Goal: Task Accomplishment & Management: Manage account settings

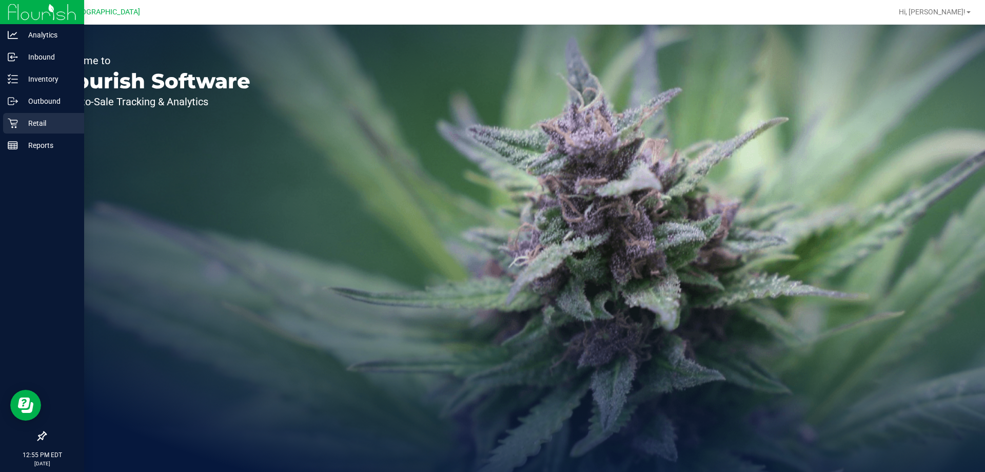
click at [51, 128] on p "Retail" at bounding box center [49, 123] width 62 height 12
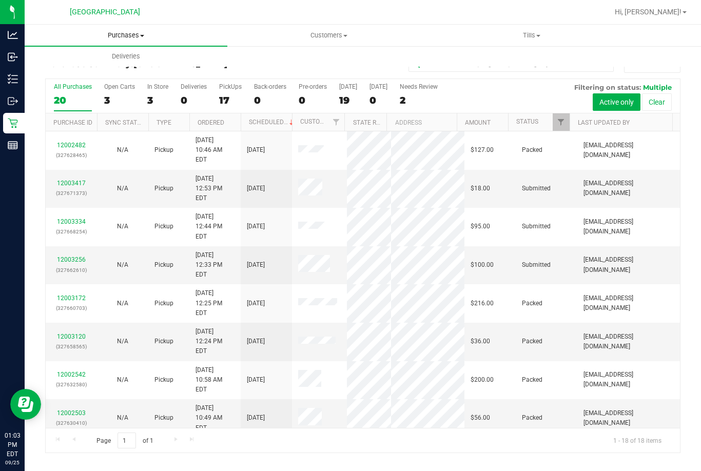
click at [125, 38] on span "Purchases" at bounding box center [126, 35] width 203 height 9
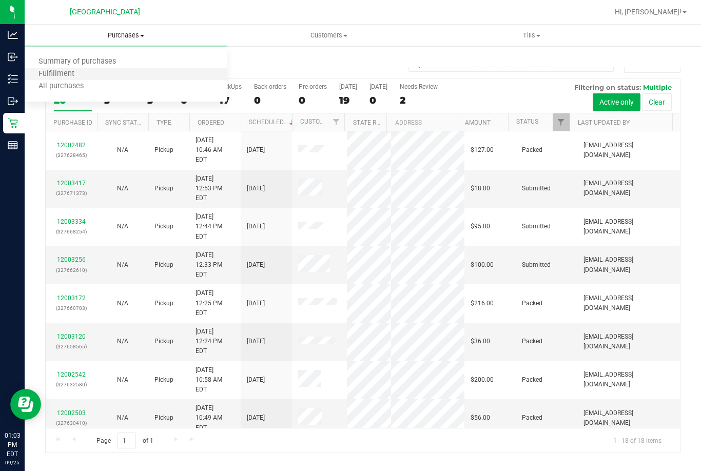
click at [125, 71] on li "Fulfillment" at bounding box center [126, 74] width 203 height 12
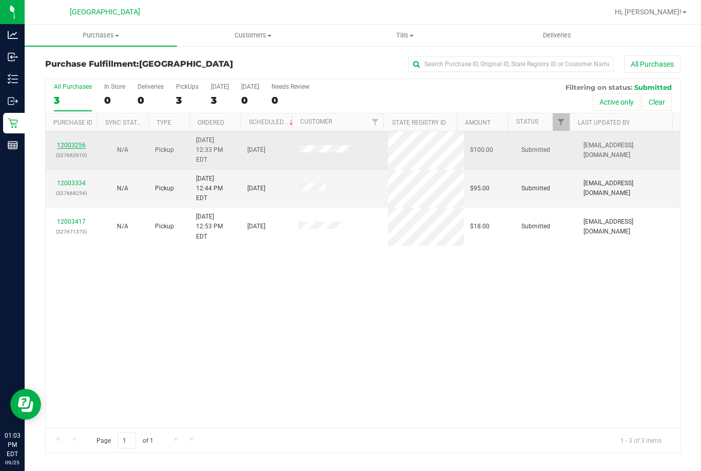
click at [79, 142] on link "12003256" at bounding box center [71, 145] width 29 height 7
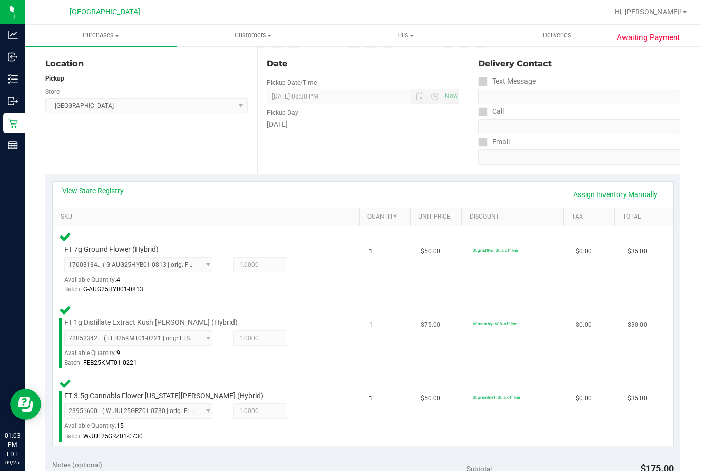
scroll to position [308, 0]
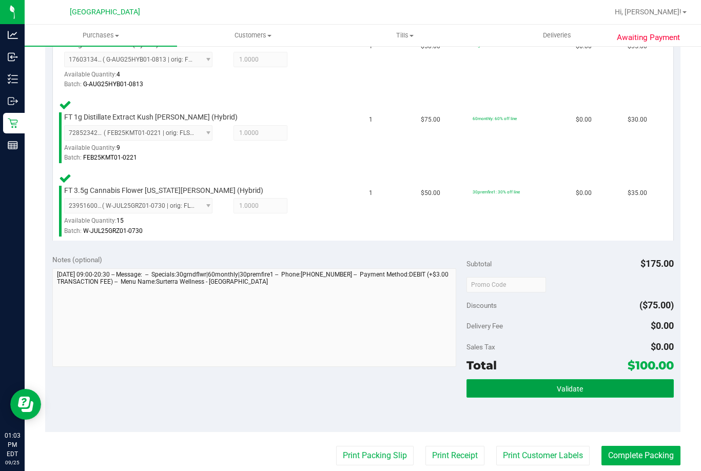
click at [481, 387] on button "Validate" at bounding box center [569, 388] width 207 height 18
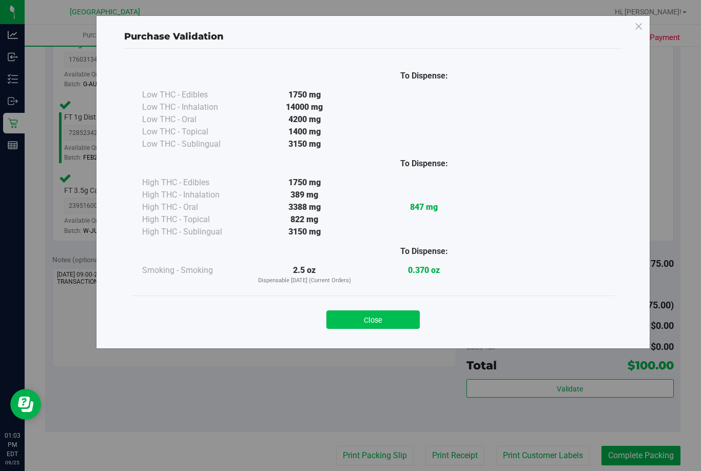
click at [407, 321] on button "Close" at bounding box center [372, 319] width 93 height 18
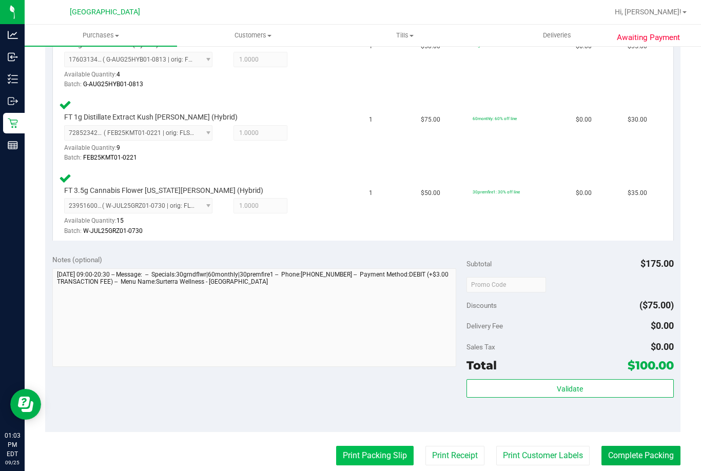
click at [374, 457] on button "Print Packing Slip" at bounding box center [374, 455] width 77 height 19
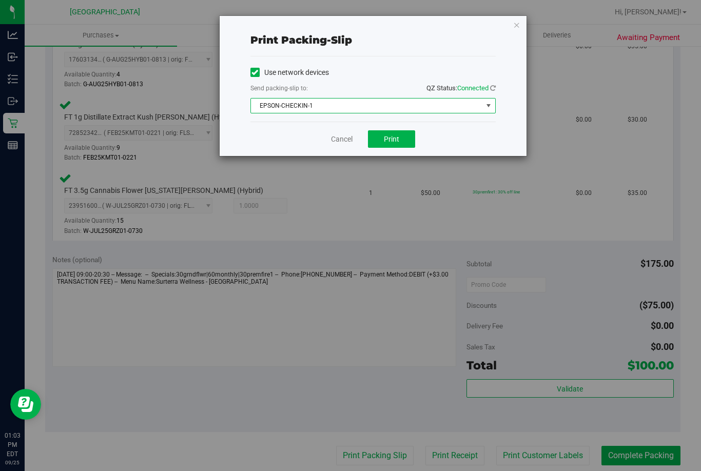
click at [376, 104] on span "EPSON-CHECKIN-1" at bounding box center [366, 106] width 231 height 14
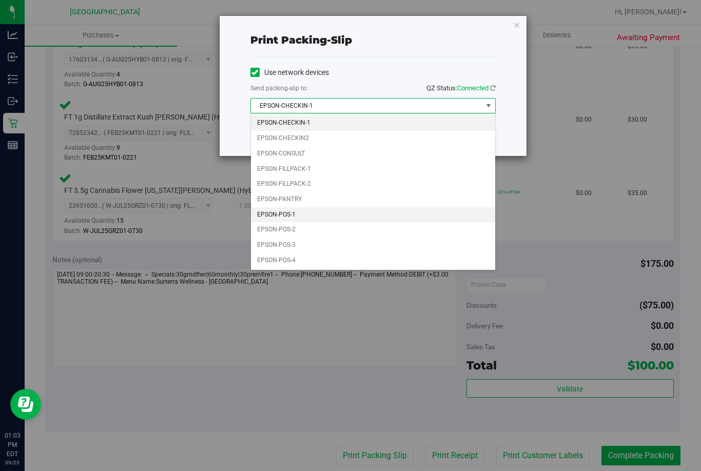
click at [320, 216] on li "EPSON-POS-1" at bounding box center [373, 214] width 244 height 15
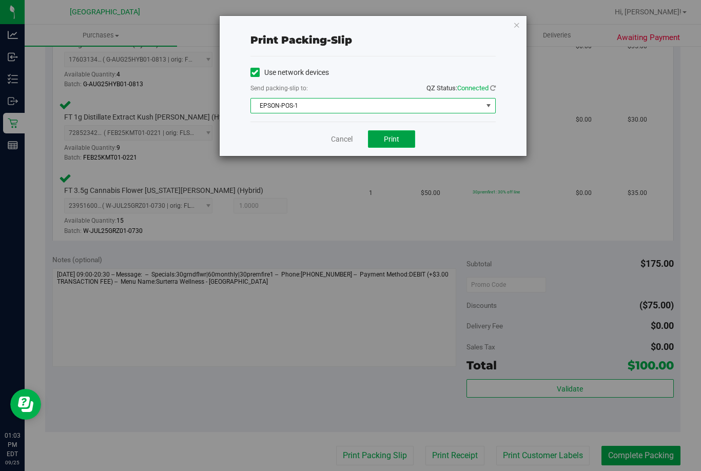
click at [384, 140] on span "Print" at bounding box center [391, 139] width 15 height 8
click at [334, 136] on link "Cancel" at bounding box center [342, 139] width 22 height 11
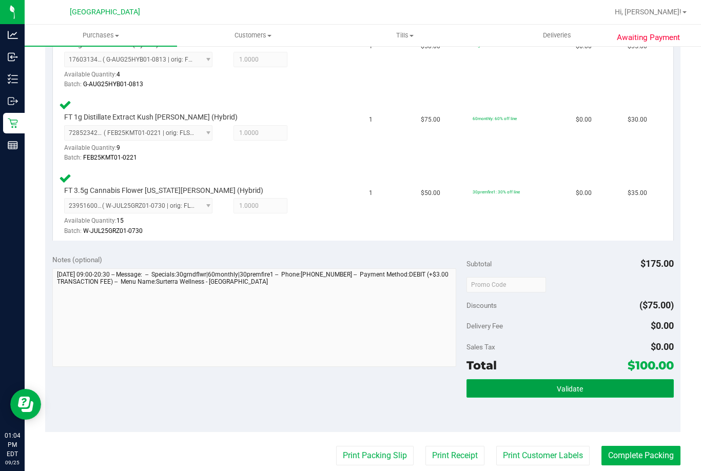
click at [518, 383] on button "Validate" at bounding box center [569, 388] width 207 height 18
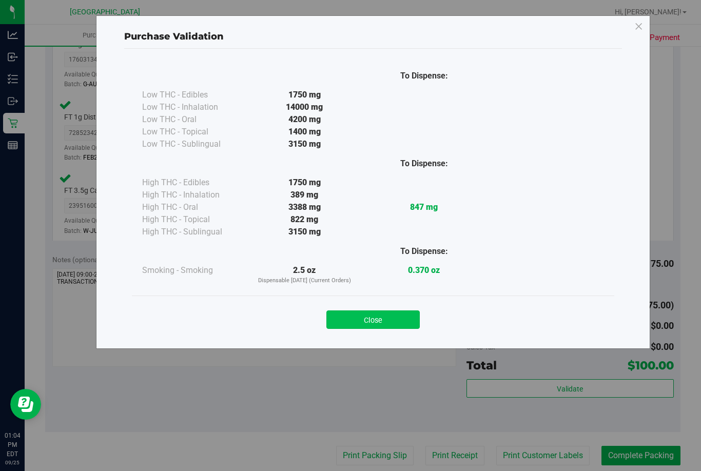
click at [394, 324] on button "Close" at bounding box center [372, 319] width 93 height 18
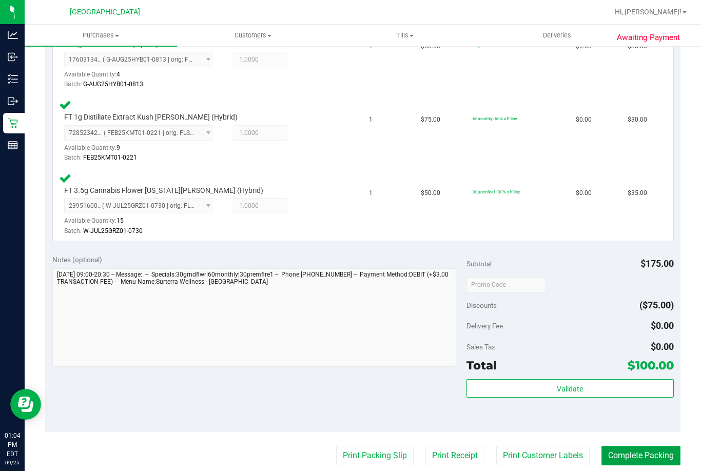
click at [657, 454] on button "Complete Packing" at bounding box center [640, 455] width 79 height 19
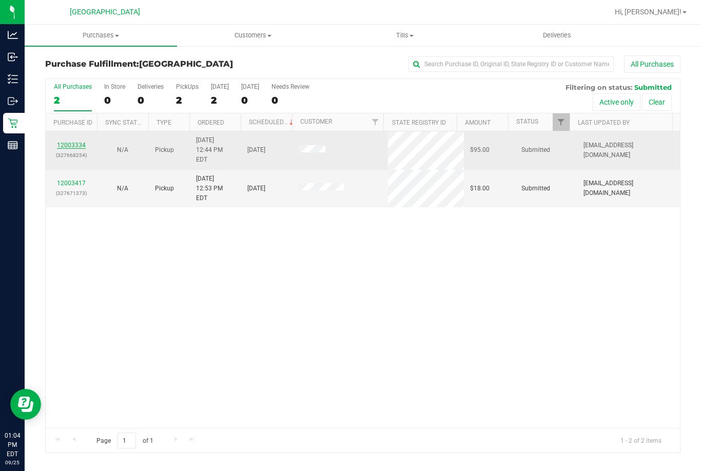
click at [71, 142] on link "12003334" at bounding box center [71, 145] width 29 height 7
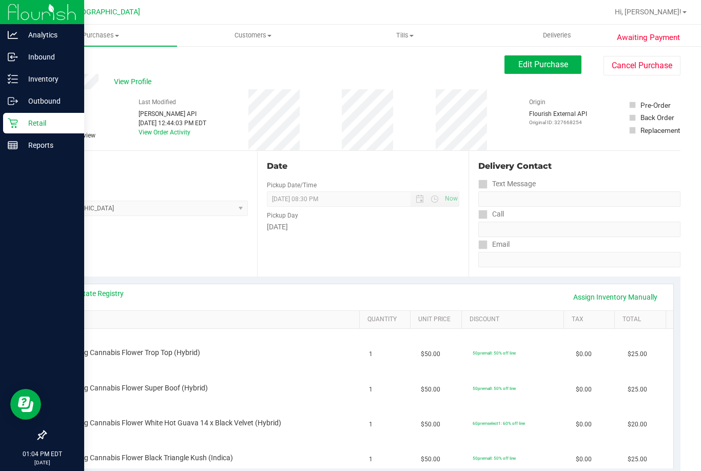
click at [14, 127] on icon at bounding box center [13, 123] width 10 height 10
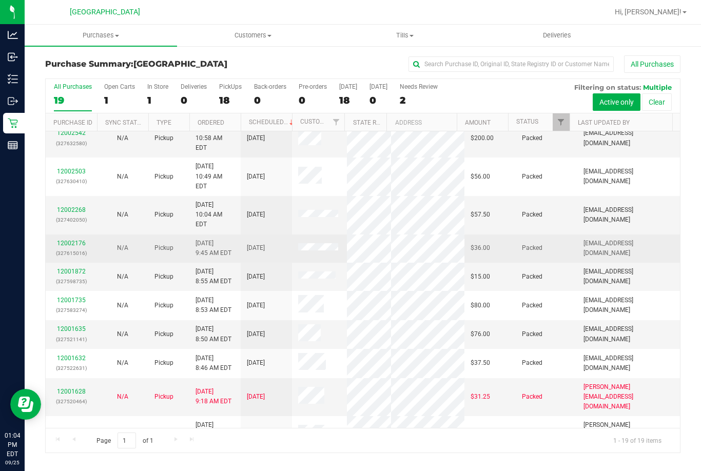
scroll to position [263, 0]
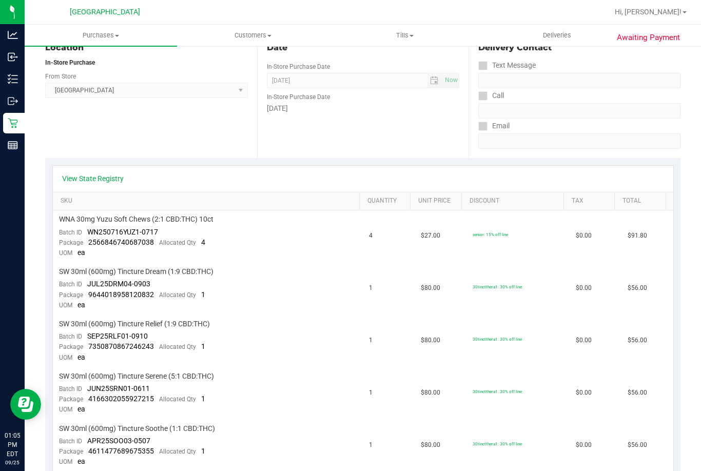
scroll to position [103, 0]
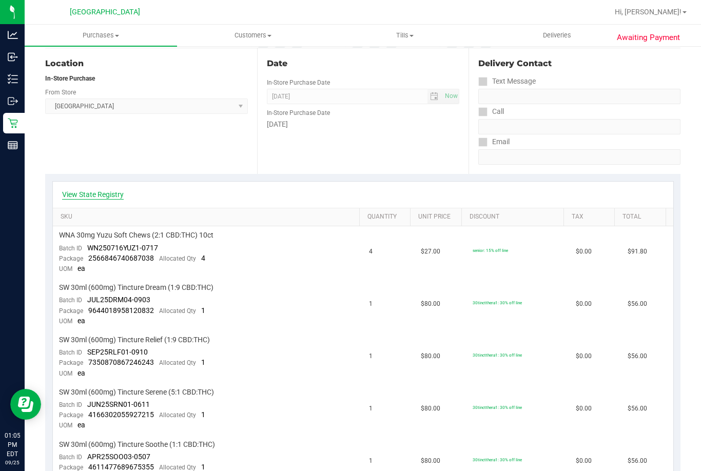
click at [105, 198] on link "View State Registry" at bounding box center [93, 194] width 62 height 10
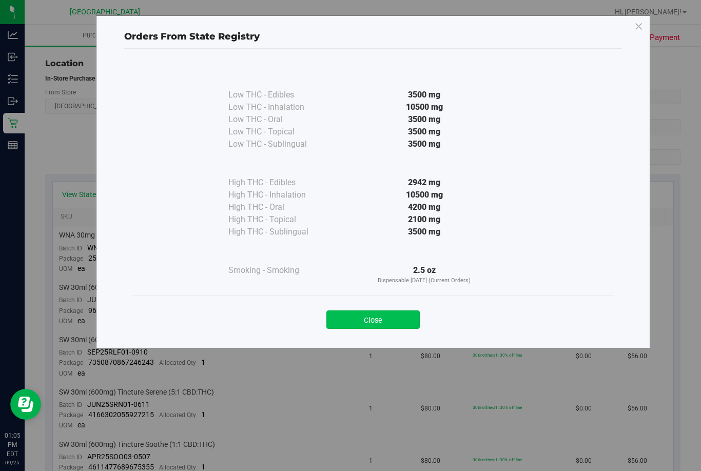
click at [365, 320] on button "Close" at bounding box center [372, 319] width 93 height 18
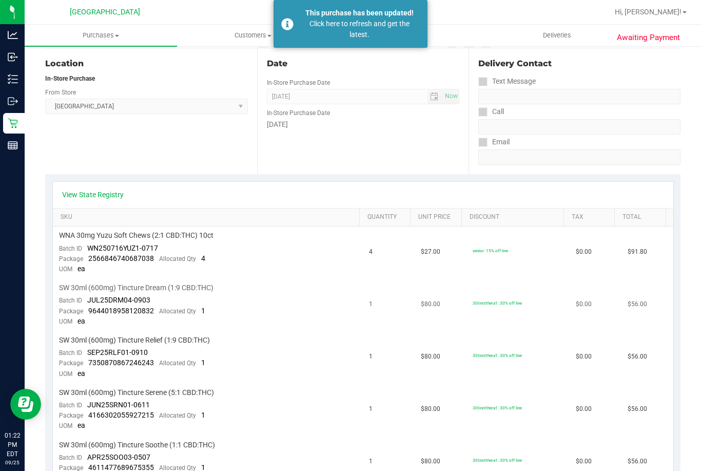
scroll to position [0, 0]
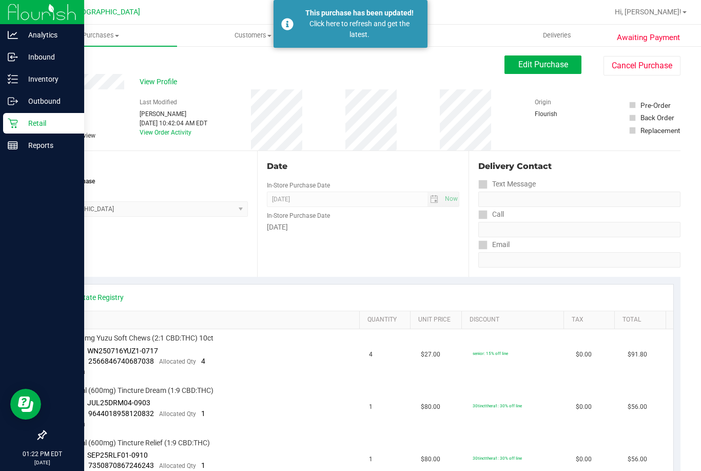
click at [25, 116] on div "Retail" at bounding box center [43, 123] width 81 height 21
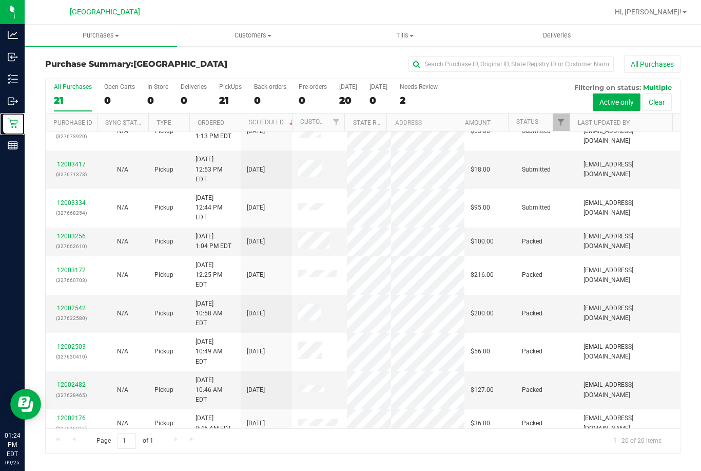
scroll to position [154, 0]
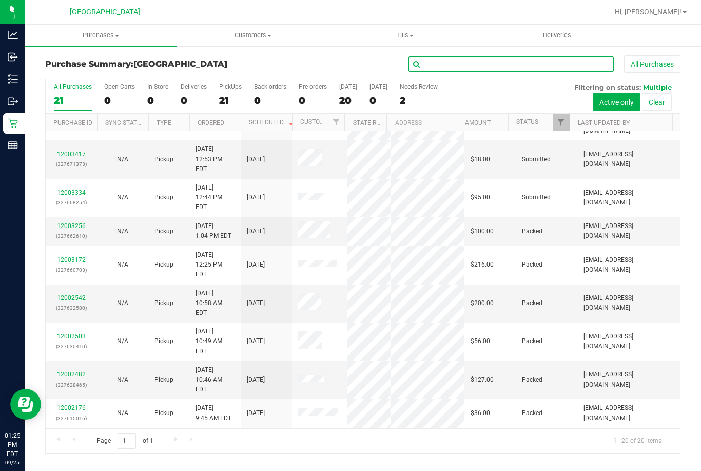
click at [448, 56] on input "text" at bounding box center [510, 63] width 205 height 15
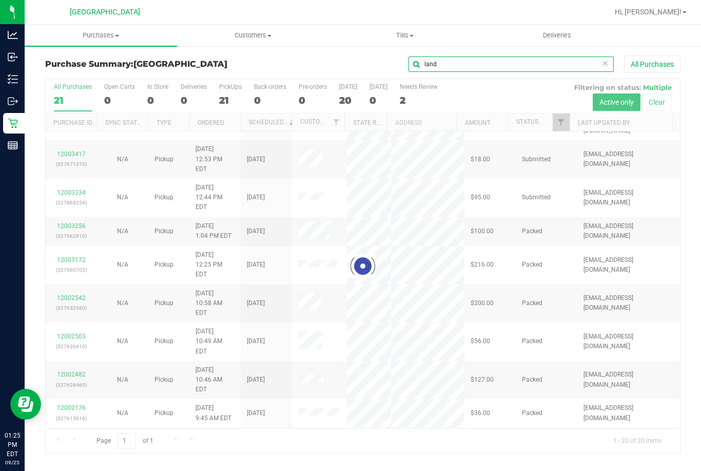
scroll to position [0, 0]
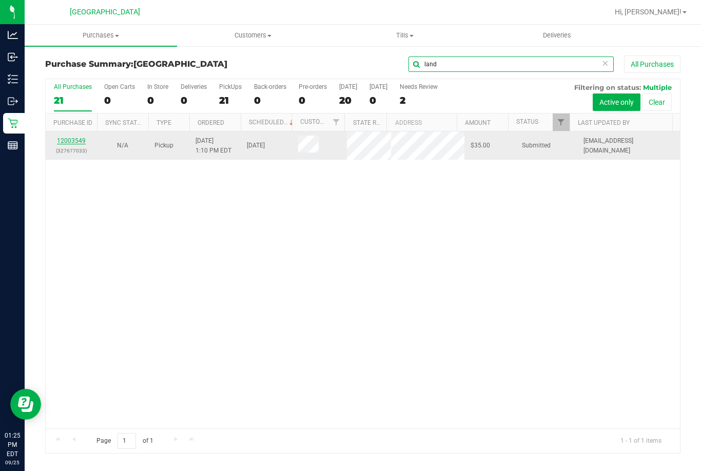
type input "land"
click at [72, 141] on link "12003549" at bounding box center [71, 140] width 29 height 7
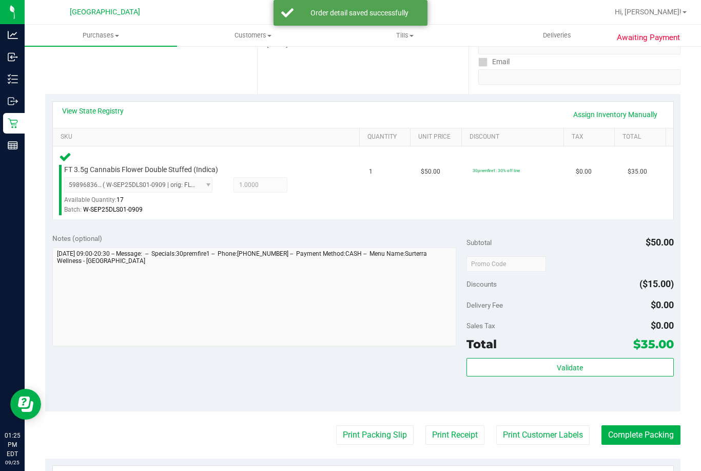
scroll to position [359, 0]
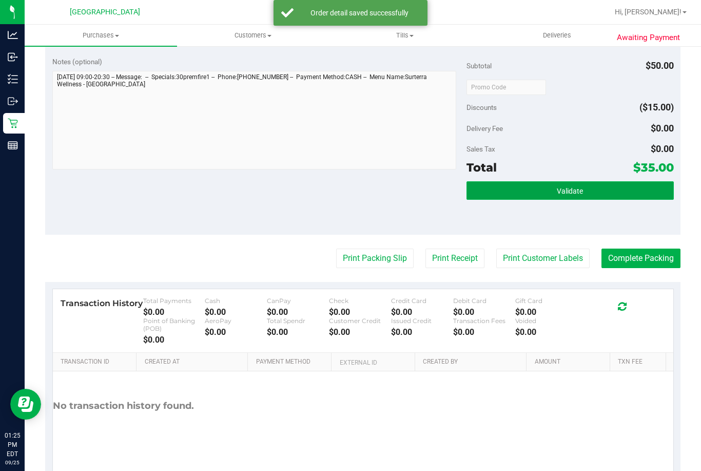
click at [494, 193] on button "Validate" at bounding box center [569, 190] width 207 height 18
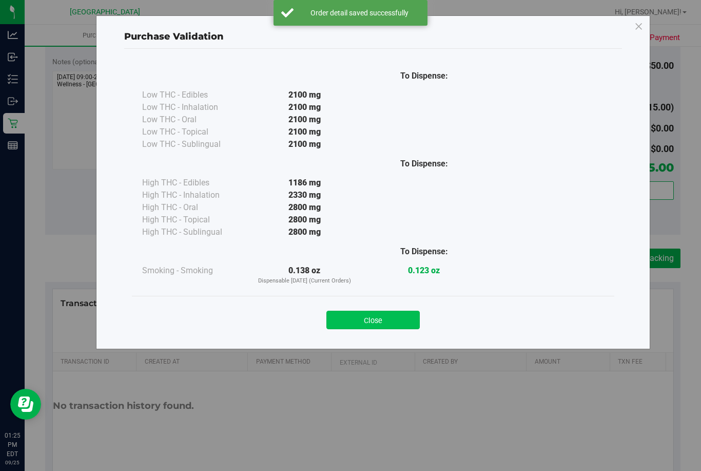
click at [375, 322] on button "Close" at bounding box center [372, 319] width 93 height 18
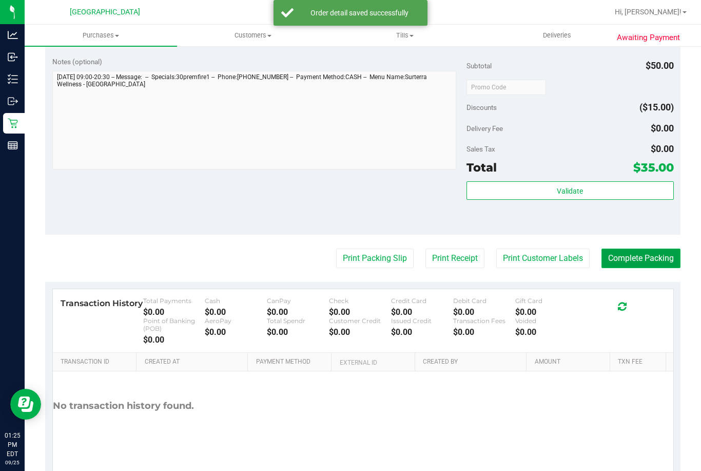
click at [647, 258] on button "Complete Packing" at bounding box center [640, 257] width 79 height 19
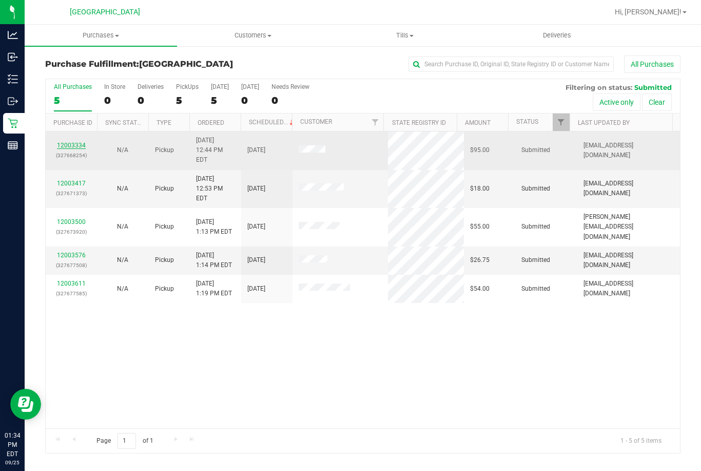
click at [70, 143] on link "12003334" at bounding box center [71, 145] width 29 height 7
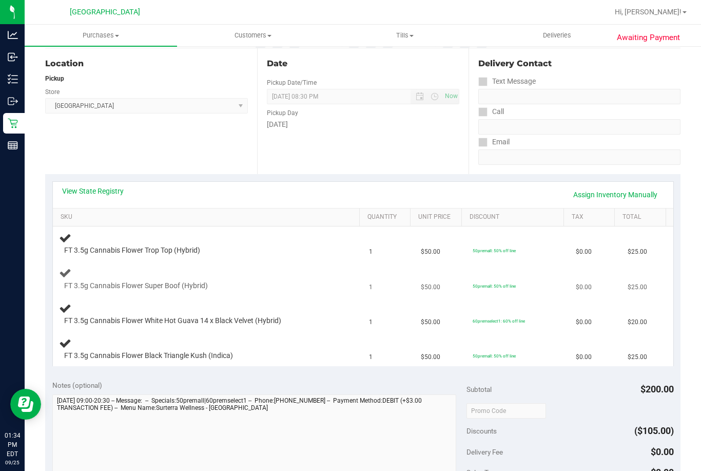
scroll to position [154, 0]
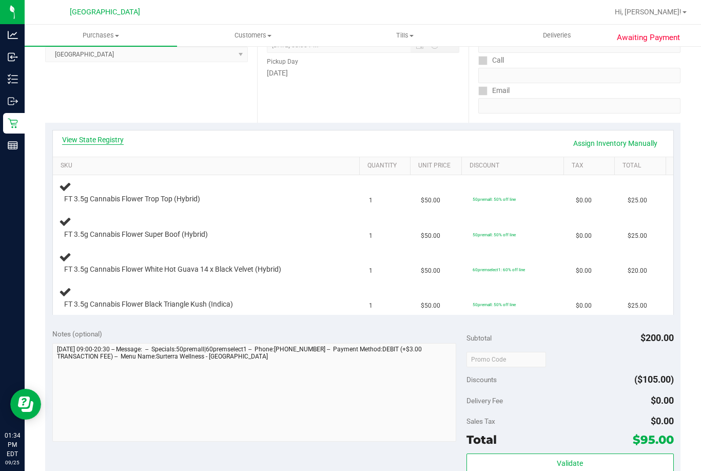
click at [104, 140] on link "View State Registry" at bounding box center [93, 139] width 62 height 10
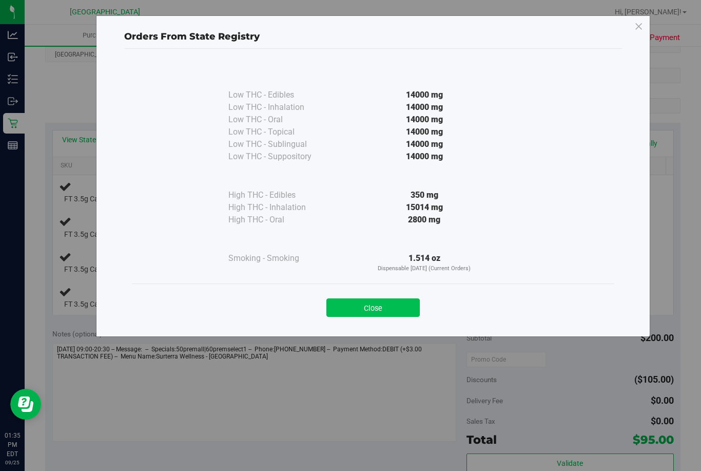
click at [387, 306] on button "Close" at bounding box center [372, 307] width 93 height 18
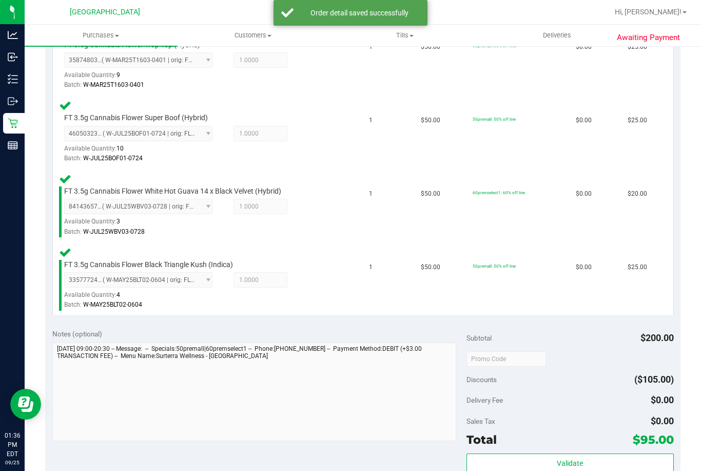
scroll to position [308, 0]
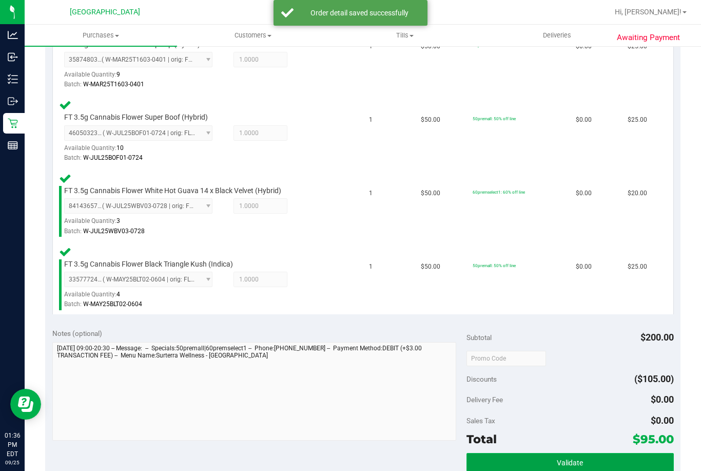
click at [537, 460] on button "Validate" at bounding box center [569, 462] width 207 height 18
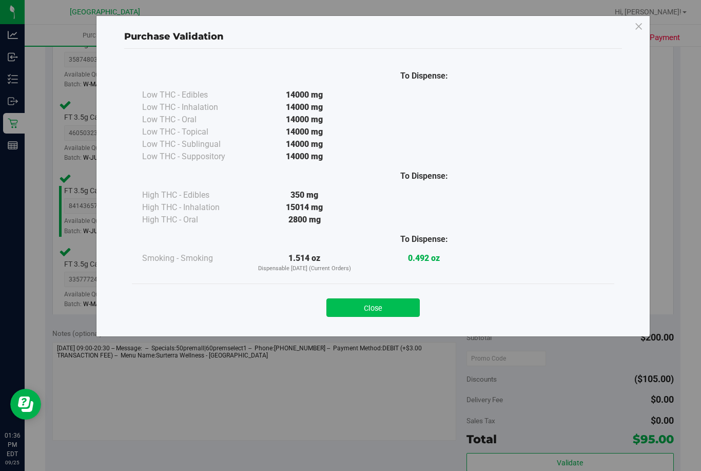
click at [359, 312] on button "Close" at bounding box center [372, 307] width 93 height 18
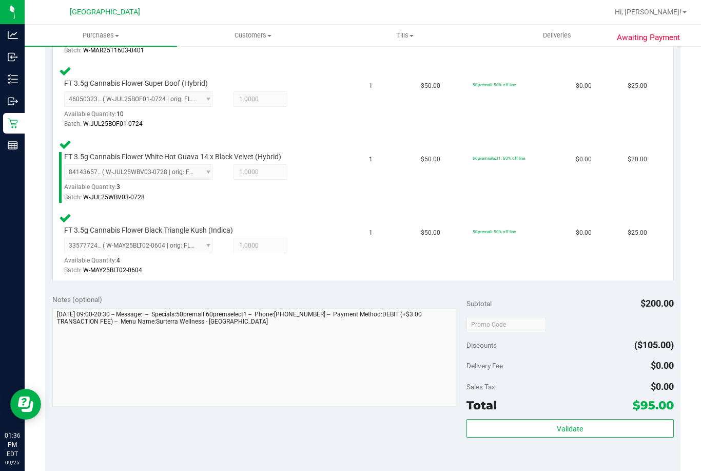
scroll to position [513, 0]
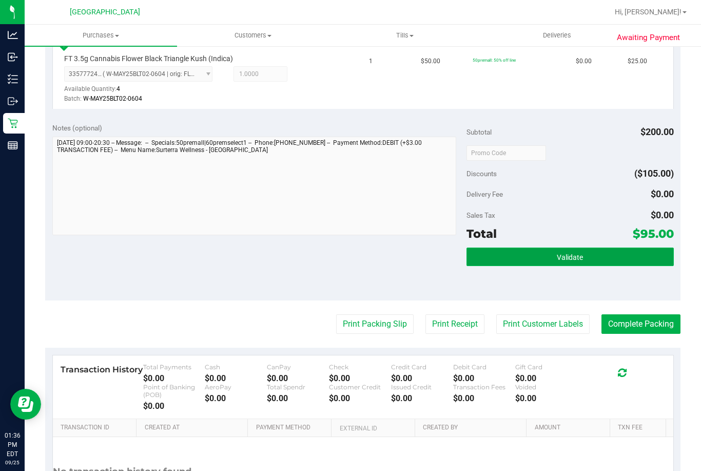
click at [537, 256] on button "Validate" at bounding box center [569, 256] width 207 height 18
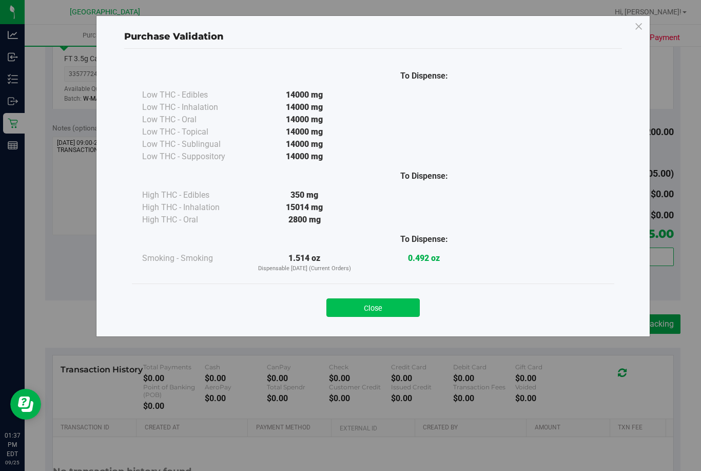
click at [411, 301] on button "Close" at bounding box center [372, 307] width 93 height 18
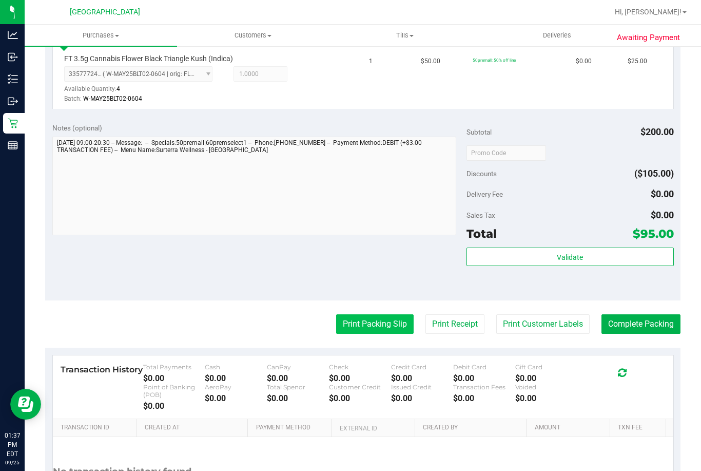
click at [365, 327] on button "Print Packing Slip" at bounding box center [374, 323] width 77 height 19
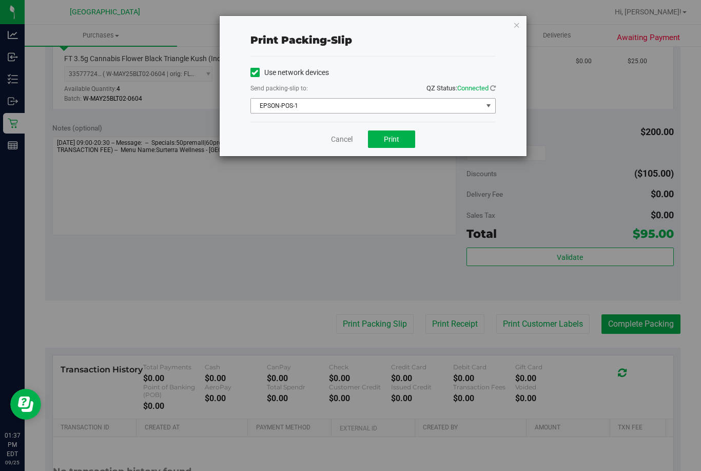
click at [303, 102] on span "EPSON-POS-1" at bounding box center [366, 106] width 231 height 14
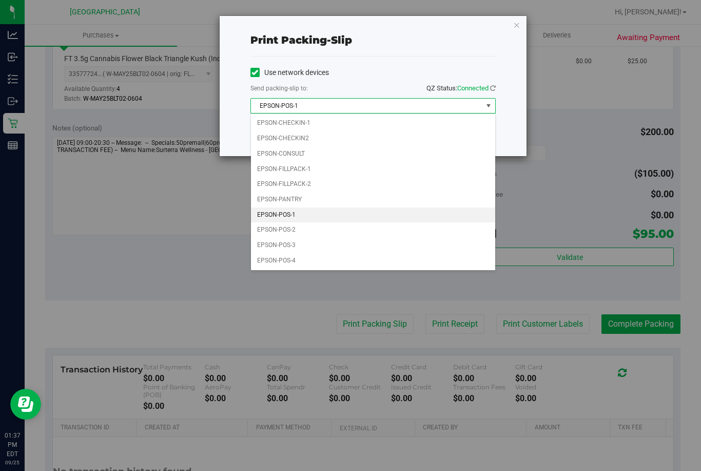
click at [303, 102] on span "EPSON-POS-1" at bounding box center [366, 106] width 231 height 14
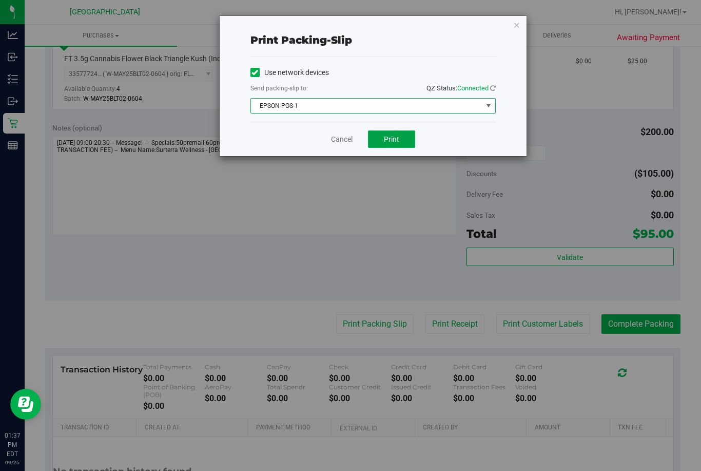
click at [396, 141] on span "Print" at bounding box center [391, 139] width 15 height 8
click at [340, 141] on link "Cancel" at bounding box center [342, 139] width 22 height 11
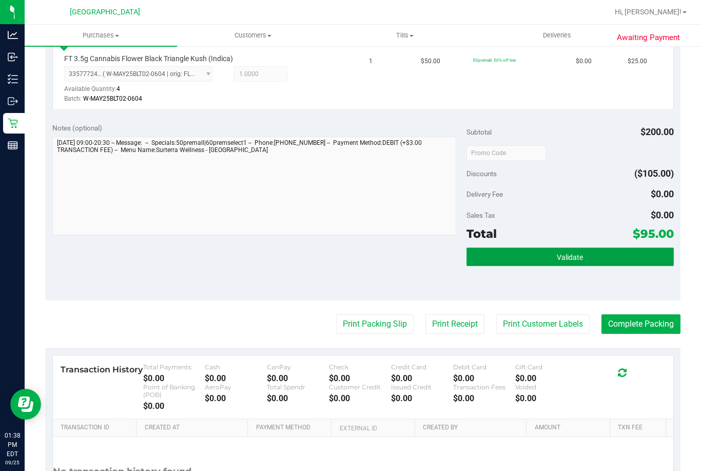
click at [544, 252] on button "Validate" at bounding box center [569, 256] width 207 height 18
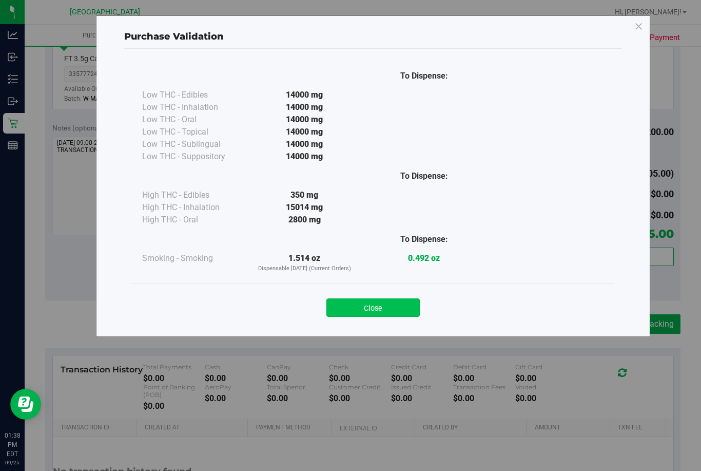
click at [395, 307] on button "Close" at bounding box center [372, 307] width 93 height 18
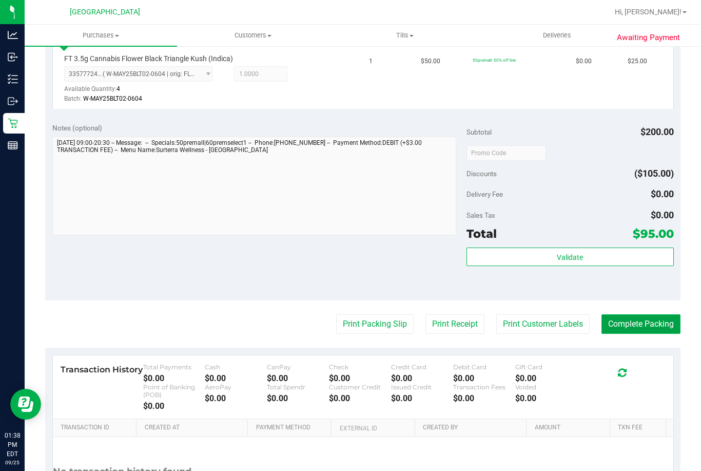
click at [631, 322] on button "Complete Packing" at bounding box center [640, 323] width 79 height 19
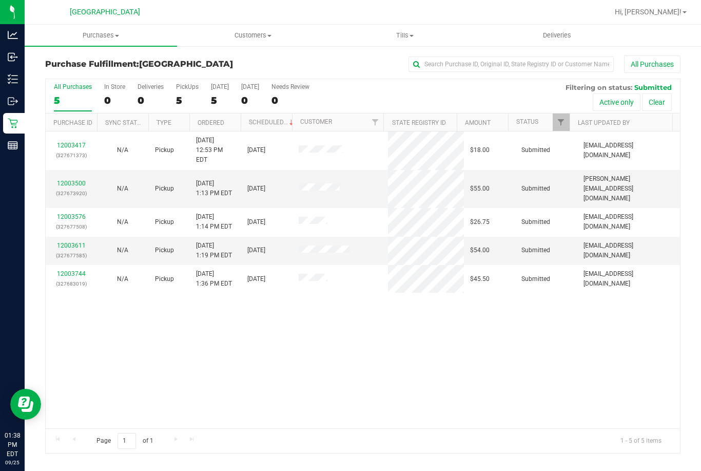
click at [232, 124] on th "Ordered" at bounding box center [214, 122] width 51 height 18
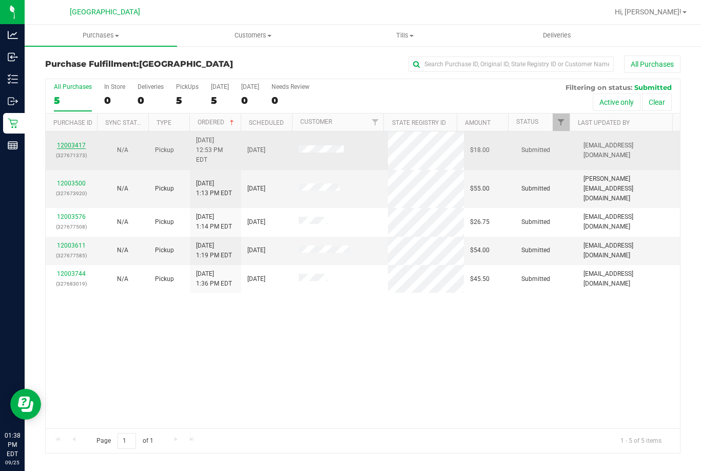
click at [72, 142] on link "12003417" at bounding box center [71, 145] width 29 height 7
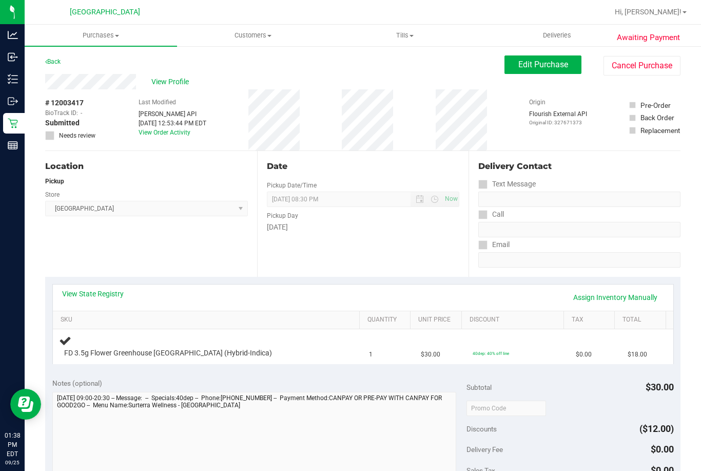
scroll to position [51, 0]
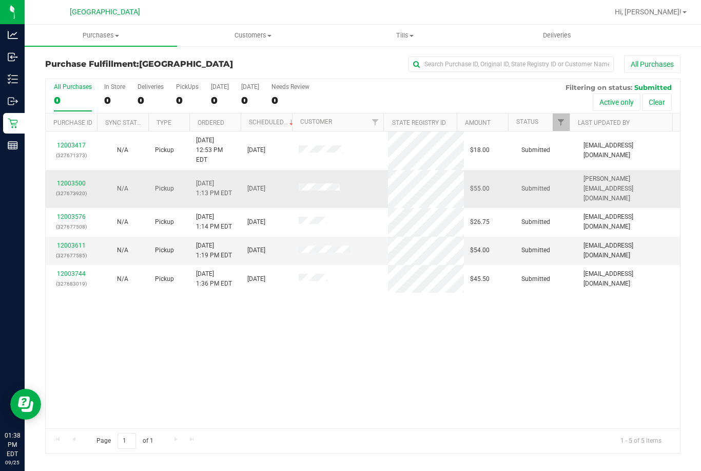
click at [80, 179] on div "12003500 (327673920)" at bounding box center [71, 188] width 39 height 19
click at [80, 180] on link "12003500" at bounding box center [71, 183] width 29 height 7
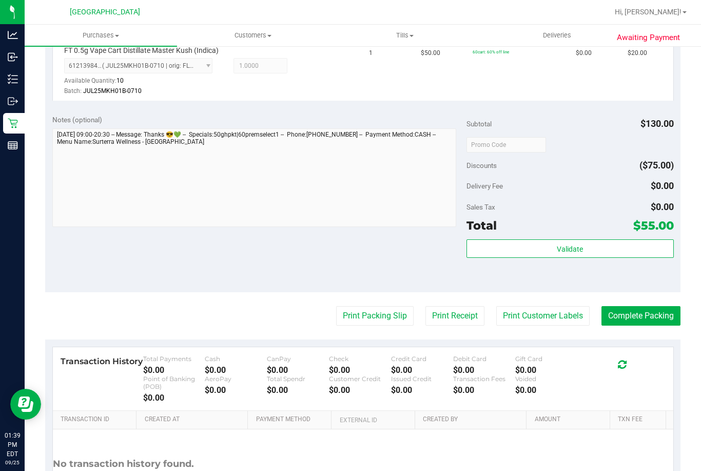
scroll to position [457, 0]
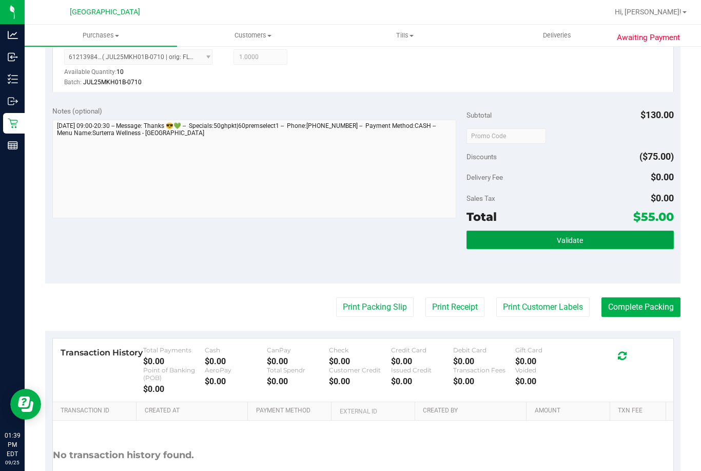
click at [557, 238] on span "Validate" at bounding box center [570, 240] width 26 height 8
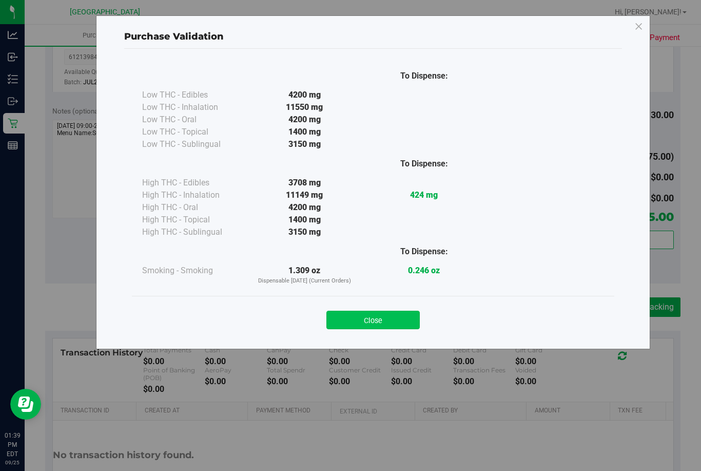
click at [377, 311] on button "Close" at bounding box center [372, 319] width 93 height 18
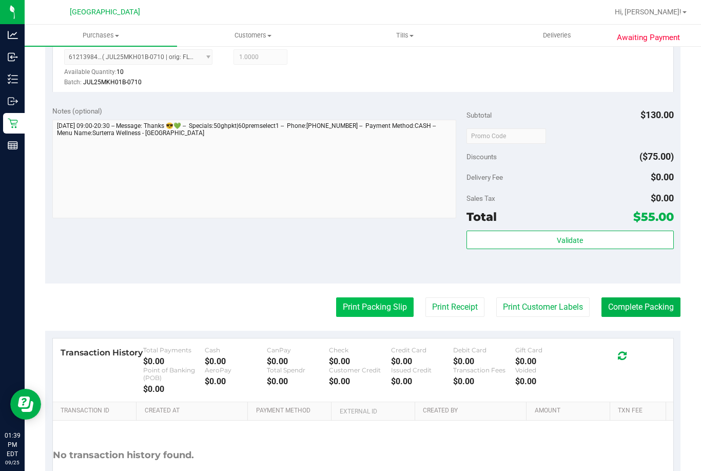
click at [377, 308] on button "Print Packing Slip" at bounding box center [374, 306] width 77 height 19
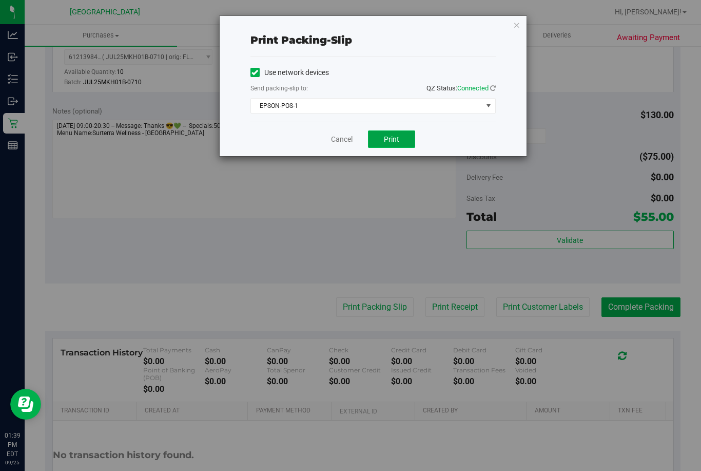
click at [393, 142] on span "Print" at bounding box center [391, 139] width 15 height 8
click at [346, 144] on link "Cancel" at bounding box center [342, 139] width 22 height 11
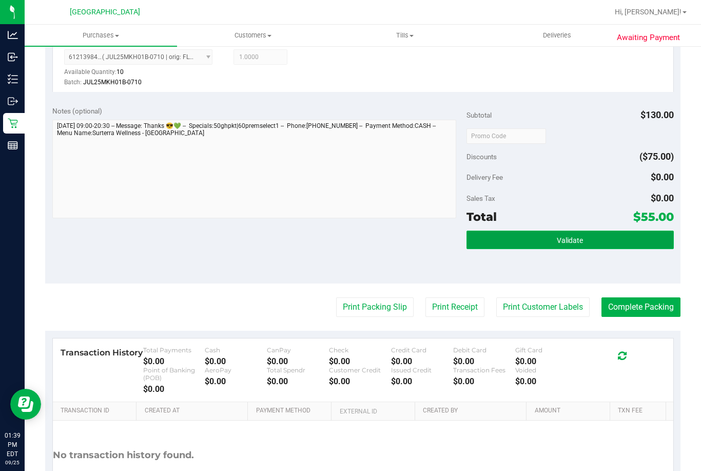
click at [513, 238] on button "Validate" at bounding box center [569, 239] width 207 height 18
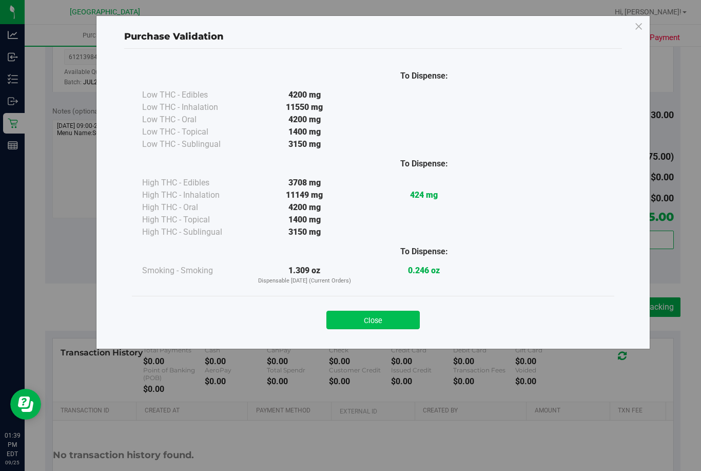
click at [388, 324] on button "Close" at bounding box center [372, 319] width 93 height 18
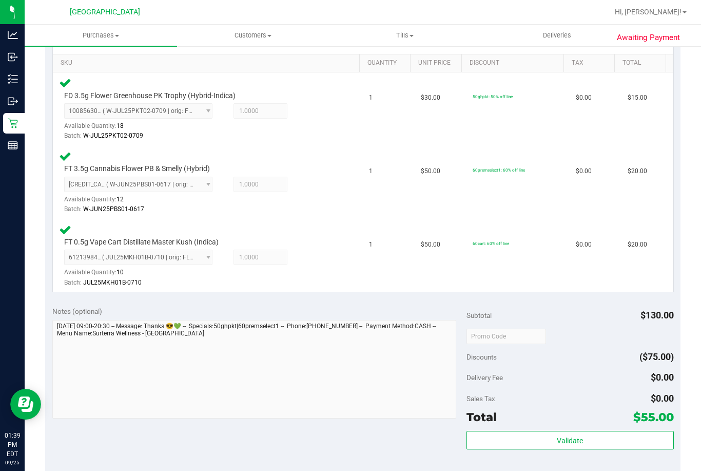
scroll to position [462, 0]
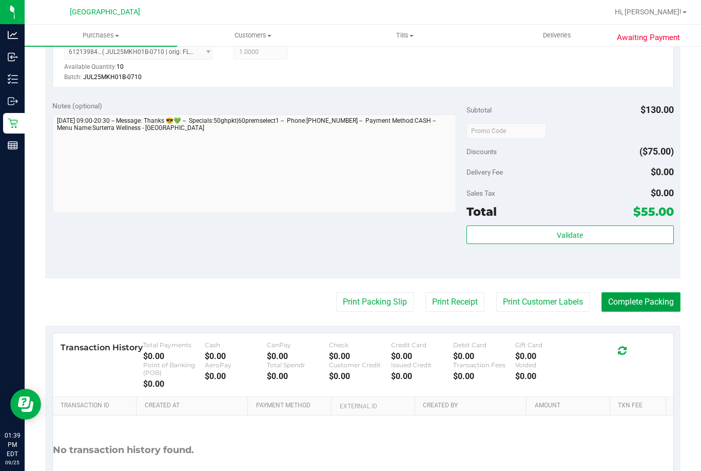
click at [654, 300] on button "Complete Packing" at bounding box center [640, 301] width 79 height 19
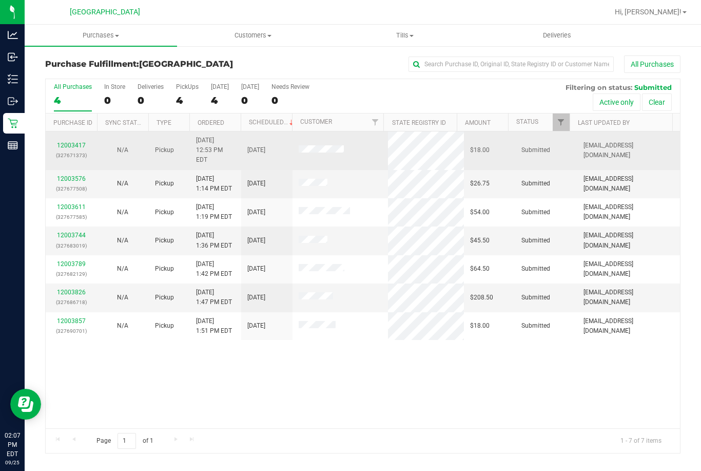
click at [80, 145] on div "12003417 (327671373)" at bounding box center [71, 150] width 39 height 19
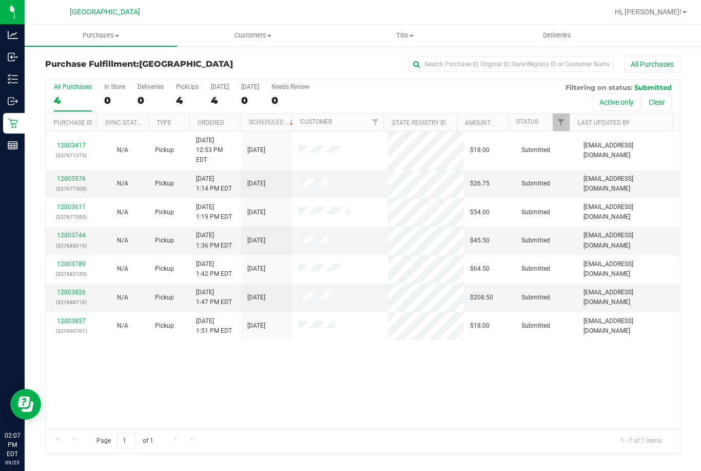
click at [228, 124] on th "Ordered" at bounding box center [214, 122] width 51 height 18
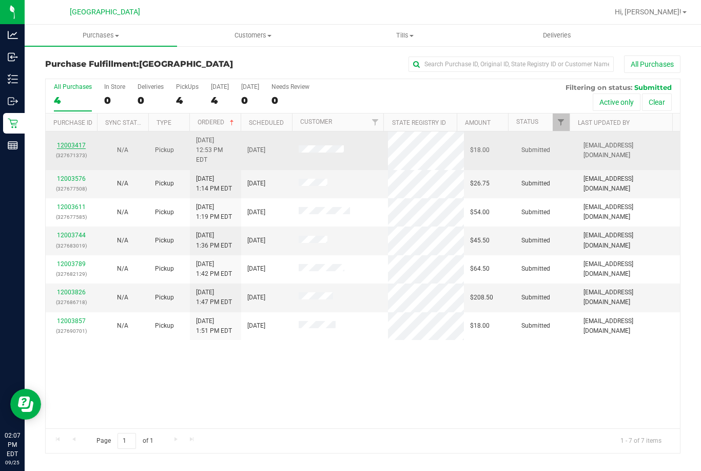
click at [81, 142] on link "12003417" at bounding box center [71, 145] width 29 height 7
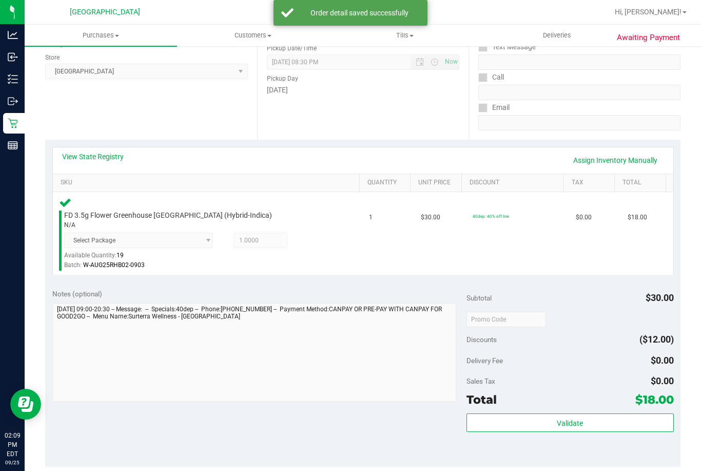
scroll to position [154, 0]
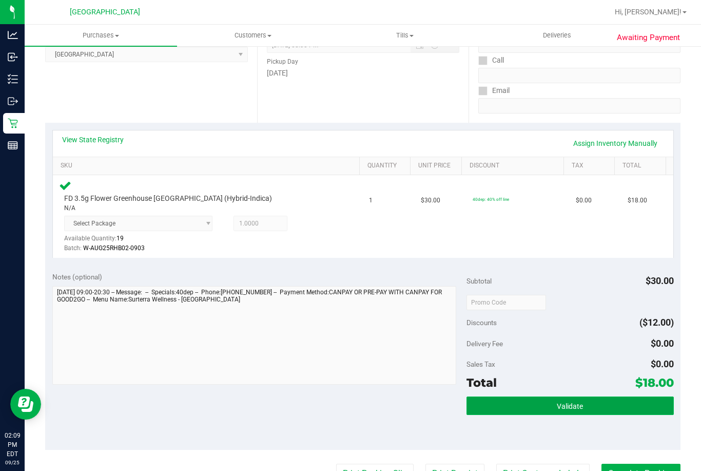
click at [520, 412] on button "Validate" at bounding box center [569, 405] width 207 height 18
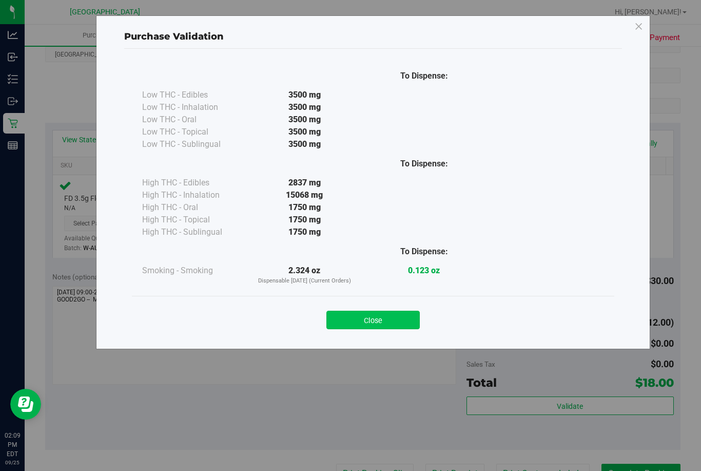
click at [412, 323] on button "Close" at bounding box center [372, 319] width 93 height 18
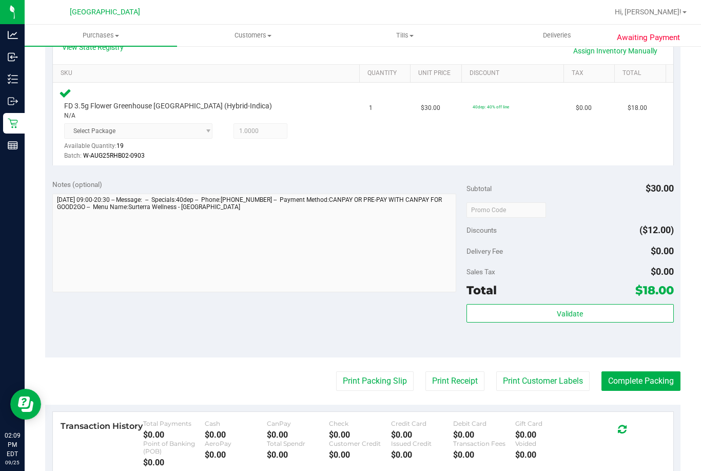
scroll to position [400, 0]
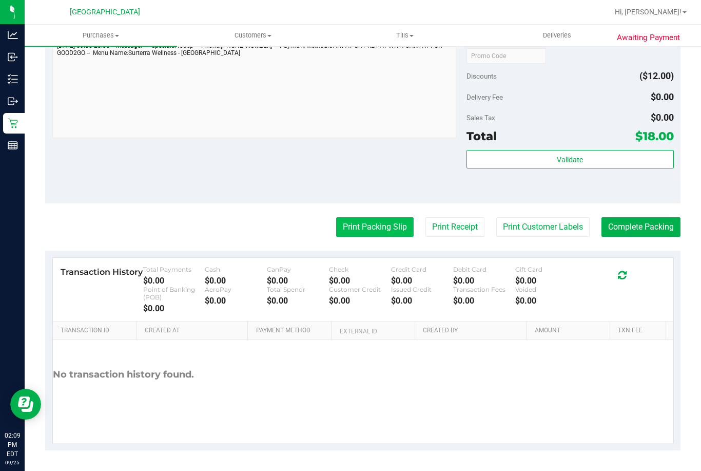
click at [397, 221] on button "Print Packing Slip" at bounding box center [374, 226] width 77 height 19
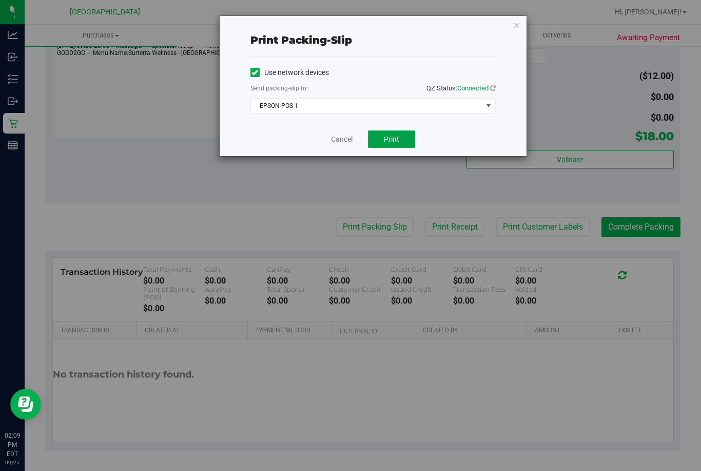
click at [398, 137] on span "Print" at bounding box center [391, 139] width 15 height 8
drag, startPoint x: 350, startPoint y: 136, endPoint x: 406, endPoint y: 135, distance: 55.4
click at [350, 138] on link "Cancel" at bounding box center [342, 139] width 22 height 11
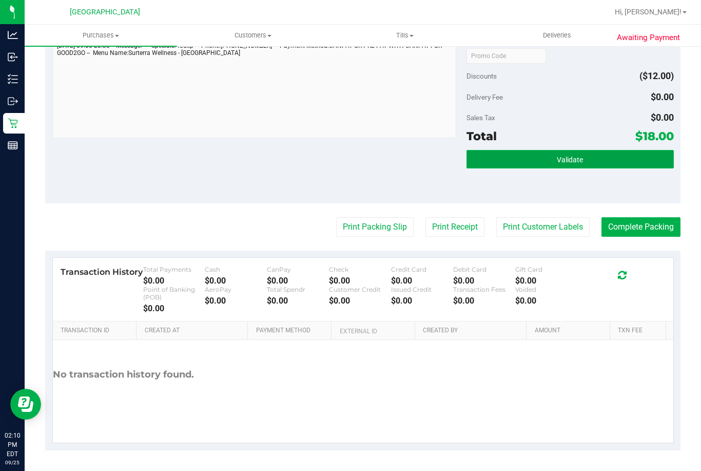
click at [557, 167] on button "Validate" at bounding box center [569, 159] width 207 height 18
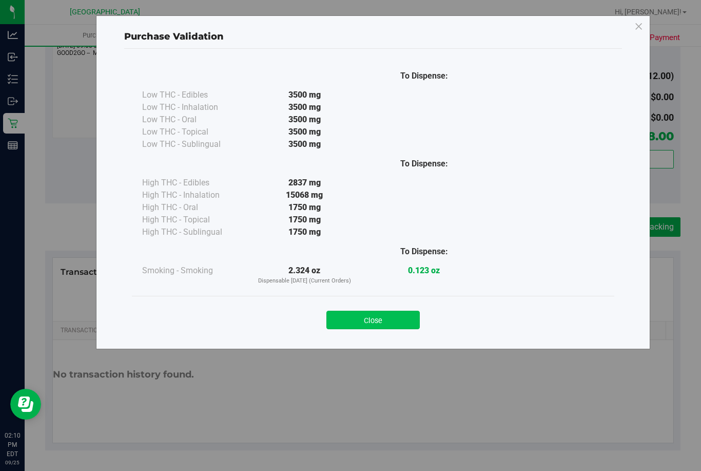
click at [406, 315] on button "Close" at bounding box center [372, 319] width 93 height 18
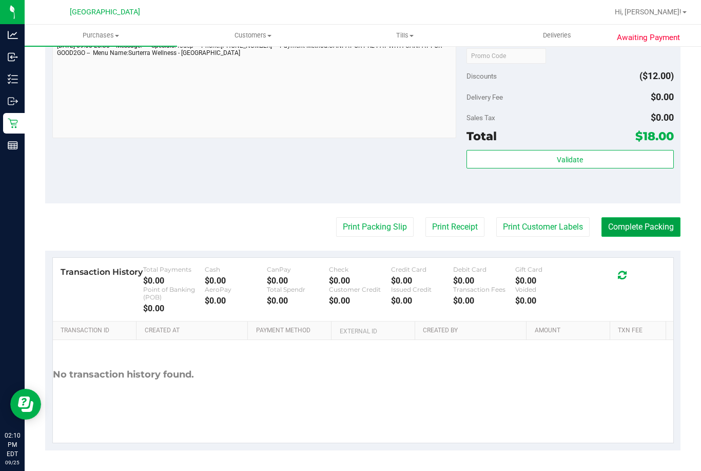
click at [657, 234] on button "Complete Packing" at bounding box center [640, 226] width 79 height 19
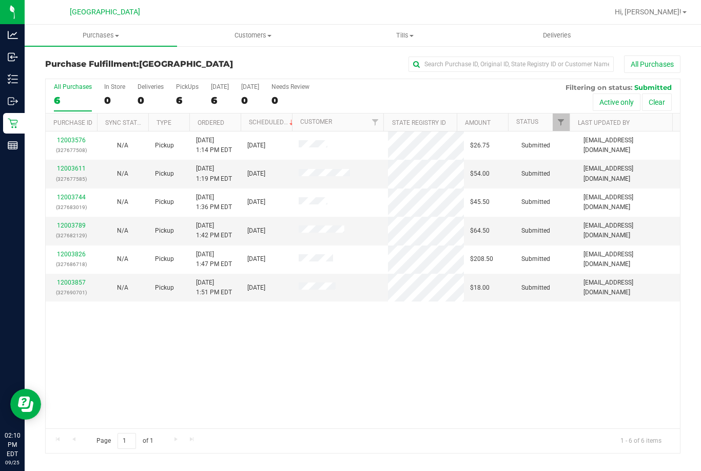
click at [229, 120] on th "Ordered" at bounding box center [214, 122] width 51 height 18
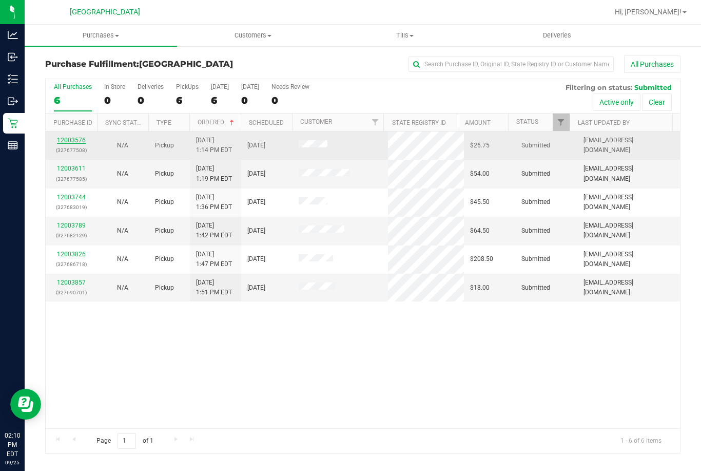
click at [73, 140] on link "12003576" at bounding box center [71, 139] width 29 height 7
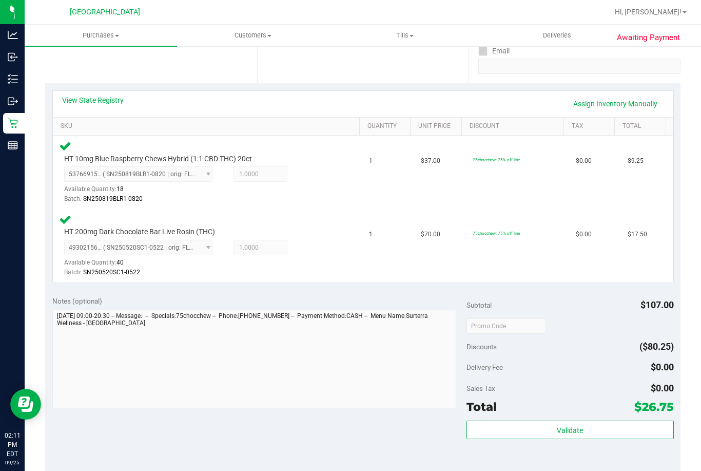
scroll to position [308, 0]
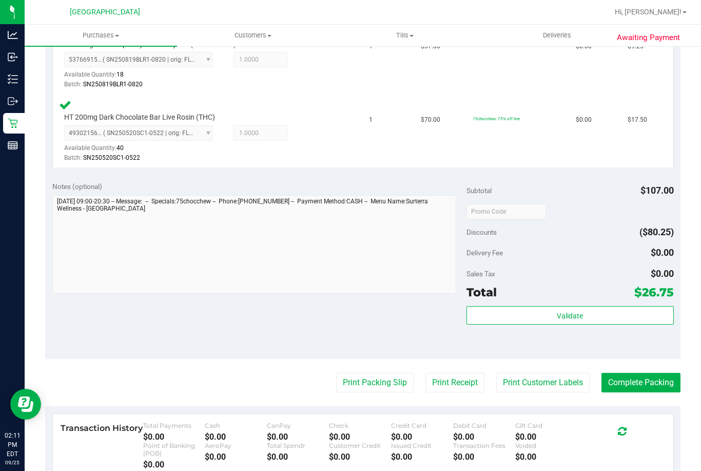
click at [473, 330] on div "Validate" at bounding box center [569, 329] width 207 height 46
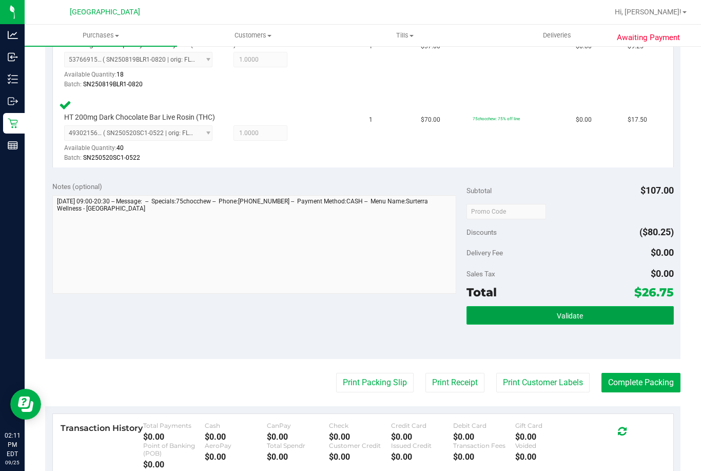
click at [475, 324] on button "Validate" at bounding box center [569, 315] width 207 height 18
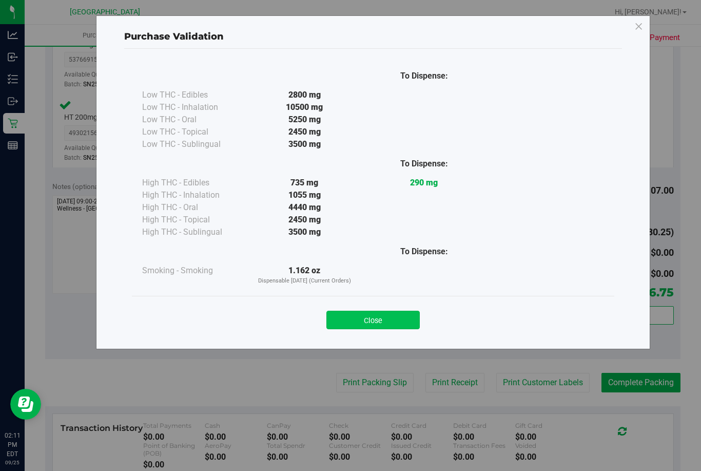
click at [406, 319] on button "Close" at bounding box center [372, 319] width 93 height 18
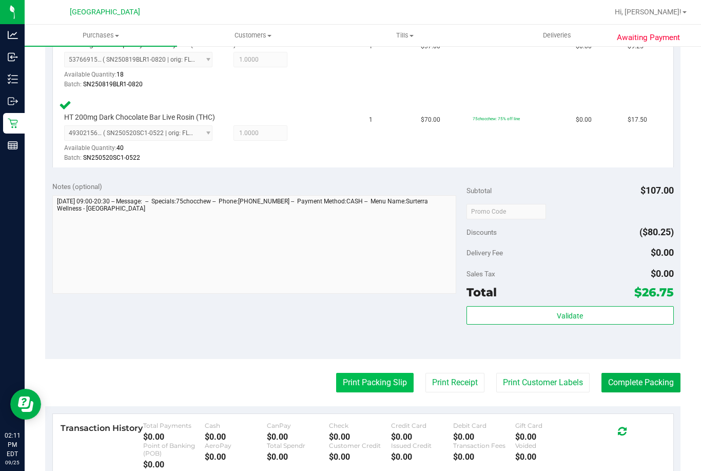
click at [368, 384] on button "Print Packing Slip" at bounding box center [374, 382] width 77 height 19
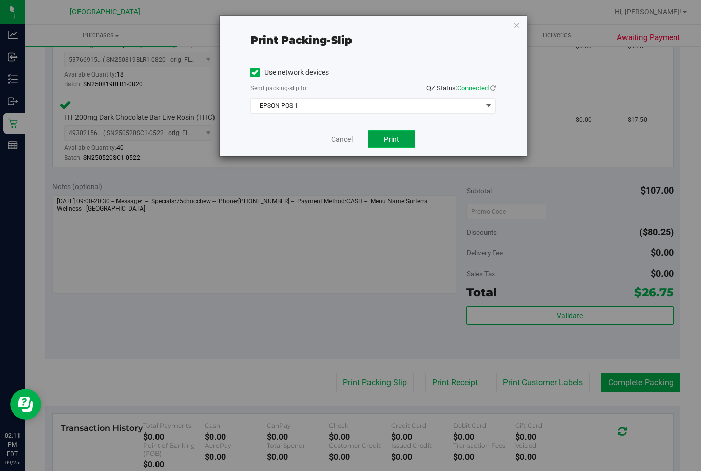
click at [383, 140] on button "Print" at bounding box center [391, 138] width 47 height 17
click at [343, 140] on link "Cancel" at bounding box center [342, 139] width 22 height 11
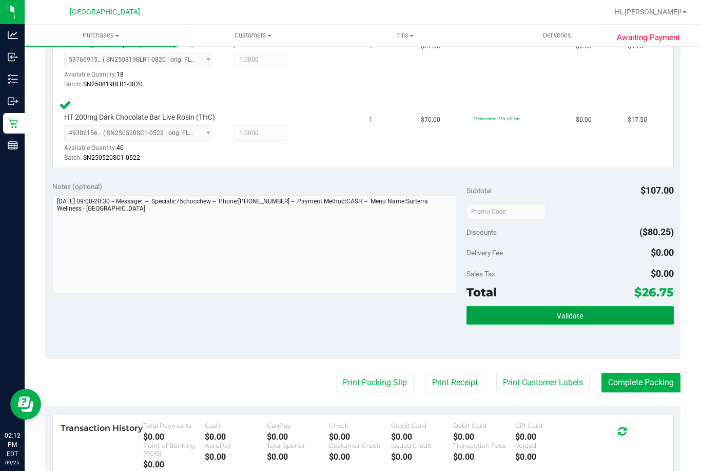
click at [543, 312] on button "Validate" at bounding box center [569, 315] width 207 height 18
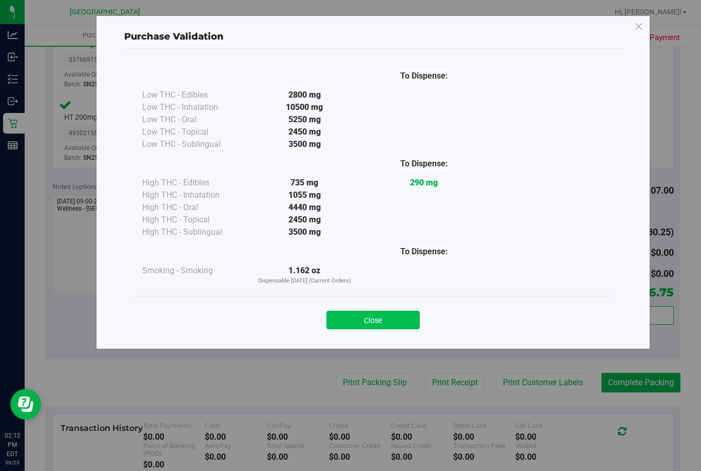
click at [386, 323] on button "Close" at bounding box center [372, 319] width 93 height 18
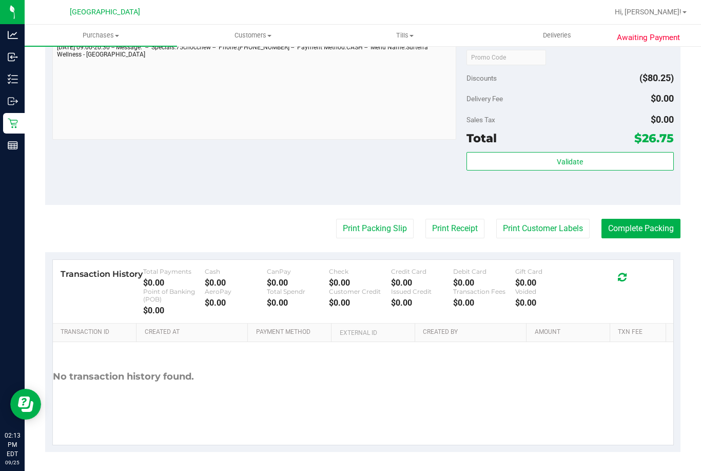
scroll to position [463, 0]
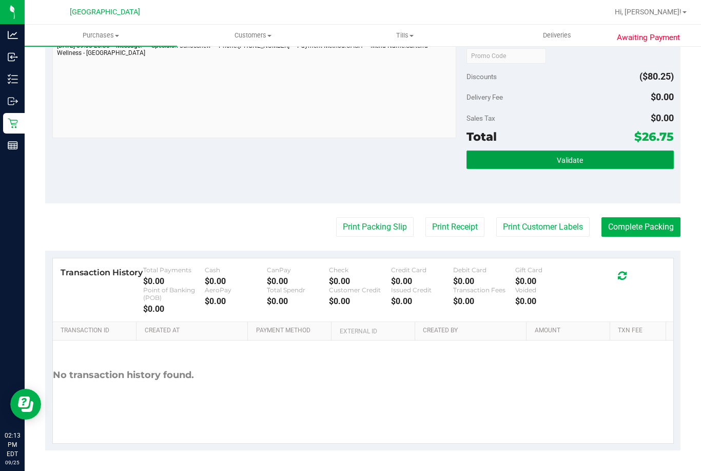
click at [532, 153] on button "Validate" at bounding box center [569, 159] width 207 height 18
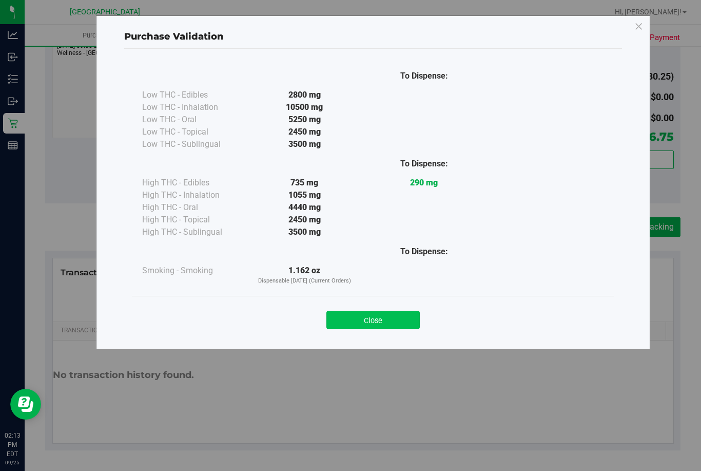
click at [383, 325] on button "Close" at bounding box center [372, 319] width 93 height 18
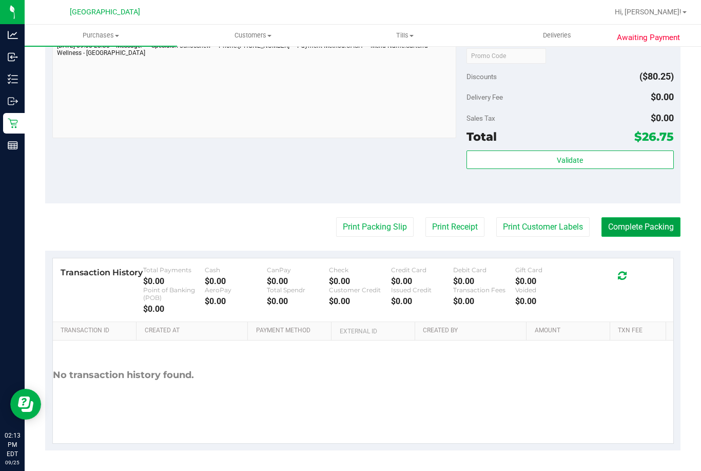
click at [644, 227] on button "Complete Packing" at bounding box center [640, 226] width 79 height 19
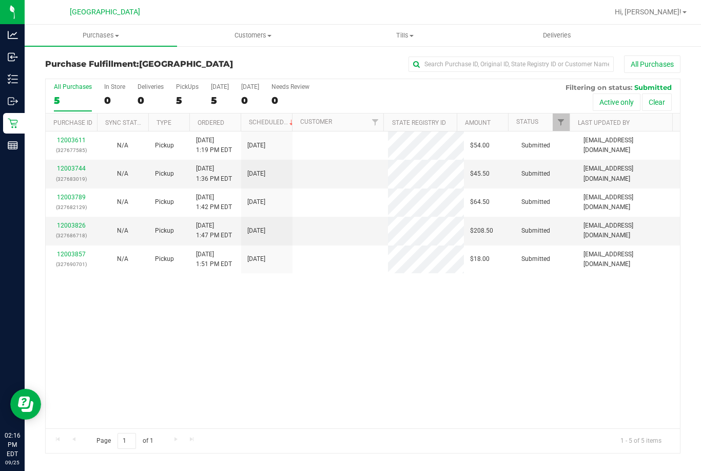
click at [233, 121] on th "Ordered" at bounding box center [214, 122] width 51 height 18
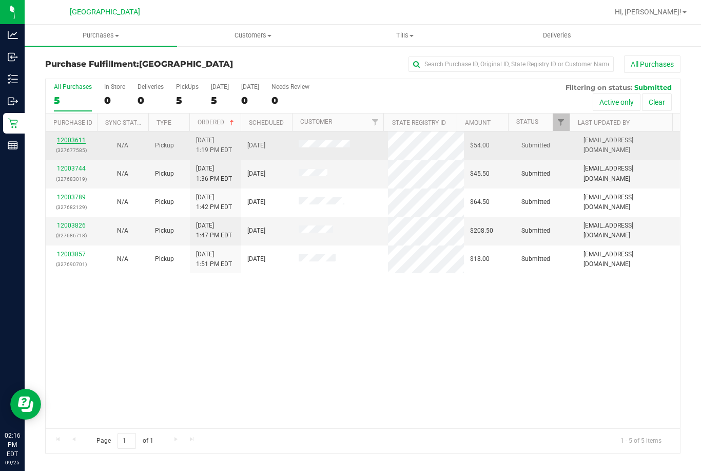
click at [70, 136] on link "12003611" at bounding box center [71, 139] width 29 height 7
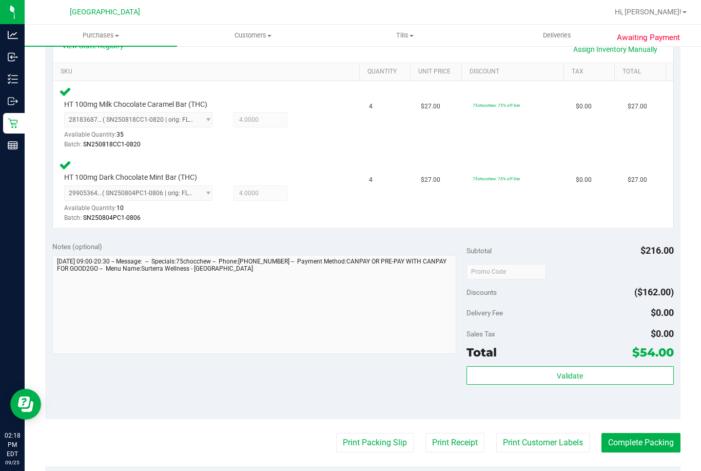
scroll to position [257, 0]
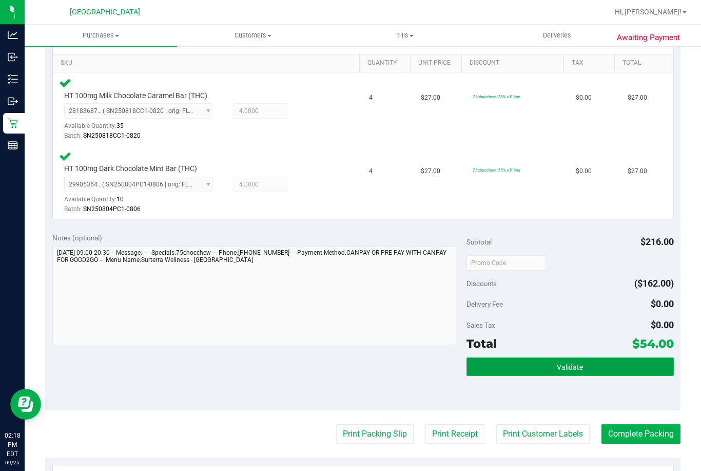
click at [507, 358] on button "Validate" at bounding box center [569, 366] width 207 height 18
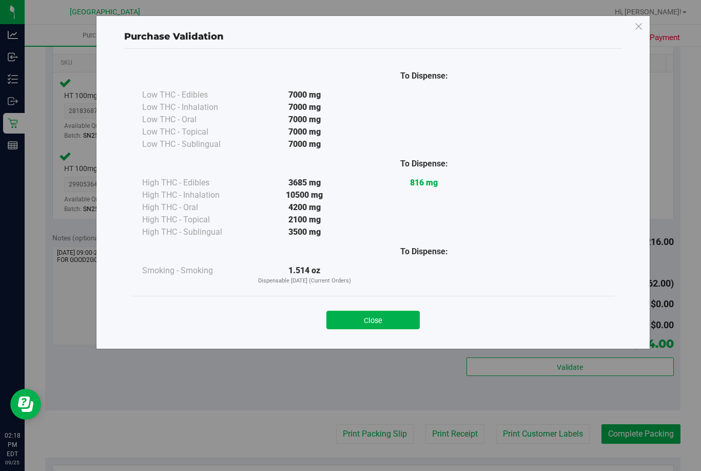
click at [383, 318] on button "Close" at bounding box center [372, 319] width 93 height 18
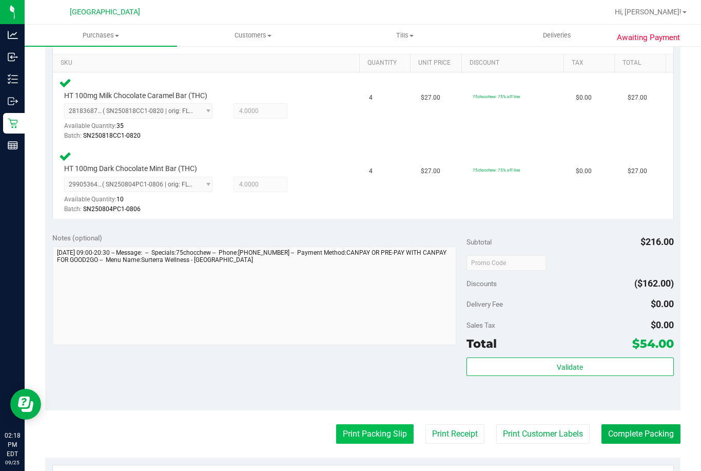
click at [339, 437] on button "Print Packing Slip" at bounding box center [374, 433] width 77 height 19
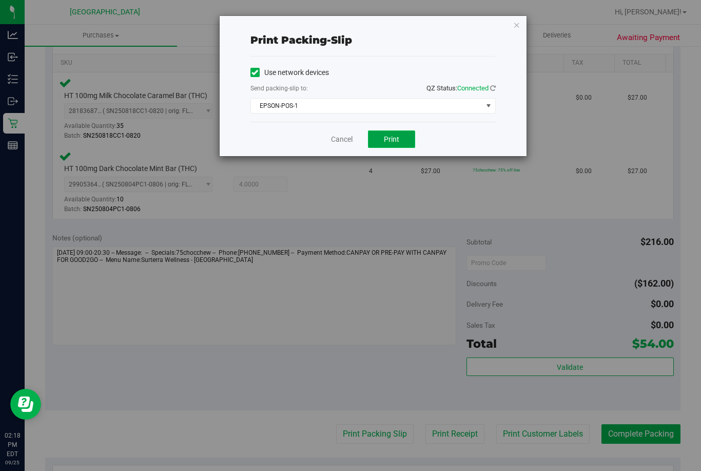
click at [374, 143] on button "Print" at bounding box center [391, 138] width 47 height 17
click at [347, 141] on link "Cancel" at bounding box center [342, 139] width 22 height 11
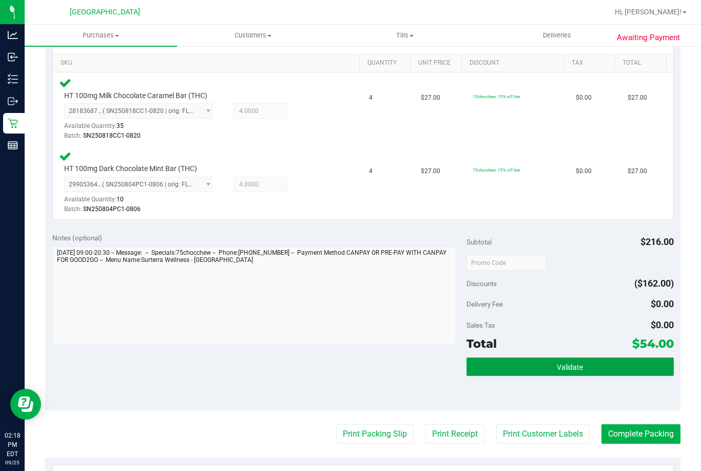
click at [489, 373] on button "Validate" at bounding box center [569, 366] width 207 height 18
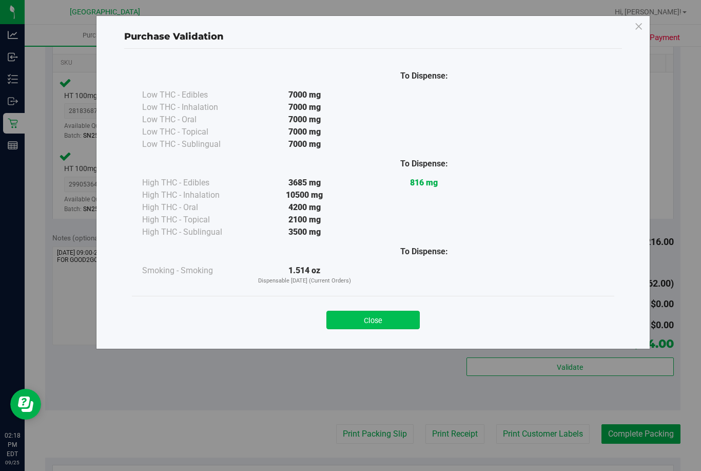
click at [394, 323] on button "Close" at bounding box center [372, 319] width 93 height 18
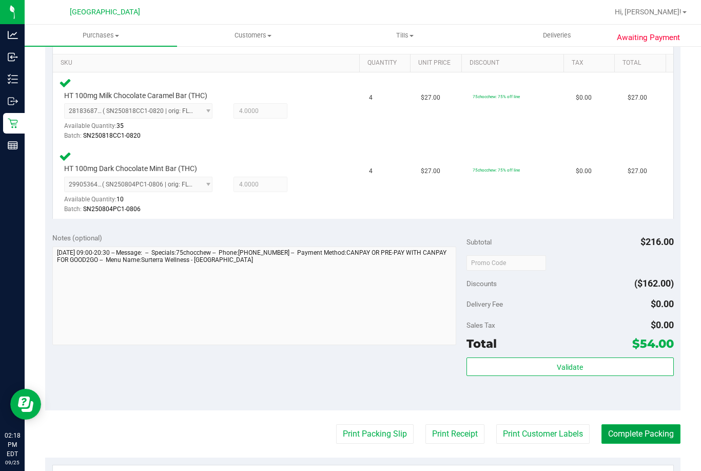
click at [639, 438] on button "Complete Packing" at bounding box center [640, 433] width 79 height 19
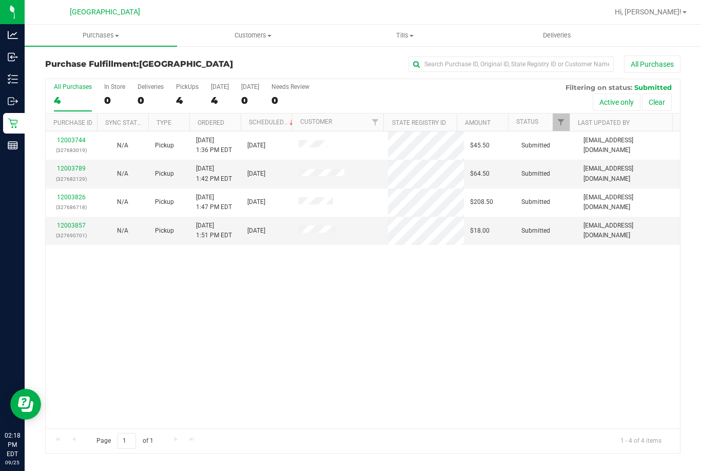
click at [227, 125] on th "Ordered" at bounding box center [214, 122] width 51 height 18
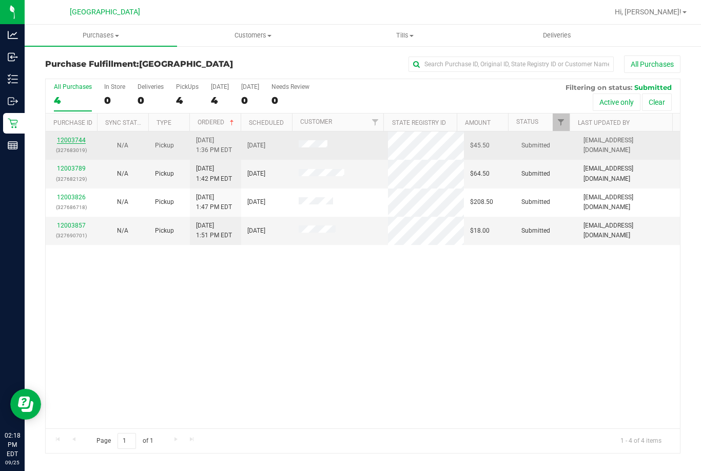
click at [68, 138] on link "12003744" at bounding box center [71, 139] width 29 height 7
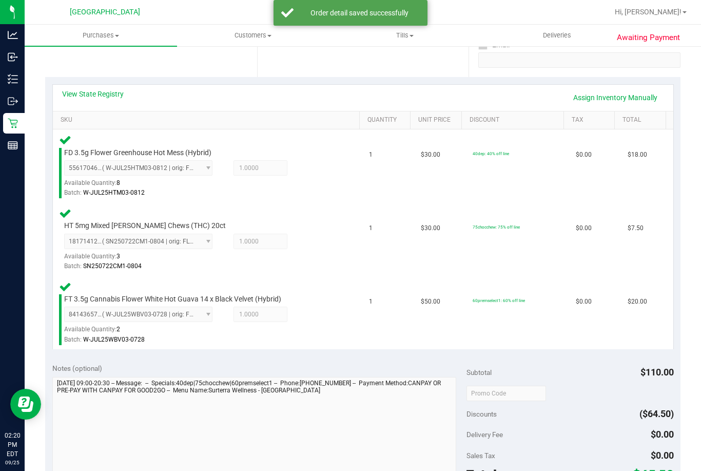
scroll to position [257, 0]
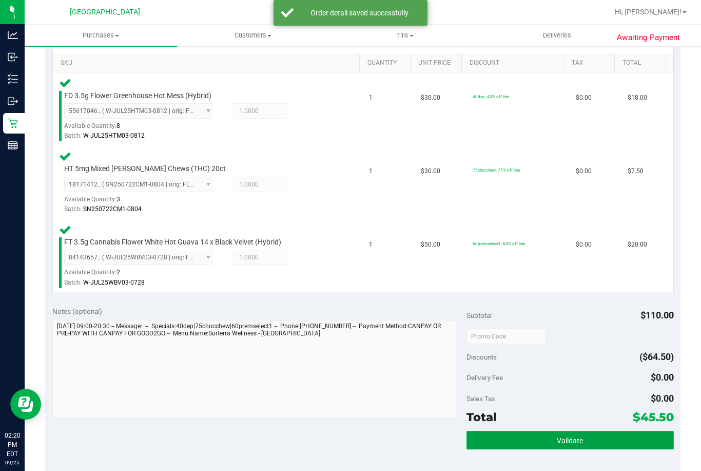
click at [517, 440] on button "Validate" at bounding box center [569, 439] width 207 height 18
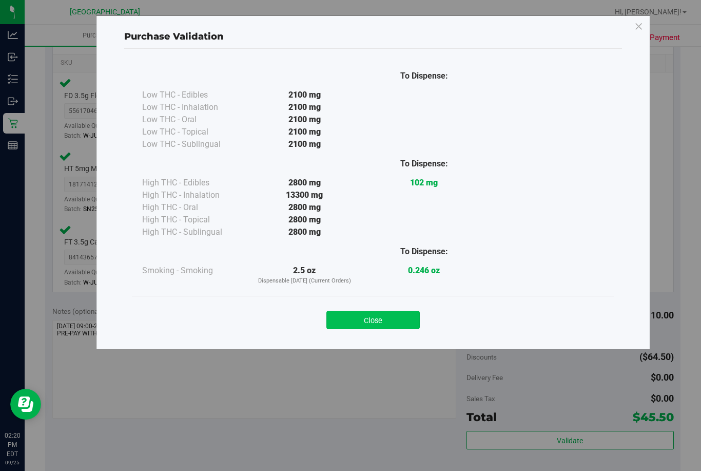
click at [360, 328] on button "Close" at bounding box center [372, 319] width 93 height 18
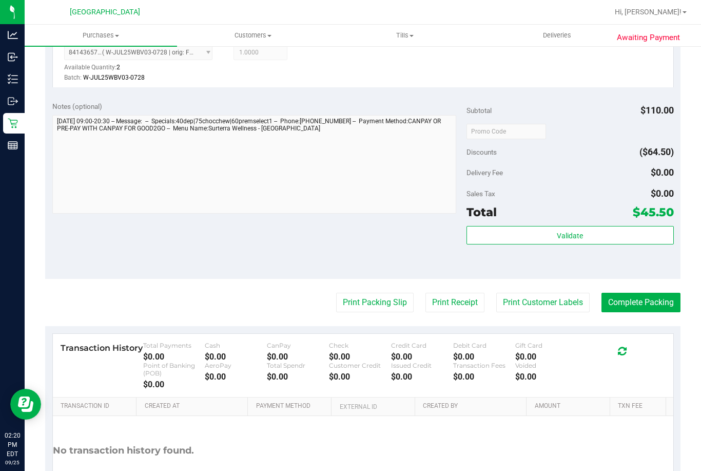
scroll to position [462, 0]
click at [366, 301] on button "Print Packing Slip" at bounding box center [374, 301] width 77 height 19
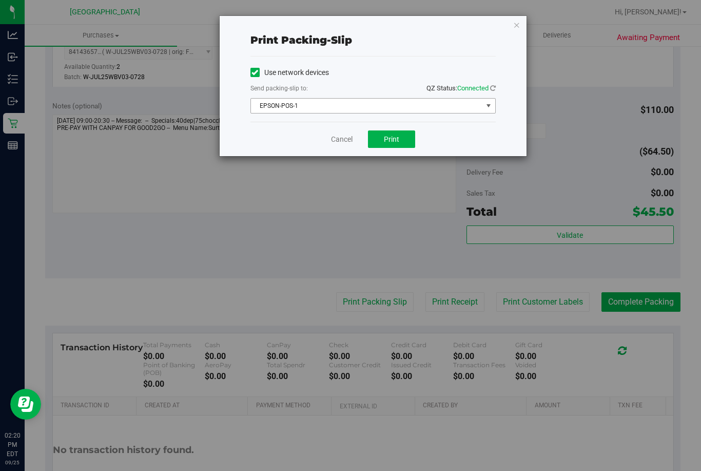
click at [398, 107] on span "EPSON-POS-1" at bounding box center [366, 106] width 231 height 14
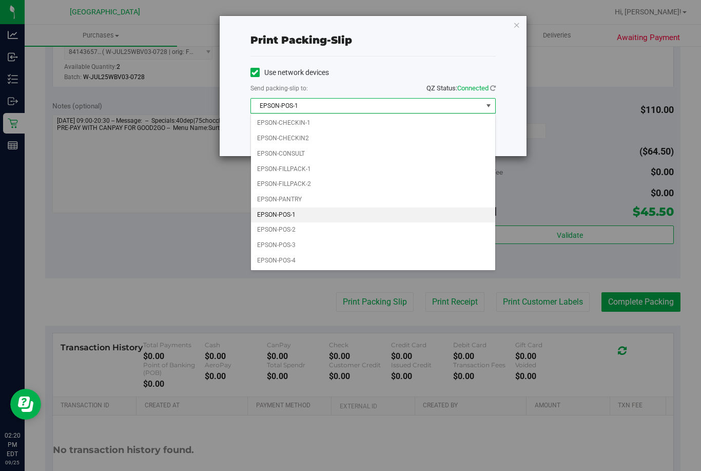
click at [324, 213] on li "EPSON-POS-1" at bounding box center [373, 214] width 244 height 15
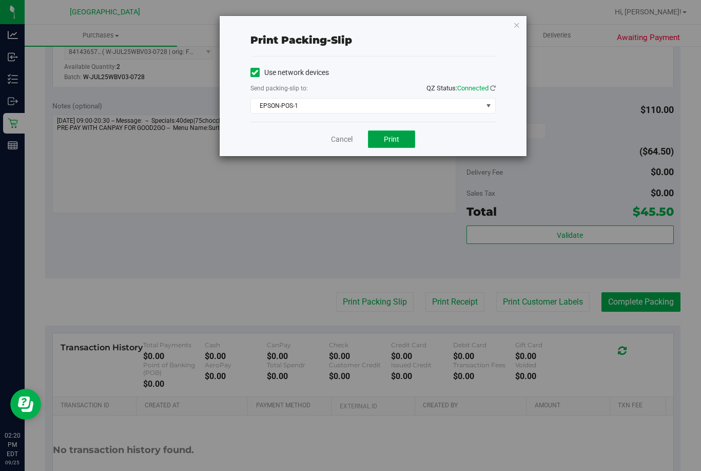
click at [406, 145] on button "Print" at bounding box center [391, 138] width 47 height 17
click at [335, 142] on link "Cancel" at bounding box center [342, 139] width 22 height 11
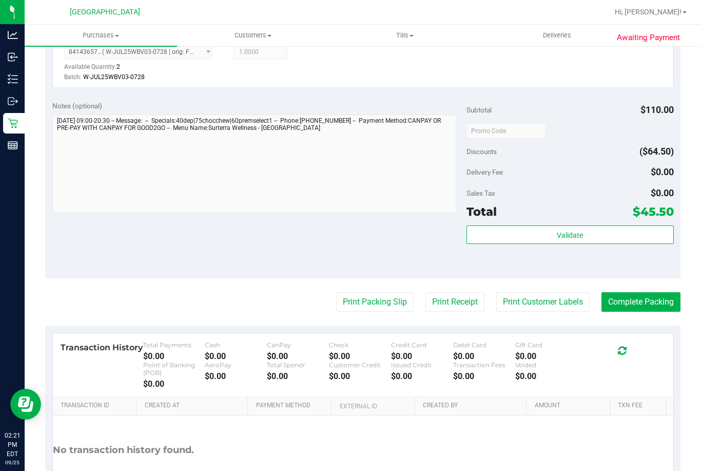
click at [540, 222] on div "Subtotal $110.00 Discounts ($64.50) Delivery Fee $0.00 Sales Tax $0.00 Total $4…" at bounding box center [569, 186] width 207 height 171
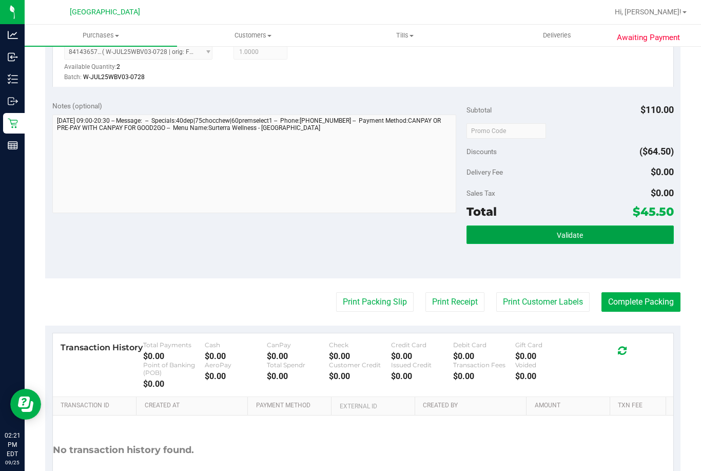
click at [541, 234] on button "Validate" at bounding box center [569, 234] width 207 height 18
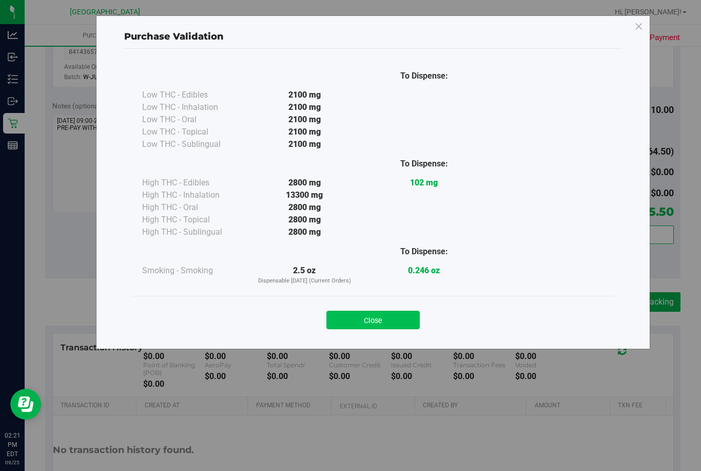
click at [372, 319] on button "Close" at bounding box center [372, 319] width 93 height 18
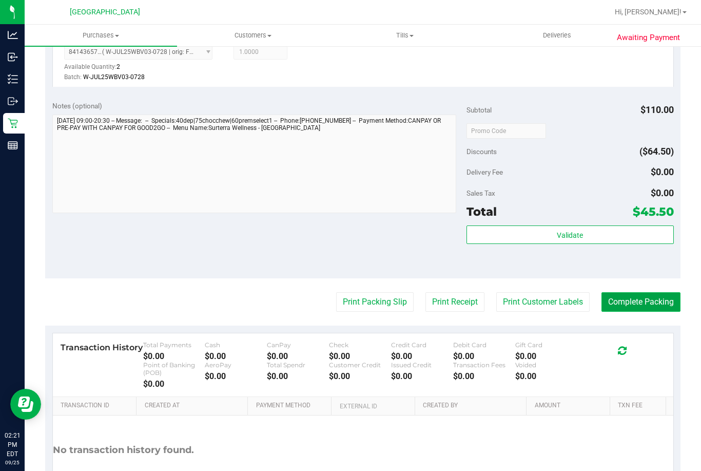
click at [642, 299] on button "Complete Packing" at bounding box center [640, 301] width 79 height 19
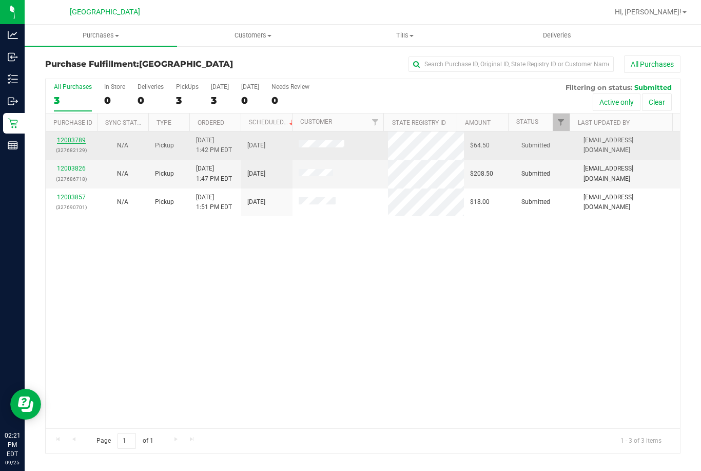
click at [80, 140] on link "12003789" at bounding box center [71, 139] width 29 height 7
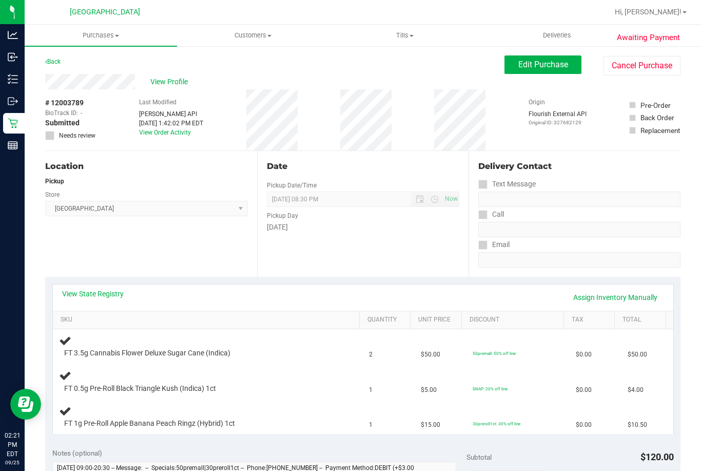
scroll to position [51, 0]
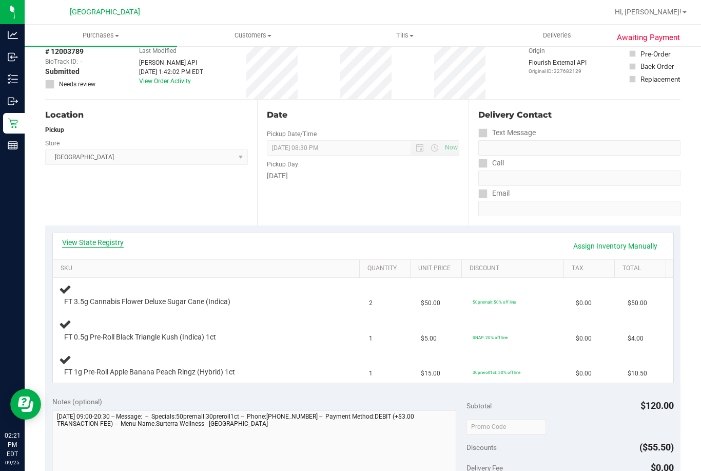
click at [98, 244] on link "View State Registry" at bounding box center [93, 242] width 62 height 10
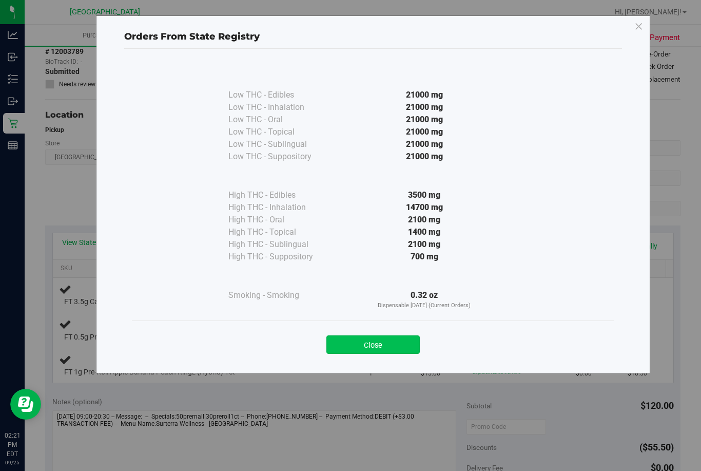
click at [348, 345] on button "Close" at bounding box center [372, 344] width 93 height 18
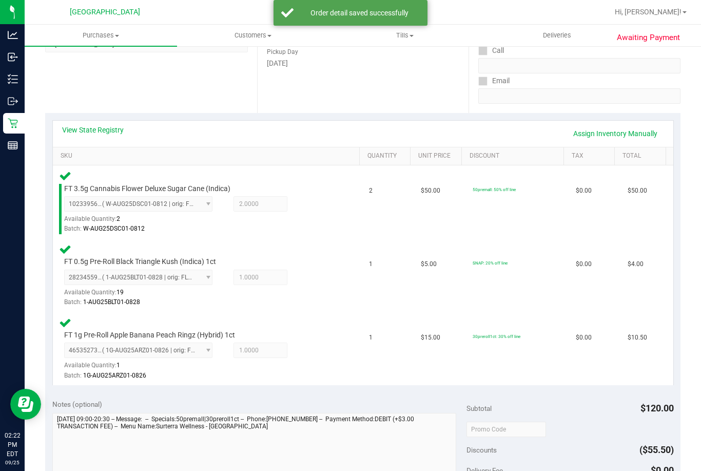
scroll to position [257, 0]
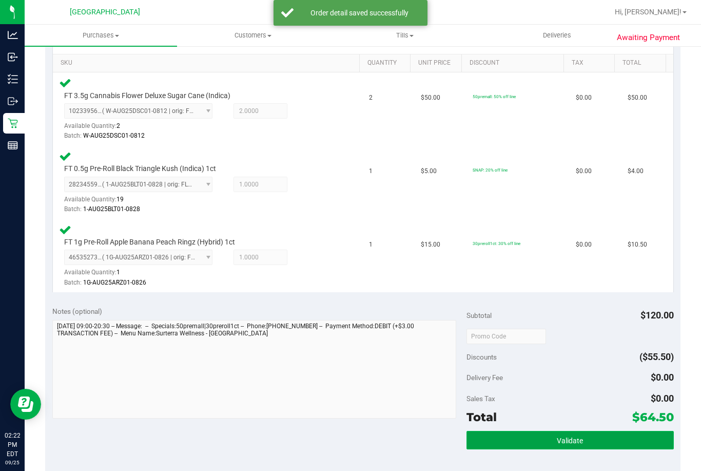
click at [525, 441] on button "Validate" at bounding box center [569, 439] width 207 height 18
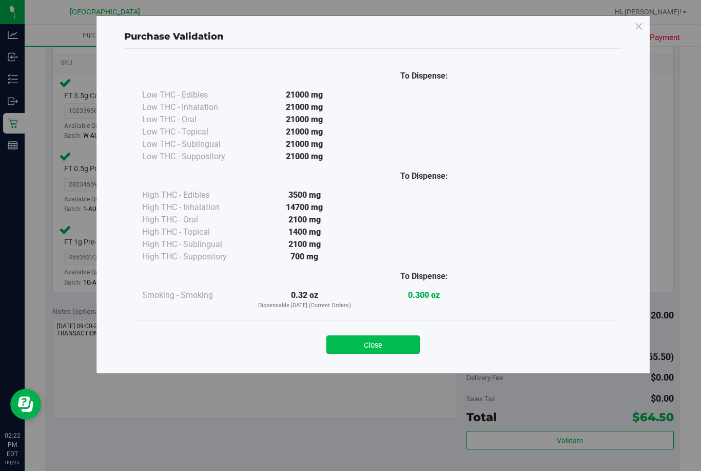
click at [357, 338] on button "Close" at bounding box center [372, 344] width 93 height 18
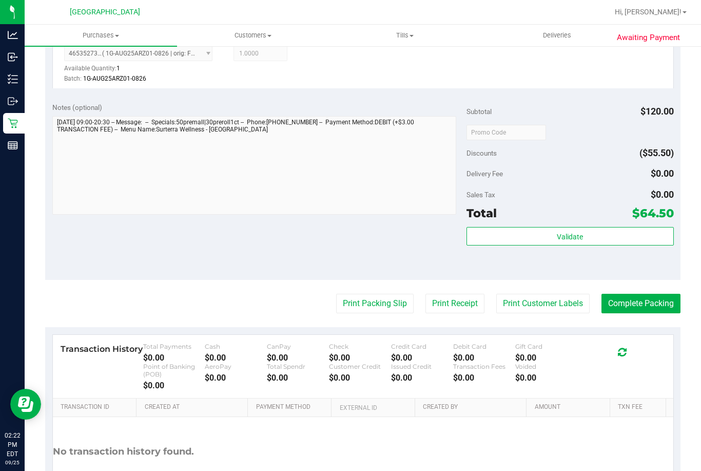
scroll to position [462, 0]
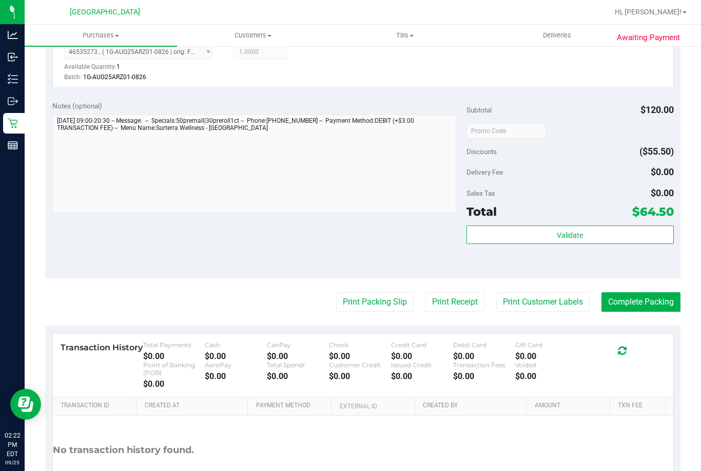
click at [374, 312] on purchase-details "Back Edit Purchase Cancel Purchase View Profile # 12003789 BioTrack ID: - Submi…" at bounding box center [362, 59] width 635 height 931
click at [367, 304] on button "Print Packing Slip" at bounding box center [374, 301] width 77 height 19
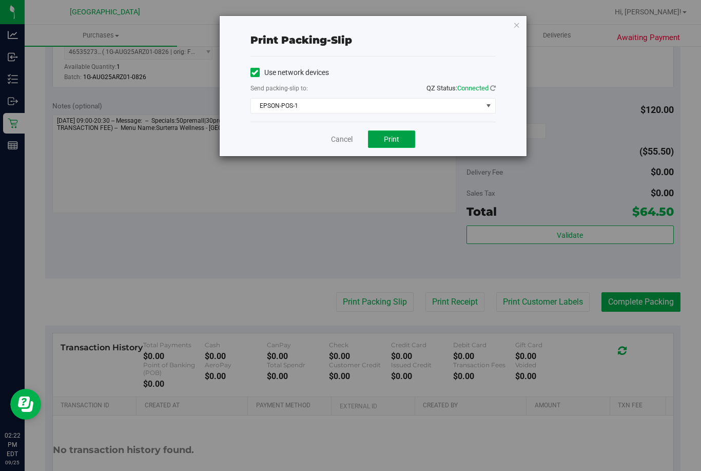
click at [390, 134] on button "Print" at bounding box center [391, 138] width 47 height 17
click at [397, 144] on button "Print" at bounding box center [391, 138] width 47 height 17
click at [331, 142] on link "Cancel" at bounding box center [342, 139] width 22 height 11
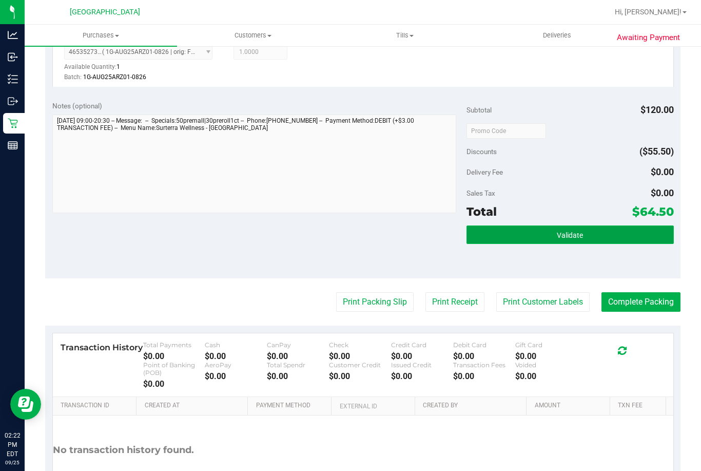
click at [469, 237] on button "Validate" at bounding box center [569, 234] width 207 height 18
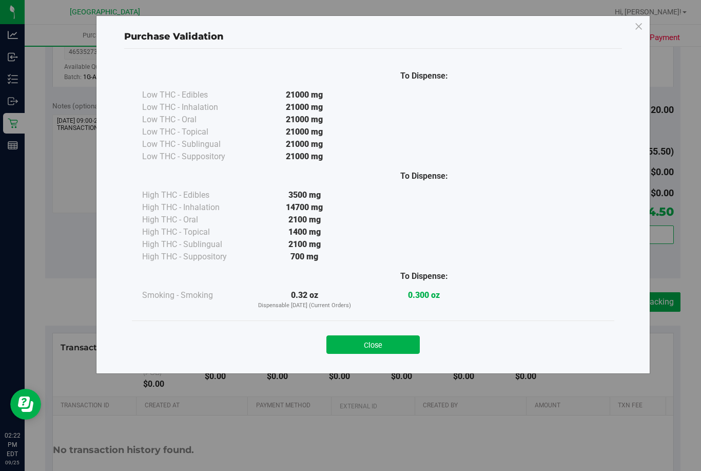
click at [424, 336] on div "Close" at bounding box center [373, 341] width 467 height 26
click at [377, 347] on button "Close" at bounding box center [372, 344] width 93 height 18
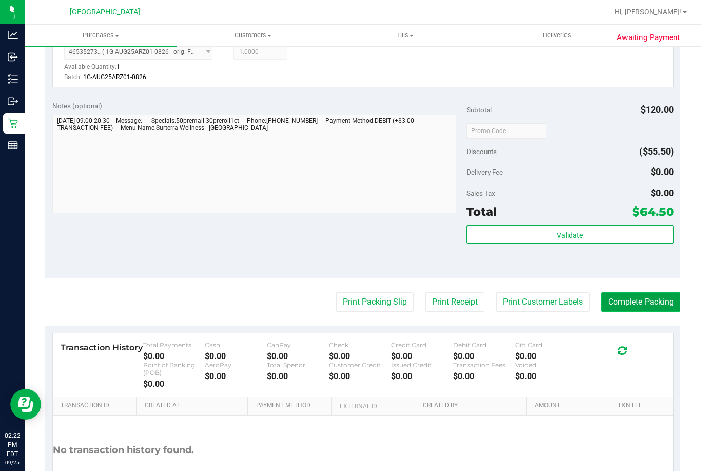
click at [650, 304] on button "Complete Packing" at bounding box center [640, 301] width 79 height 19
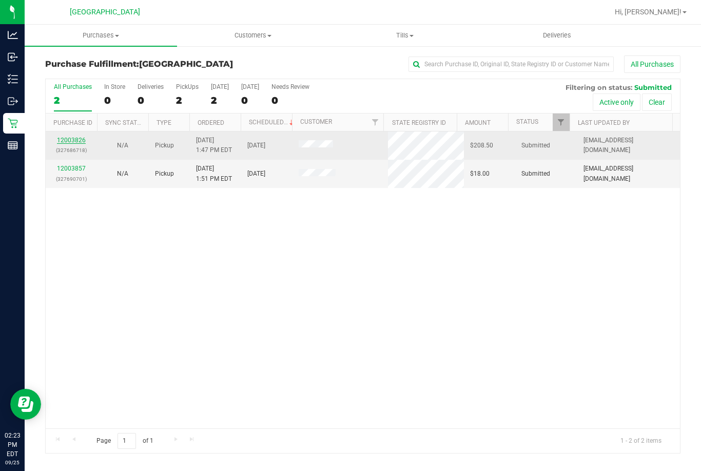
click at [82, 140] on link "12003826" at bounding box center [71, 139] width 29 height 7
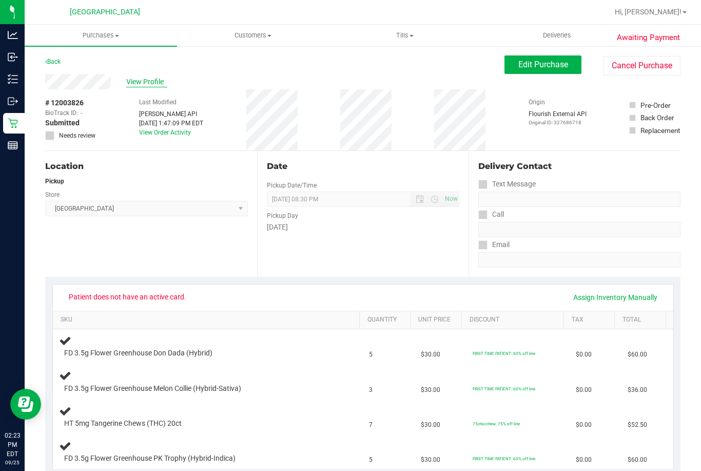
click at [141, 79] on span "View Profile" at bounding box center [146, 81] width 41 height 11
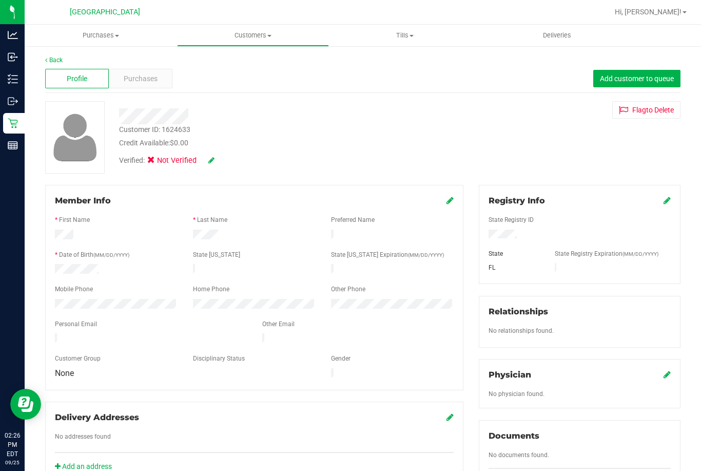
click at [156, 68] on div "Profile Purchases Add customer to queue" at bounding box center [362, 79] width 635 height 28
click at [150, 77] on span "Purchases" at bounding box center [141, 78] width 34 height 11
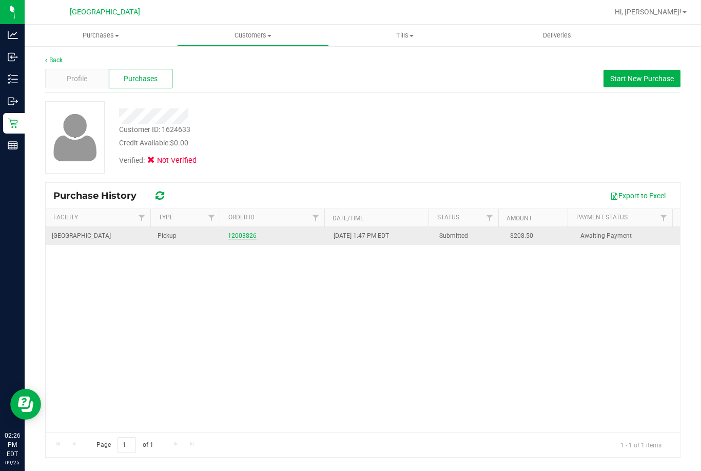
click at [242, 238] on link "12003826" at bounding box center [242, 235] width 29 height 7
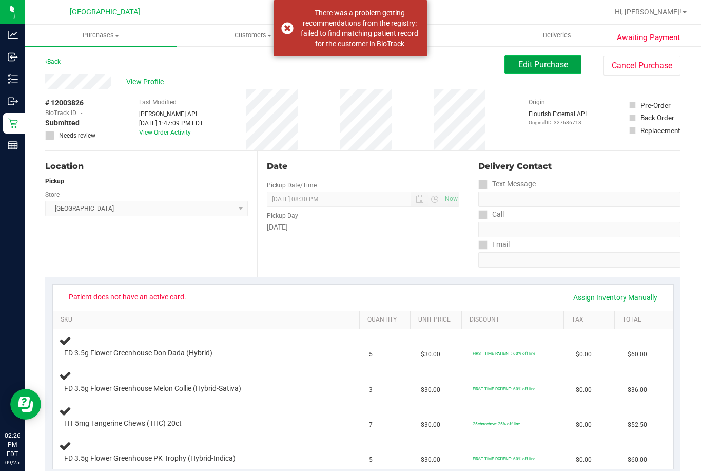
click at [531, 63] on span "Edit Purchase" at bounding box center [543, 65] width 50 height 10
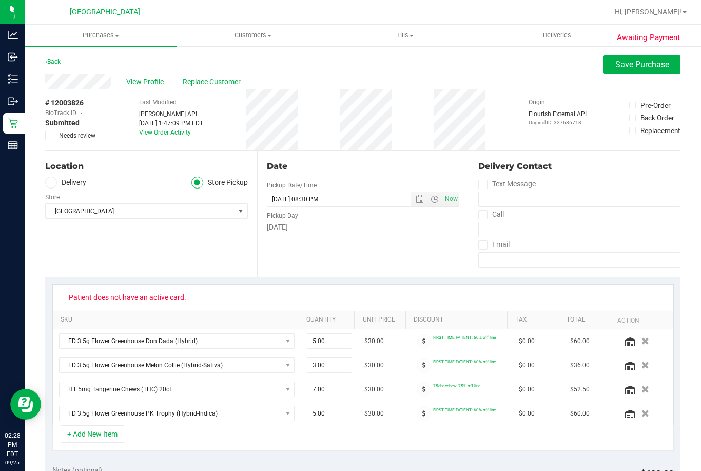
click at [225, 83] on span "Replace Customer" at bounding box center [214, 81] width 62 height 11
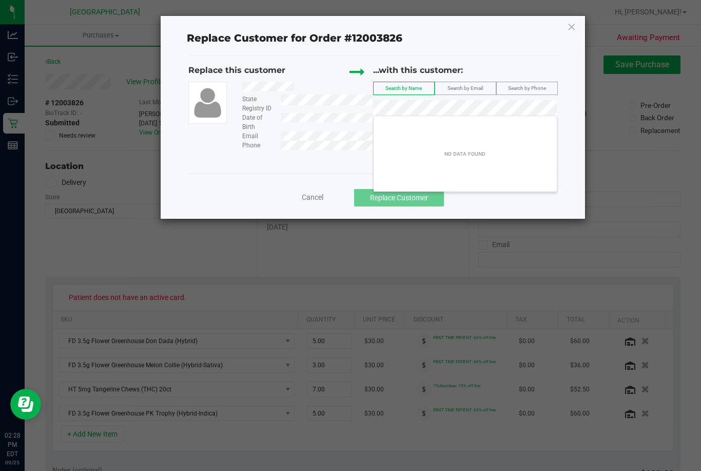
click at [472, 87] on span "Search by Email" at bounding box center [464, 88] width 35 height 6
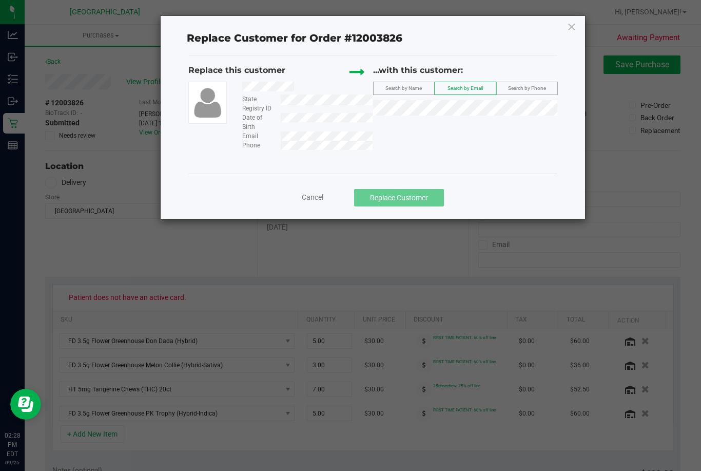
click at [472, 87] on span "Search by Email" at bounding box center [464, 88] width 35 height 6
click at [573, 22] on icon at bounding box center [571, 26] width 9 height 16
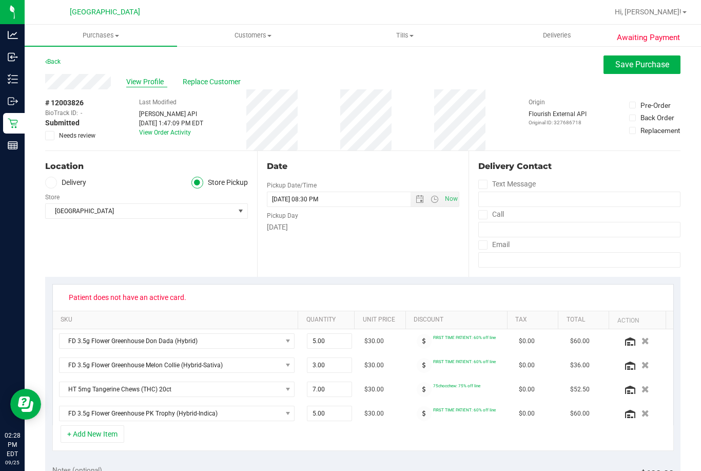
click at [158, 83] on span "View Profile" at bounding box center [146, 81] width 41 height 11
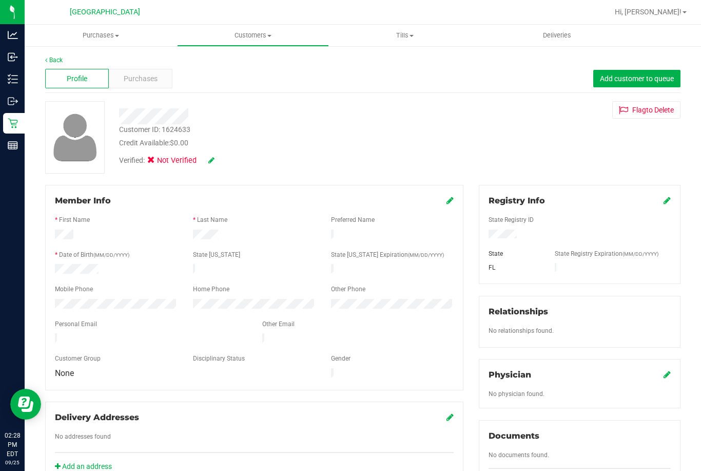
click at [663, 204] on icon at bounding box center [666, 200] width 7 height 8
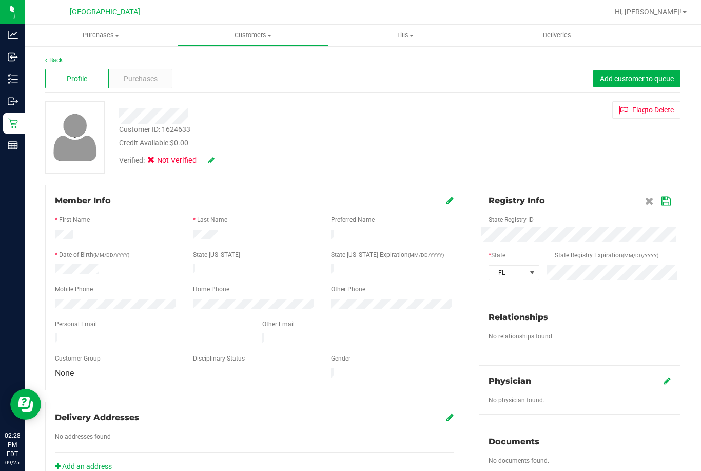
click at [661, 202] on icon at bounding box center [665, 201] width 9 height 8
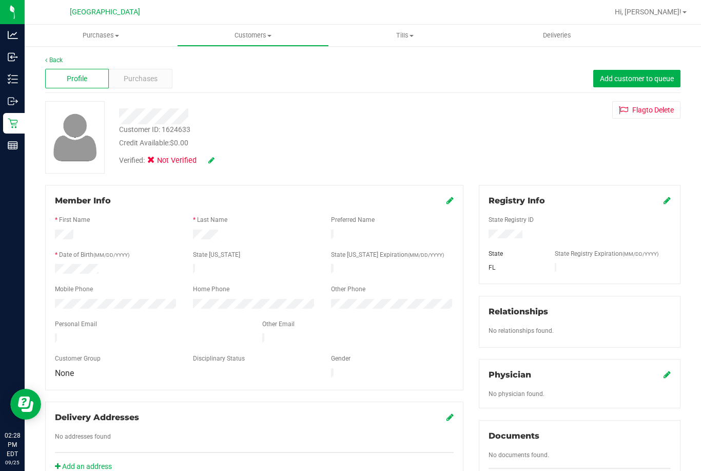
click at [212, 160] on icon at bounding box center [211, 159] width 6 height 7
click at [152, 166] on span at bounding box center [153, 161] width 9 height 9
click at [0, 0] on input "Medical" at bounding box center [0, 0] width 0 height 0
click at [228, 160] on icon at bounding box center [225, 160] width 8 height 7
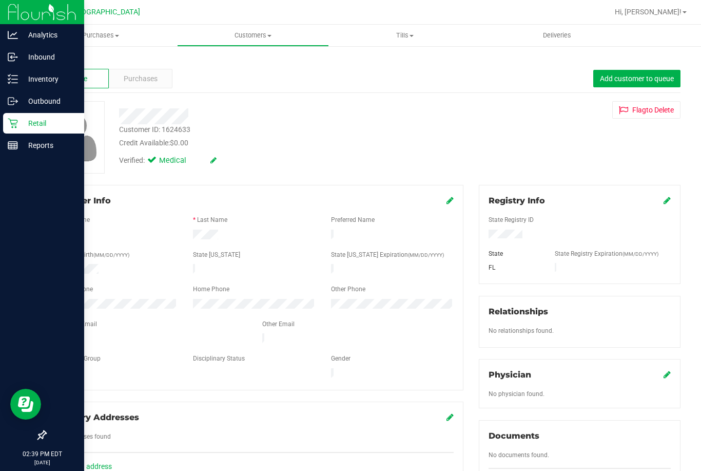
click at [19, 118] on p "Retail" at bounding box center [49, 123] width 62 height 12
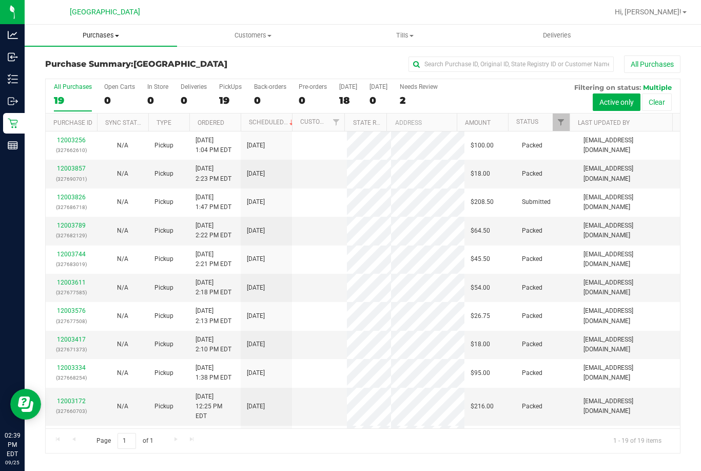
click at [113, 36] on span "Purchases" at bounding box center [101, 35] width 152 height 9
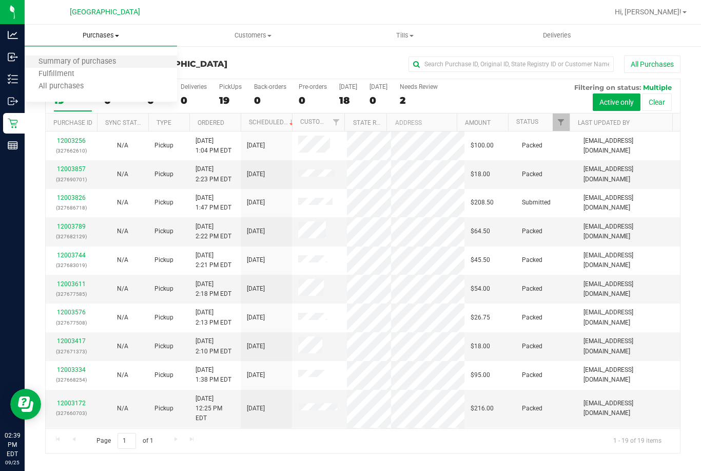
click at [112, 67] on li "Summary of purchases" at bounding box center [101, 62] width 152 height 12
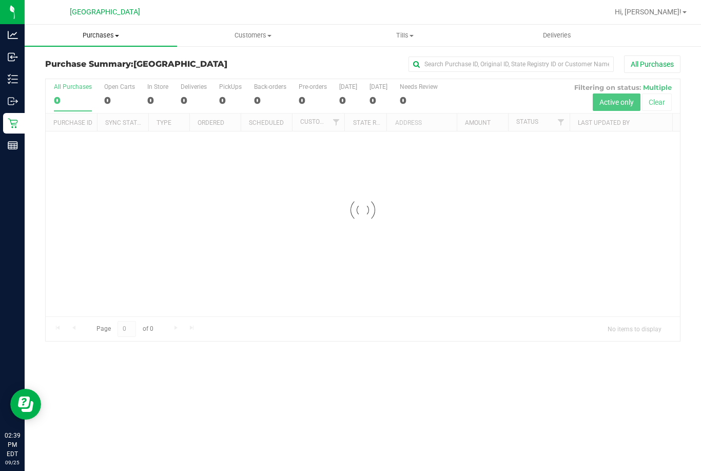
click at [116, 35] on span at bounding box center [117, 36] width 4 height 2
click at [105, 75] on li "Fulfillment" at bounding box center [101, 74] width 152 height 12
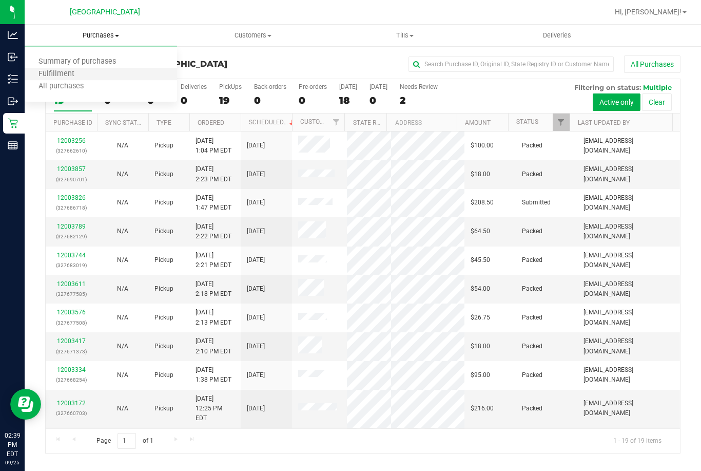
click at [103, 72] on li "Fulfillment" at bounding box center [101, 74] width 152 height 12
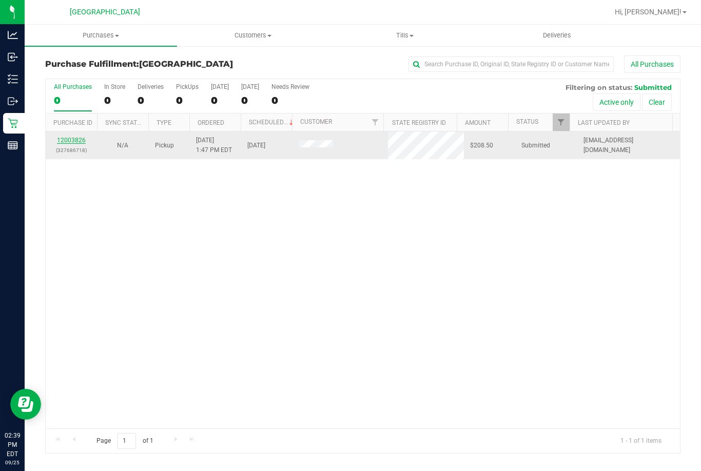
click at [71, 140] on link "12003826" at bounding box center [71, 139] width 29 height 7
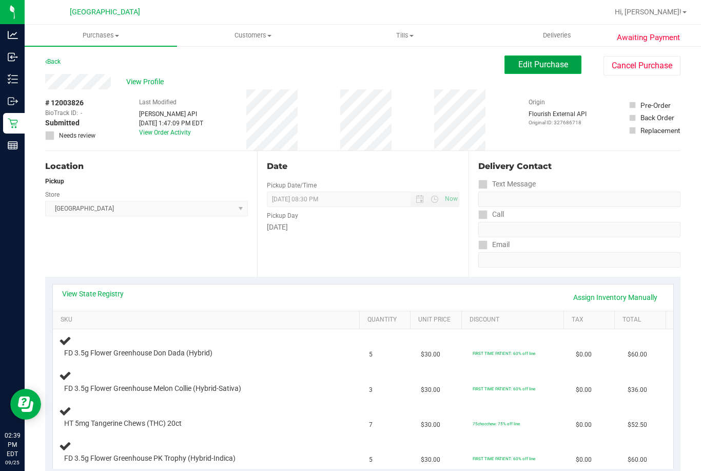
click at [528, 64] on span "Edit Purchase" at bounding box center [543, 65] width 50 height 10
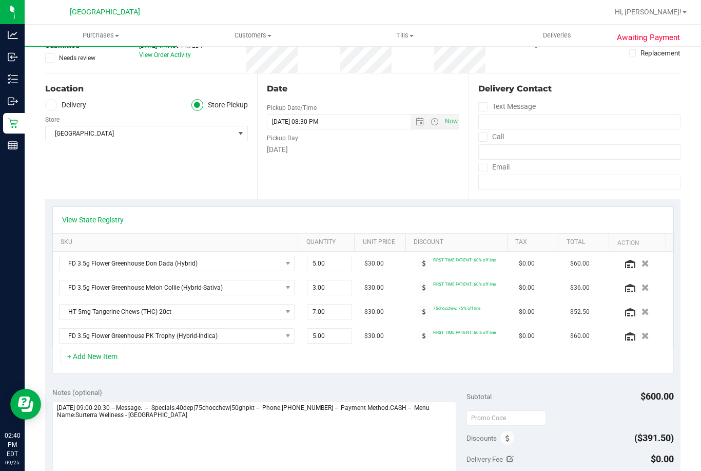
scroll to position [154, 0]
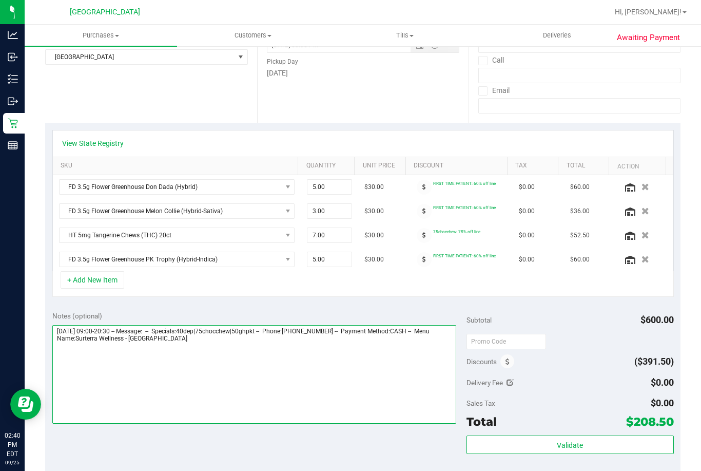
click at [189, 349] on textarea at bounding box center [254, 374] width 404 height 99
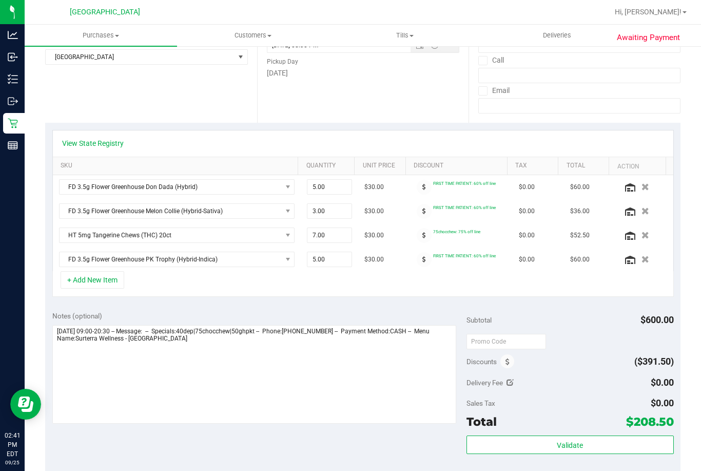
click at [259, 292] on div "+ Add New Item" at bounding box center [362, 284] width 621 height 26
click at [422, 260] on icon at bounding box center [424, 259] width 4 height 6
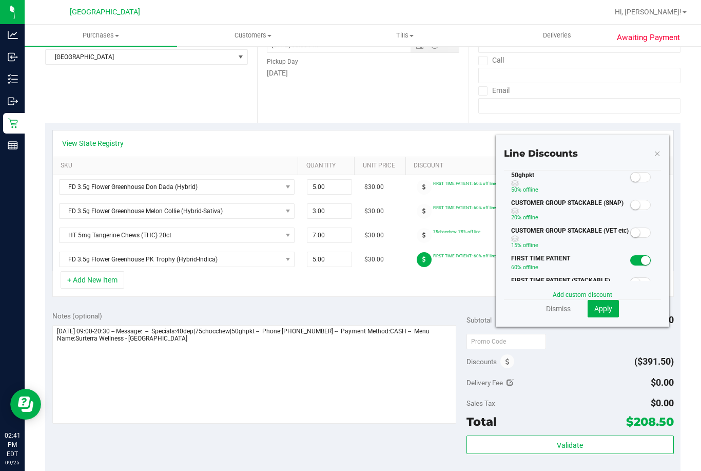
click at [631, 181] on small at bounding box center [635, 176] width 9 height 9
click at [601, 309] on span "Apply" at bounding box center [603, 308] width 18 height 8
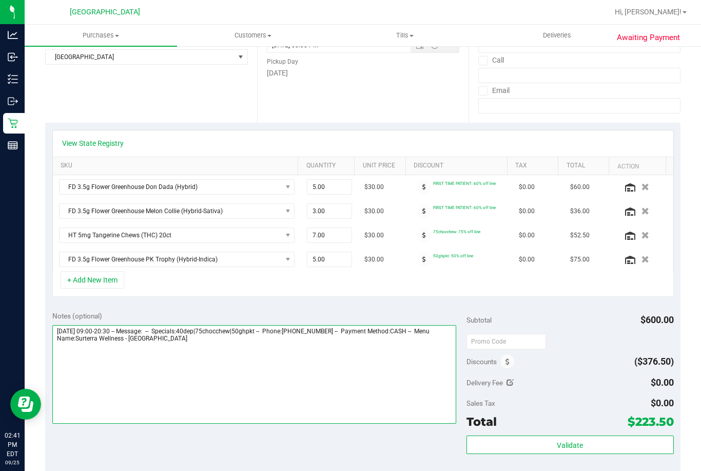
click at [245, 366] on textarea at bounding box center [254, 374] width 404 height 99
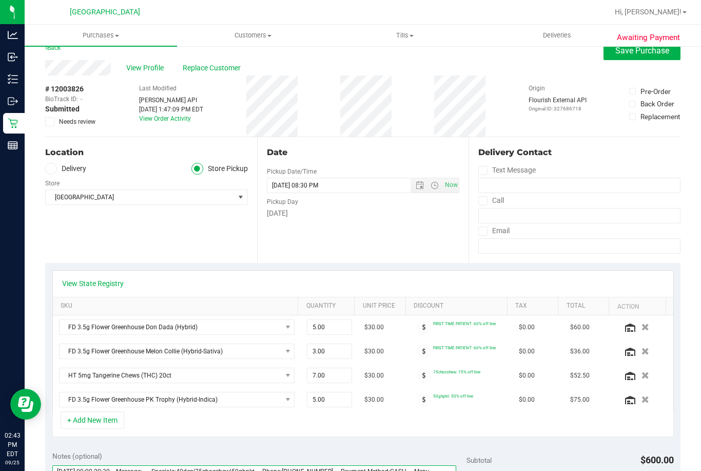
scroll to position [0, 0]
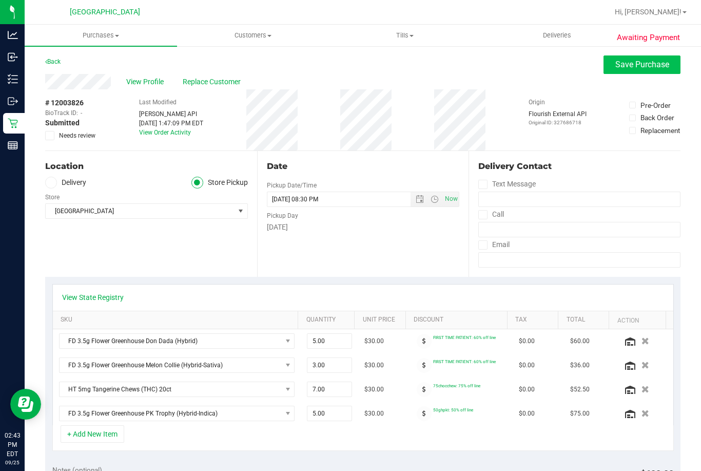
type textarea "Thursday 09/25/2025 09:00-20:30 -- Message: -- Specials:40dep|75chocchew|50ghpk…"
click at [617, 66] on span "Save Purchase" at bounding box center [642, 65] width 54 height 10
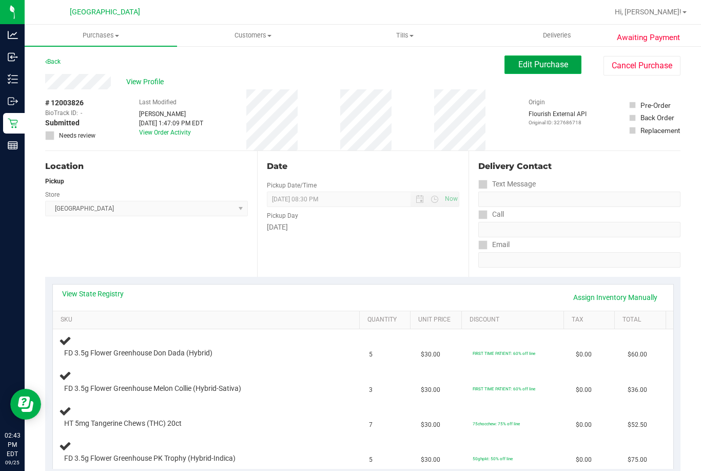
click at [505, 63] on button "Edit Purchase" at bounding box center [542, 64] width 77 height 18
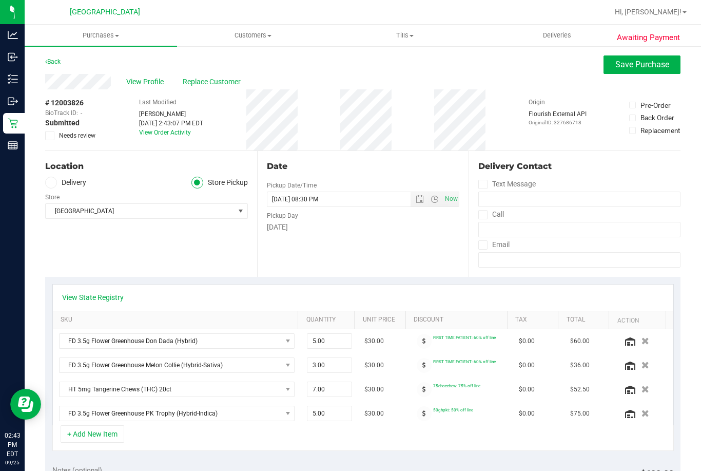
click at [51, 135] on icon at bounding box center [50, 135] width 7 height 0
click at [0, 0] on input "Needs review" at bounding box center [0, 0] width 0 height 0
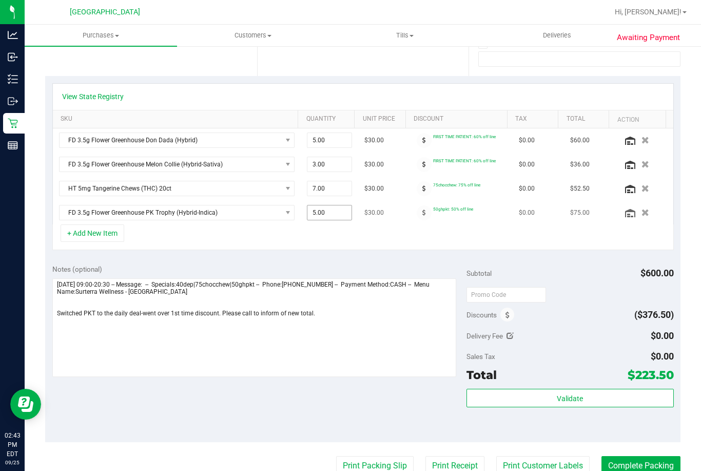
scroll to position [205, 0]
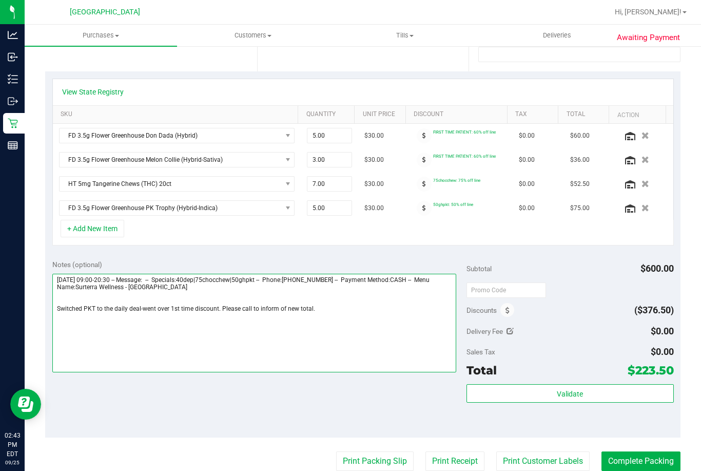
click at [319, 314] on textarea at bounding box center [254, 322] width 404 height 99
type textarea "Thursday 09/25/2025 09:00-20:30 -- Message: -- Specials:40dep|75chocchew|50ghpk…"
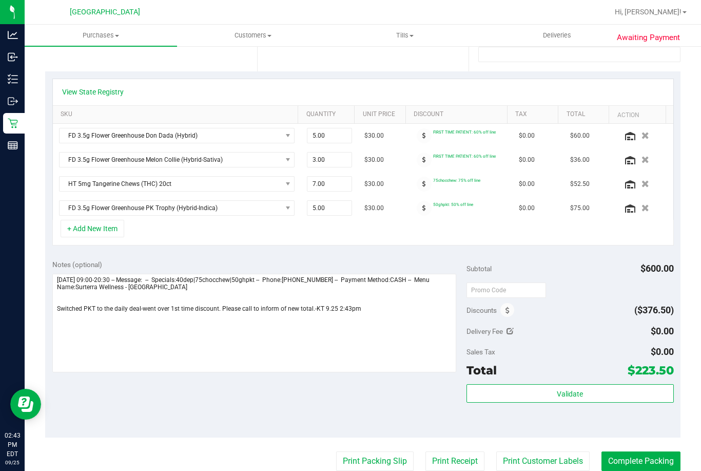
click at [364, 383] on div "Notes (optional) Subtotal $600.00 Discounts ($376.50) Delivery Fee $0.00 Sales …" at bounding box center [362, 344] width 635 height 185
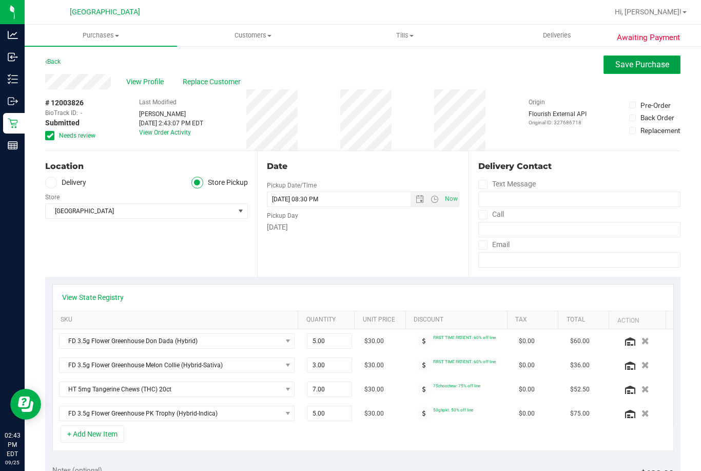
click at [642, 73] on button "Save Purchase" at bounding box center [641, 64] width 77 height 18
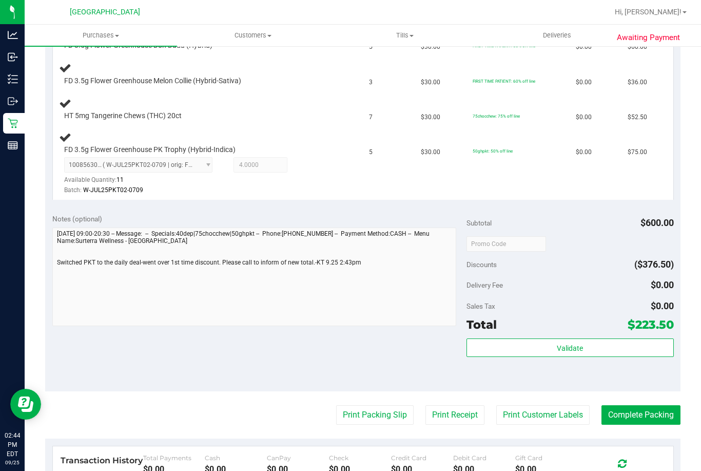
scroll to position [308, 0]
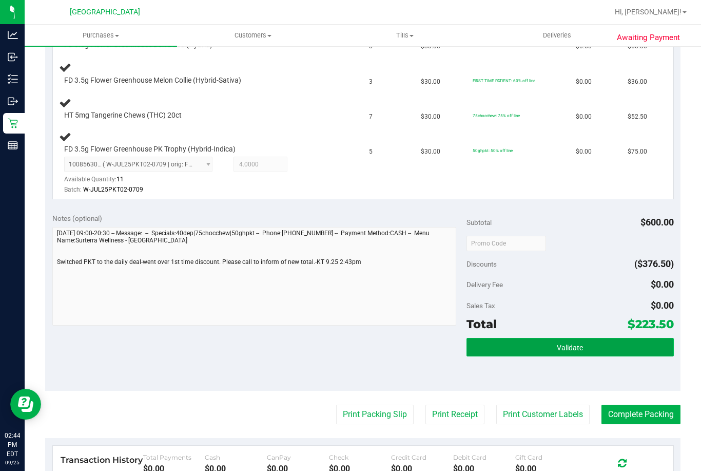
click at [522, 349] on button "Validate" at bounding box center [569, 347] width 207 height 18
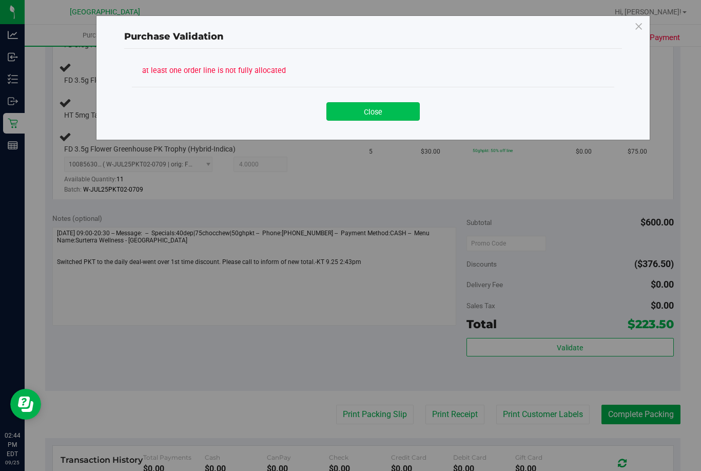
click at [382, 113] on button "Close" at bounding box center [372, 111] width 93 height 18
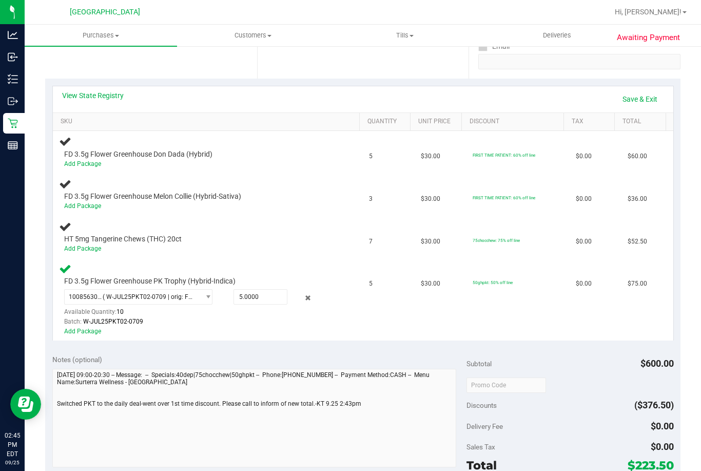
scroll to position [199, 0]
click at [619, 95] on link "Save & Exit" at bounding box center [640, 98] width 48 height 17
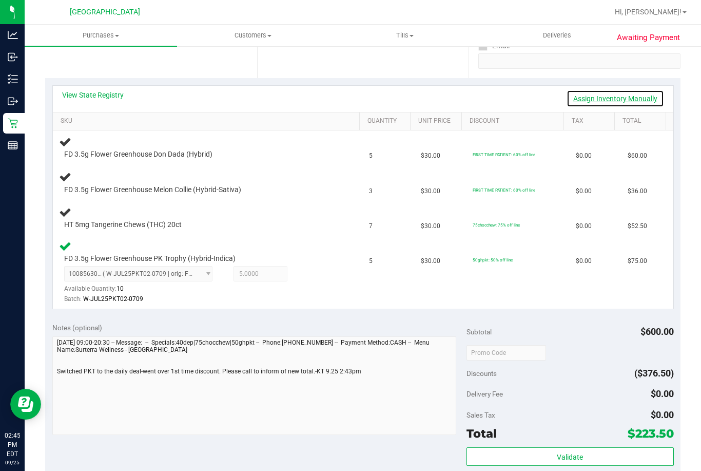
click at [619, 95] on link "Assign Inventory Manually" at bounding box center [614, 98] width 97 height 17
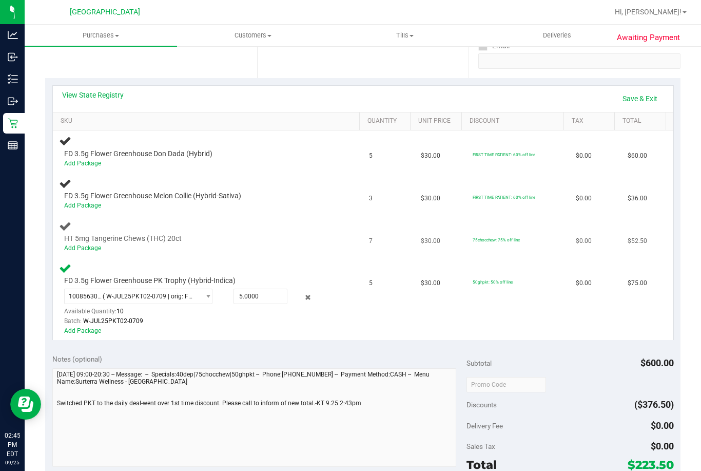
click at [83, 252] on div "Add Package" at bounding box center [198, 248] width 268 height 10
click at [84, 252] on div "Add Package" at bounding box center [198, 248] width 268 height 10
click at [84, 250] on link "Add Package" at bounding box center [82, 247] width 37 height 7
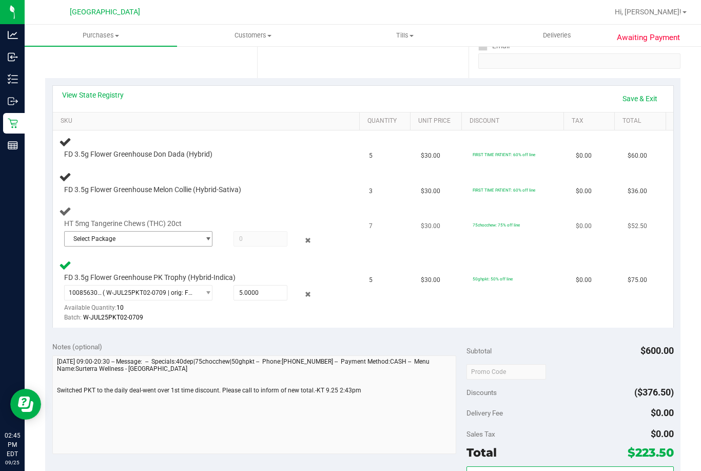
click at [204, 241] on span "select" at bounding box center [208, 238] width 8 height 8
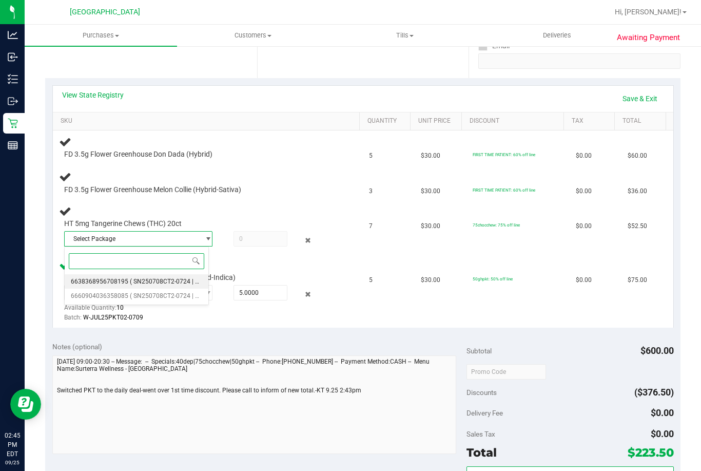
click at [184, 280] on span "( SN250708CT2-0724 | orig: FLSRWGM-20250730-122 )" at bounding box center [207, 281] width 154 height 7
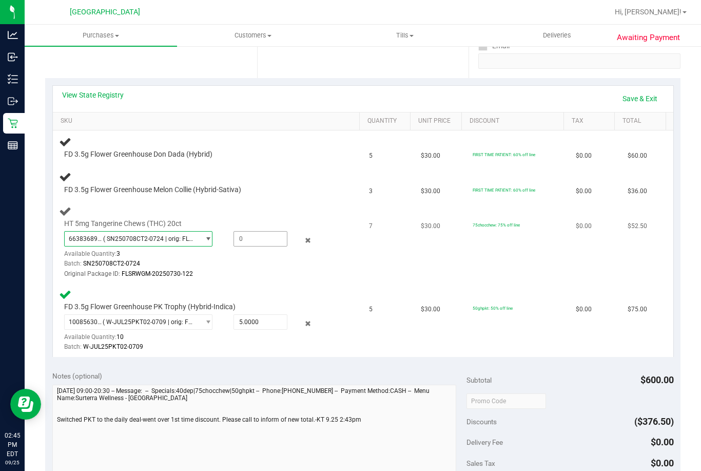
click at [243, 243] on span at bounding box center [259, 238] width 53 height 15
click at [243, 243] on input "text" at bounding box center [260, 238] width 52 height 14
type input "4"
type input "3"
type input "3.0000"
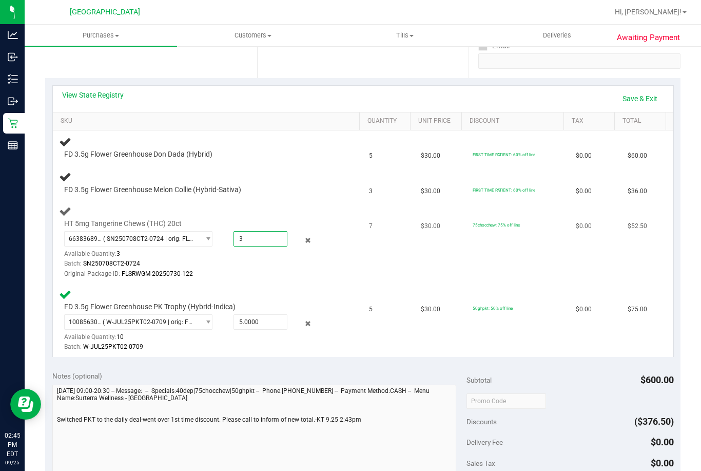
click at [289, 279] on div at bounding box center [198, 279] width 268 height 1
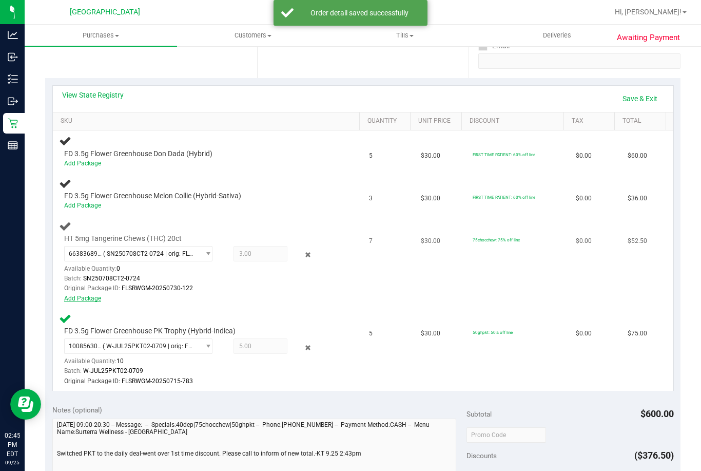
click at [87, 297] on link "Add Package" at bounding box center [82, 298] width 37 height 7
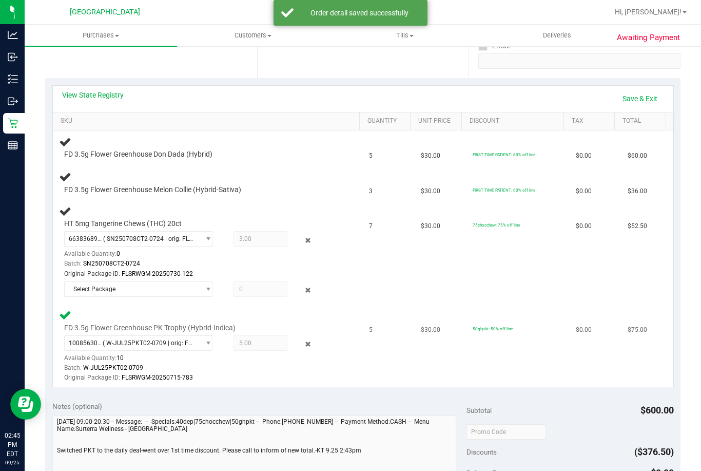
click at [131, 308] on td "FD 3.5g Flower Greenhouse PK Trophy (Hybrid-Indica) 1008563095041126 ( W-JUL25P…" at bounding box center [208, 345] width 310 height 83
click at [144, 281] on span "Select Package" at bounding box center [138, 288] width 149 height 15
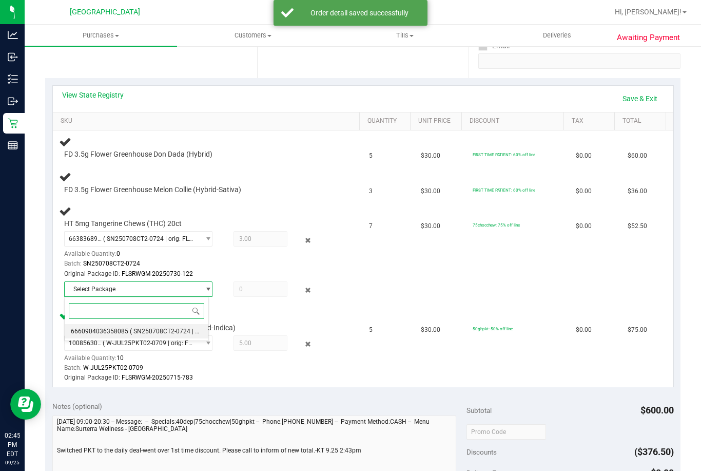
click at [160, 331] on span "( SN250708CT2-0724 | orig: FLSRWGM-20250730-185 )" at bounding box center [207, 330] width 154 height 7
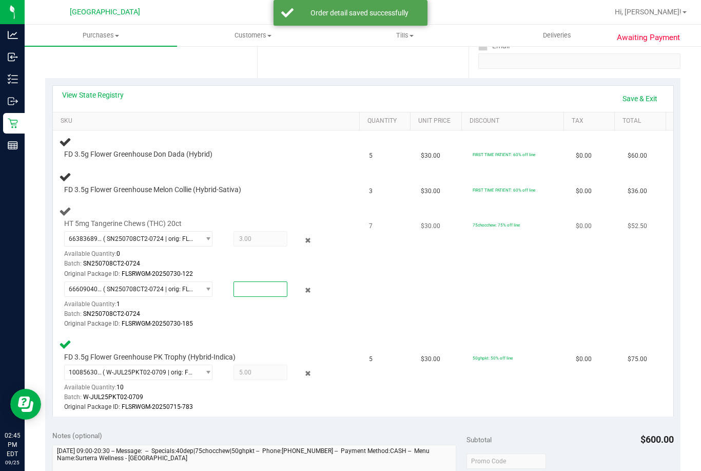
click at [255, 287] on span at bounding box center [259, 288] width 53 height 15
type input "1"
type input "1.0000"
click at [424, 312] on td "$30.00" at bounding box center [441, 267] width 52 height 133
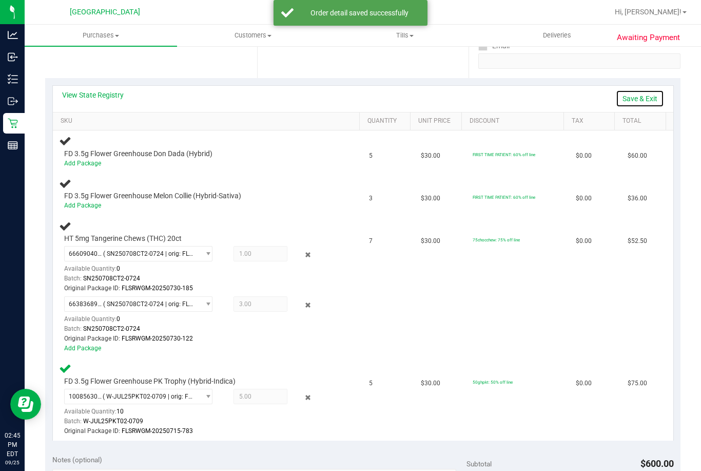
click at [635, 96] on link "Save & Exit" at bounding box center [640, 98] width 48 height 17
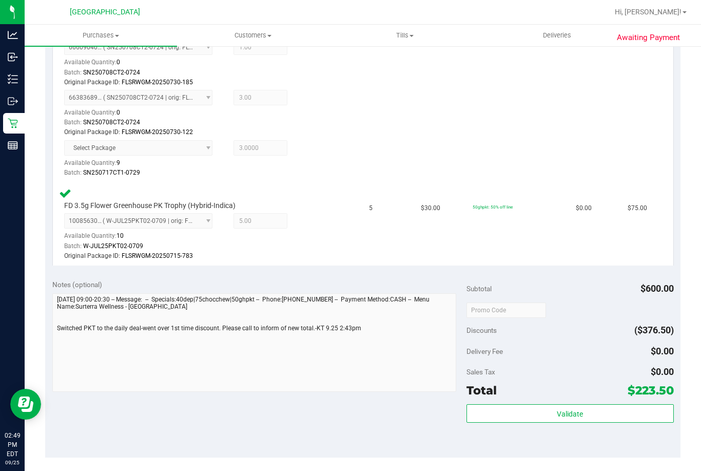
scroll to position [558, 0]
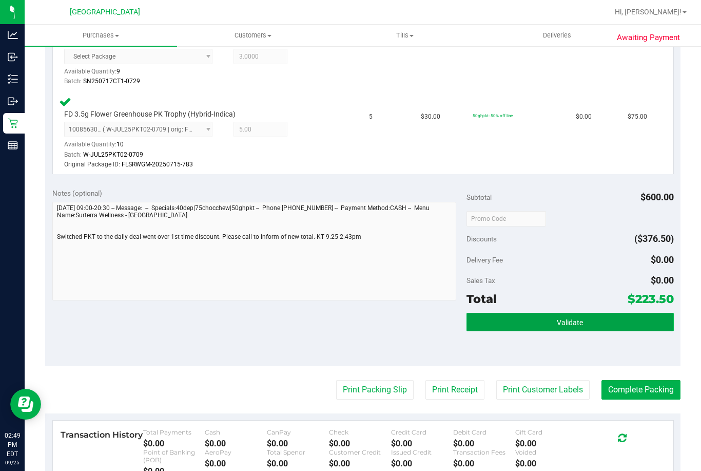
click at [548, 324] on button "Validate" at bounding box center [569, 321] width 207 height 18
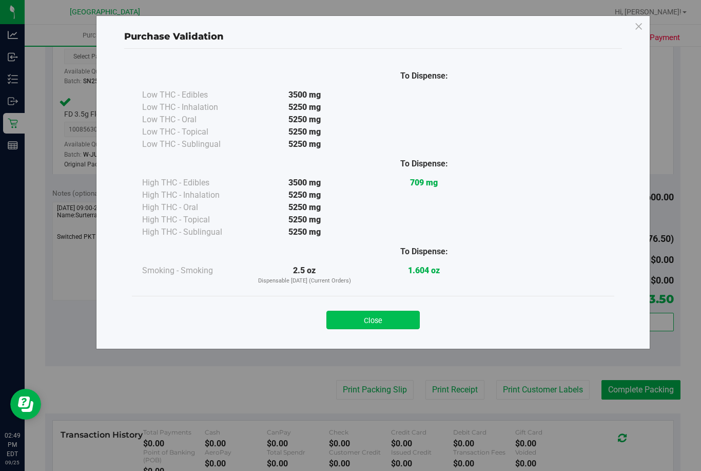
click at [402, 311] on button "Close" at bounding box center [372, 319] width 93 height 18
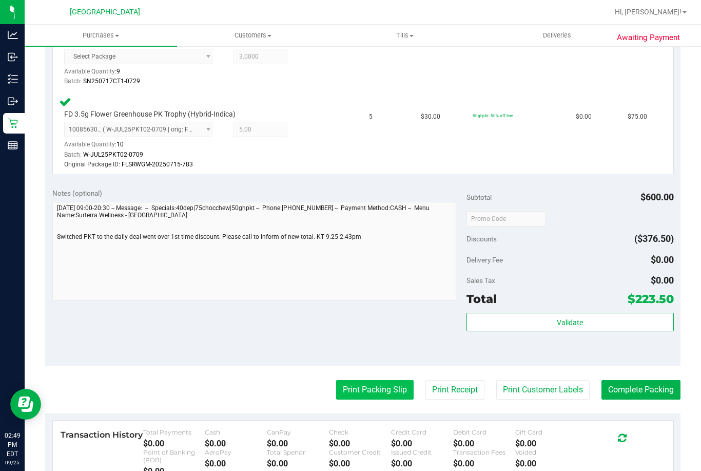
click at [384, 391] on button "Print Packing Slip" at bounding box center [374, 389] width 77 height 19
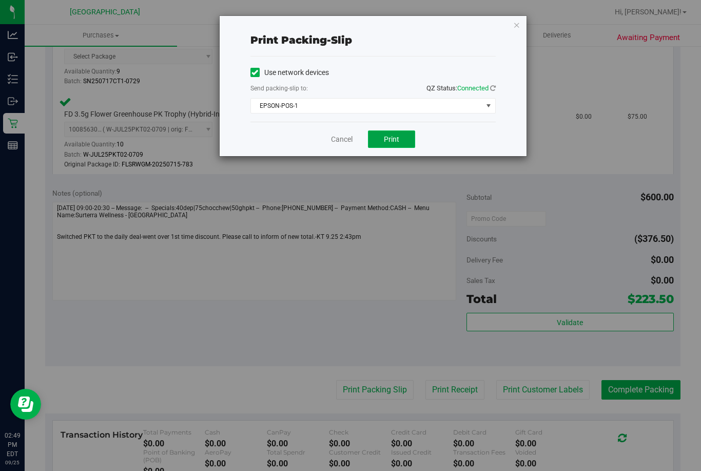
click at [388, 135] on span "Print" at bounding box center [391, 139] width 15 height 8
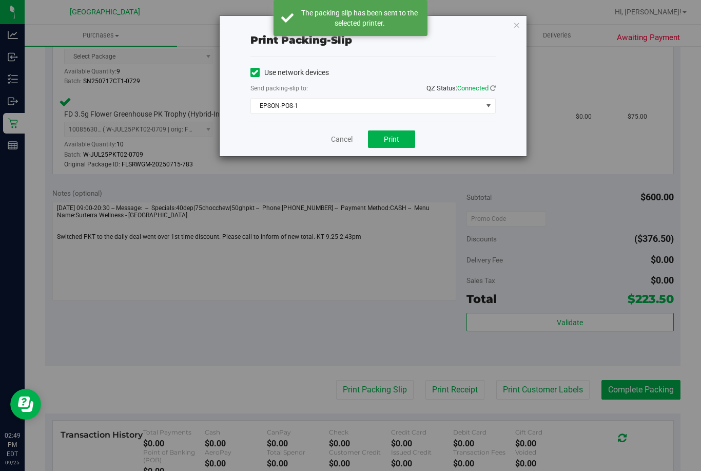
click at [344, 130] on div "Cancel Print" at bounding box center [372, 139] width 245 height 34
click at [342, 141] on link "Cancel" at bounding box center [342, 139] width 22 height 11
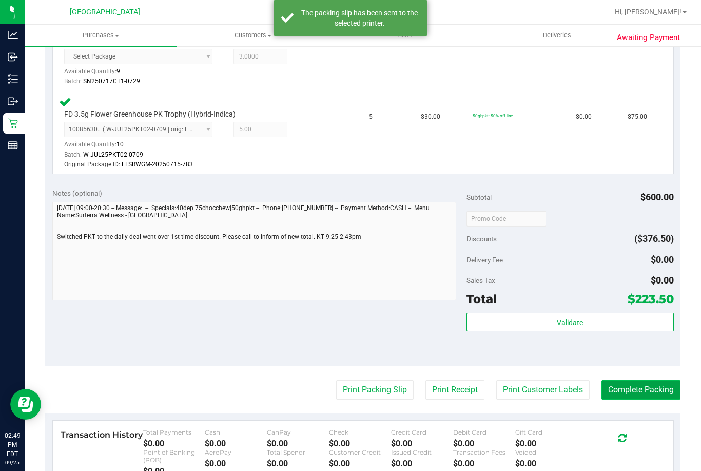
click at [625, 392] on button "Complete Packing" at bounding box center [640, 389] width 79 height 19
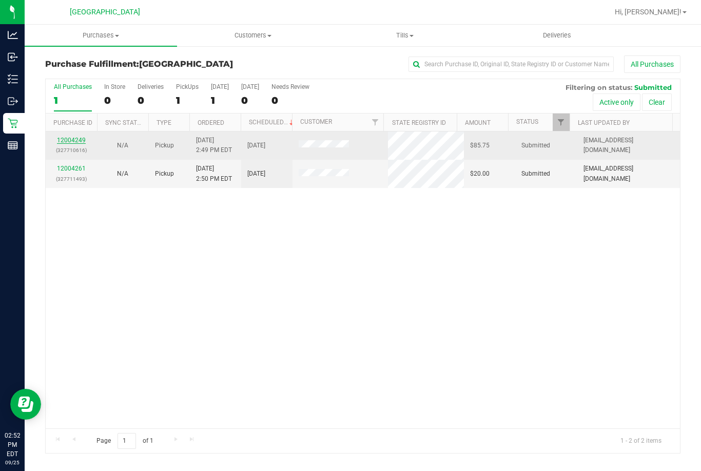
click at [71, 141] on link "12004249" at bounding box center [71, 139] width 29 height 7
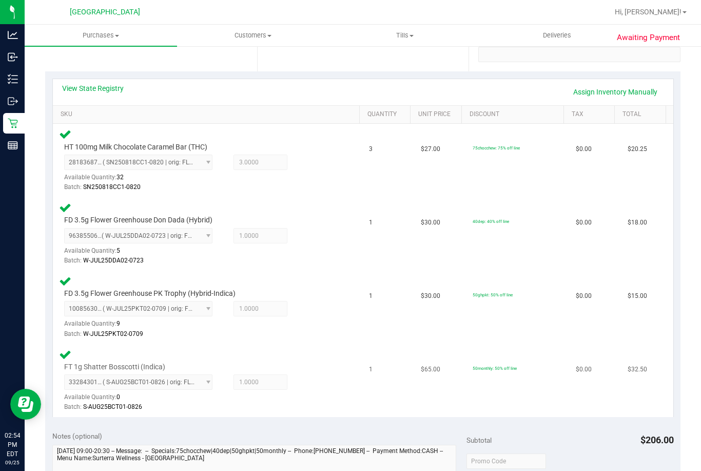
scroll to position [359, 0]
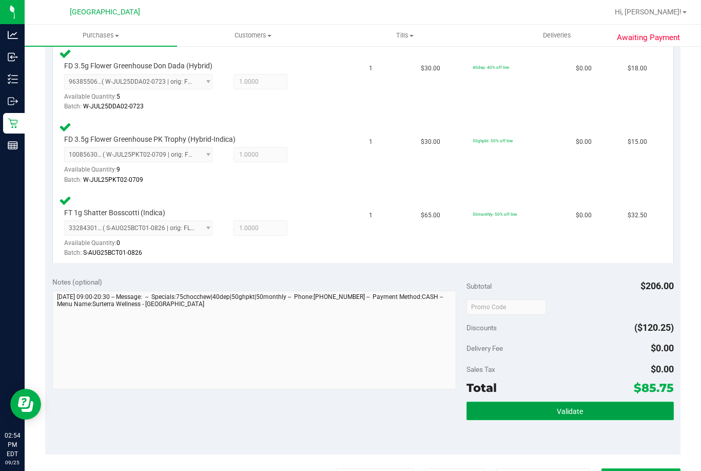
click at [511, 413] on button "Validate" at bounding box center [569, 410] width 207 height 18
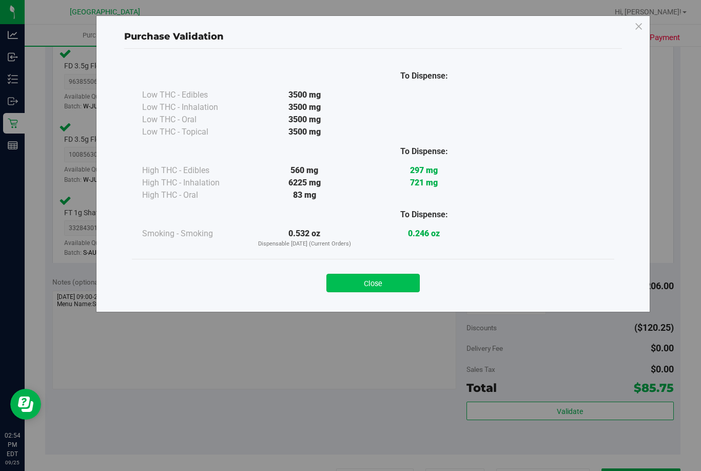
click at [355, 282] on button "Close" at bounding box center [372, 282] width 93 height 18
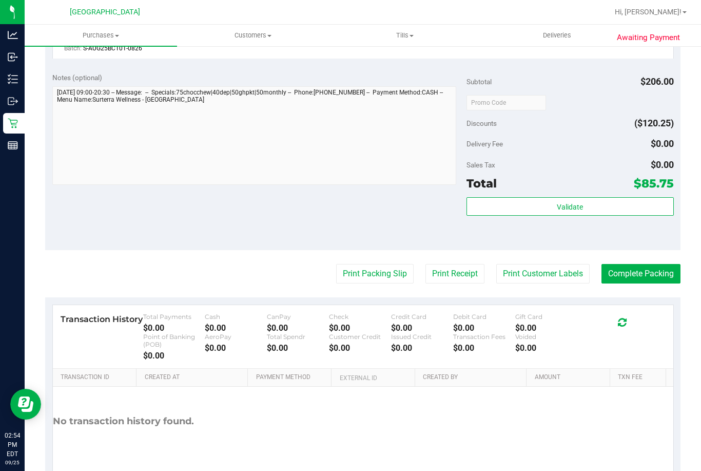
scroll to position [564, 0]
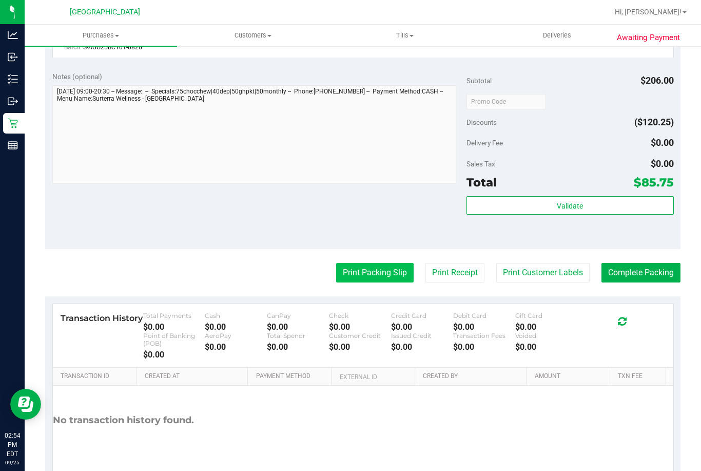
click at [367, 275] on button "Print Packing Slip" at bounding box center [374, 272] width 77 height 19
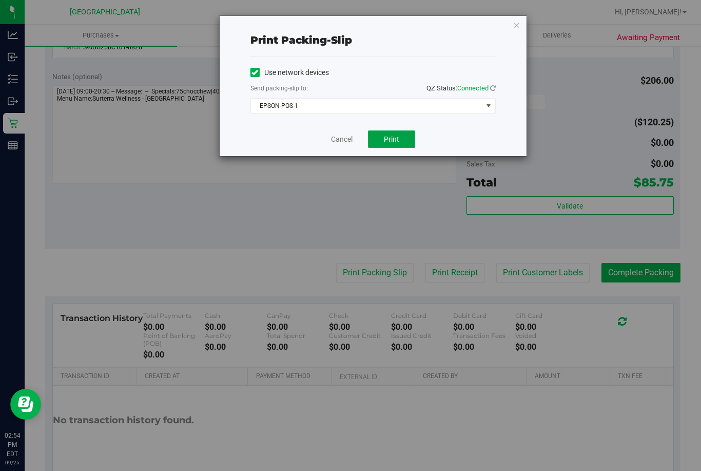
click at [383, 150] on div "Cancel Print" at bounding box center [372, 139] width 245 height 34
click at [385, 141] on span "Print" at bounding box center [391, 139] width 15 height 8
click at [345, 142] on link "Cancel" at bounding box center [342, 139] width 22 height 11
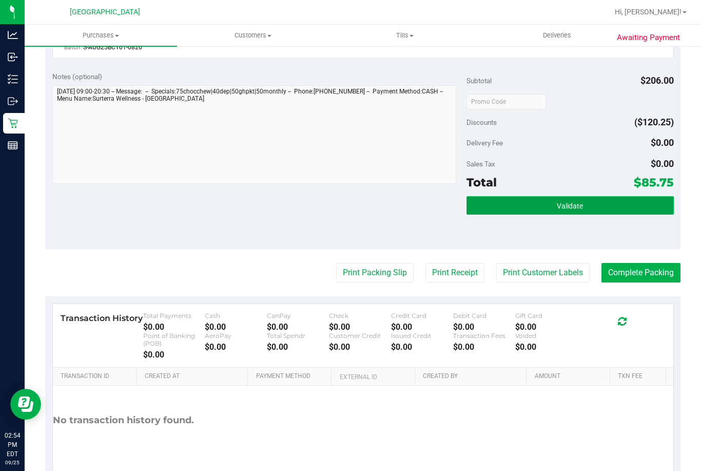
click at [521, 206] on button "Validate" at bounding box center [569, 205] width 207 height 18
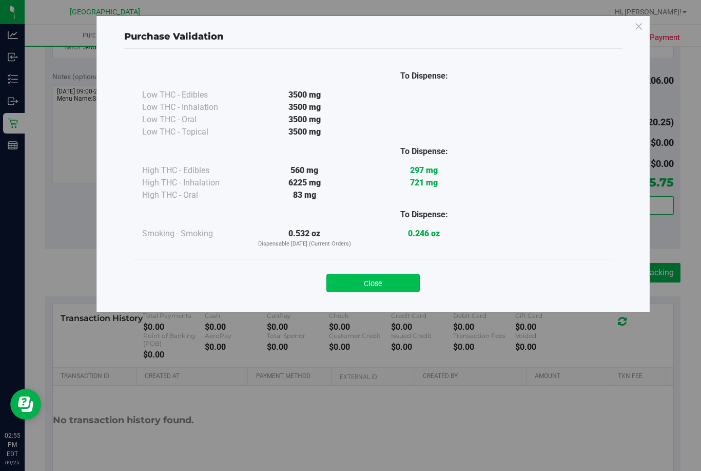
click at [391, 289] on button "Close" at bounding box center [372, 282] width 93 height 18
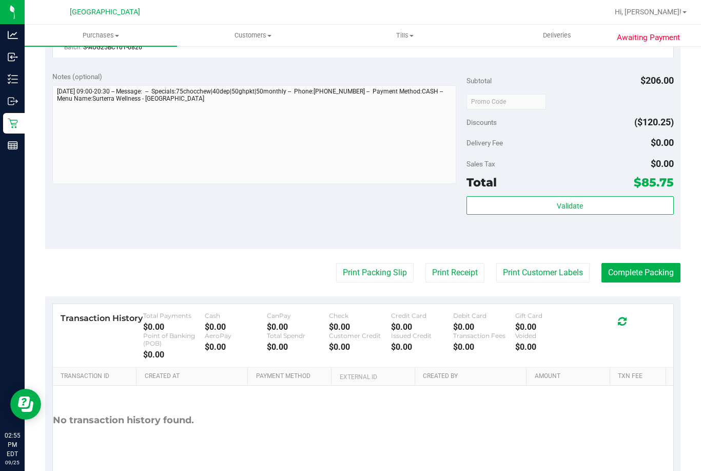
scroll to position [610, 0]
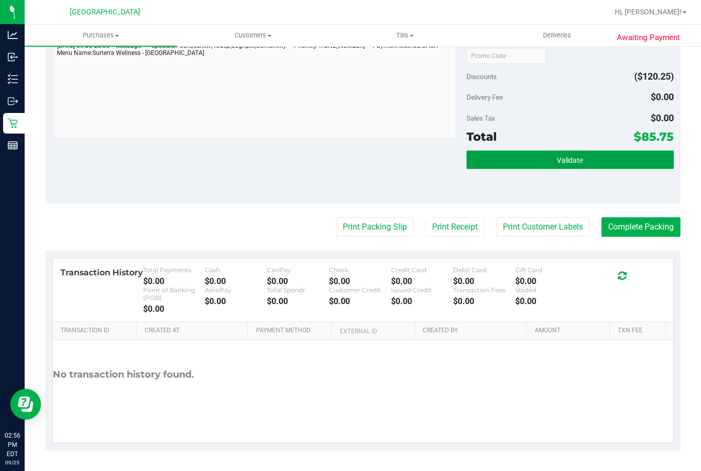
click at [528, 161] on button "Validate" at bounding box center [569, 159] width 207 height 18
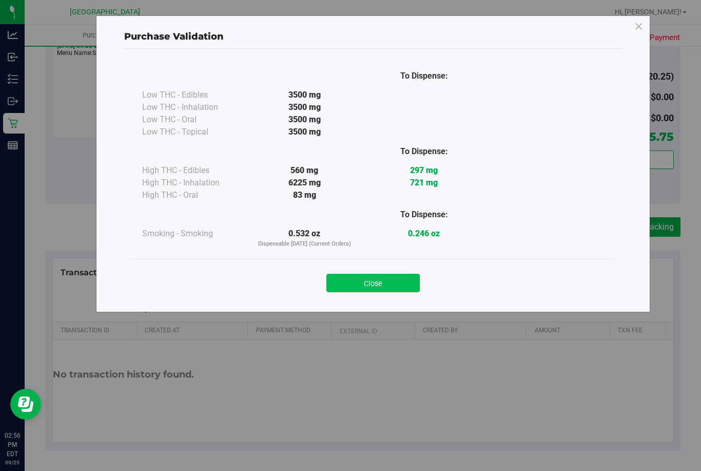
click at [393, 284] on button "Close" at bounding box center [372, 282] width 93 height 18
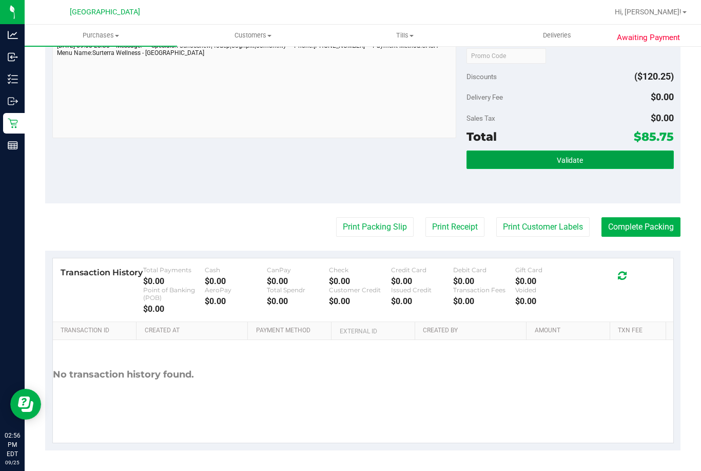
click at [605, 152] on button "Validate" at bounding box center [569, 159] width 207 height 18
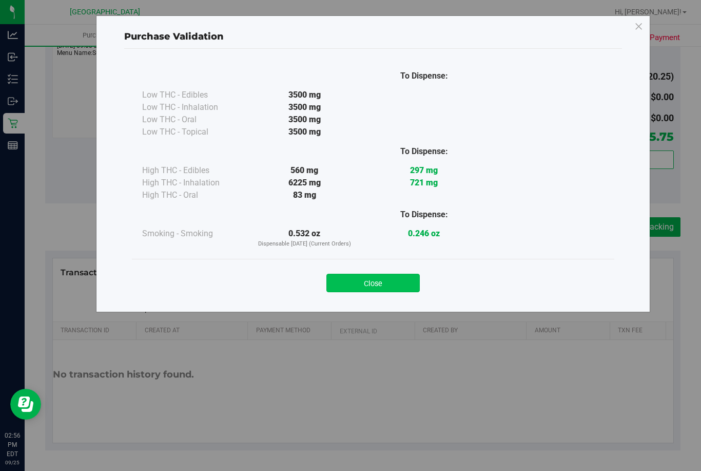
click at [366, 282] on button "Close" at bounding box center [372, 282] width 93 height 18
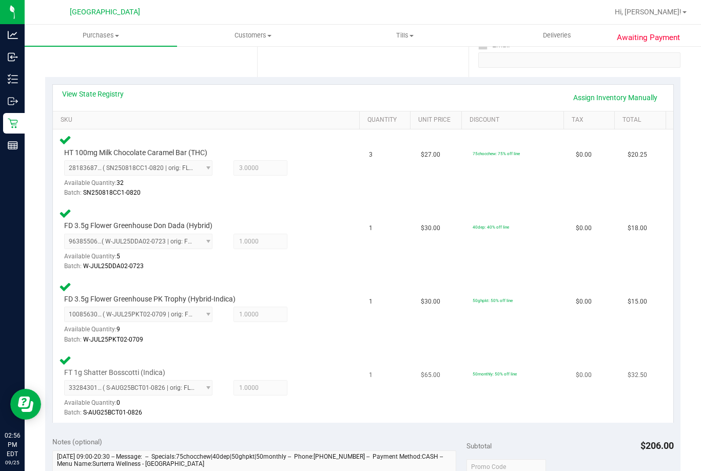
scroll to position [507, 0]
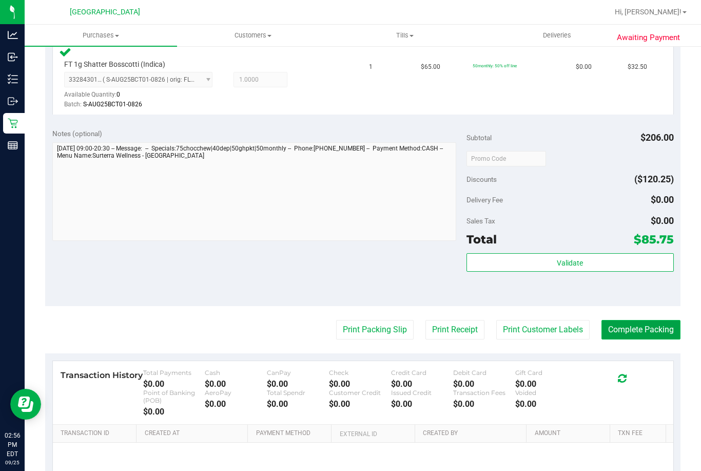
click at [625, 331] on button "Complete Packing" at bounding box center [640, 329] width 79 height 19
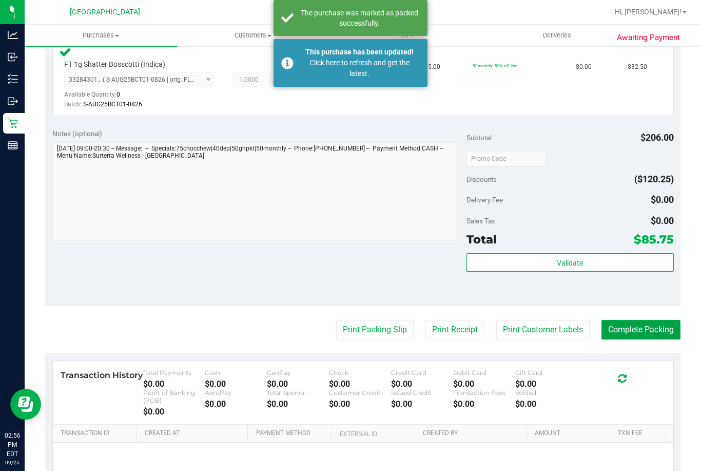
scroll to position [450, 0]
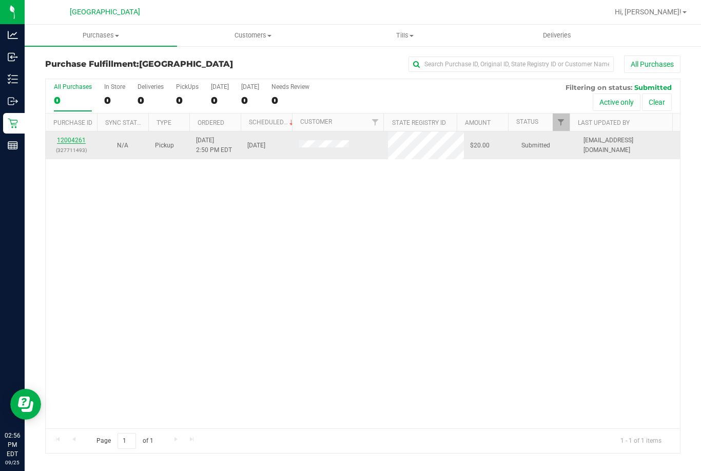
click at [82, 142] on link "12004261" at bounding box center [71, 139] width 29 height 7
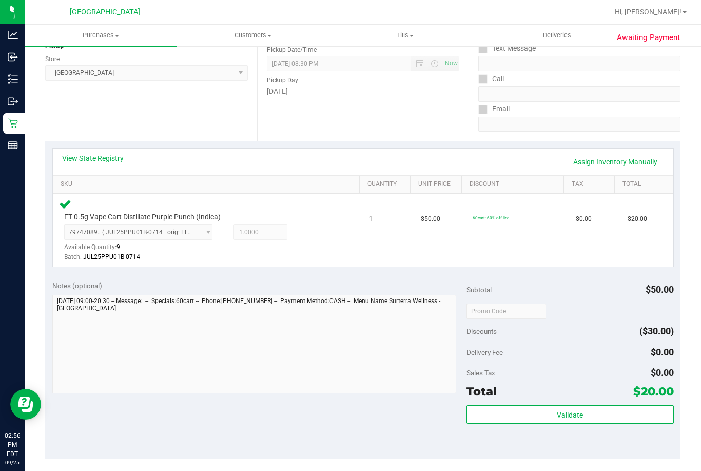
scroll to position [154, 0]
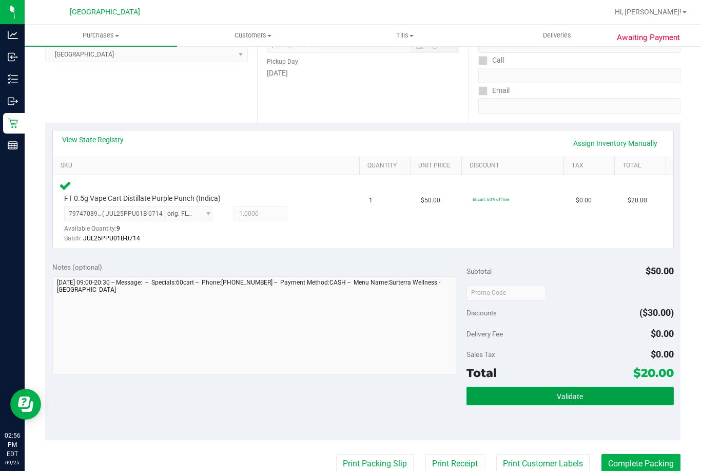
click at [557, 392] on span "Validate" at bounding box center [570, 396] width 26 height 8
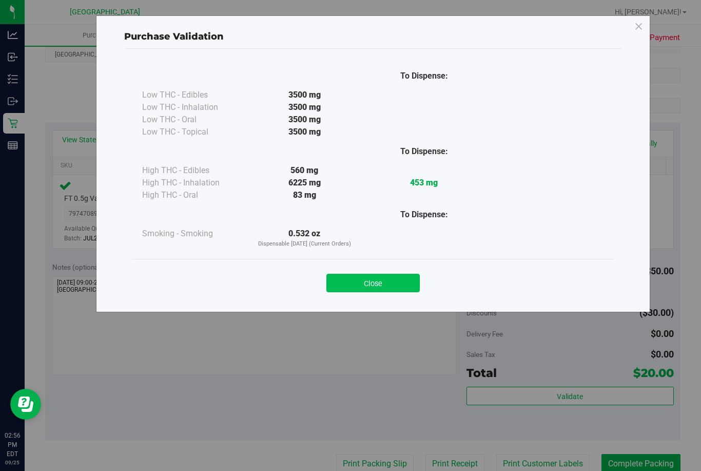
click at [393, 280] on button "Close" at bounding box center [372, 282] width 93 height 18
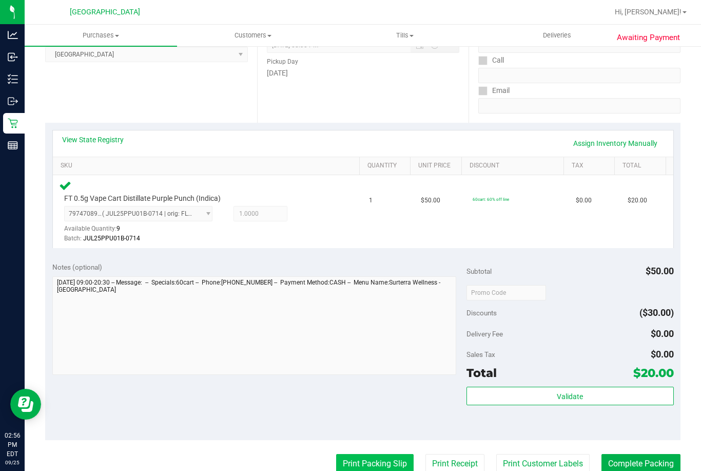
click at [370, 462] on button "Print Packing Slip" at bounding box center [374, 463] width 77 height 19
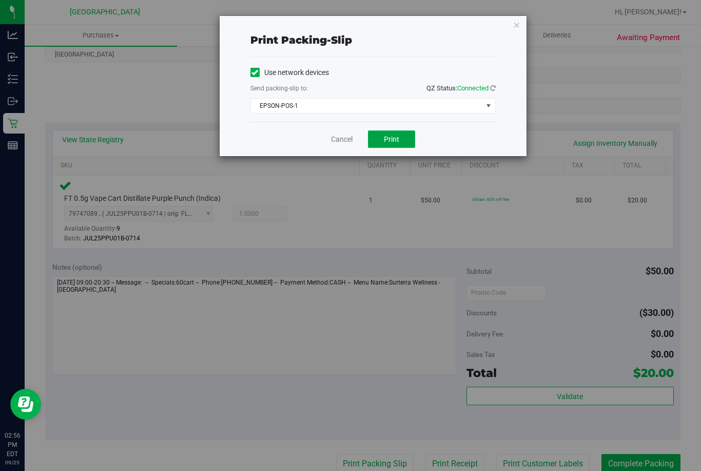
click at [396, 139] on span "Print" at bounding box center [391, 139] width 15 height 8
click at [365, 149] on div "Cancel Print" at bounding box center [372, 139] width 245 height 34
click at [334, 139] on link "Cancel" at bounding box center [342, 139] width 22 height 11
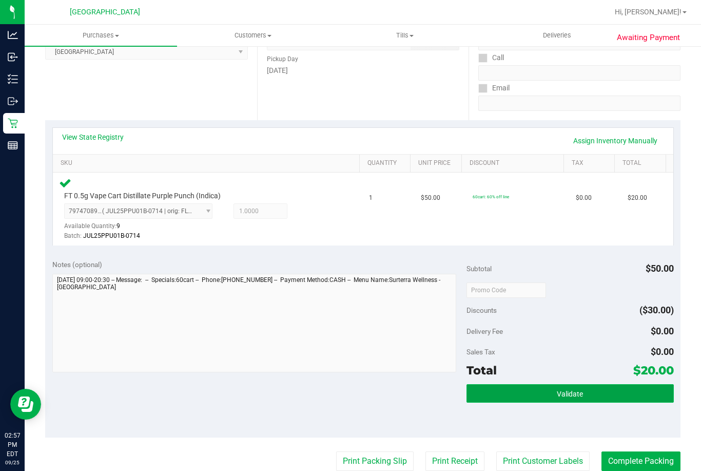
click at [489, 390] on button "Validate" at bounding box center [569, 393] width 207 height 18
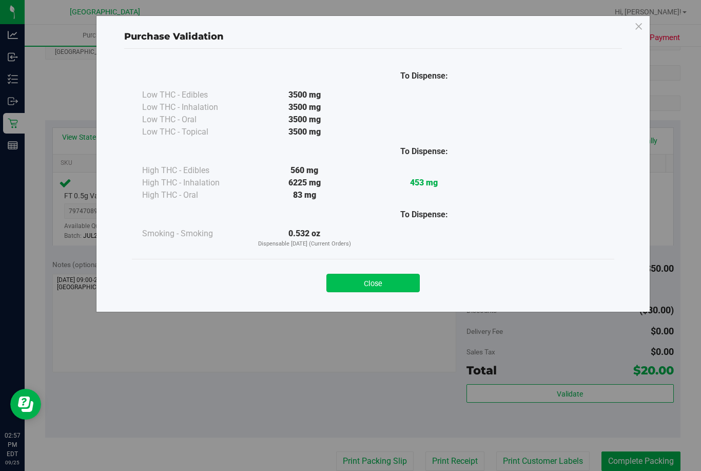
click at [374, 286] on button "Close" at bounding box center [372, 282] width 93 height 18
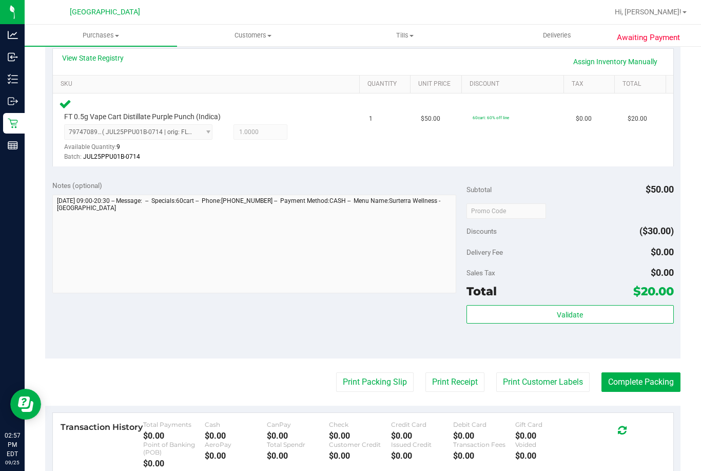
scroll to position [310, 0]
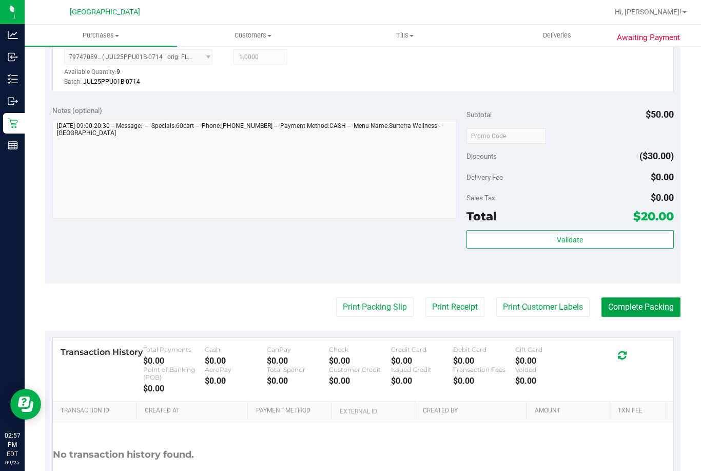
click at [635, 310] on button "Complete Packing" at bounding box center [640, 306] width 79 height 19
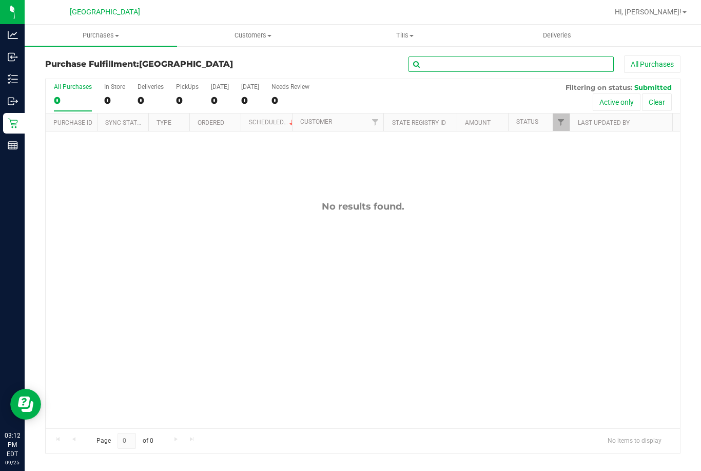
click at [433, 62] on input "text" at bounding box center [510, 63] width 205 height 15
type input "mint"
click at [430, 64] on input "mint" at bounding box center [510, 63] width 205 height 15
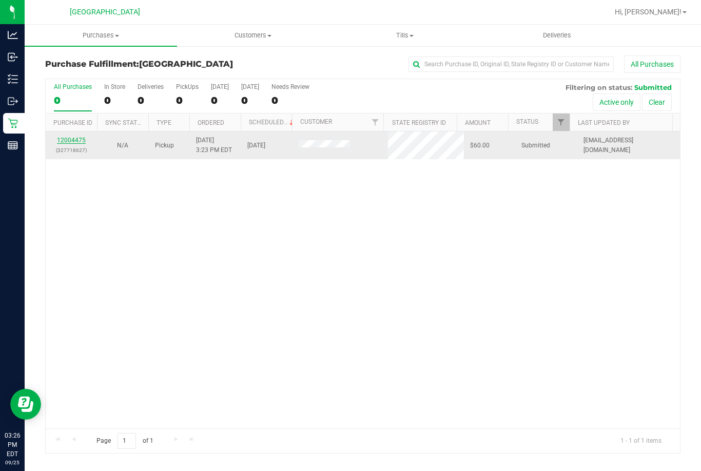
click at [66, 142] on link "12004475" at bounding box center [71, 139] width 29 height 7
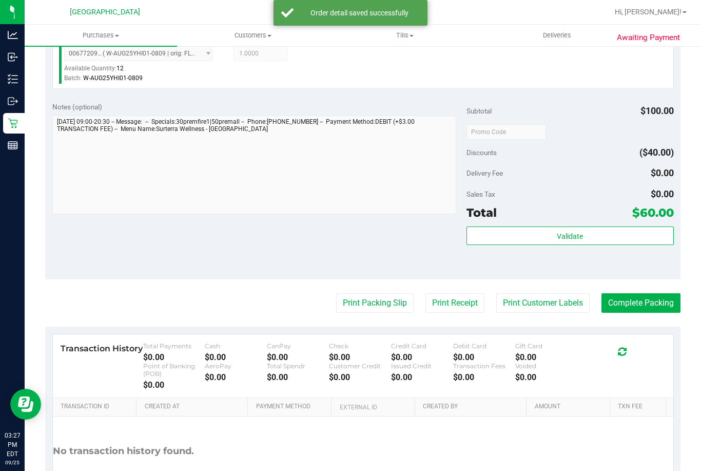
scroll to position [407, 0]
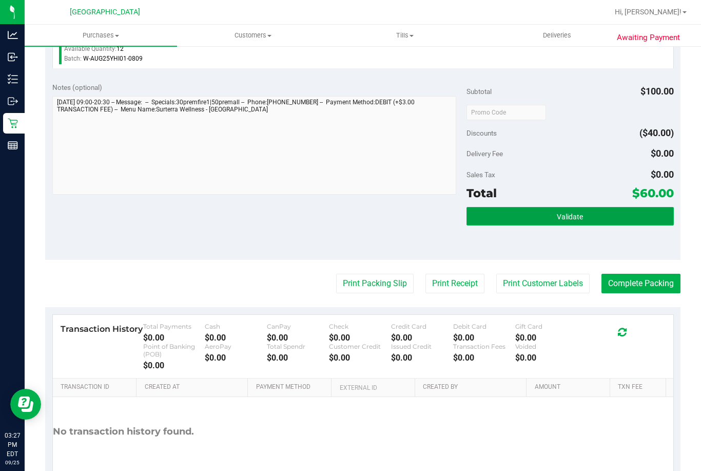
click at [558, 213] on span "Validate" at bounding box center [570, 216] width 26 height 8
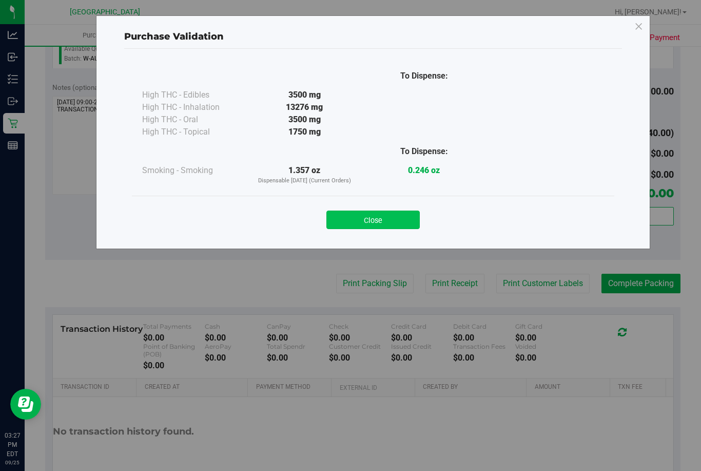
click at [391, 226] on button "Close" at bounding box center [372, 219] width 93 height 18
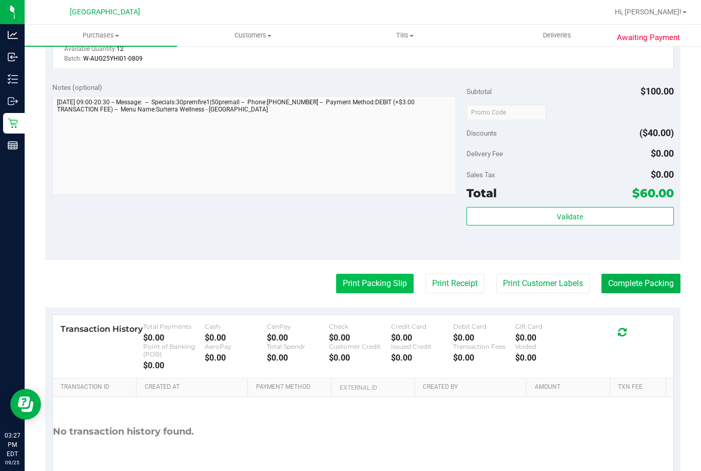
click at [354, 291] on button "Print Packing Slip" at bounding box center [374, 282] width 77 height 19
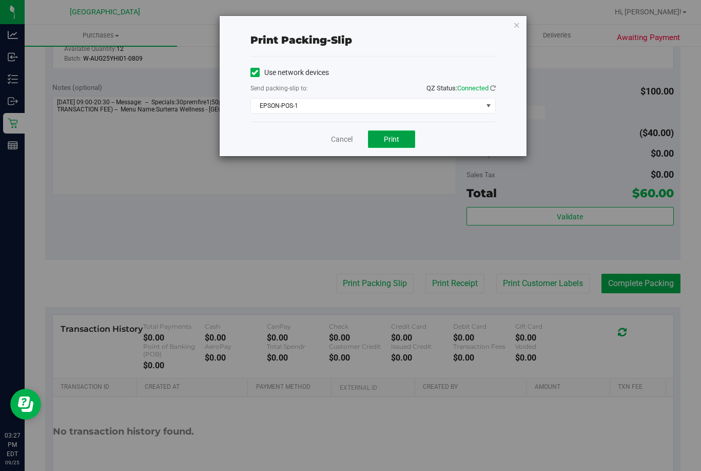
click at [388, 142] on span "Print" at bounding box center [391, 139] width 15 height 8
click at [336, 143] on link "Cancel" at bounding box center [342, 139] width 22 height 11
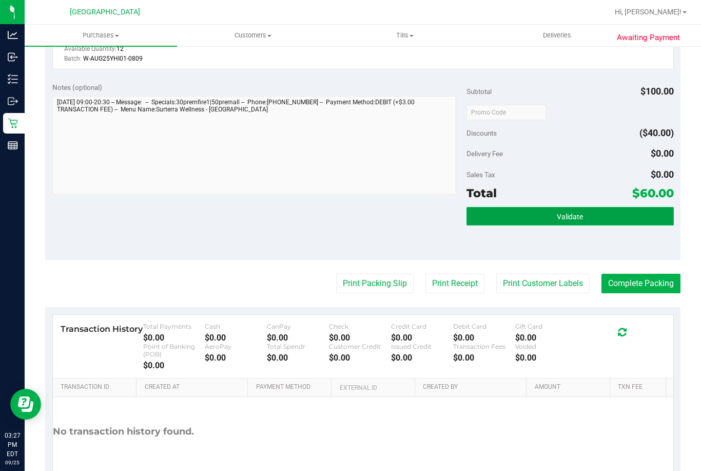
click at [495, 221] on button "Validate" at bounding box center [569, 216] width 207 height 18
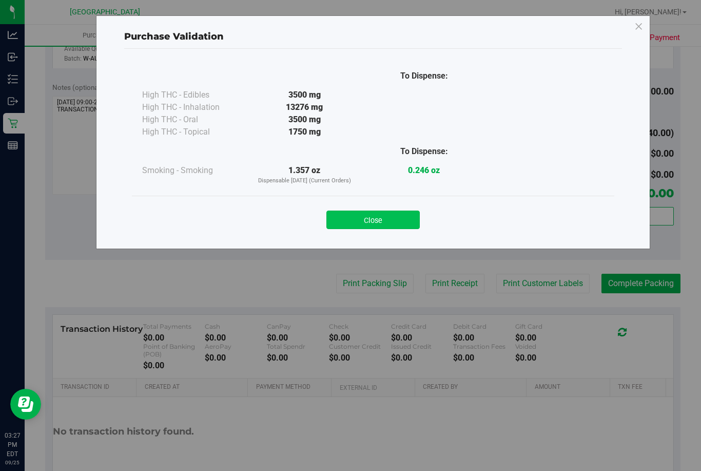
click at [366, 219] on button "Close" at bounding box center [372, 219] width 93 height 18
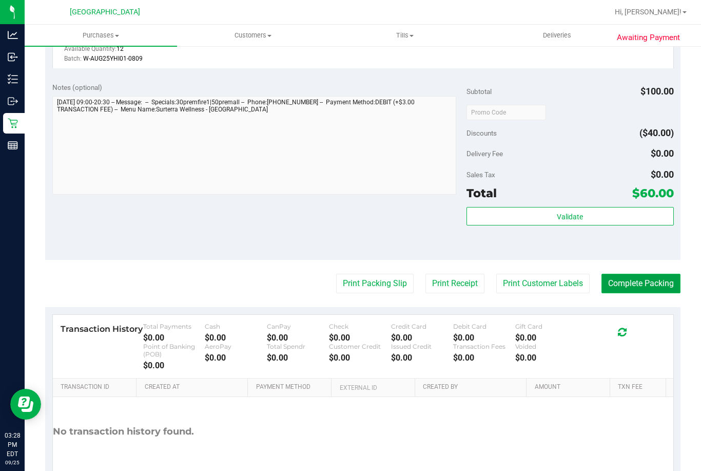
click at [631, 283] on button "Complete Packing" at bounding box center [640, 282] width 79 height 19
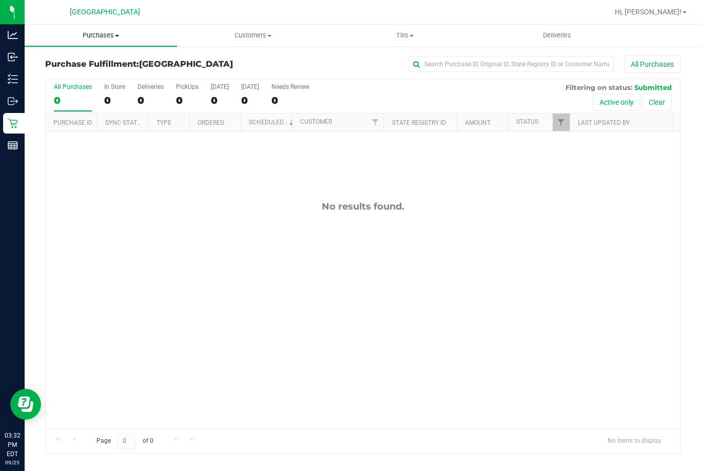
click at [115, 38] on span "Purchases" at bounding box center [101, 35] width 152 height 9
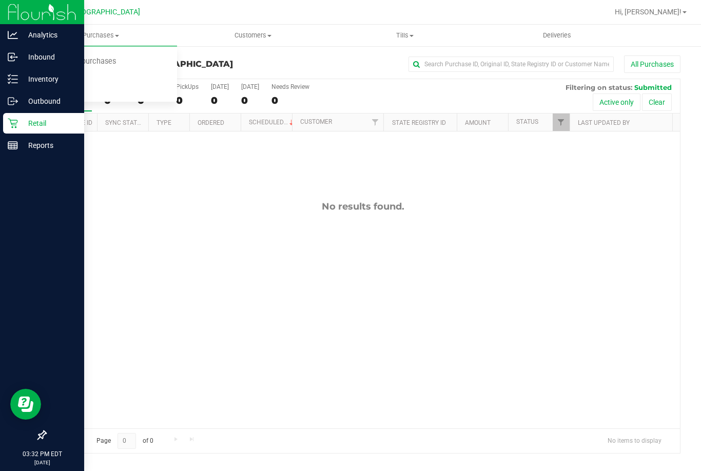
click at [16, 116] on div "Retail" at bounding box center [43, 123] width 81 height 21
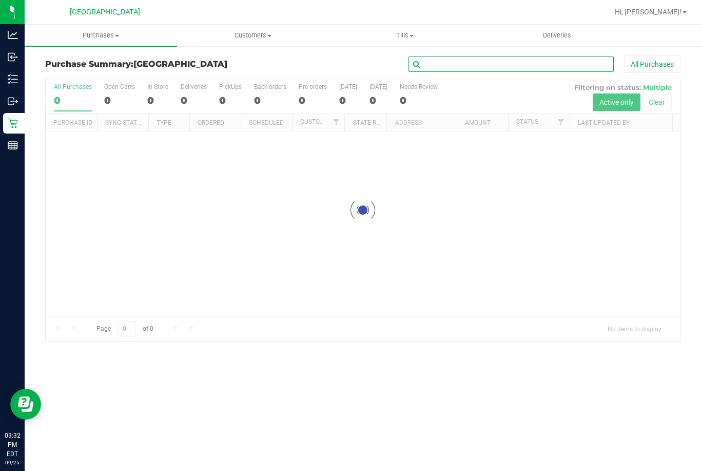
click at [501, 65] on input "text" at bounding box center [510, 63] width 205 height 15
type input "sean"
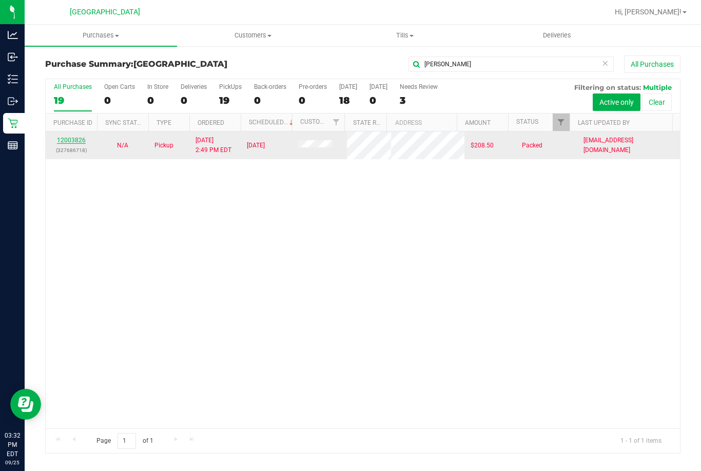
click at [71, 141] on link "12003826" at bounding box center [71, 139] width 29 height 7
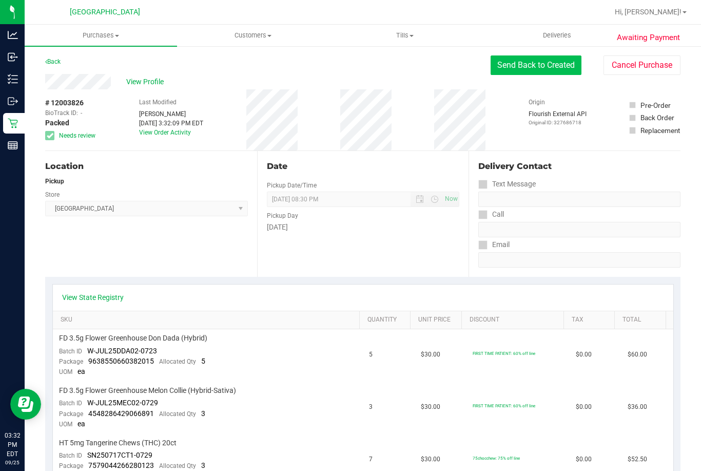
click at [516, 69] on button "Send Back to Created" at bounding box center [536, 64] width 91 height 19
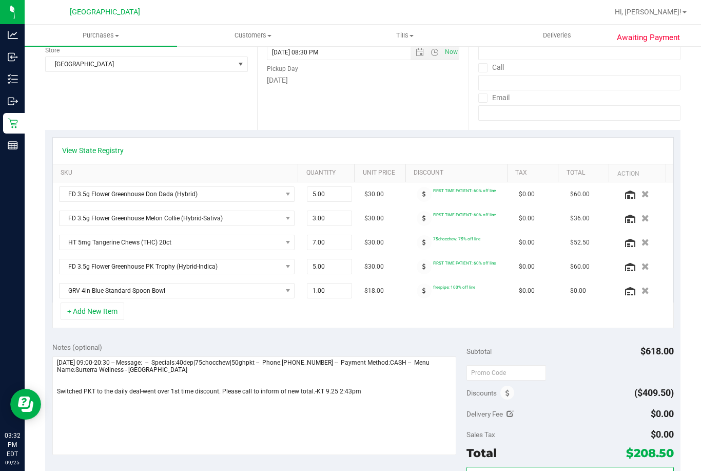
scroll to position [257, 0]
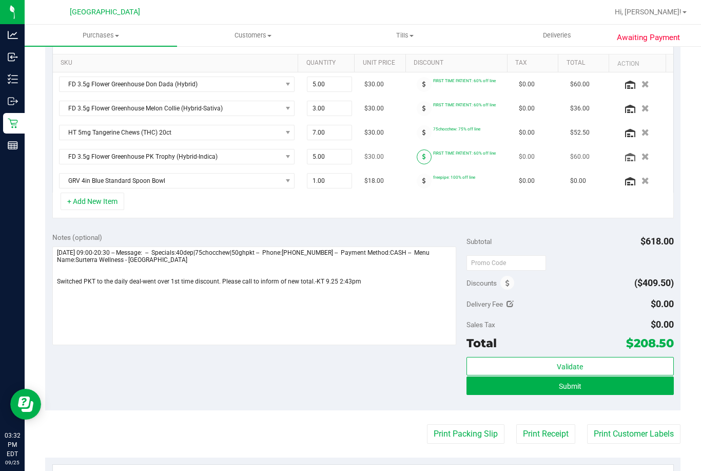
click at [419, 154] on span at bounding box center [424, 156] width 15 height 15
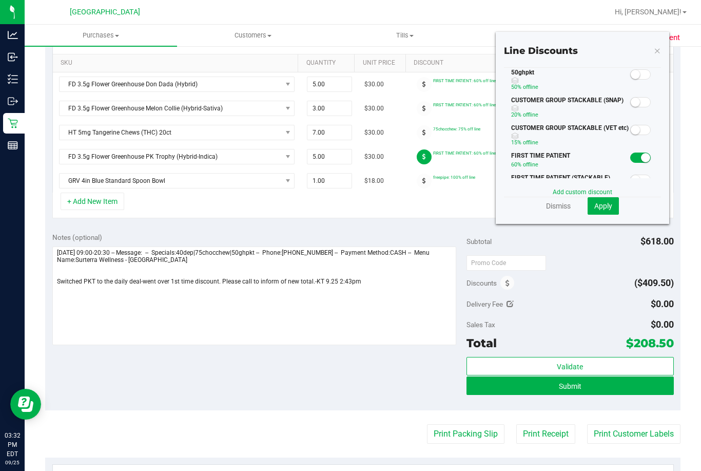
click at [634, 76] on span at bounding box center [640, 74] width 21 height 10
click at [595, 207] on span "Apply" at bounding box center [603, 206] width 18 height 8
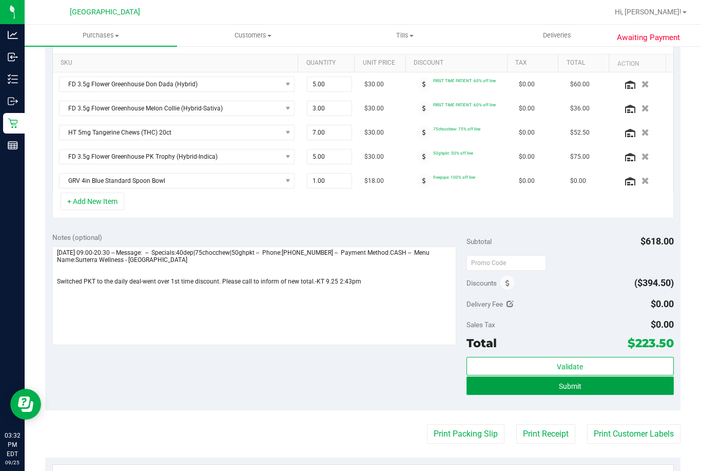
click at [543, 383] on button "Submit" at bounding box center [569, 385] width 207 height 18
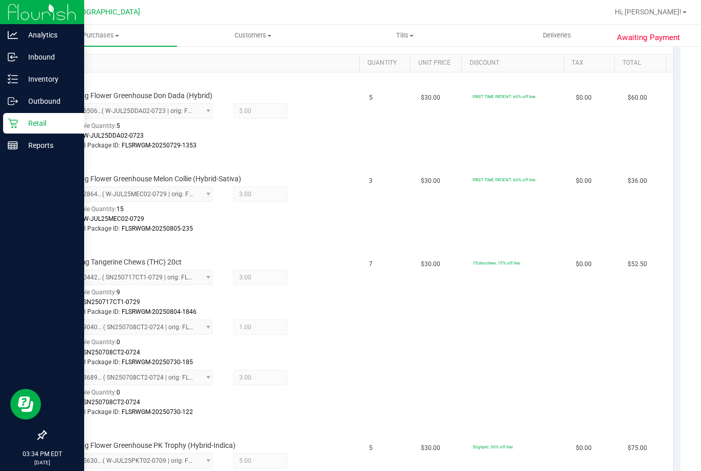
click at [24, 127] on p "Retail" at bounding box center [49, 123] width 62 height 12
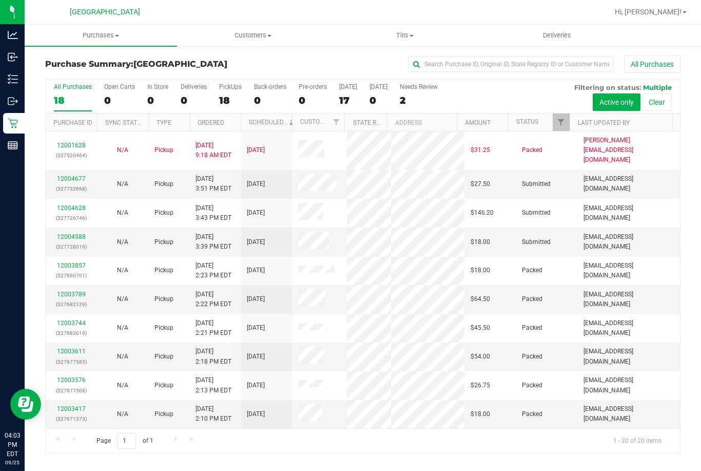
click at [321, 46] on link "Customers All customers Add a new customer All physicians" at bounding box center [253, 36] width 152 height 22
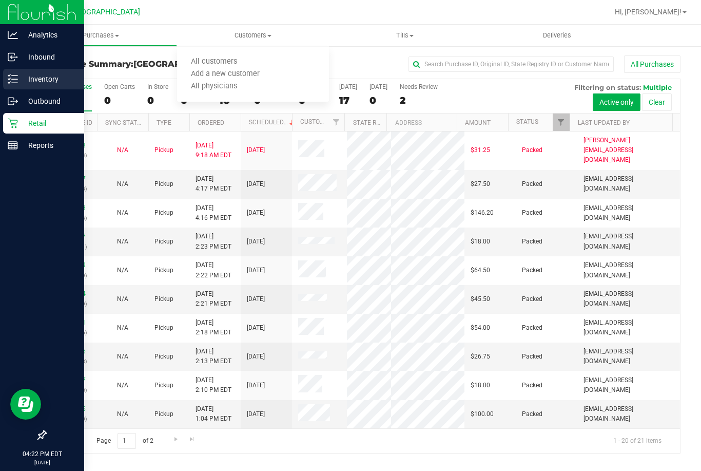
click at [34, 74] on p "Inventory" at bounding box center [49, 79] width 62 height 12
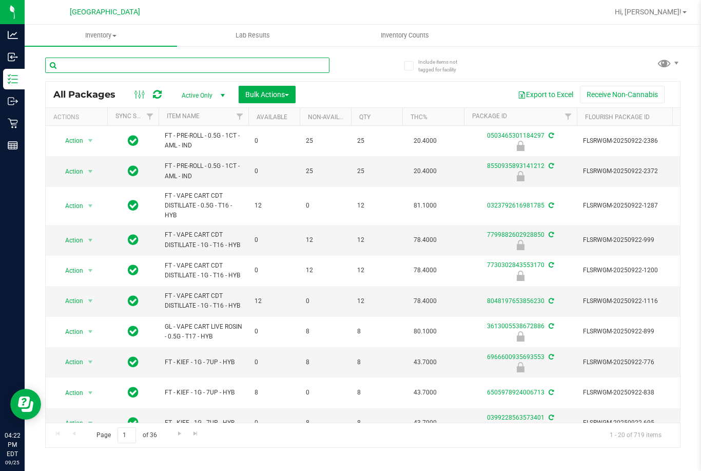
click at [141, 68] on input "text" at bounding box center [187, 64] width 284 height 15
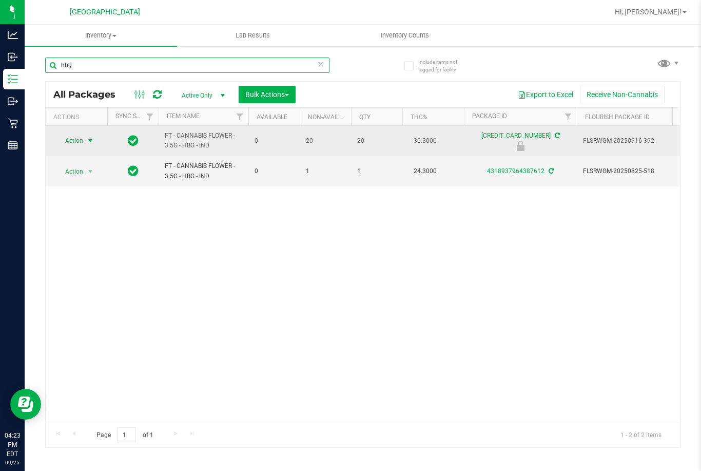
type input "hbg"
click at [76, 139] on span "Action" at bounding box center [70, 140] width 28 height 14
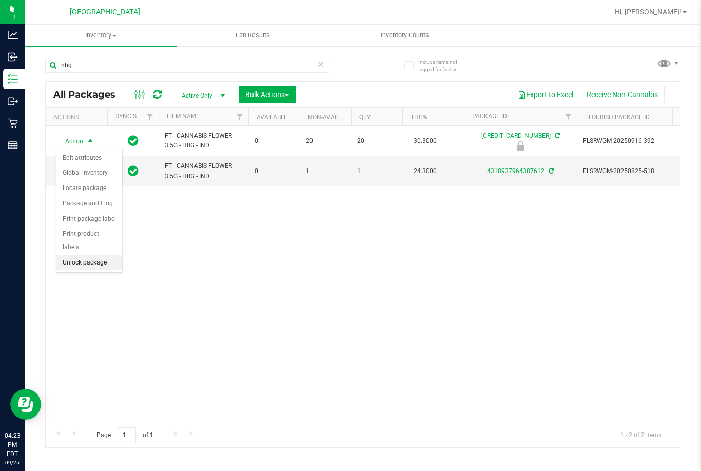
click at [105, 255] on li "Unlock package" at bounding box center [89, 262] width 66 height 15
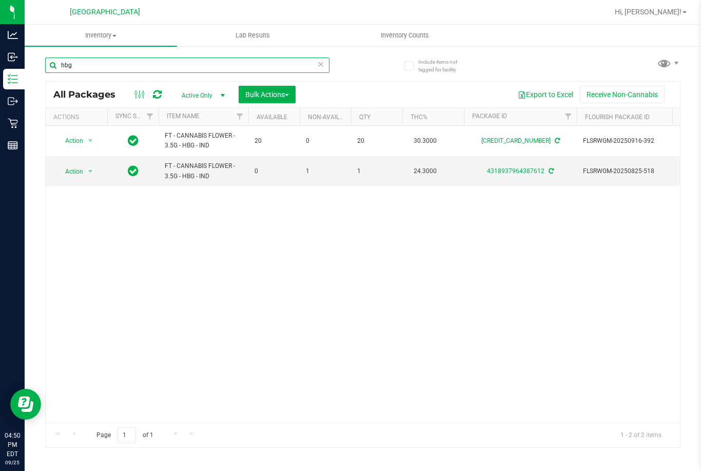
click at [156, 65] on input "hbg" at bounding box center [187, 64] width 284 height 15
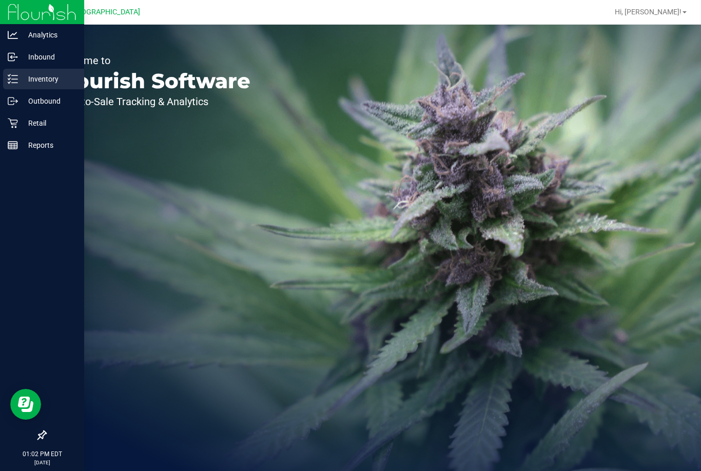
click at [46, 79] on p "Inventory" at bounding box center [49, 79] width 62 height 12
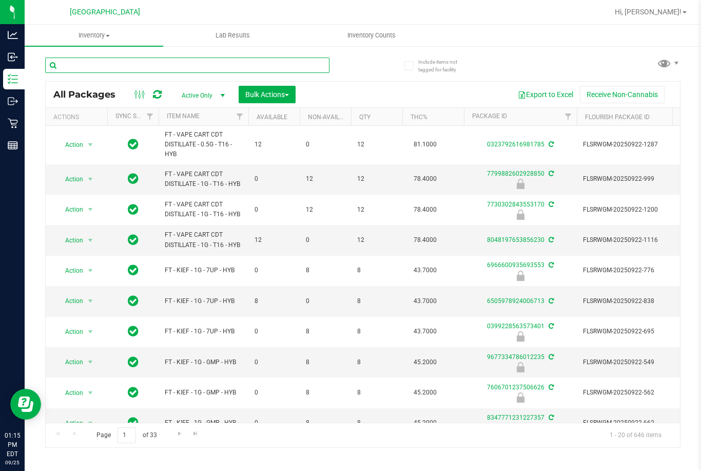
click at [132, 64] on input "text" at bounding box center [187, 64] width 284 height 15
type input "tincture"
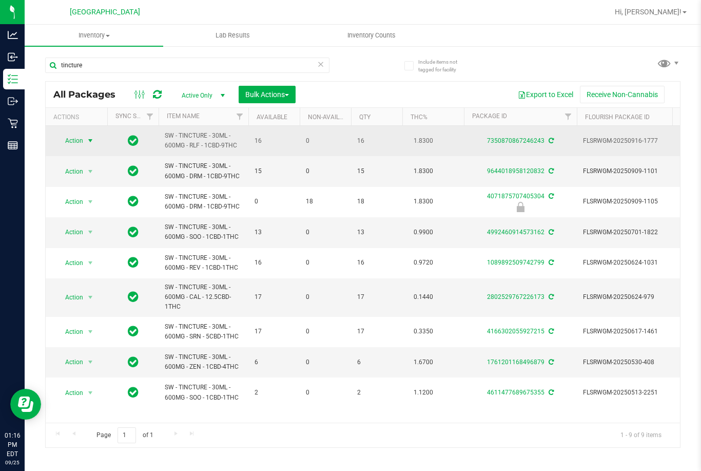
click at [74, 141] on span "Action" at bounding box center [70, 140] width 28 height 14
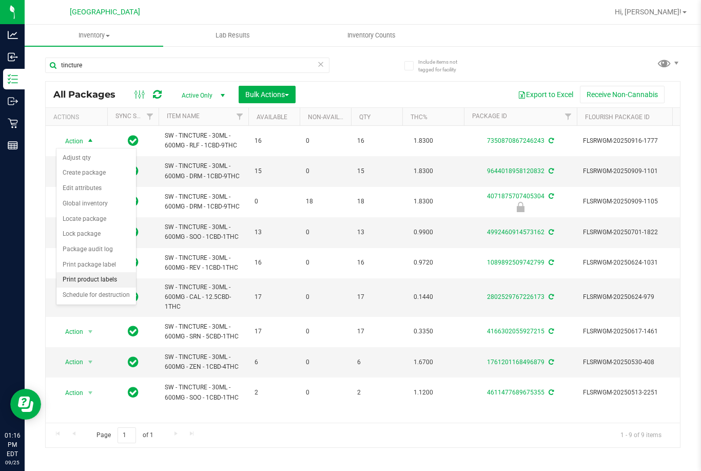
click at [109, 281] on li "Print product labels" at bounding box center [96, 279] width 80 height 15
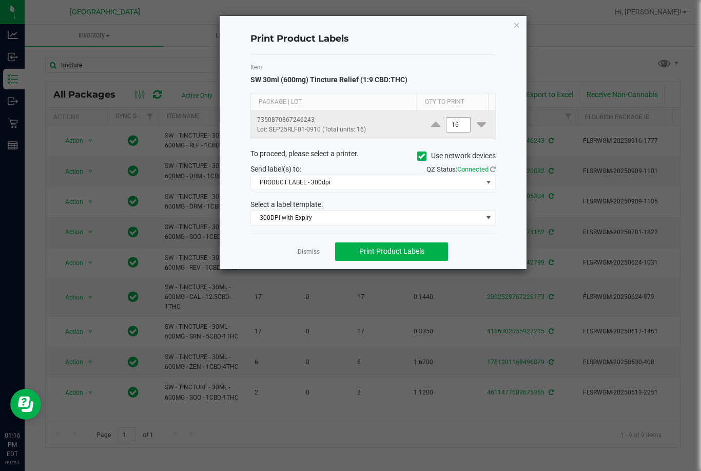
click at [451, 122] on input "16" at bounding box center [458, 124] width 24 height 14
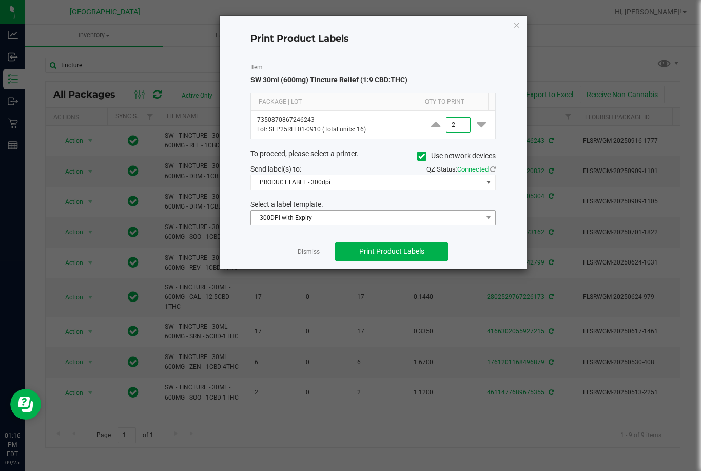
type input "2"
click at [331, 218] on span "300DPI with Expiry" at bounding box center [366, 217] width 231 height 14
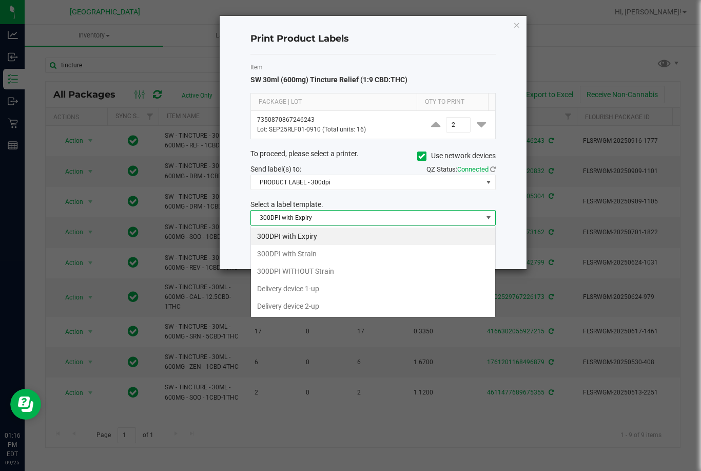
scroll to position [15, 245]
click at [329, 250] on li "300DPI with Strain" at bounding box center [373, 253] width 244 height 17
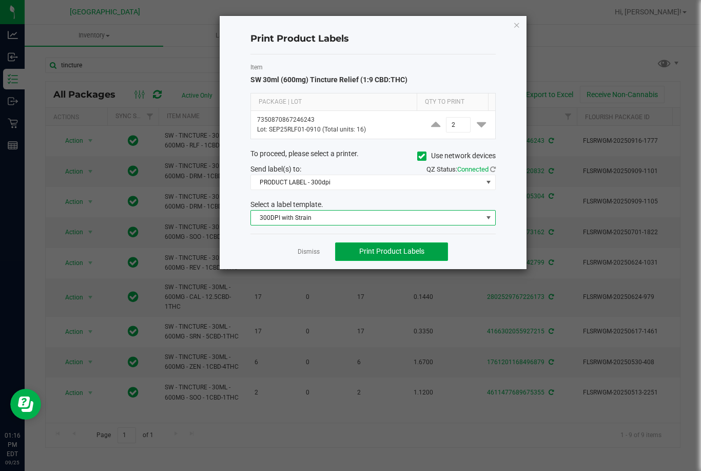
click at [375, 250] on span "Print Product Labels" at bounding box center [391, 251] width 65 height 8
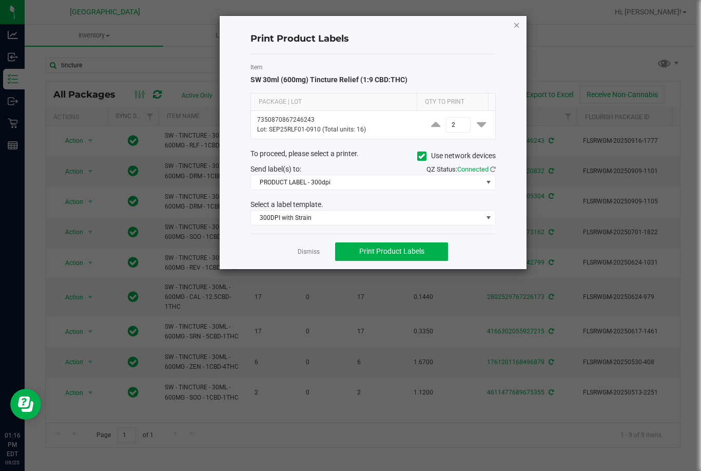
click at [519, 27] on icon "button" at bounding box center [516, 24] width 7 height 12
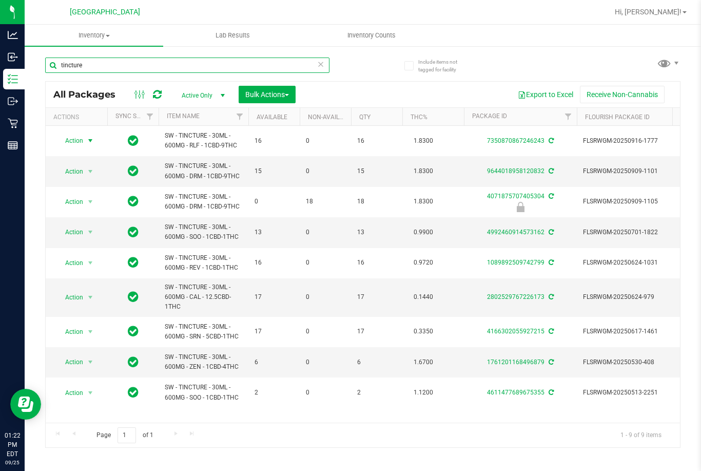
click at [164, 65] on input "tincture" at bounding box center [187, 64] width 284 height 15
type input "8044774033155419"
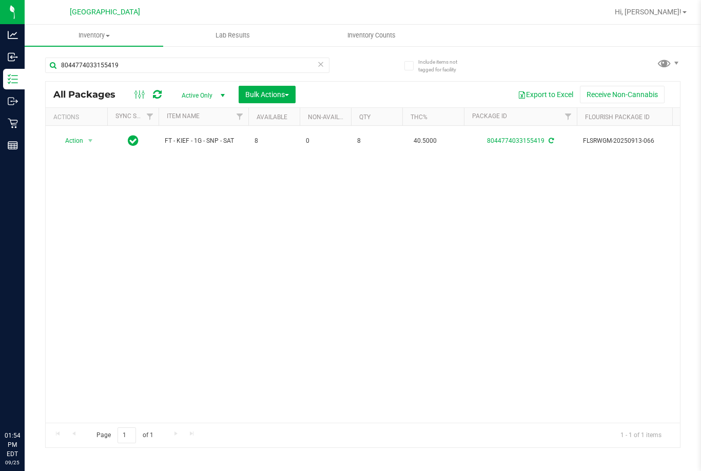
click at [226, 69] on input "8044774033155419" at bounding box center [187, 64] width 284 height 15
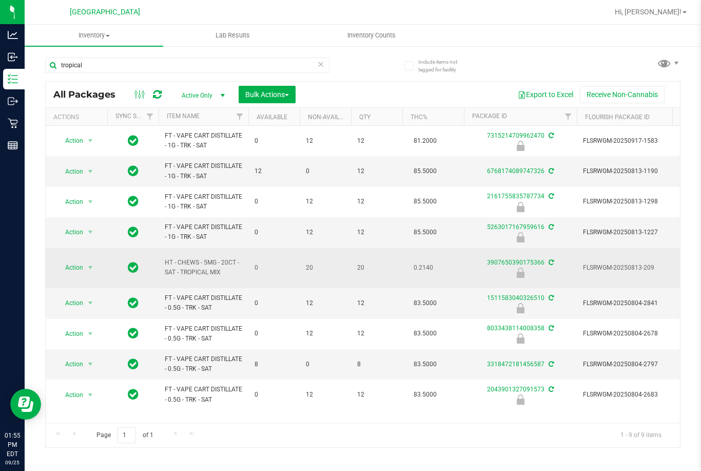
click at [179, 259] on span "HT - CHEWS - 5MG - 20CT - SAT - TROPICAL MIX" at bounding box center [203, 267] width 77 height 19
copy tr "HT - CHEWS - 5MG - 20CT - SAT - TROPICAL MIX"
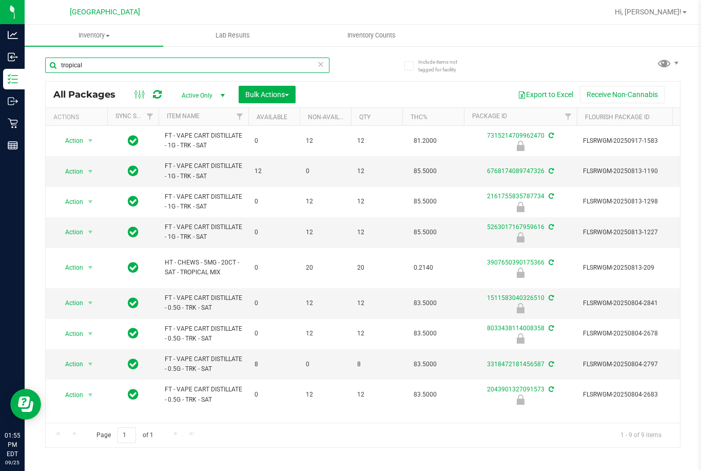
click at [101, 62] on input "tropical" at bounding box center [187, 64] width 284 height 15
paste input "HT - CHEWS - 5MG - 20CT - SAT - TROPICAL MIX"
type input "HT - CHEWS - 5MG - 20CT - SAT - TROPICAL MIX"
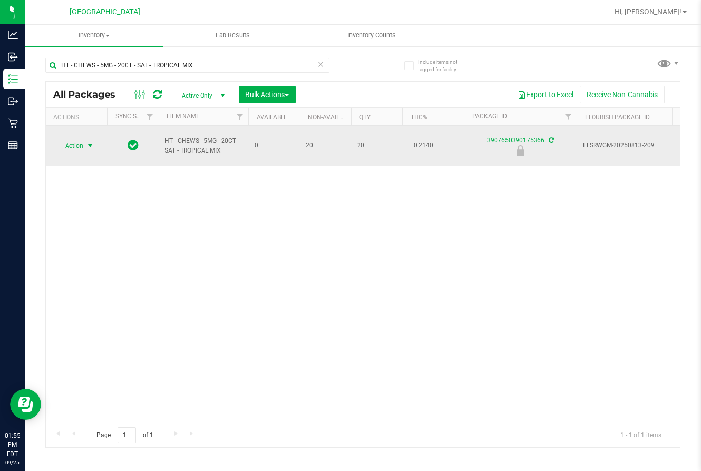
click at [81, 149] on span "Action" at bounding box center [70, 146] width 28 height 14
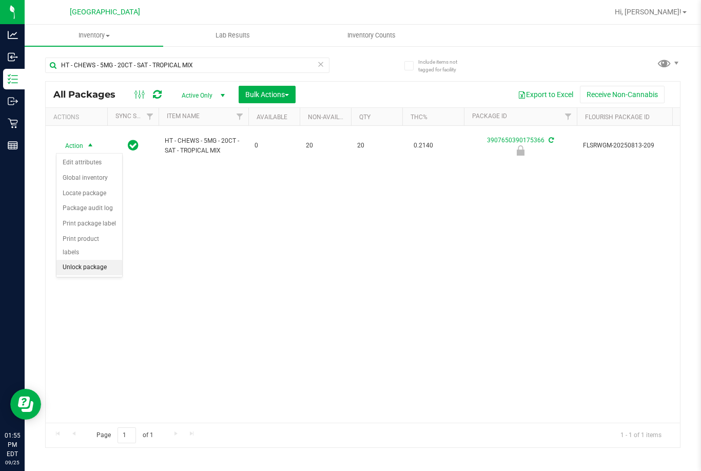
click at [87, 260] on li "Unlock package" at bounding box center [89, 267] width 66 height 15
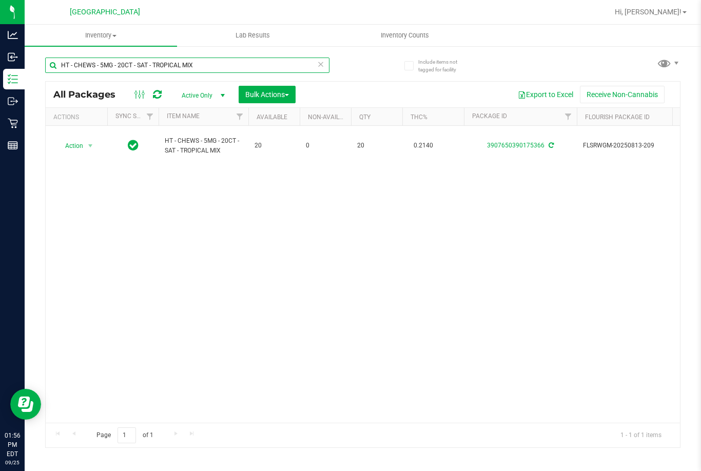
click at [251, 63] on input "HT - CHEWS - 5MG - 20CT - SAT - TROPICAL MIX" at bounding box center [187, 64] width 284 height 15
type input "7971683968623699"
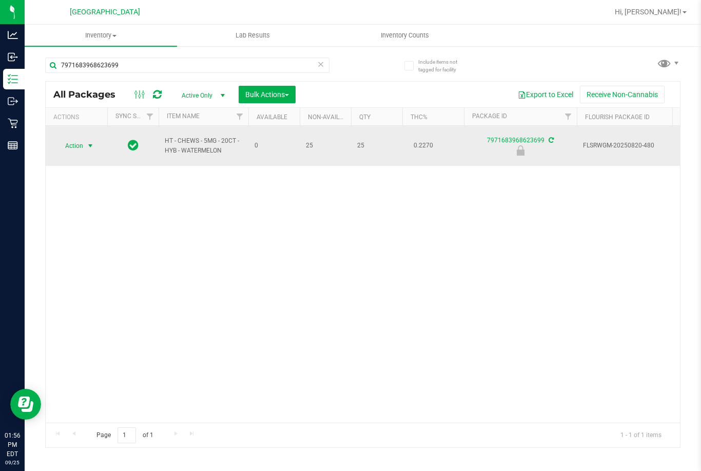
click at [88, 149] on span "select" at bounding box center [90, 146] width 8 height 8
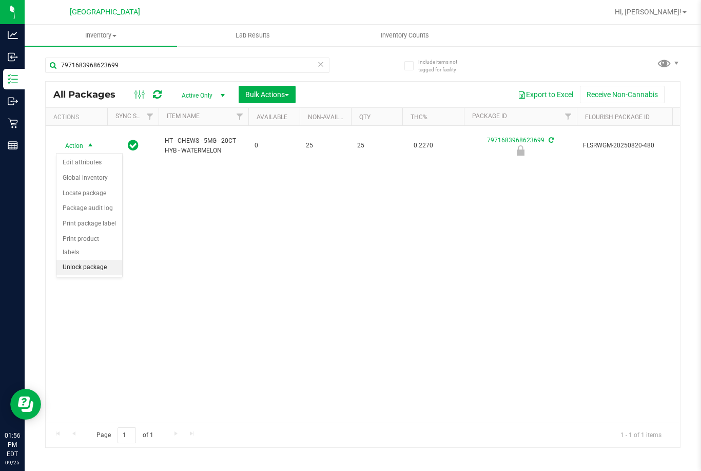
click at [95, 260] on li "Unlock package" at bounding box center [89, 267] width 66 height 15
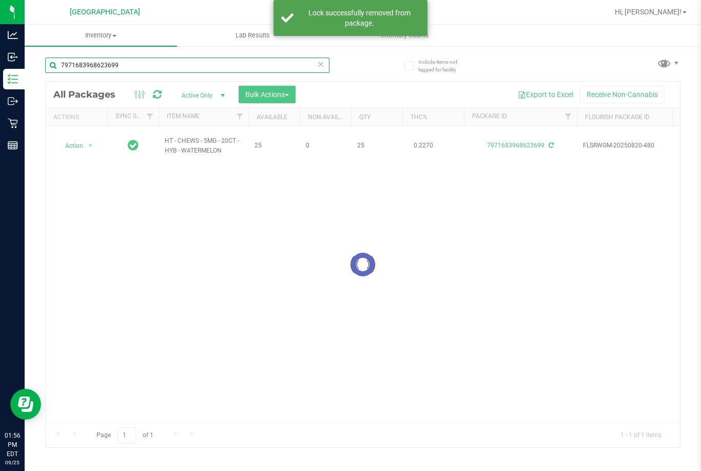
click at [112, 63] on input "7971683968623699" at bounding box center [187, 64] width 284 height 15
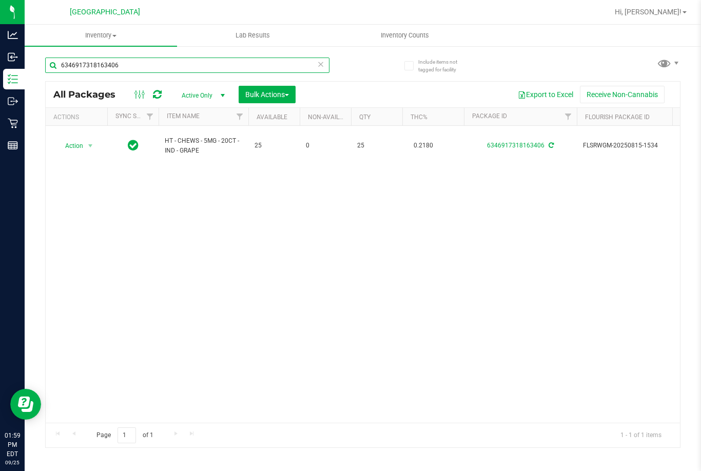
click at [153, 59] on input "6346917318163406" at bounding box center [187, 64] width 284 height 15
click at [198, 233] on div "Action Action Adjust qty Create package Edit attributes Global inventory Locate…" at bounding box center [363, 274] width 634 height 297
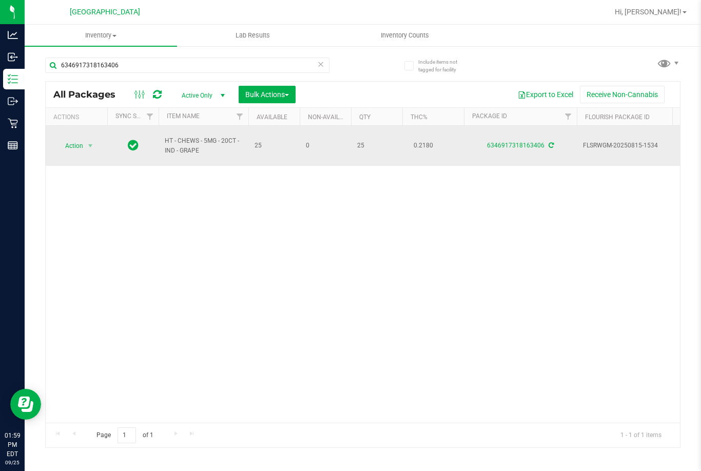
click at [174, 152] on span "HT - CHEWS - 5MG - 20CT - IND - GRAPE" at bounding box center [203, 145] width 77 height 19
click at [175, 151] on span "HT - CHEWS - 5MG - 20CT - IND - GRAPE" at bounding box center [203, 145] width 77 height 19
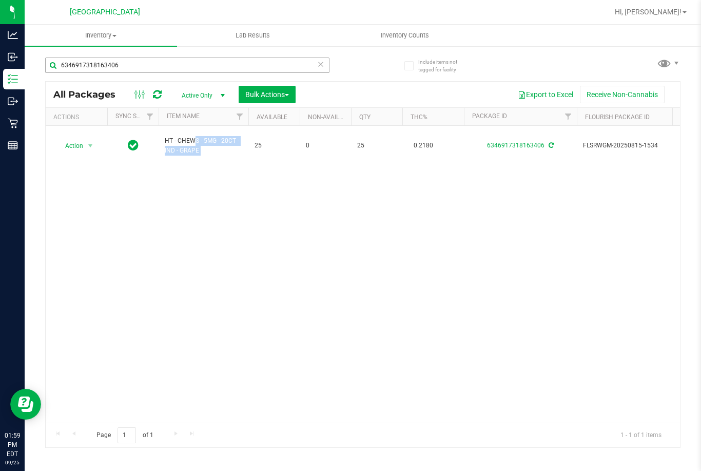
copy tr "HT - CHEWS - 5MG - 20CT - IND - GRAPE"
click at [176, 64] on input "6346917318163406" at bounding box center [187, 64] width 284 height 15
paste input "HT - CHEWS - 5MG - 20CT - IND - GRAPE"
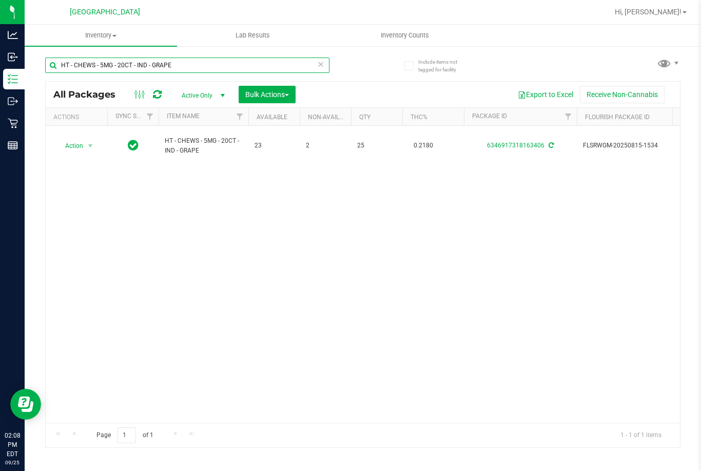
click at [190, 67] on input "HT - CHEWS - 5MG - 20CT - IND - GRAPE" at bounding box center [187, 64] width 284 height 15
type input "3169528149582560"
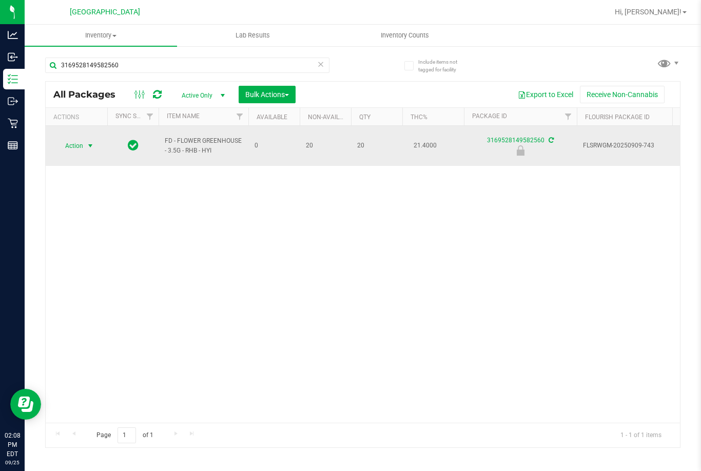
click at [90, 142] on span "select" at bounding box center [90, 146] width 8 height 8
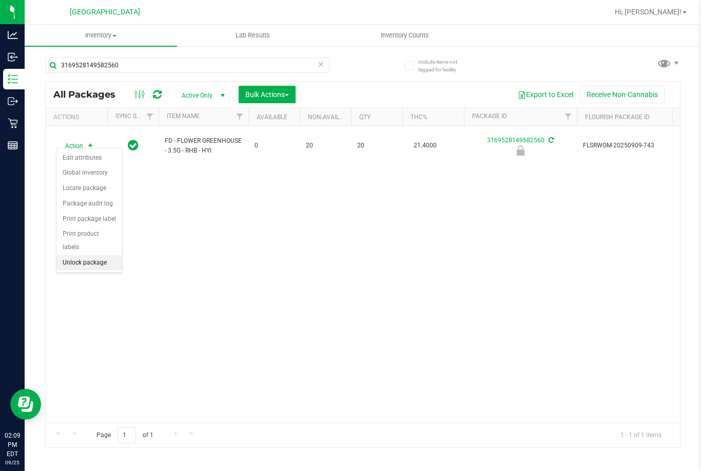
click at [88, 255] on li "Unlock package" at bounding box center [89, 262] width 66 height 15
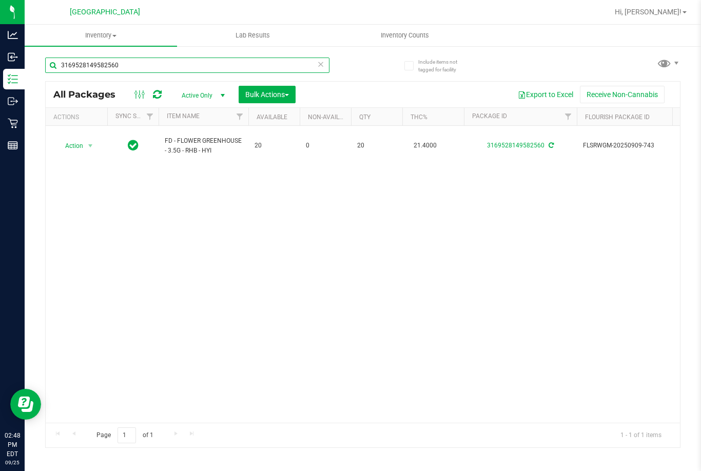
click at [166, 66] on input "3169528149582560" at bounding box center [187, 64] width 284 height 15
type input "7579044266280123"
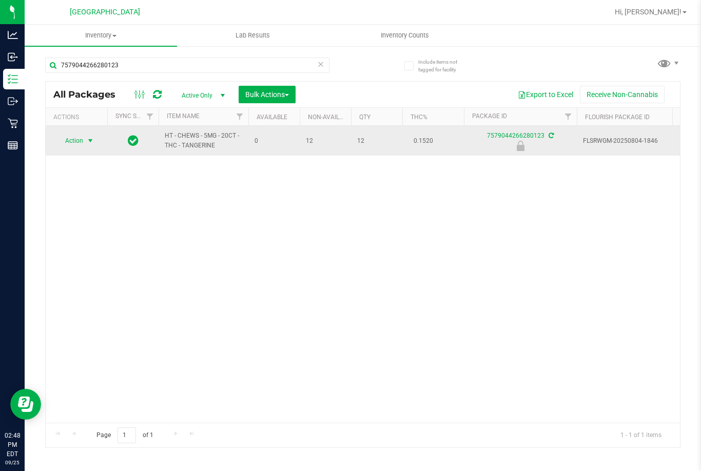
click at [86, 137] on span "select" at bounding box center [90, 140] width 8 height 8
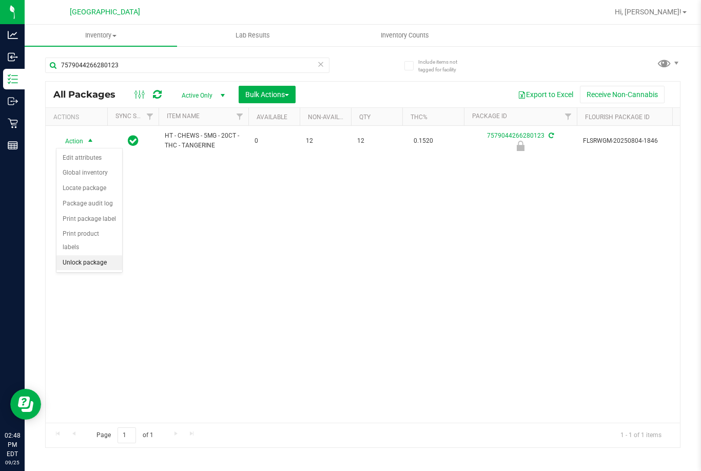
click at [103, 255] on li "Unlock package" at bounding box center [89, 262] width 66 height 15
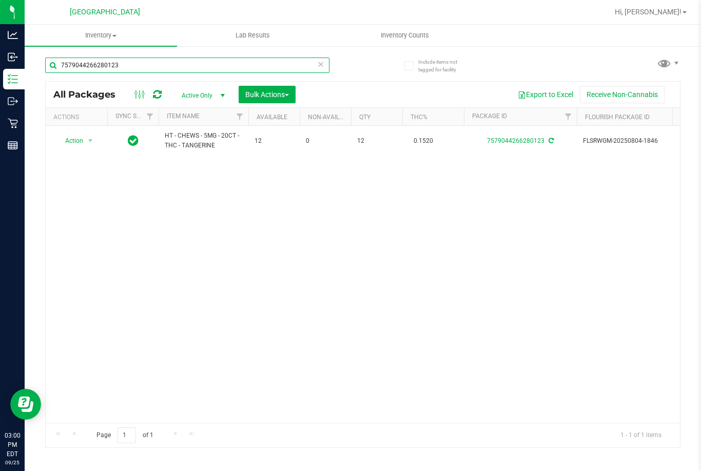
click at [200, 67] on input "7579044266280123" at bounding box center [187, 64] width 284 height 15
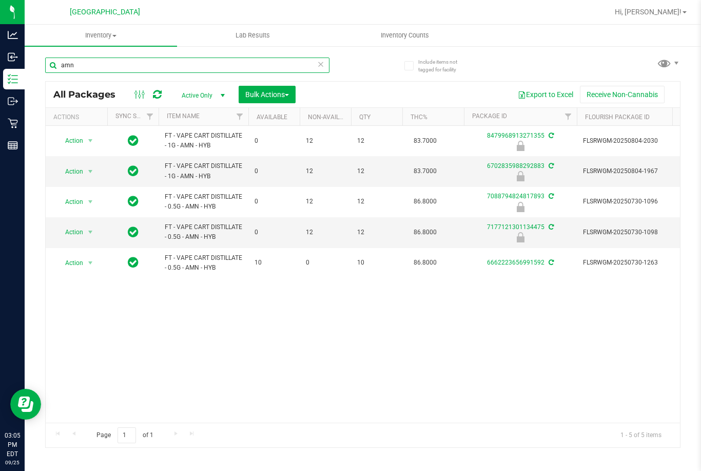
click at [269, 61] on input "amn" at bounding box center [187, 64] width 284 height 15
type input "2621177751272943"
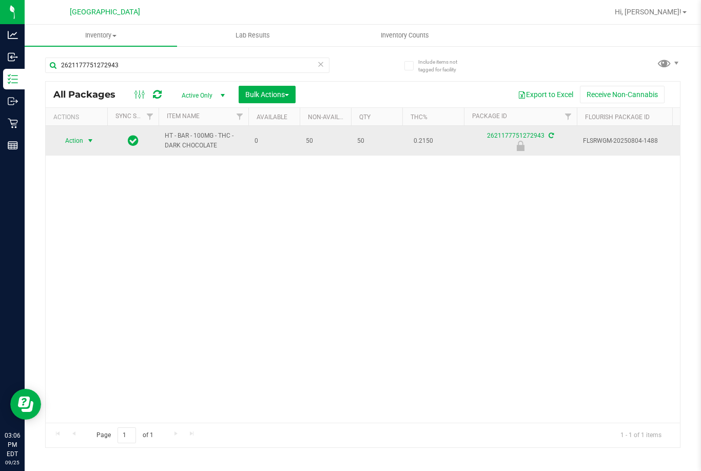
click at [82, 140] on span "Action" at bounding box center [70, 140] width 28 height 14
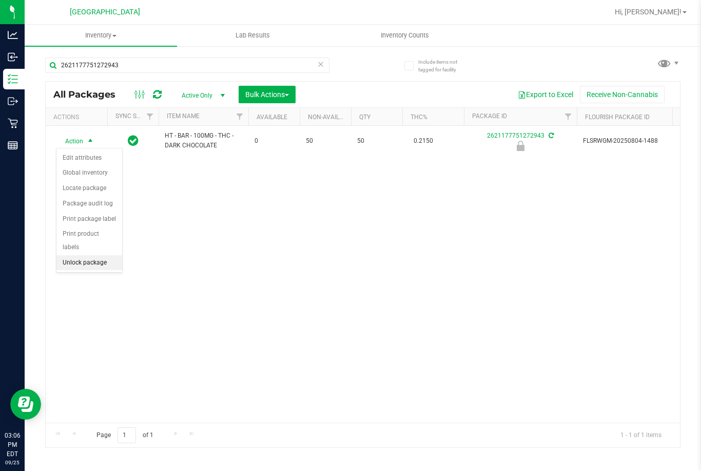
click at [90, 255] on li "Unlock package" at bounding box center [89, 262] width 66 height 15
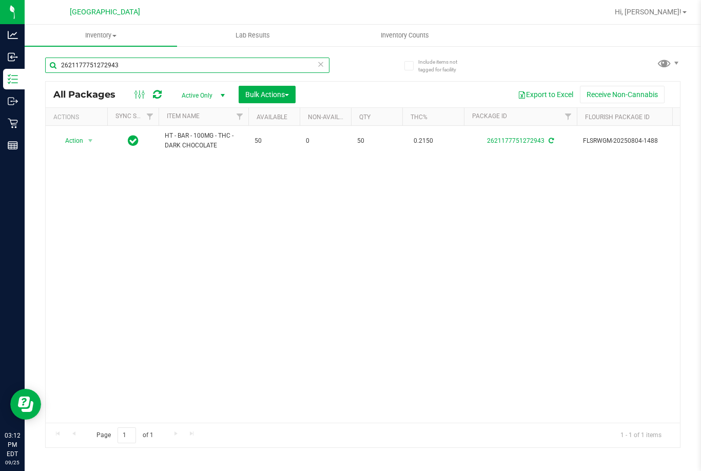
click at [156, 66] on input "2621177751272943" at bounding box center [187, 64] width 284 height 15
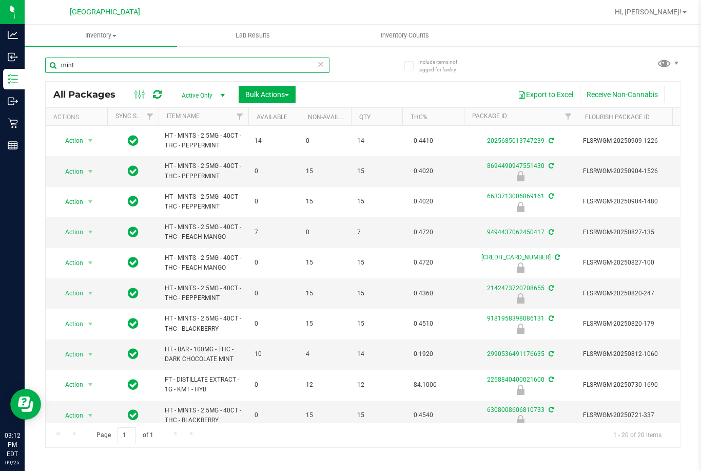
click at [174, 72] on input "mint" at bounding box center [187, 64] width 284 height 15
click at [175, 65] on input "mint" at bounding box center [187, 64] width 284 height 15
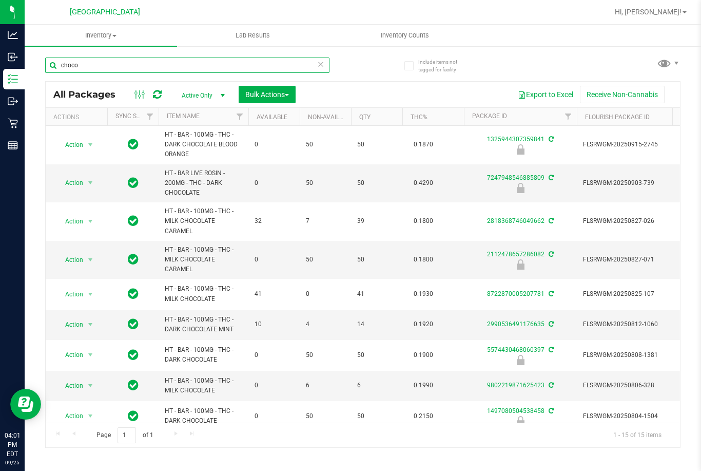
click at [204, 68] on input "choco" at bounding box center [187, 64] width 284 height 15
type input "7775661440068047"
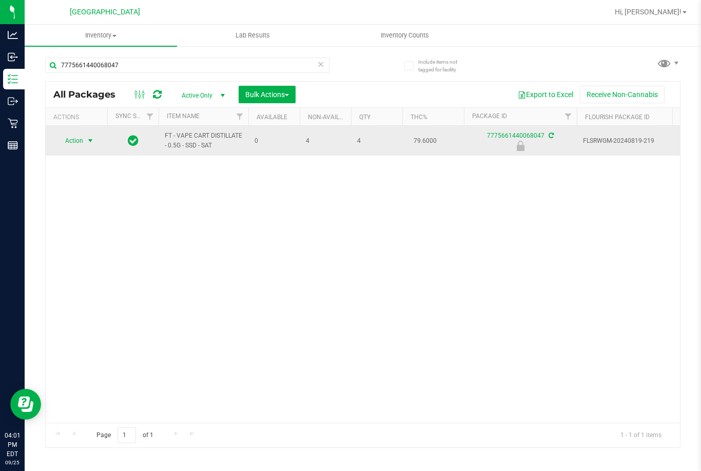
click at [77, 138] on span "Action" at bounding box center [70, 140] width 28 height 14
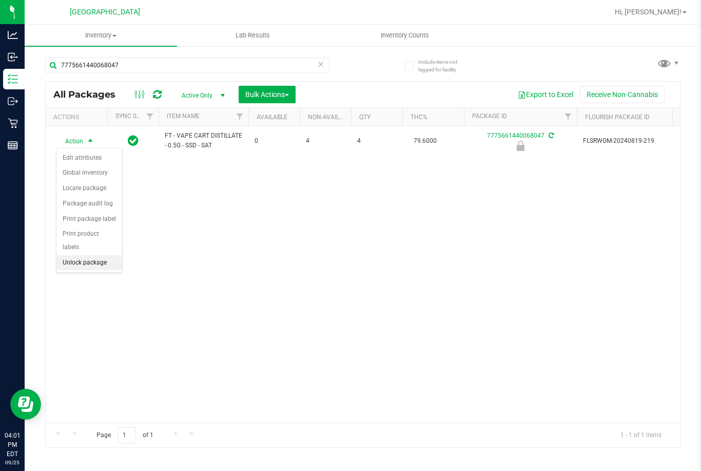
click at [83, 255] on li "Unlock package" at bounding box center [89, 262] width 66 height 15
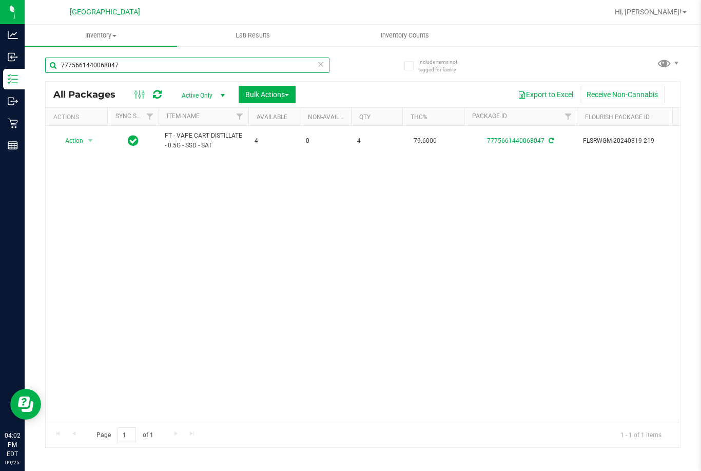
click at [167, 62] on input "7775661440068047" at bounding box center [187, 64] width 284 height 15
type input "6918594145699070"
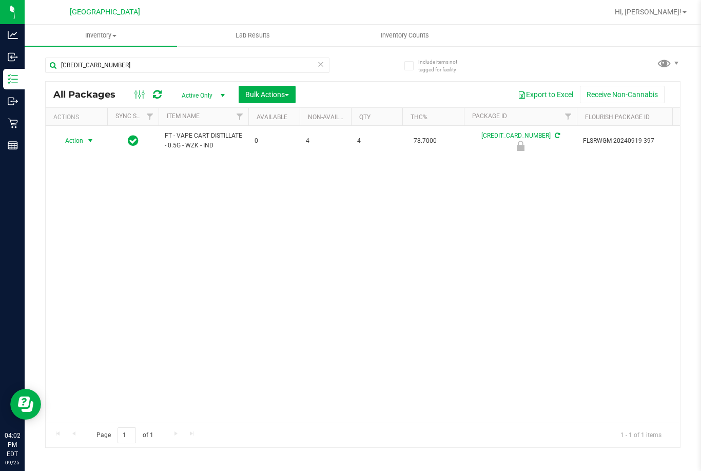
click at [77, 142] on span "Action" at bounding box center [70, 140] width 28 height 14
click at [99, 241] on li "Print product labels" at bounding box center [89, 240] width 66 height 28
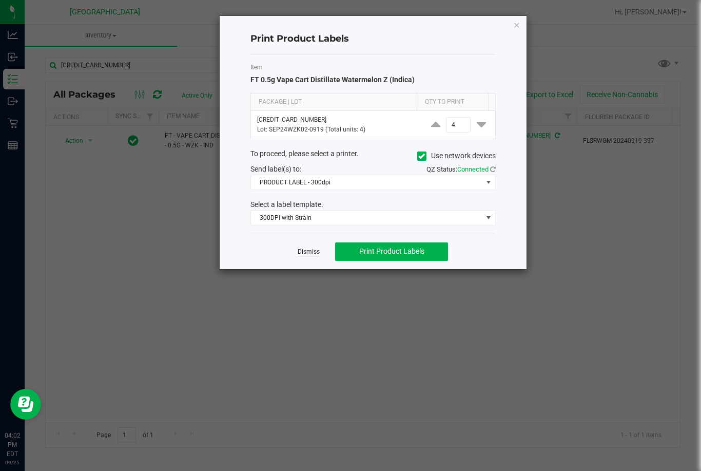
click at [311, 252] on link "Dismiss" at bounding box center [309, 251] width 22 height 9
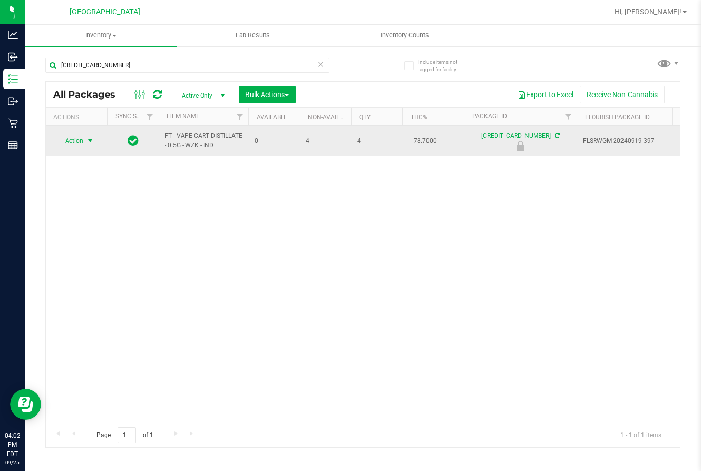
click at [104, 139] on td "Action Action Edit attributes Global inventory Locate package Package audit log…" at bounding box center [77, 141] width 62 height 30
click at [93, 139] on span "select" at bounding box center [90, 140] width 8 height 8
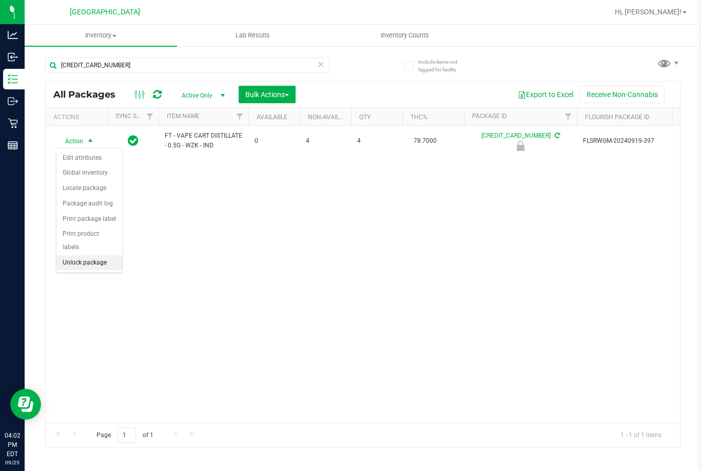
drag, startPoint x: 87, startPoint y: 250, endPoint x: 86, endPoint y: 245, distance: 5.7
click at [86, 255] on li "Unlock package" at bounding box center [89, 262] width 66 height 15
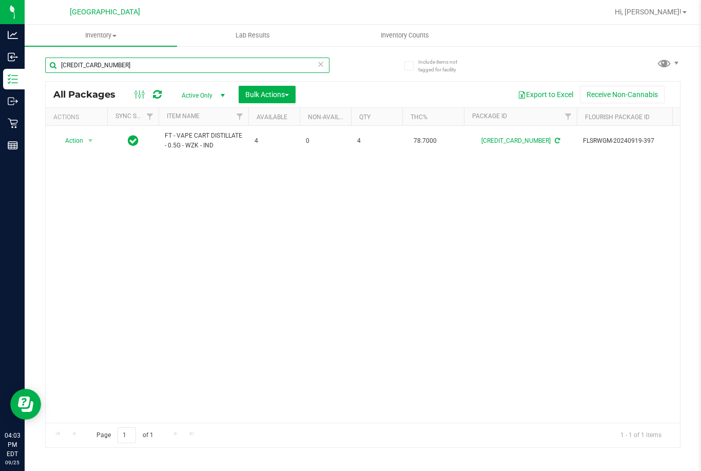
click at [279, 68] on input "[CREDIT_CARD_NUMBER]" at bounding box center [187, 64] width 284 height 15
type input "3361040729154759"
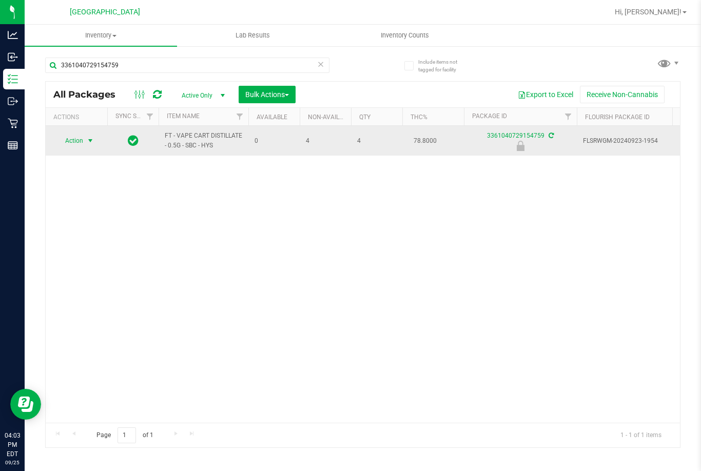
click at [73, 139] on span "Action" at bounding box center [70, 140] width 28 height 14
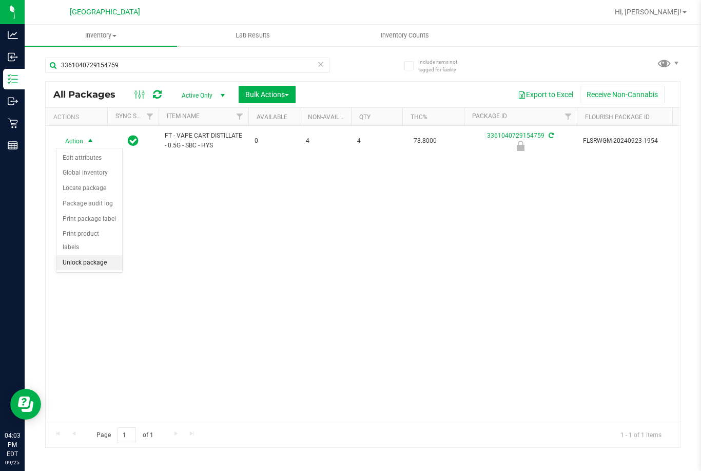
click at [84, 255] on li "Unlock package" at bounding box center [89, 262] width 66 height 15
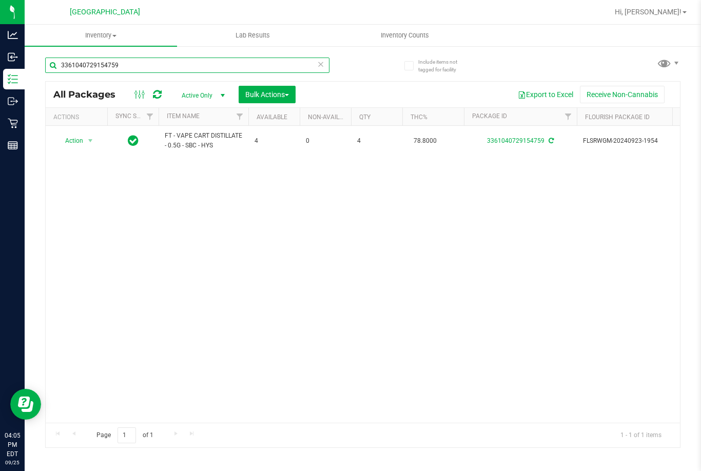
click at [313, 65] on input "3361040729154759" at bounding box center [187, 64] width 284 height 15
click at [319, 65] on icon at bounding box center [320, 63] width 7 height 12
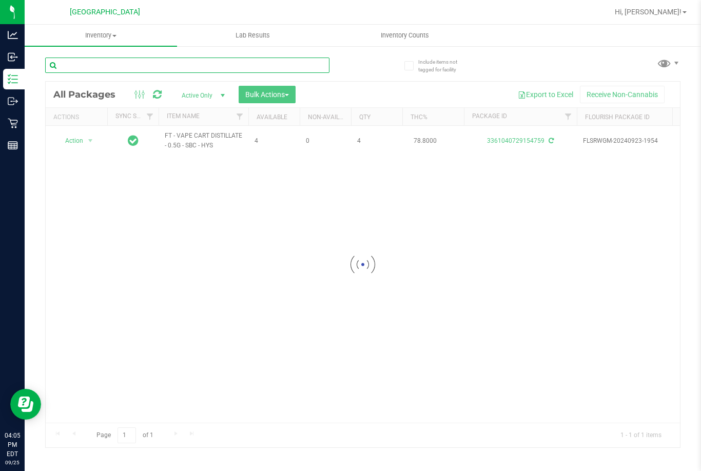
click at [226, 68] on input "text" at bounding box center [187, 64] width 284 height 15
type input "3361040729154759"
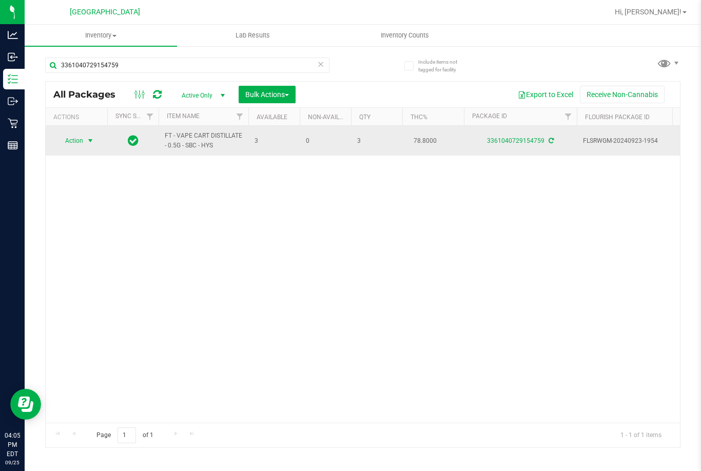
click at [86, 138] on span "select" at bounding box center [90, 140] width 13 height 14
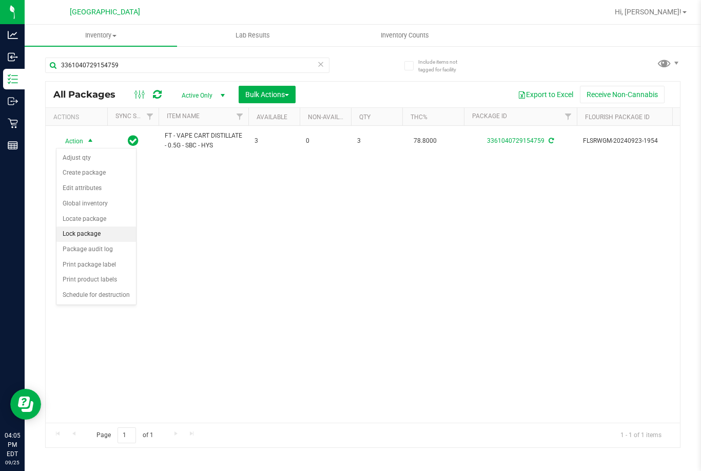
click at [90, 232] on li "Lock package" at bounding box center [96, 233] width 80 height 15
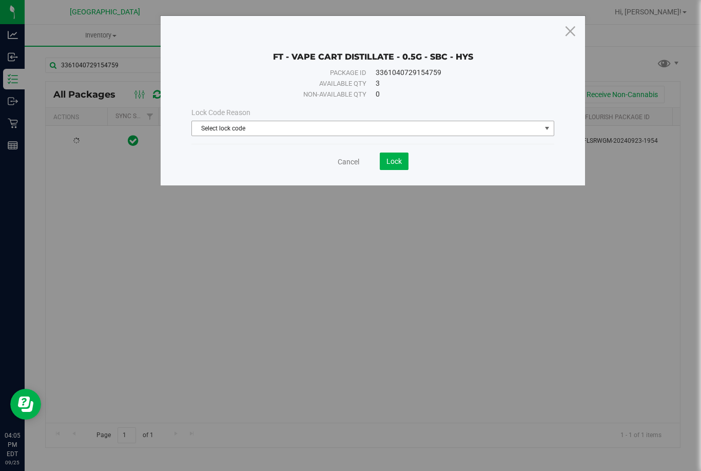
click at [259, 131] on span "Select lock code" at bounding box center [366, 128] width 349 height 14
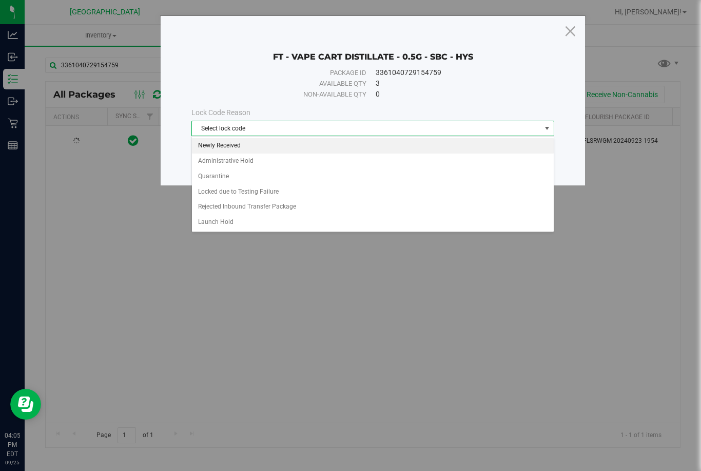
click at [263, 143] on li "Newly Received" at bounding box center [373, 145] width 362 height 15
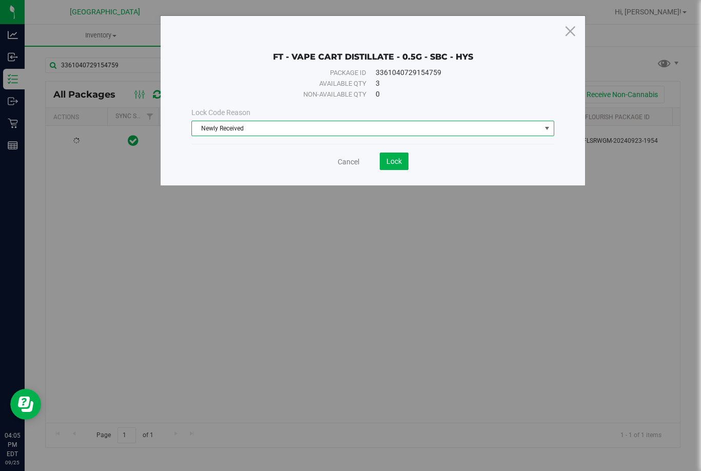
click at [274, 127] on span "Newly Received" at bounding box center [366, 128] width 349 height 14
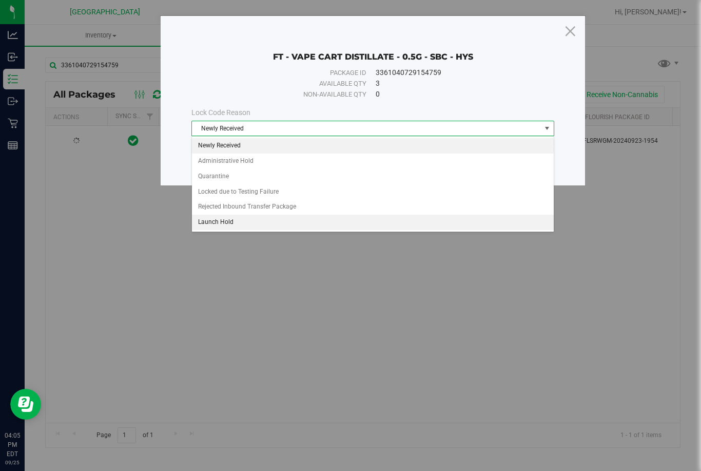
click at [238, 224] on li "Launch Hold" at bounding box center [373, 221] width 362 height 15
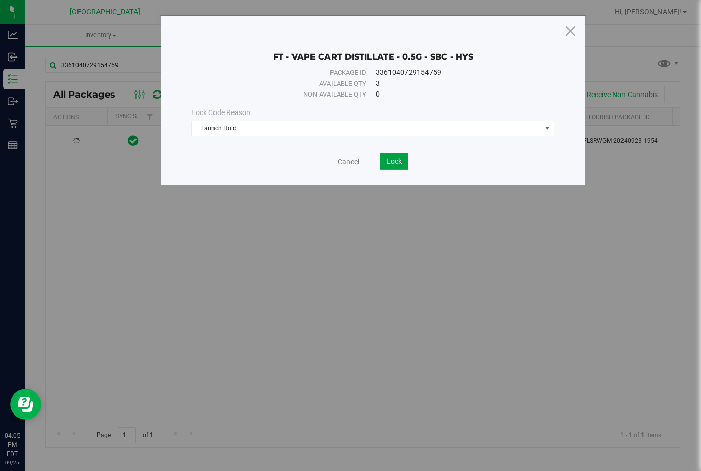
click at [392, 158] on span "Lock" at bounding box center [393, 161] width 15 height 8
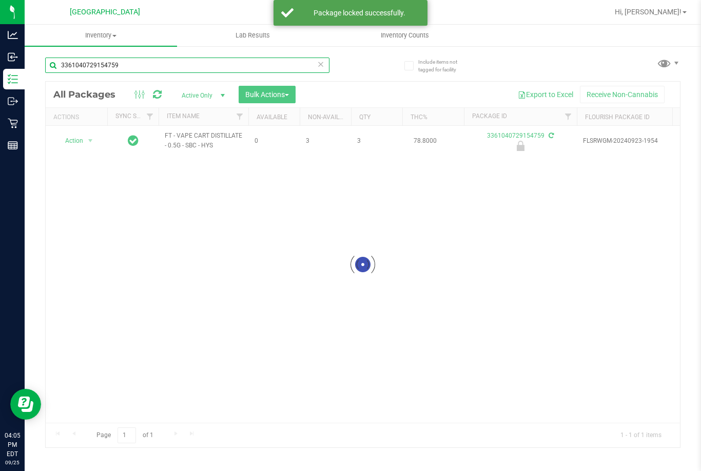
click at [183, 65] on input "3361040729154759" at bounding box center [187, 64] width 284 height 15
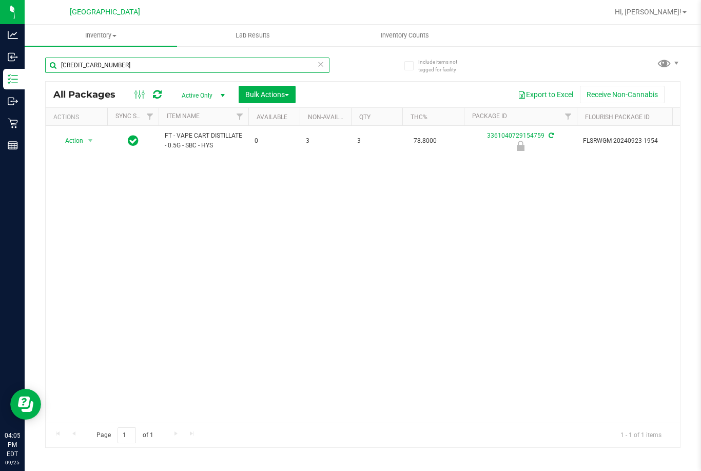
type input "[CREDIT_CARD_NUMBER]"
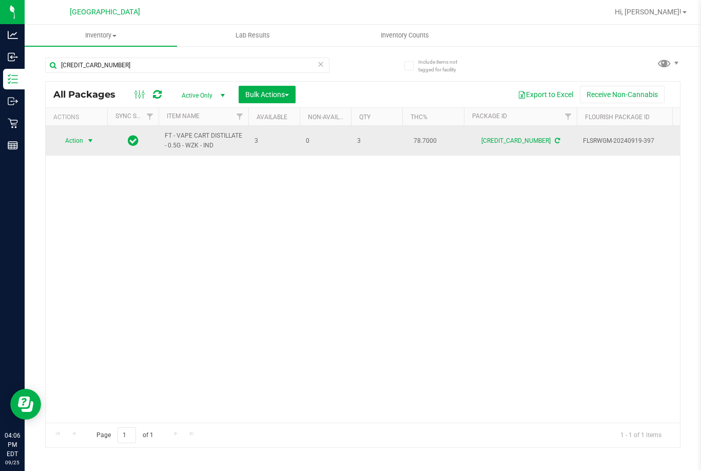
click at [84, 144] on span "select" at bounding box center [90, 140] width 13 height 14
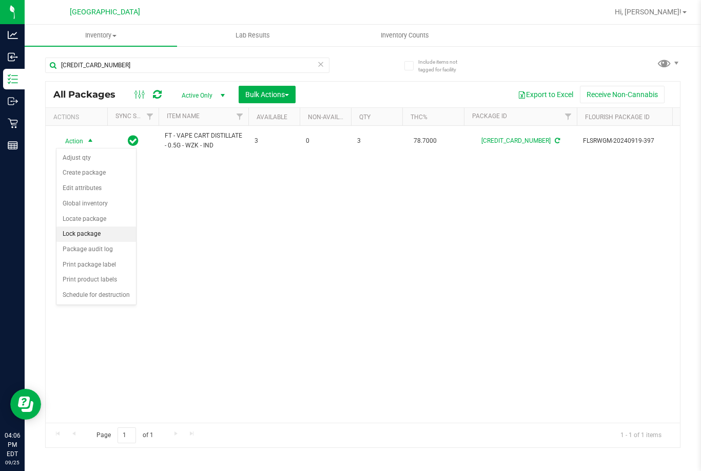
click at [91, 234] on li "Lock package" at bounding box center [96, 233] width 80 height 15
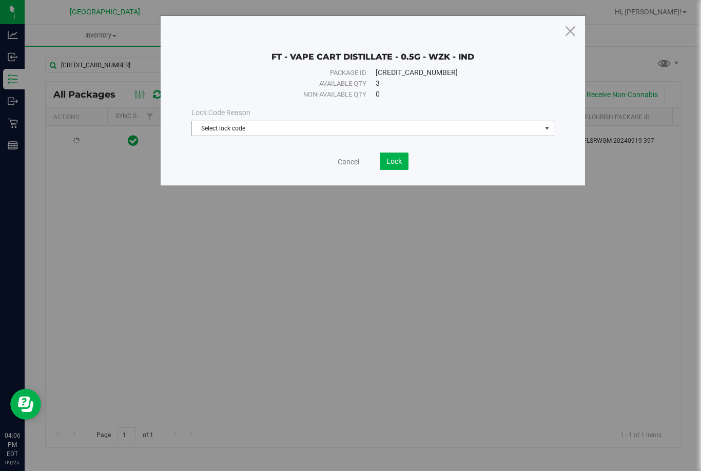
click at [358, 129] on span "Select lock code" at bounding box center [366, 128] width 349 height 14
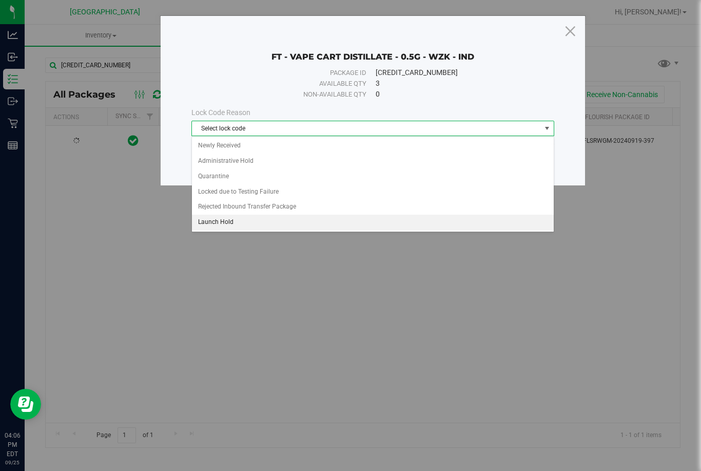
click at [247, 225] on li "Launch Hold" at bounding box center [373, 221] width 362 height 15
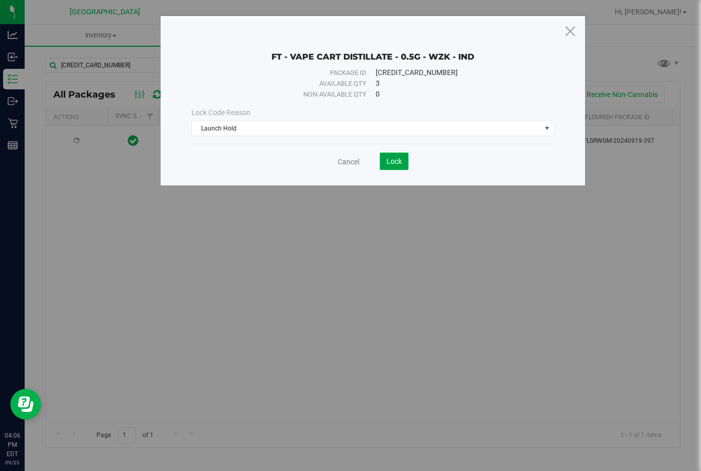
click at [394, 158] on span "Lock" at bounding box center [393, 161] width 15 height 8
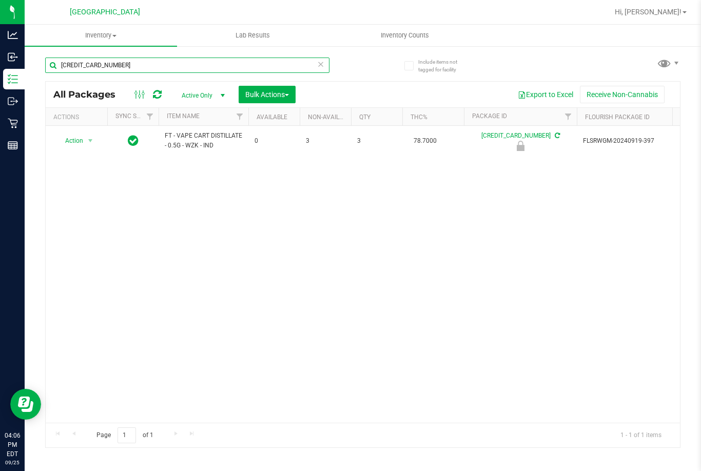
click at [139, 66] on input "[CREDIT_CARD_NUMBER]" at bounding box center [187, 64] width 284 height 15
type input "7775661440068047"
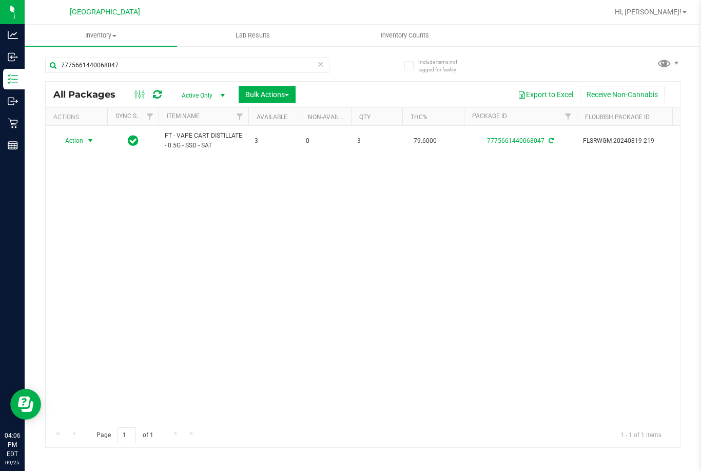
click at [88, 140] on span "select" at bounding box center [90, 140] width 8 height 8
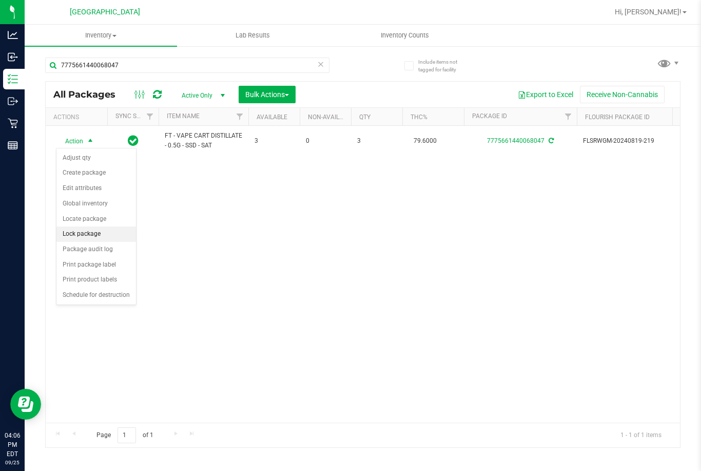
click at [81, 236] on li "Lock package" at bounding box center [96, 233] width 80 height 15
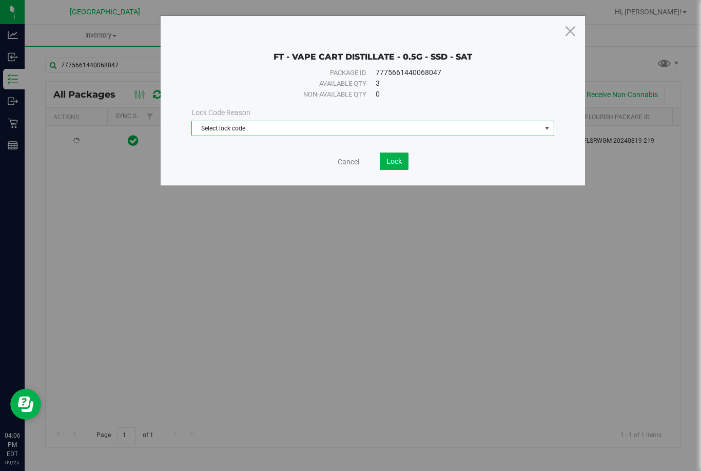
click at [310, 131] on span "Select lock code" at bounding box center [366, 128] width 349 height 14
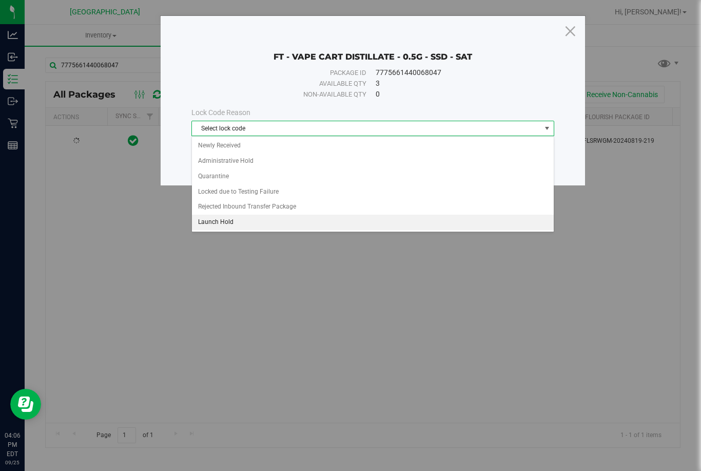
click at [282, 222] on li "Launch Hold" at bounding box center [373, 221] width 362 height 15
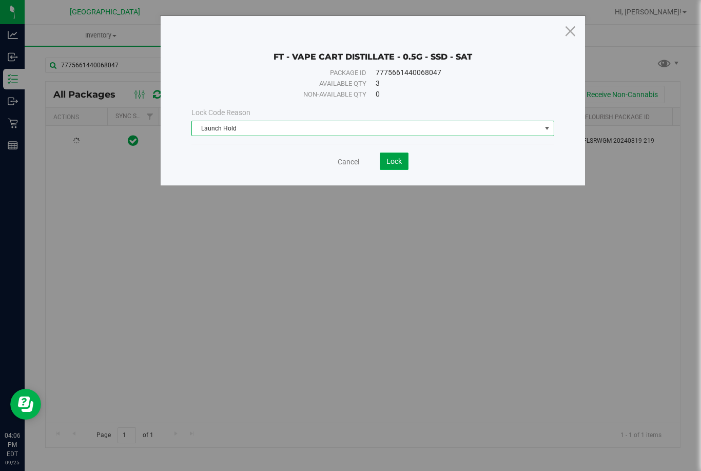
click at [407, 158] on button "Lock" at bounding box center [394, 160] width 29 height 17
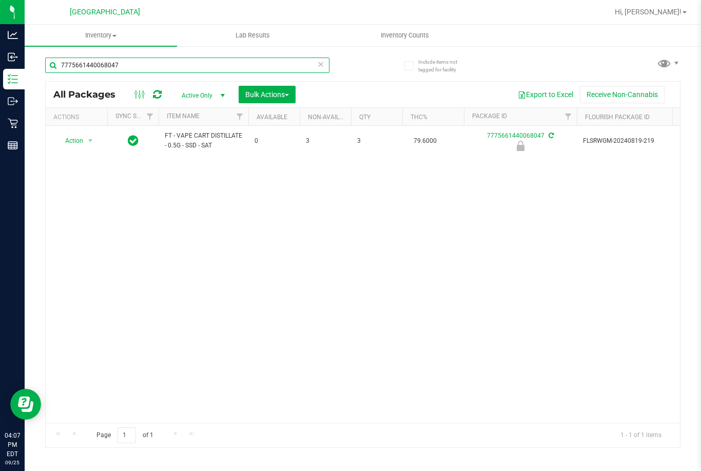
click at [153, 64] on input "7775661440068047" at bounding box center [187, 64] width 284 height 15
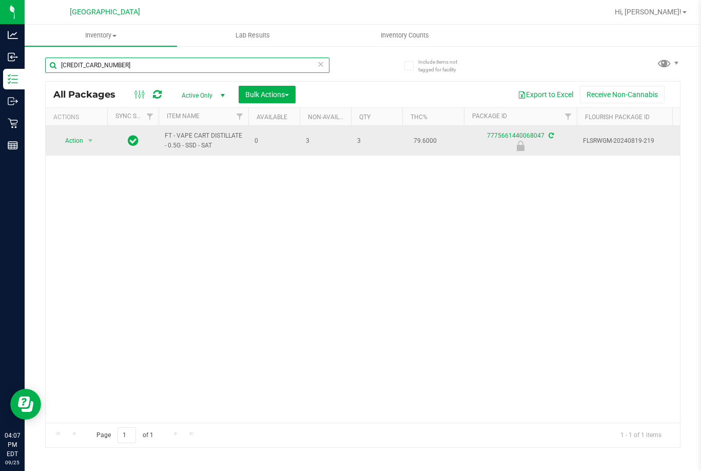
type input "6918594145699070"
click at [81, 141] on span "Action" at bounding box center [70, 140] width 28 height 14
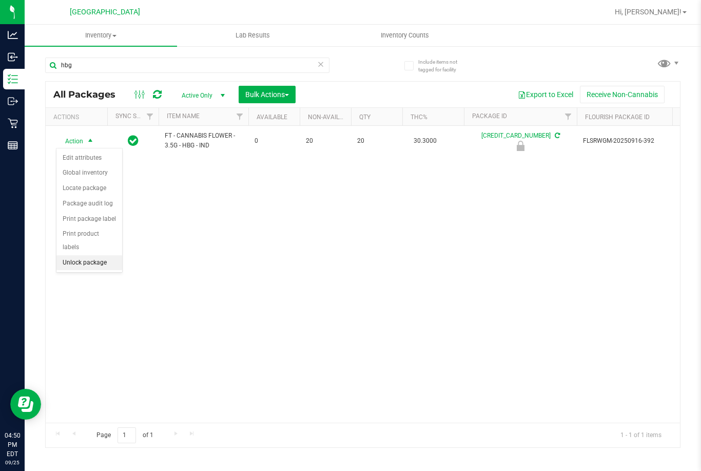
click at [93, 255] on li "Unlock package" at bounding box center [89, 262] width 66 height 15
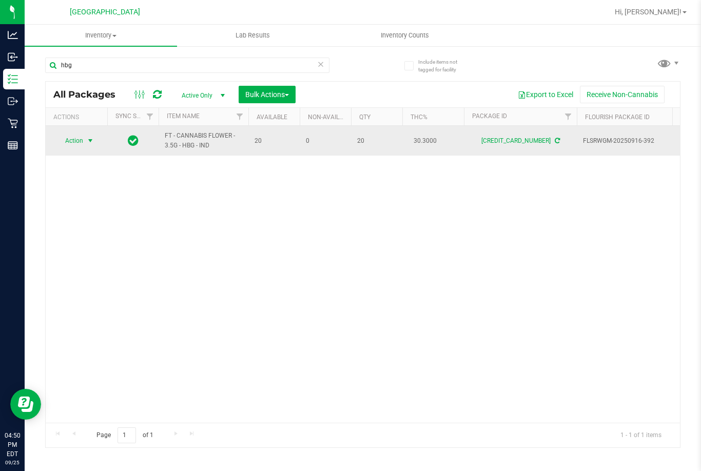
click at [83, 141] on span "Action" at bounding box center [70, 140] width 28 height 14
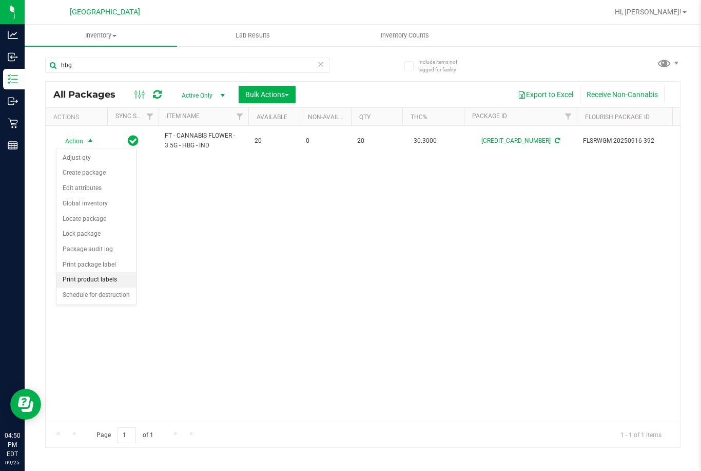
click at [97, 282] on li "Print product labels" at bounding box center [96, 279] width 80 height 15
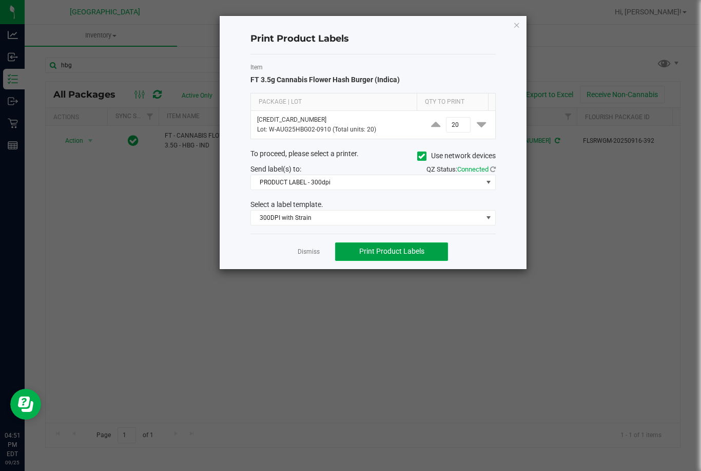
click at [375, 252] on span "Print Product Labels" at bounding box center [391, 251] width 65 height 8
click at [315, 249] on link "Dismiss" at bounding box center [309, 251] width 22 height 9
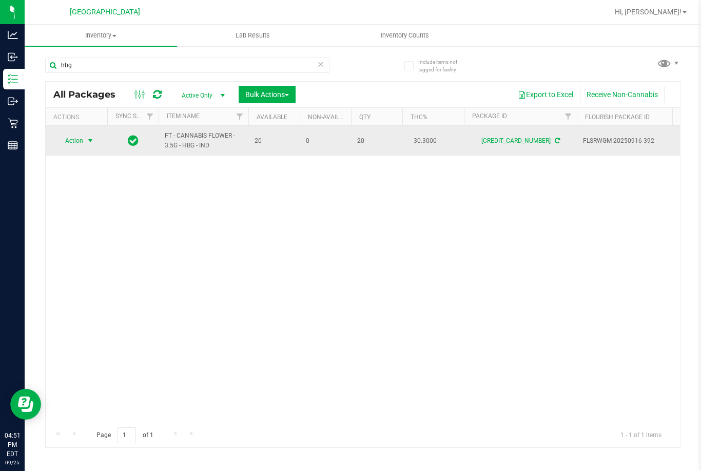
click at [84, 138] on span "select" at bounding box center [90, 140] width 13 height 14
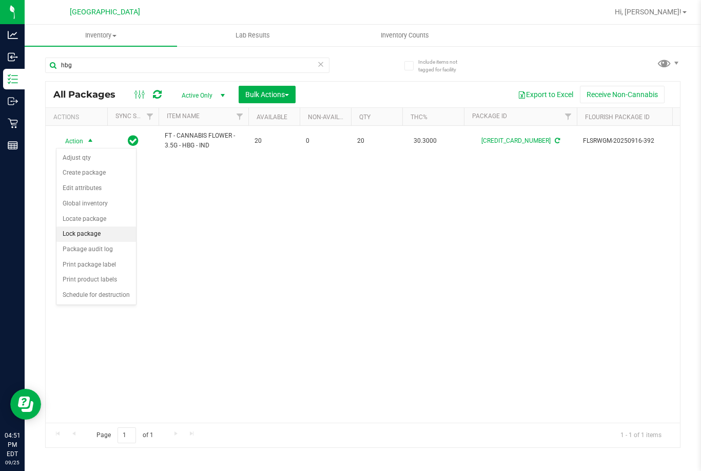
click at [77, 228] on li "Lock package" at bounding box center [96, 233] width 80 height 15
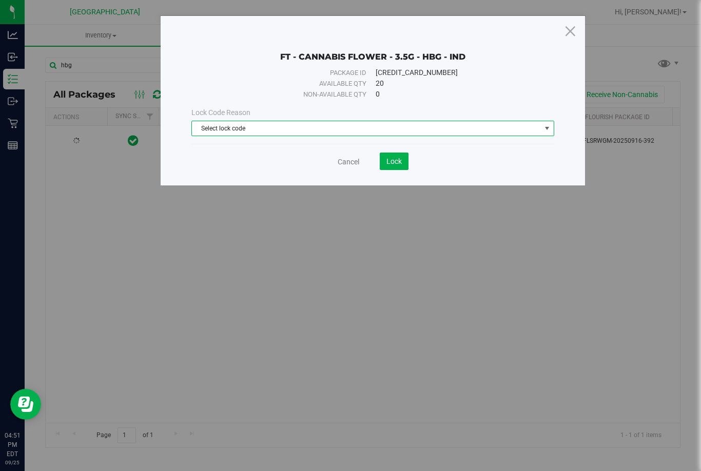
click at [377, 127] on span "Select lock code" at bounding box center [366, 128] width 349 height 14
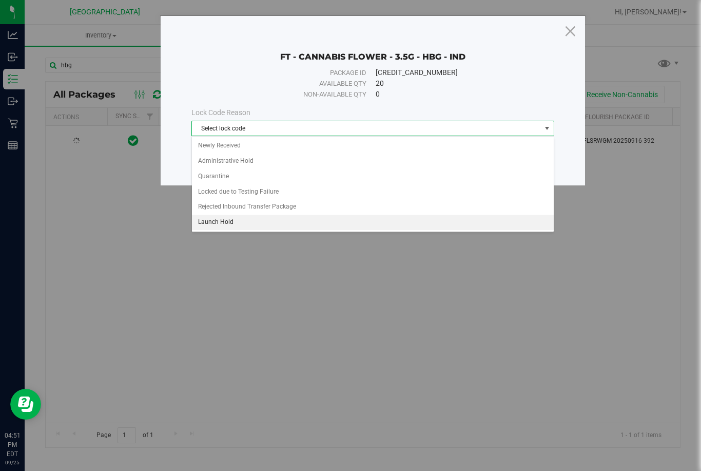
click at [350, 223] on li "Launch Hold" at bounding box center [373, 221] width 362 height 15
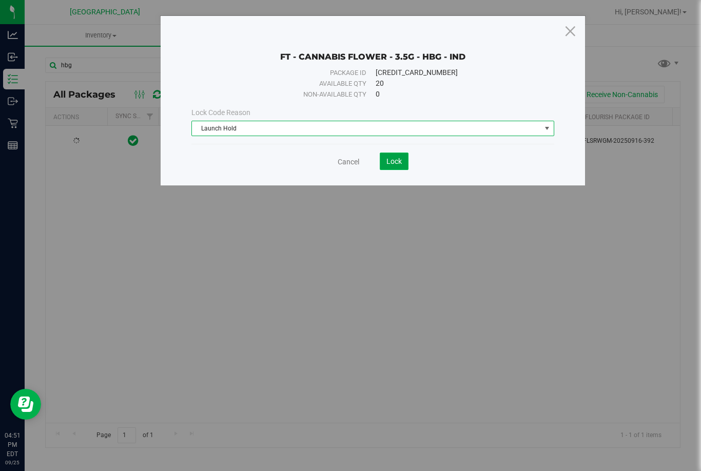
click at [393, 160] on span "Lock" at bounding box center [393, 161] width 15 height 8
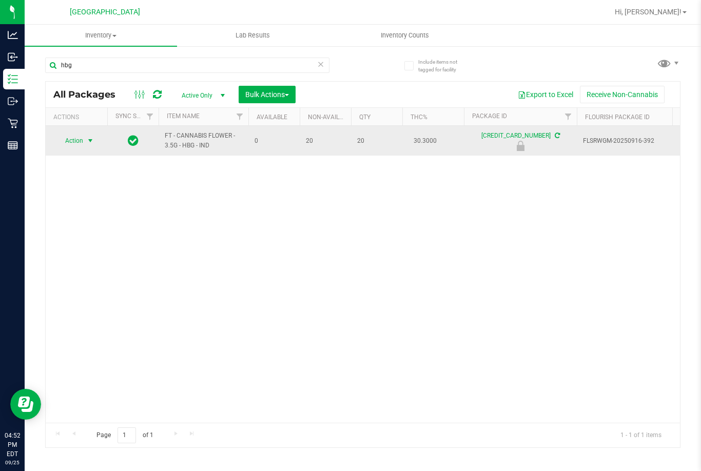
click at [76, 142] on span "Action" at bounding box center [70, 140] width 28 height 14
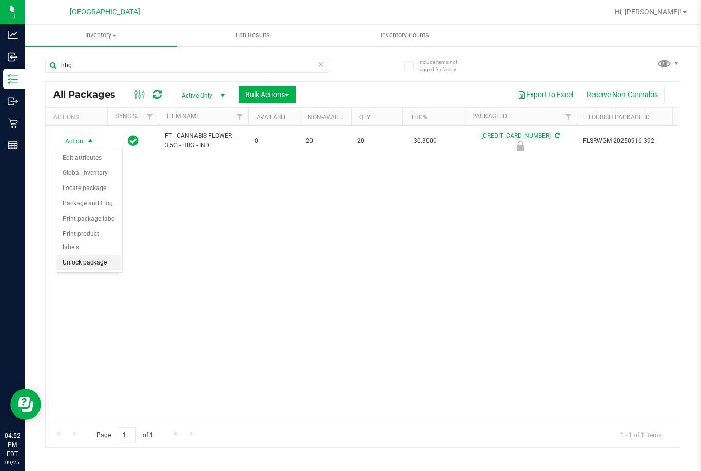
click at [97, 255] on li "Unlock package" at bounding box center [89, 262] width 66 height 15
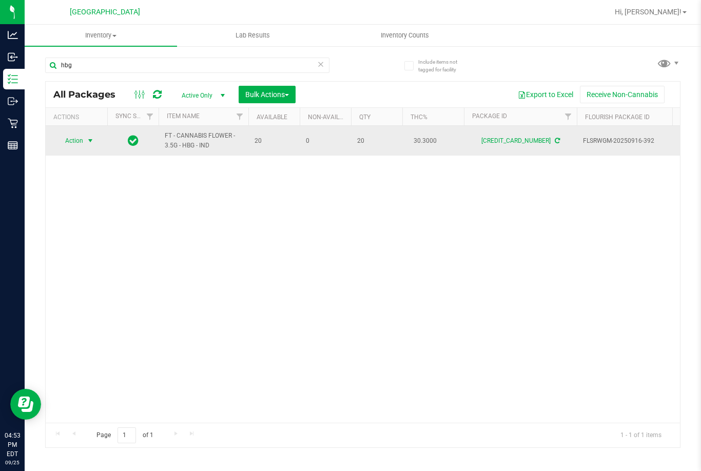
click at [72, 142] on span "Action" at bounding box center [70, 140] width 28 height 14
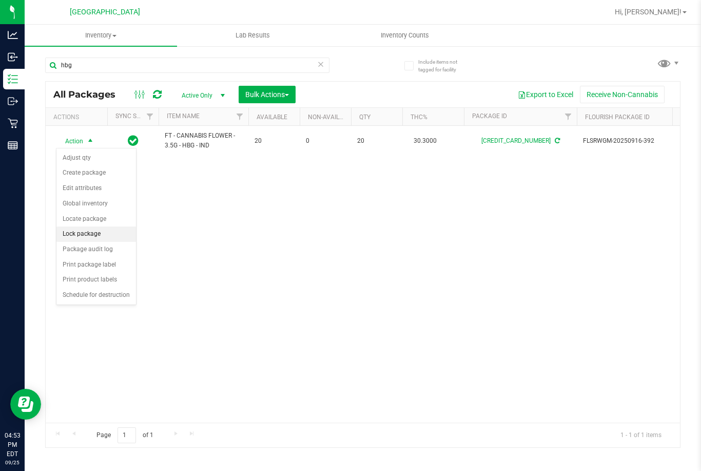
click at [101, 232] on li "Lock package" at bounding box center [96, 233] width 80 height 15
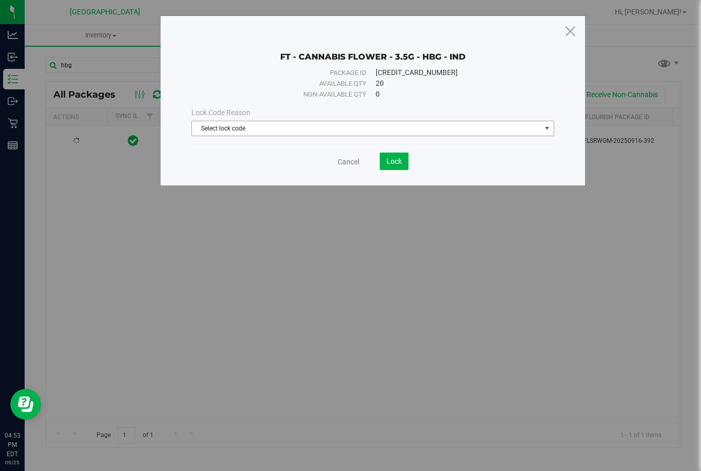
click at [259, 126] on span "Select lock code" at bounding box center [366, 128] width 349 height 14
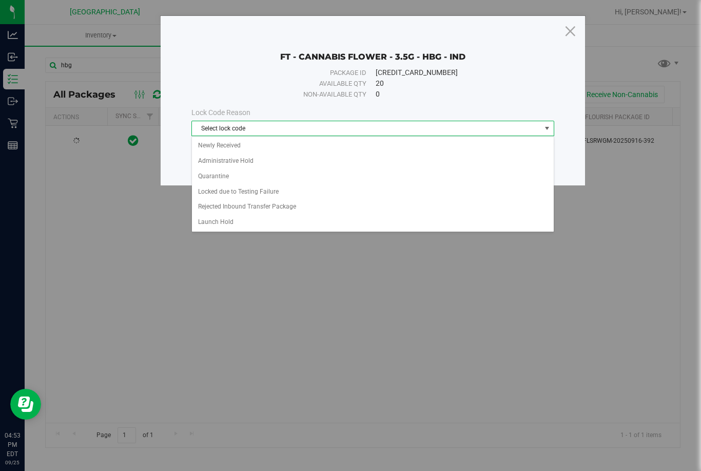
drag, startPoint x: 412, startPoint y: 254, endPoint x: 493, endPoint y: 194, distance: 100.5
click at [418, 250] on div "FT - CANNABIS FLOWER - 3.5G - HBG - IND Package ID [CREDIT_CARD_NUMBER] Availab…" at bounding box center [354, 235] width 709 height 471
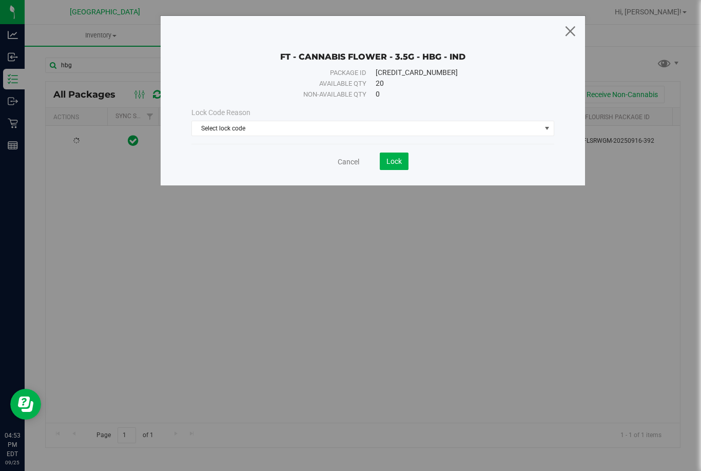
click at [563, 37] on icon at bounding box center [570, 30] width 14 height 25
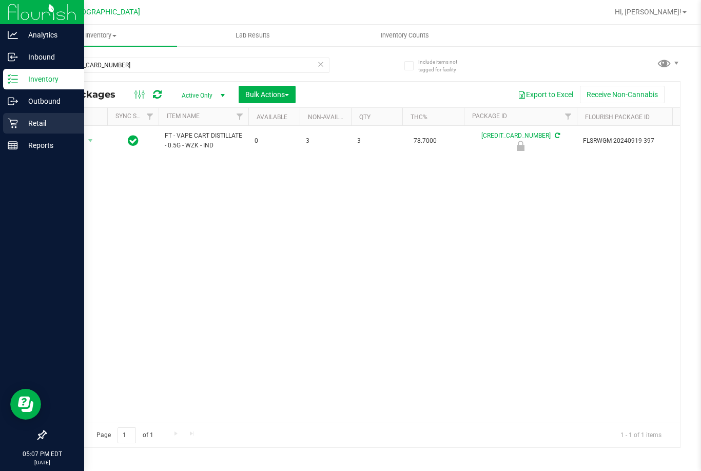
click at [47, 123] on p "Retail" at bounding box center [49, 123] width 62 height 12
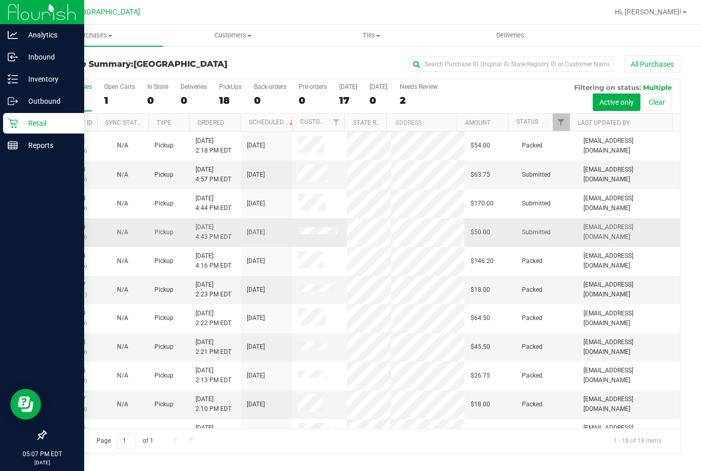
click at [74, 222] on div "12005099 (327750053)" at bounding box center [71, 231] width 39 height 19
click at [75, 226] on link "12005099" at bounding box center [71, 226] width 29 height 7
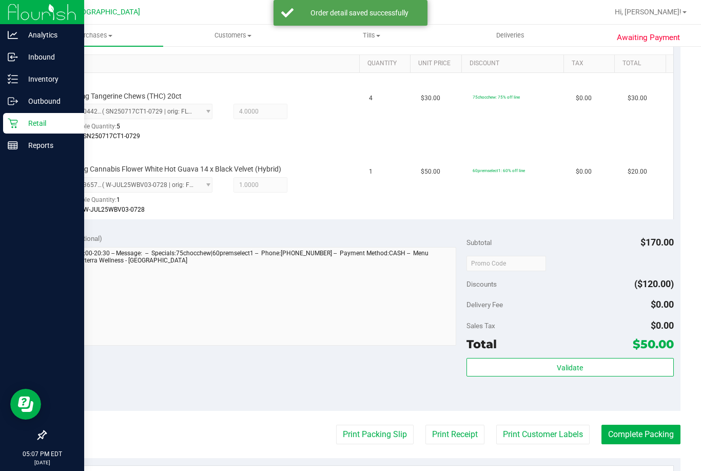
scroll to position [272, 0]
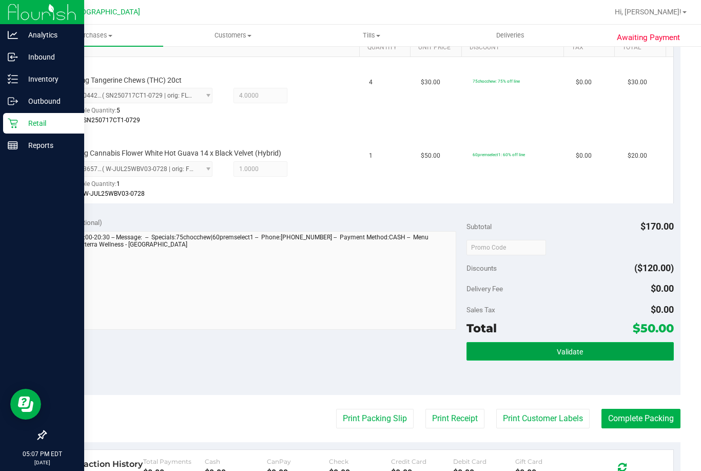
click at [540, 349] on button "Validate" at bounding box center [569, 351] width 207 height 18
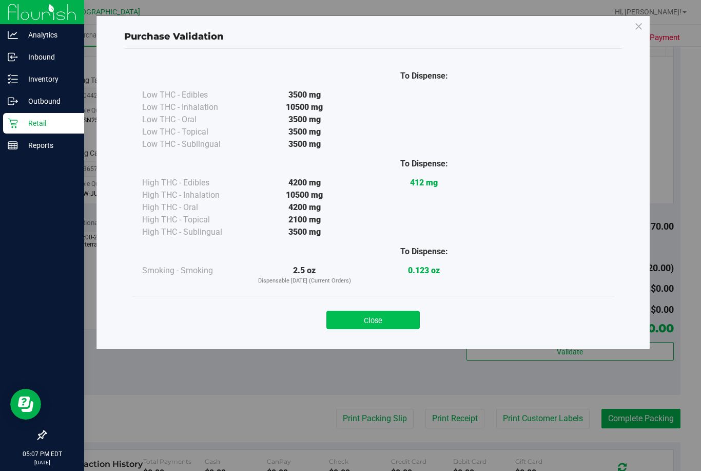
click at [385, 325] on button "Close" at bounding box center [372, 319] width 93 height 18
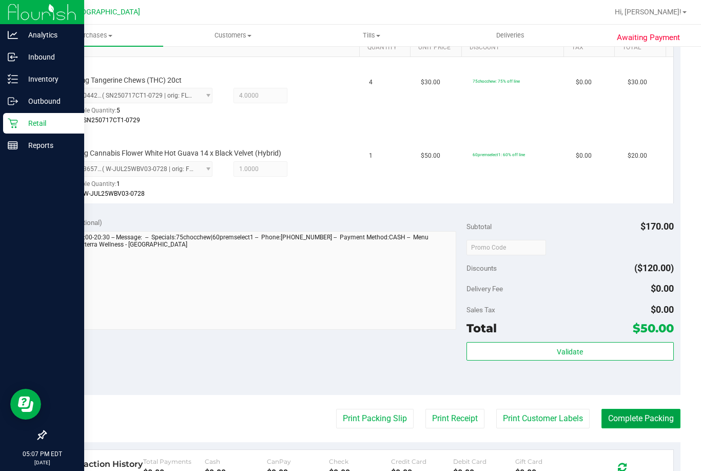
click at [619, 425] on button "Complete Packing" at bounding box center [640, 417] width 79 height 19
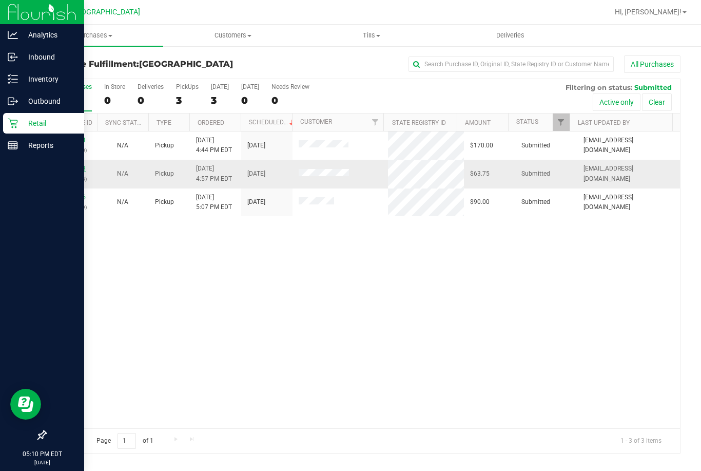
click at [77, 169] on link "12005213" at bounding box center [71, 168] width 29 height 7
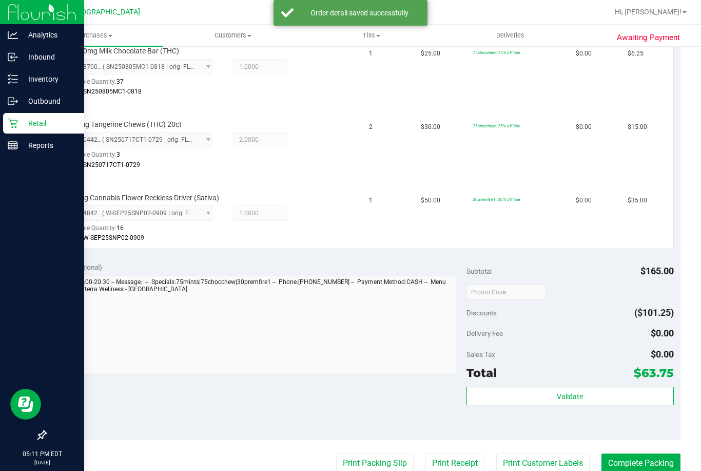
scroll to position [462, 0]
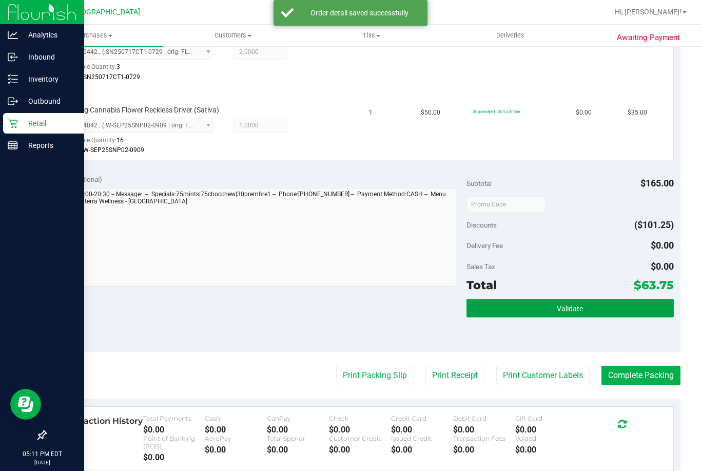
click at [542, 310] on button "Validate" at bounding box center [569, 308] width 207 height 18
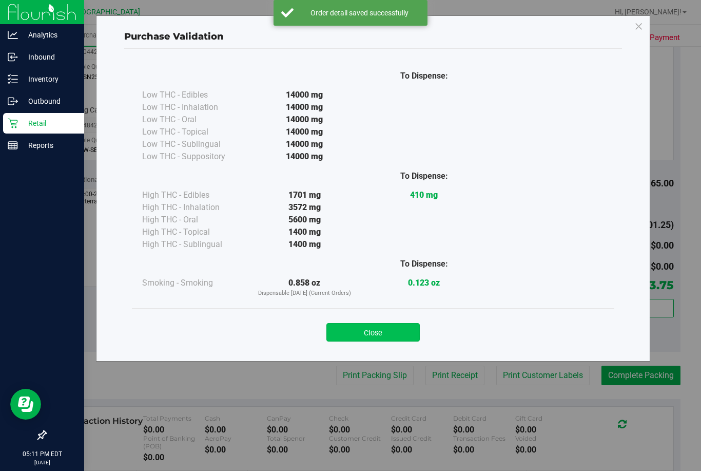
click at [419, 333] on button "Close" at bounding box center [372, 332] width 93 height 18
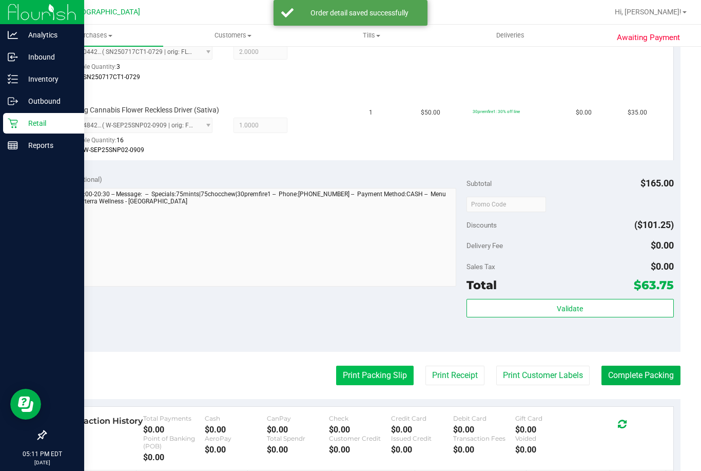
click at [384, 366] on button "Print Packing Slip" at bounding box center [374, 374] width 77 height 19
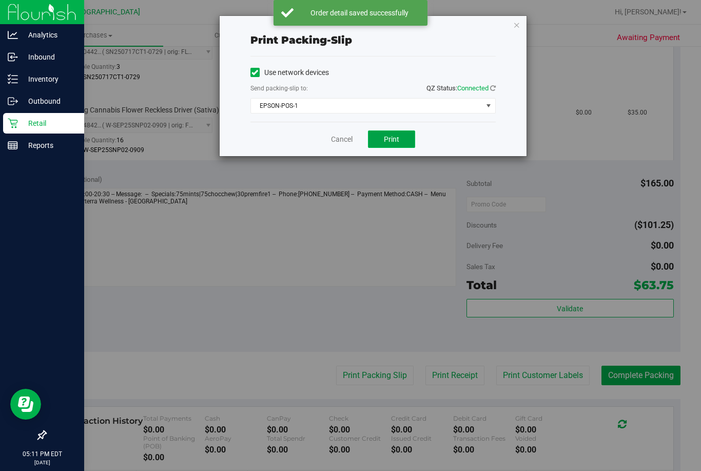
click at [393, 136] on span "Print" at bounding box center [391, 139] width 15 height 8
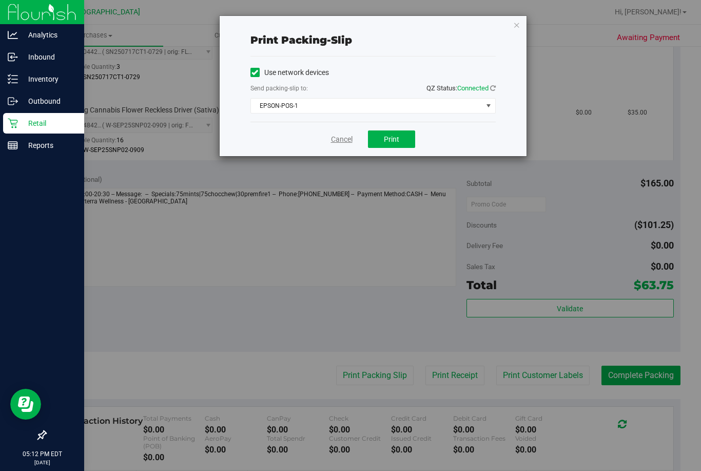
click at [341, 134] on link "Cancel" at bounding box center [342, 139] width 22 height 11
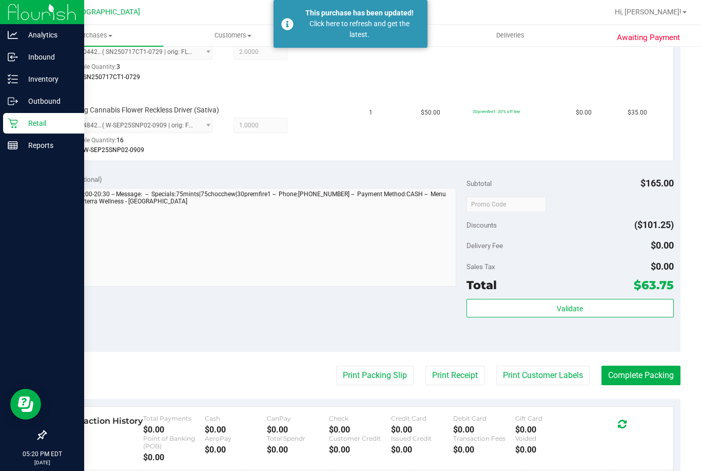
click at [24, 125] on p "Retail" at bounding box center [49, 123] width 62 height 12
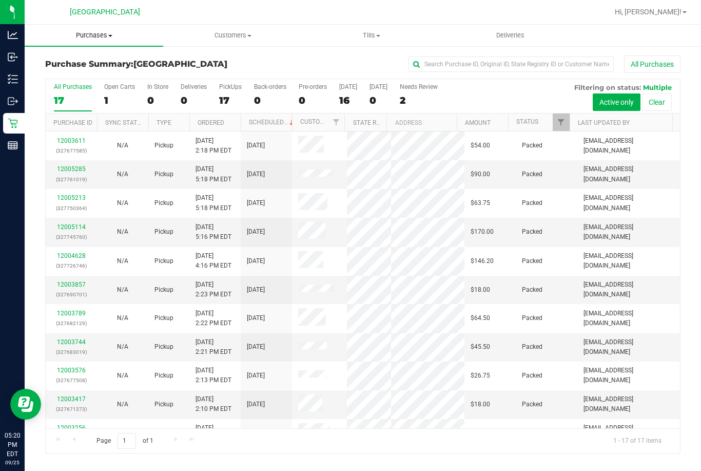
click at [96, 37] on span "Purchases" at bounding box center [94, 35] width 139 height 9
click at [87, 73] on li "Fulfillment" at bounding box center [94, 74] width 139 height 12
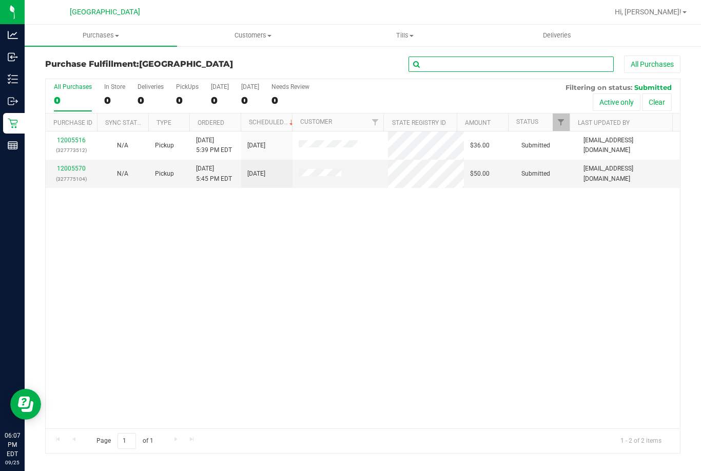
click at [481, 62] on input "text" at bounding box center [510, 63] width 205 height 15
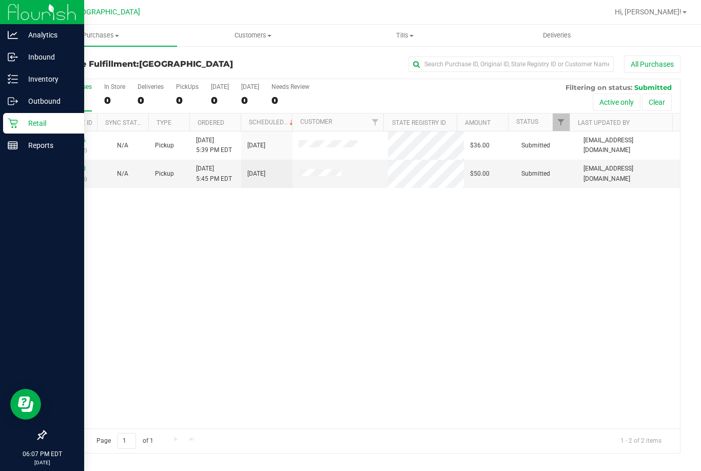
click at [28, 124] on p "Retail" at bounding box center [49, 123] width 62 height 12
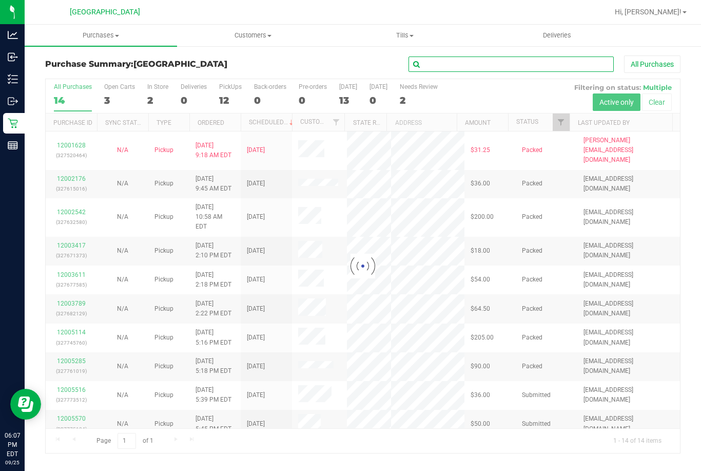
click at [453, 65] on input "text" at bounding box center [510, 63] width 205 height 15
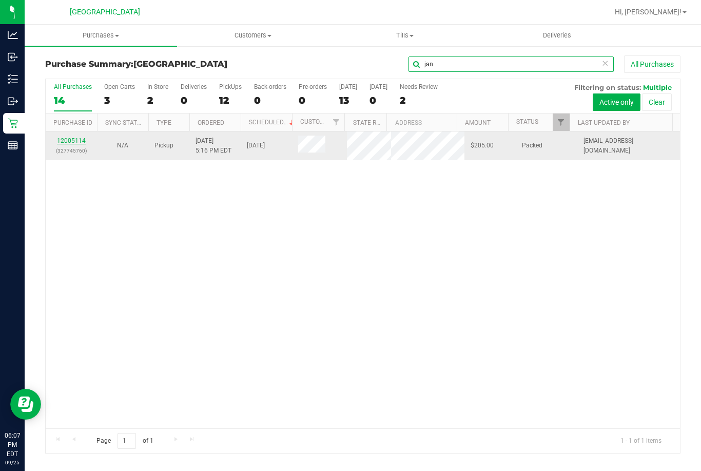
type input "jan"
click at [71, 142] on link "12005114" at bounding box center [71, 140] width 29 height 7
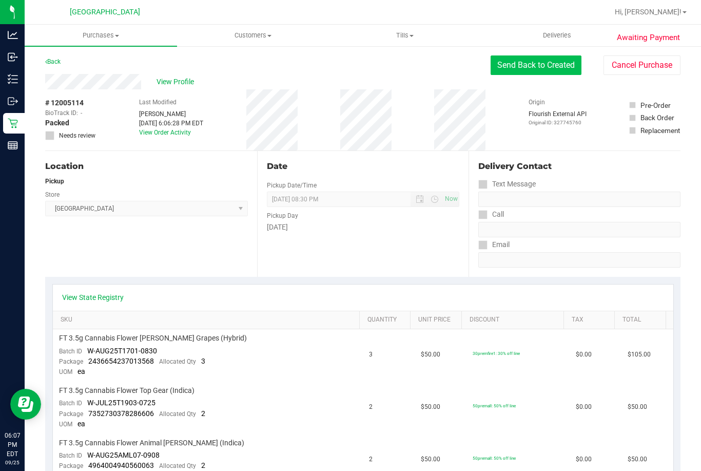
click at [548, 68] on button "Send Back to Created" at bounding box center [536, 64] width 91 height 19
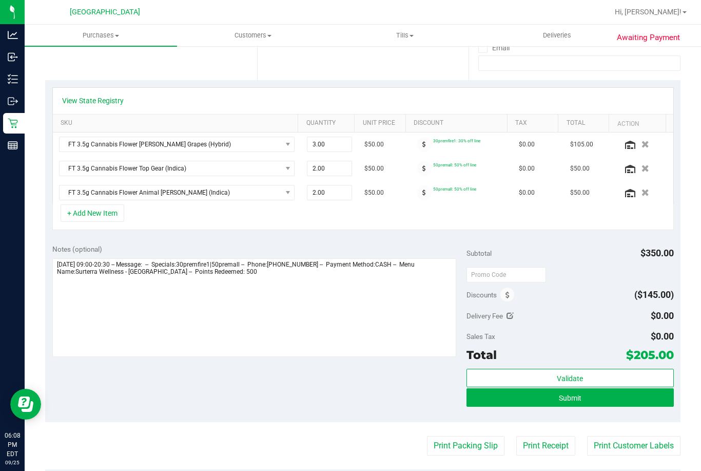
scroll to position [205, 0]
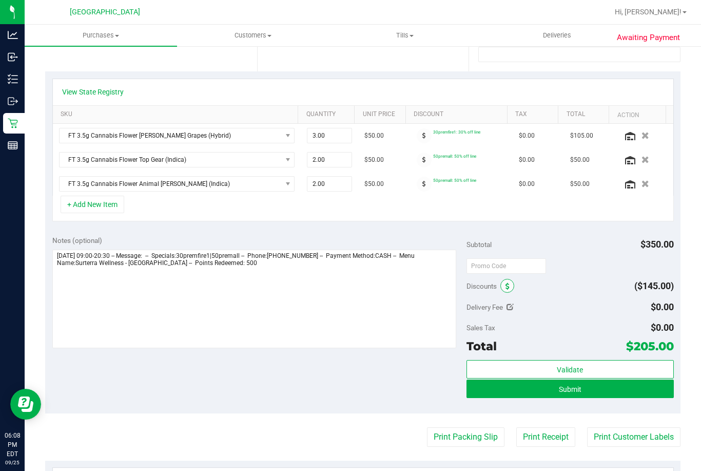
click at [505, 283] on span at bounding box center [507, 286] width 14 height 14
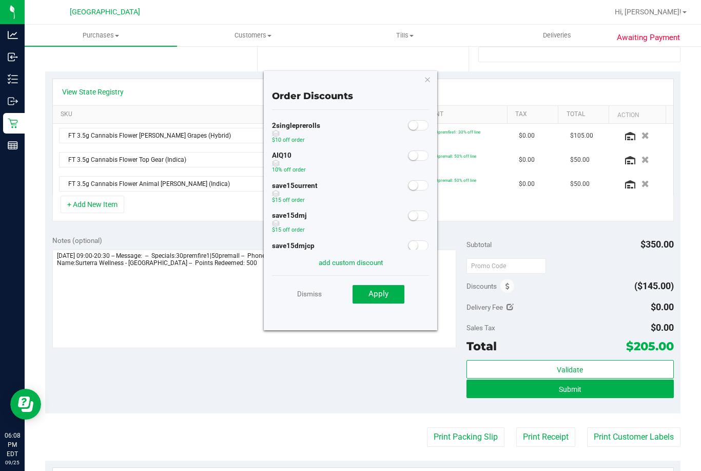
click at [409, 157] on small at bounding box center [412, 155] width 9 height 9
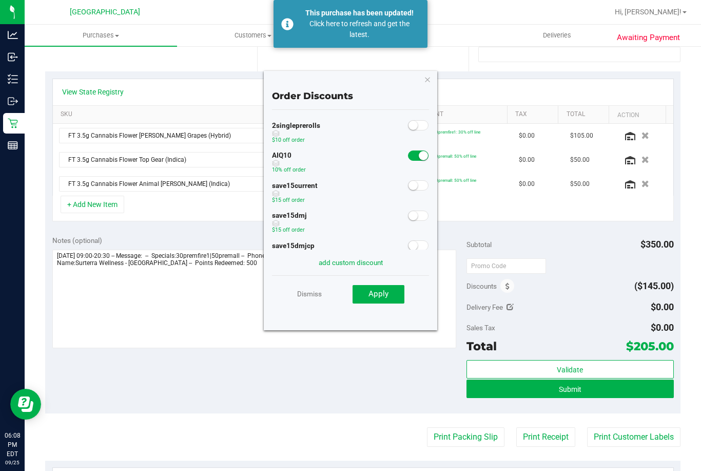
click at [390, 305] on div "Dismiss Apply" at bounding box center [350, 293] width 157 height 36
click at [391, 297] on button "Apply" at bounding box center [378, 294] width 52 height 18
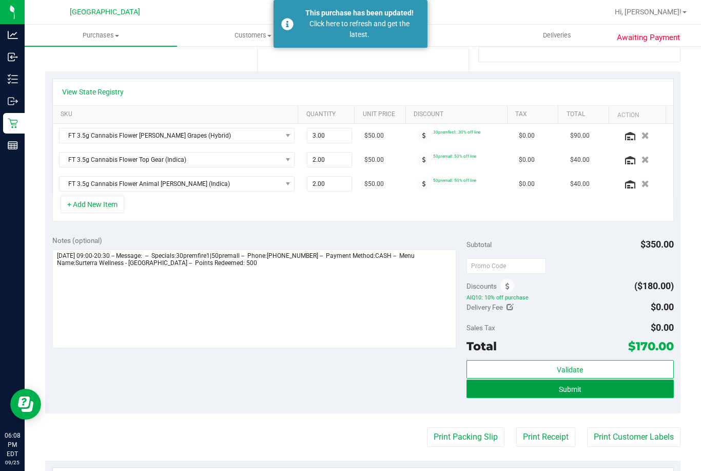
click at [539, 393] on button "Submit" at bounding box center [569, 388] width 207 height 18
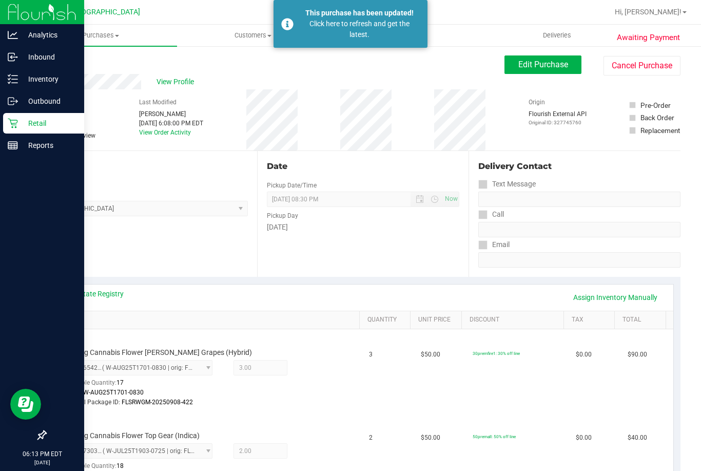
click at [14, 120] on icon at bounding box center [13, 124] width 10 height 10
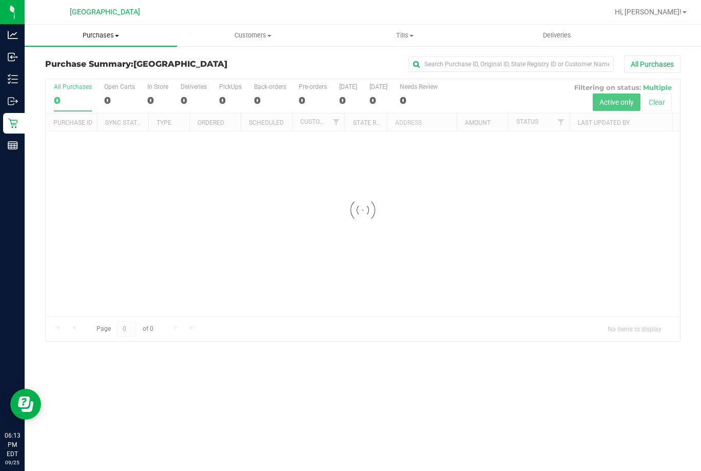
click at [106, 36] on span "Purchases" at bounding box center [101, 35] width 152 height 9
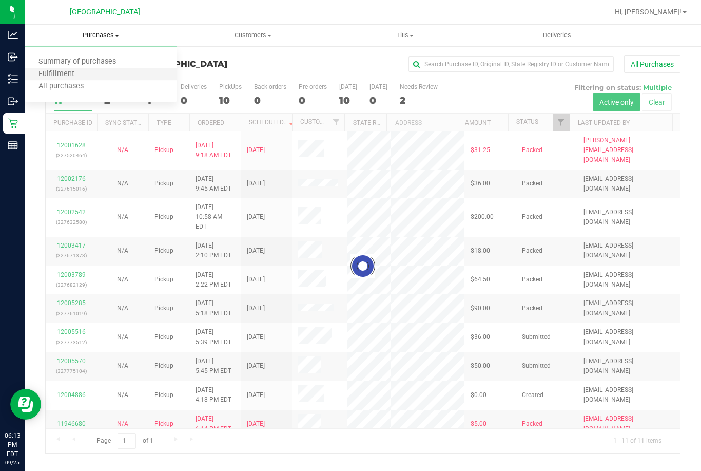
click at [109, 73] on li "Fulfillment" at bounding box center [101, 74] width 152 height 12
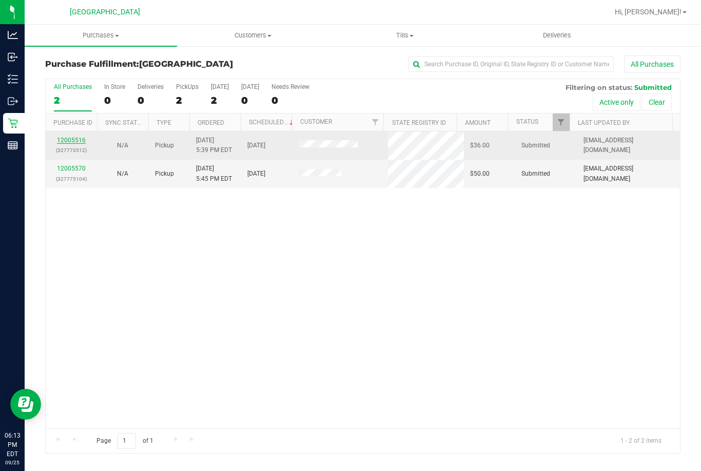
click at [81, 138] on link "12005516" at bounding box center [71, 139] width 29 height 7
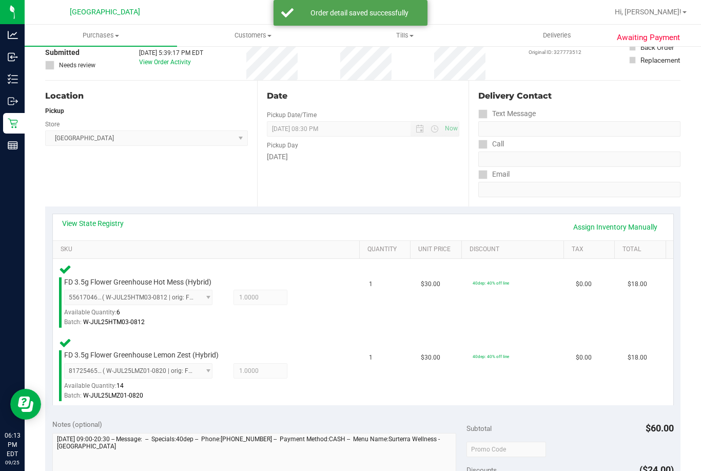
scroll to position [205, 0]
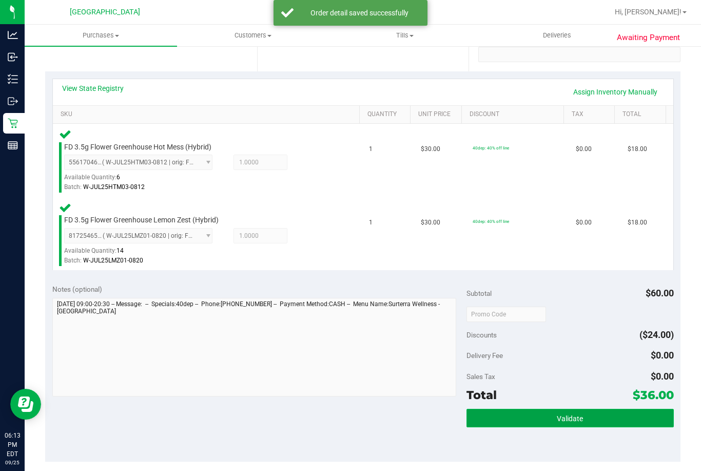
click at [536, 413] on button "Validate" at bounding box center [569, 417] width 207 height 18
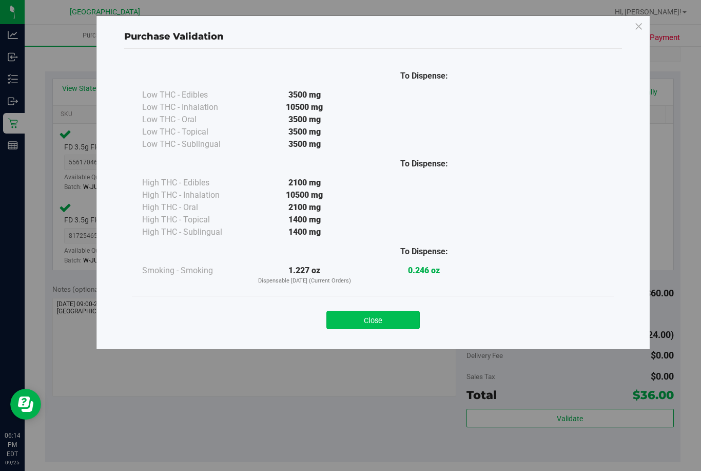
click at [393, 314] on button "Close" at bounding box center [372, 319] width 93 height 18
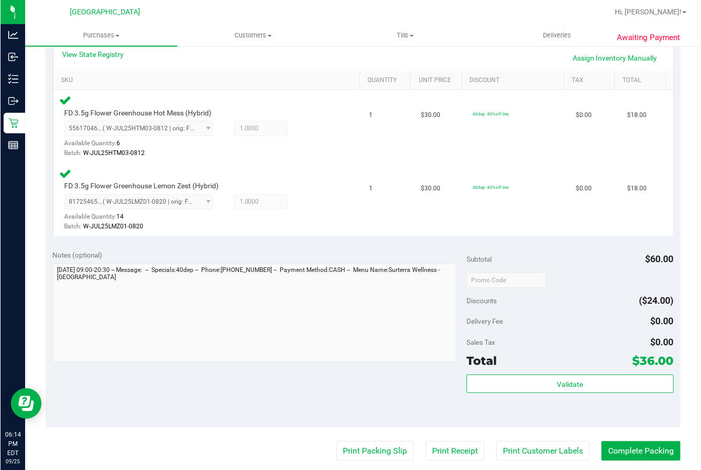
scroll to position [257, 0]
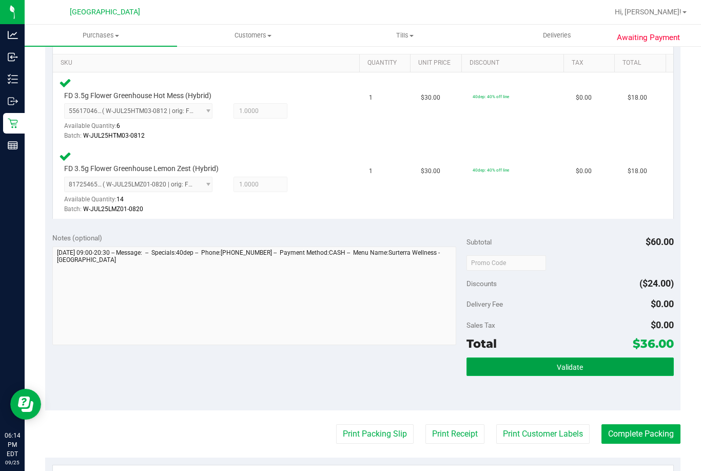
click at [557, 364] on span "Validate" at bounding box center [570, 367] width 26 height 8
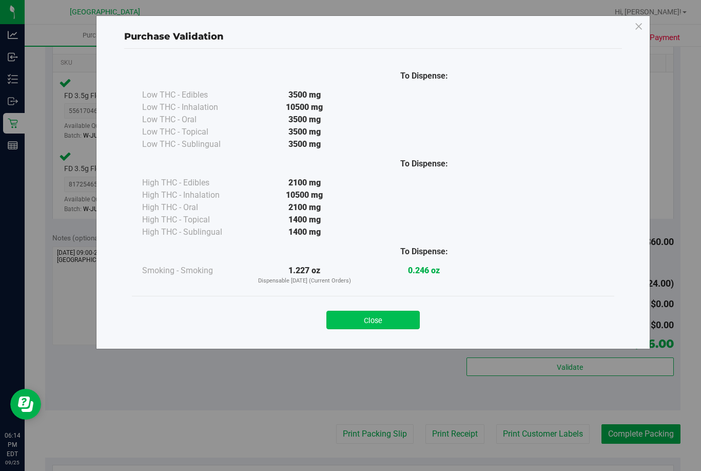
click at [401, 311] on button "Close" at bounding box center [372, 319] width 93 height 18
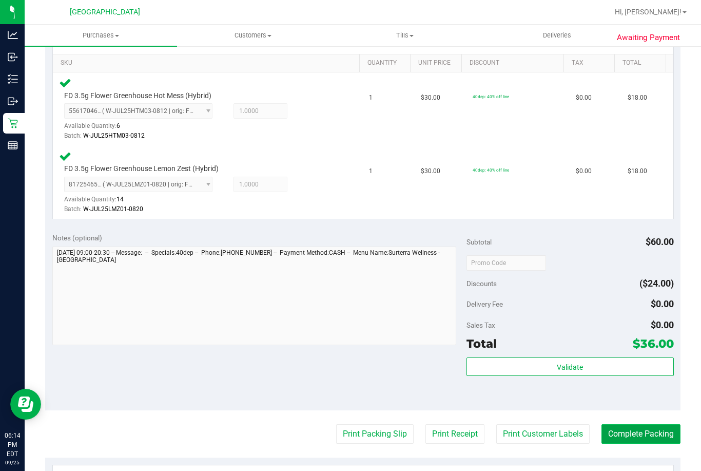
click at [630, 437] on button "Complete Packing" at bounding box center [640, 433] width 79 height 19
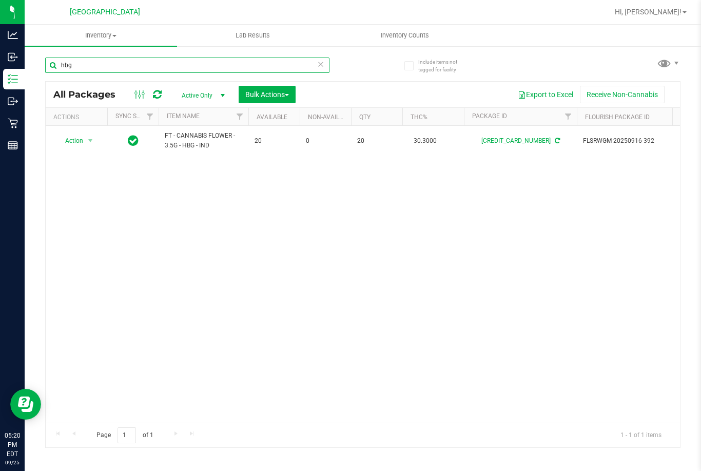
click at [88, 66] on input "hbg" at bounding box center [187, 64] width 284 height 15
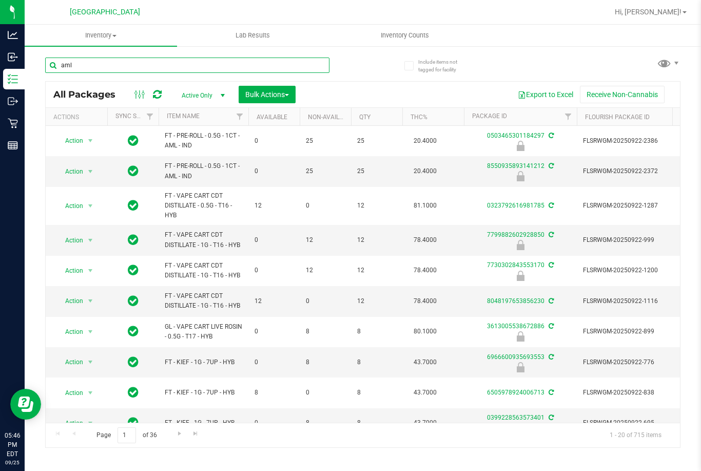
type input "aml"
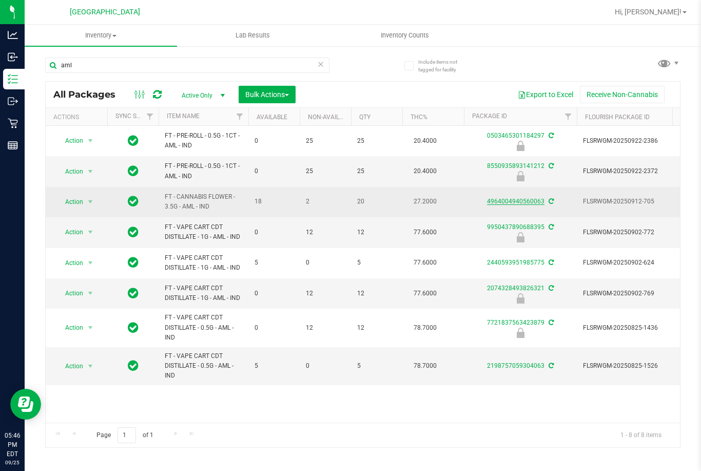
click at [494, 201] on link "4964004940560063" at bounding box center [515, 201] width 57 height 7
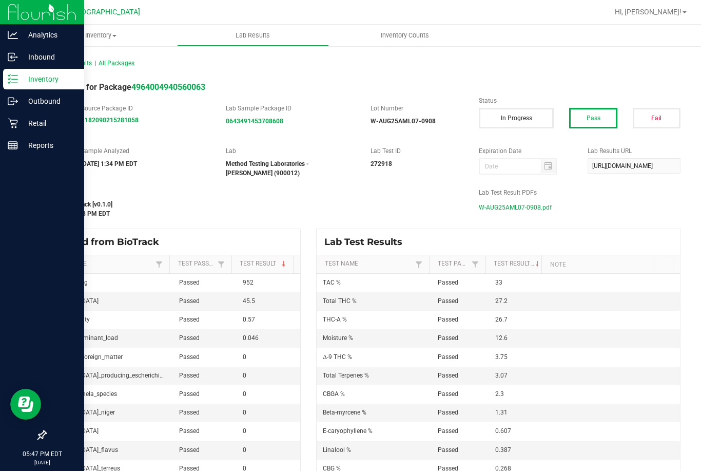
click at [49, 76] on p "Inventory" at bounding box center [49, 79] width 62 height 12
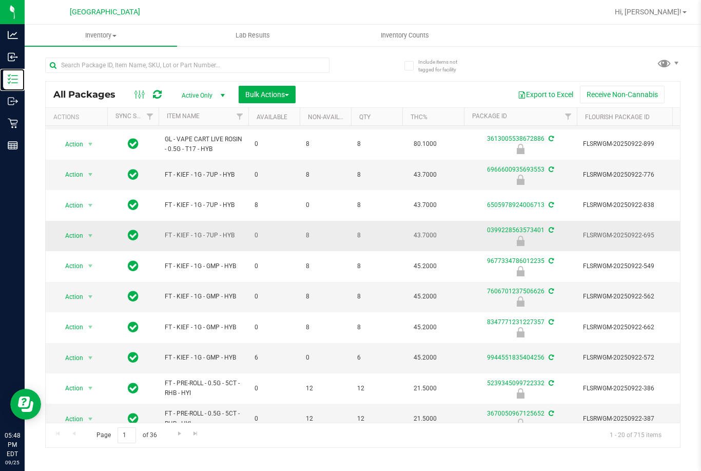
scroll to position [205, 0]
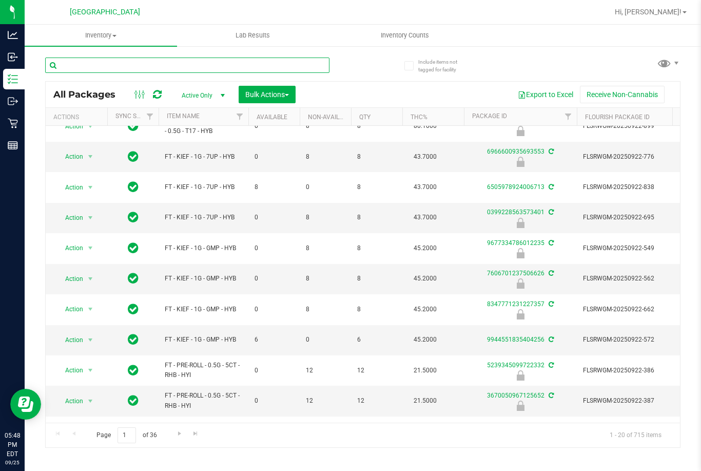
click at [134, 67] on input "text" at bounding box center [187, 64] width 284 height 15
type input "grape"
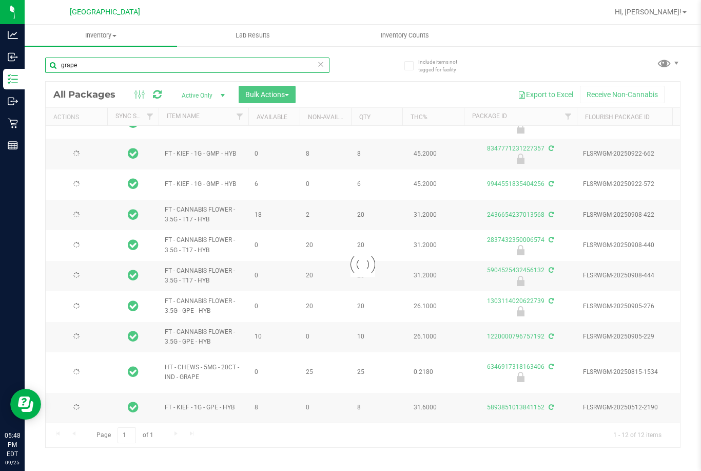
type input "[DATE]"
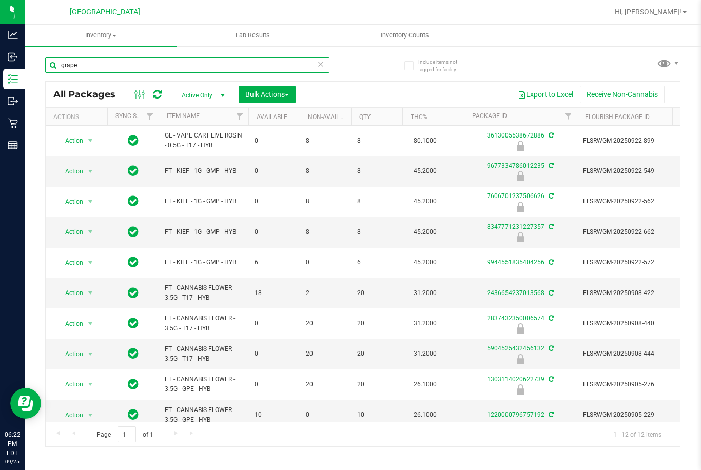
click at [174, 65] on input "grape" at bounding box center [187, 64] width 284 height 15
type input "6346917318163406"
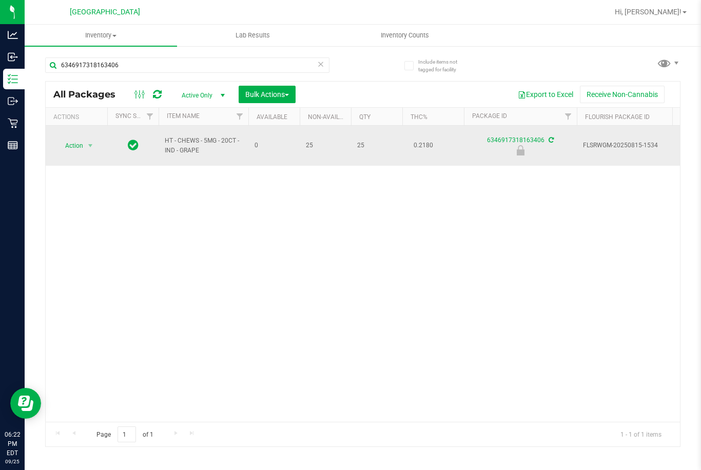
click at [97, 144] on div "Action Action Edit attributes Global inventory Locate package Package audit log…" at bounding box center [76, 146] width 49 height 14
click at [90, 144] on span "select" at bounding box center [90, 146] width 8 height 8
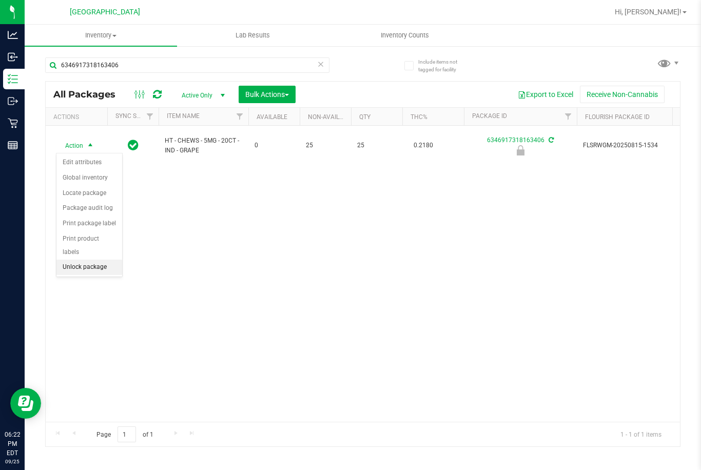
click at [91, 260] on li "Unlock package" at bounding box center [89, 267] width 66 height 15
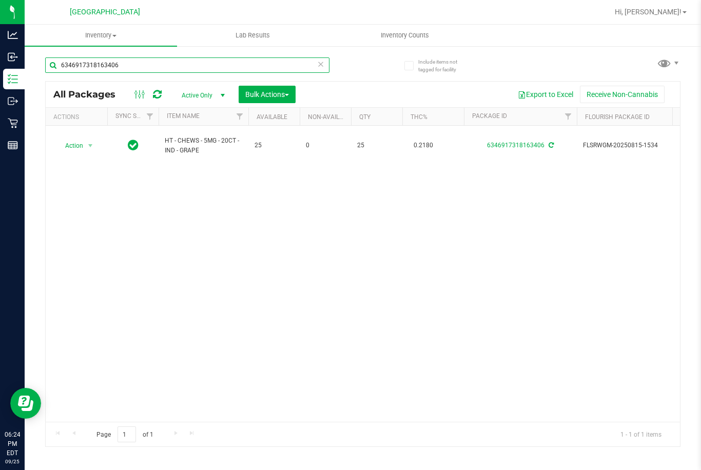
click at [268, 62] on input "6346917318163406" at bounding box center [187, 64] width 284 height 15
type input "SN250813WTM1-0814"
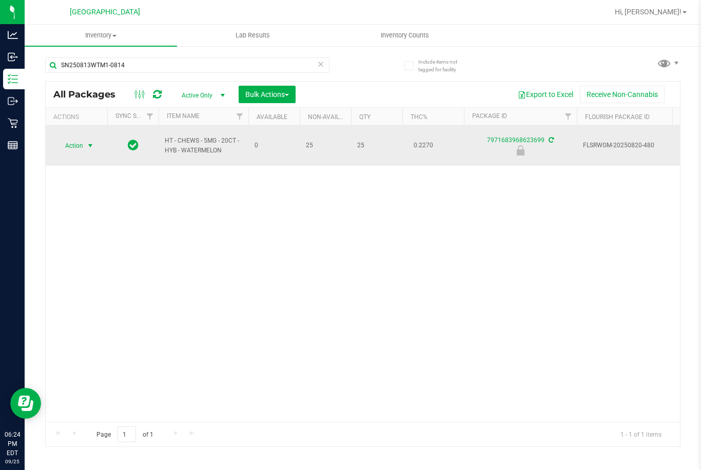
click at [79, 145] on span "Action" at bounding box center [70, 146] width 28 height 14
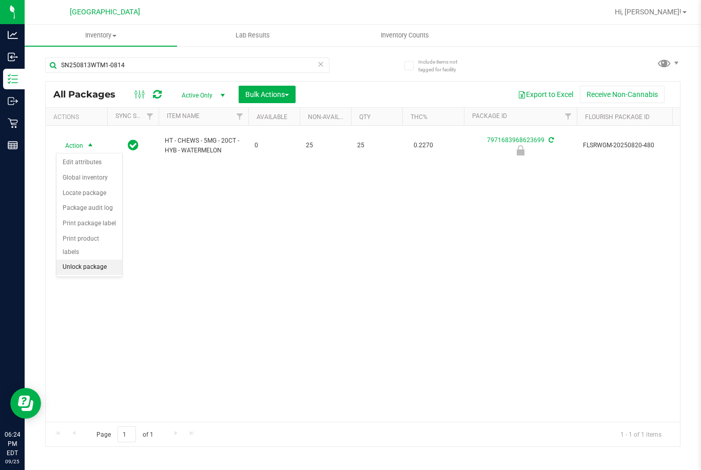
click at [80, 260] on li "Unlock package" at bounding box center [89, 267] width 66 height 15
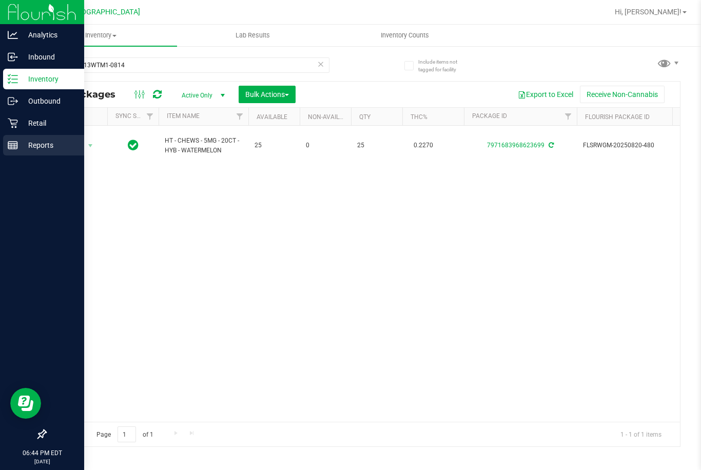
click at [30, 142] on p "Reports" at bounding box center [49, 145] width 62 height 12
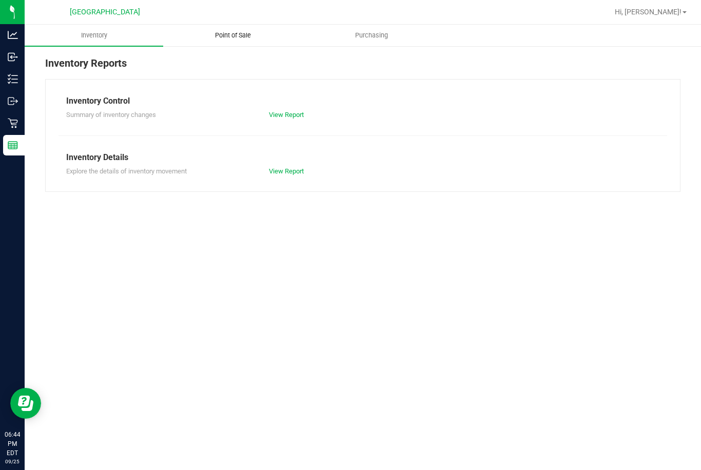
click at [234, 31] on span "Point of Sale" at bounding box center [233, 35] width 64 height 9
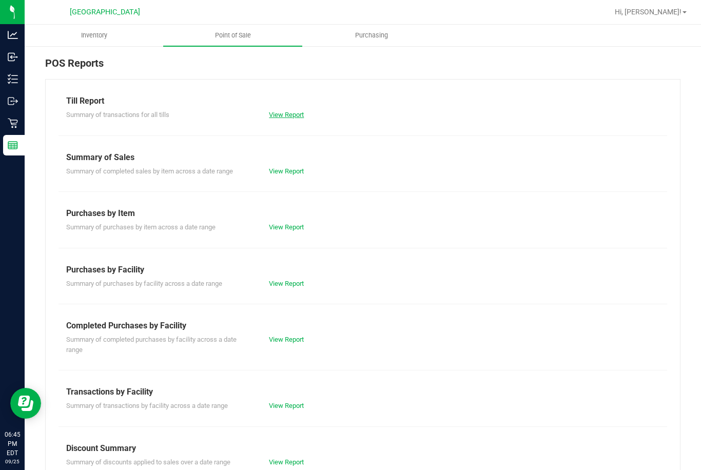
click at [286, 117] on link "View Report" at bounding box center [286, 115] width 35 height 8
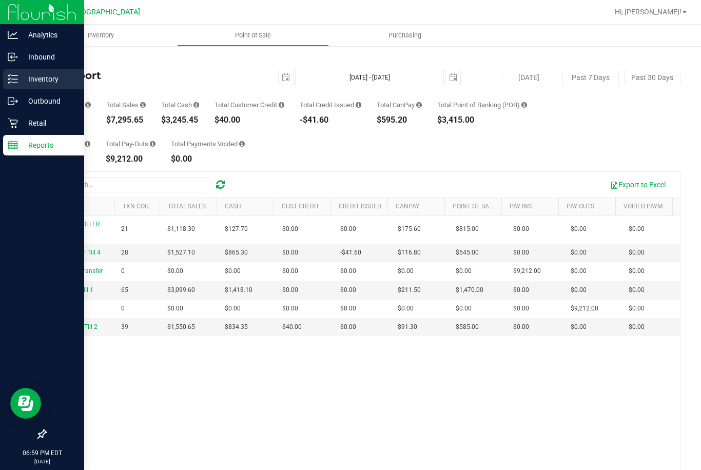
click at [25, 71] on div "Inventory" at bounding box center [43, 79] width 81 height 21
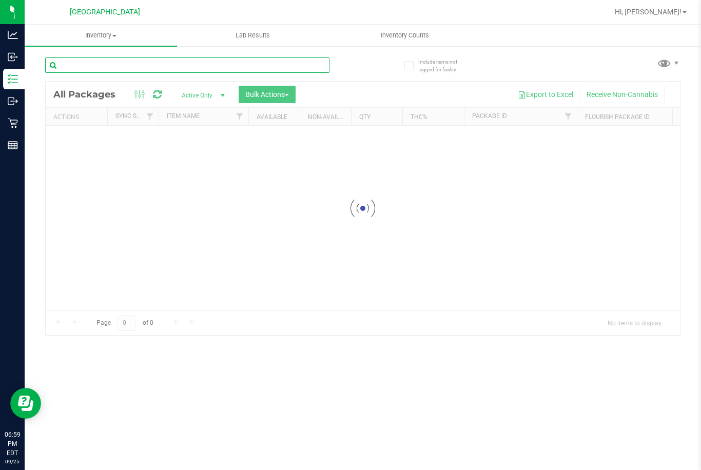
click at [148, 65] on div "Inventory All packages All inventory Waste log Create inventory Lab Results Inv…" at bounding box center [363, 247] width 676 height 445
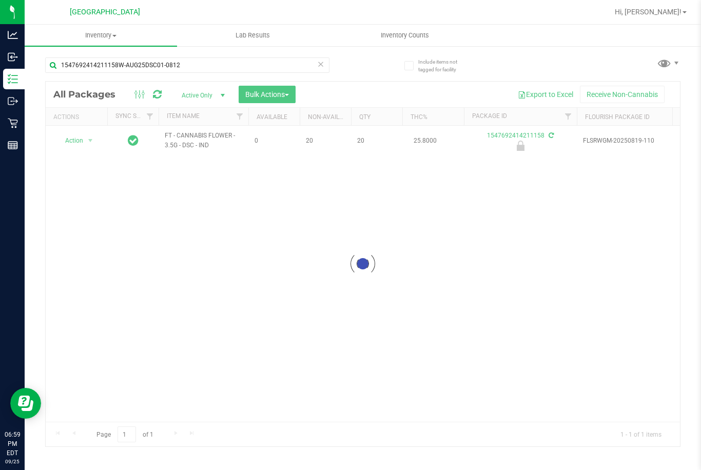
click at [85, 142] on div at bounding box center [363, 264] width 634 height 365
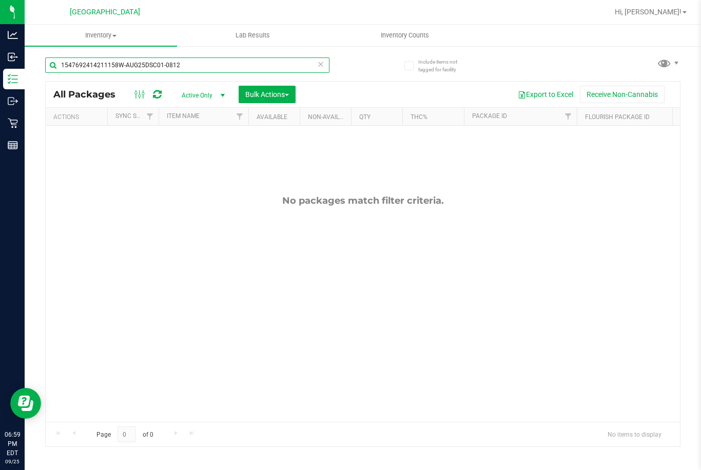
drag, startPoint x: 201, startPoint y: 66, endPoint x: 115, endPoint y: 66, distance: 85.2
click at [115, 66] on input "1547692414211158W-AUG25DSC01-0812" at bounding box center [187, 64] width 284 height 15
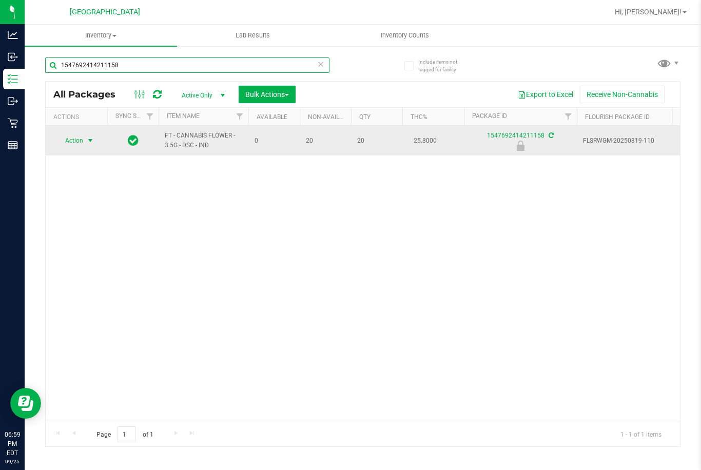
type input "1547692414211158"
click at [78, 136] on span "Action" at bounding box center [70, 140] width 28 height 14
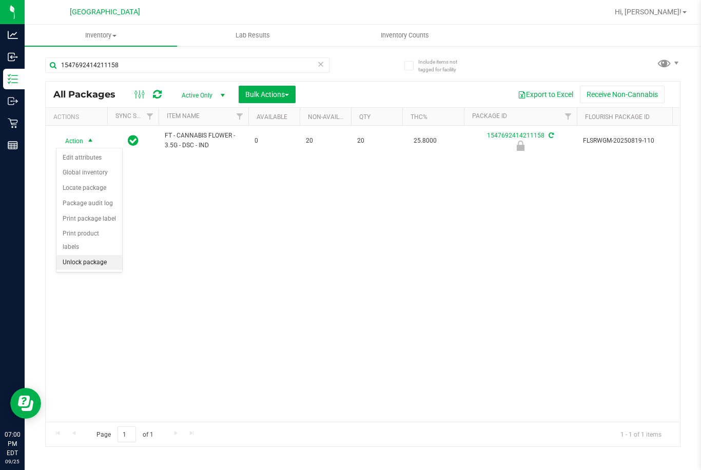
click at [110, 255] on li "Unlock package" at bounding box center [89, 262] width 66 height 15
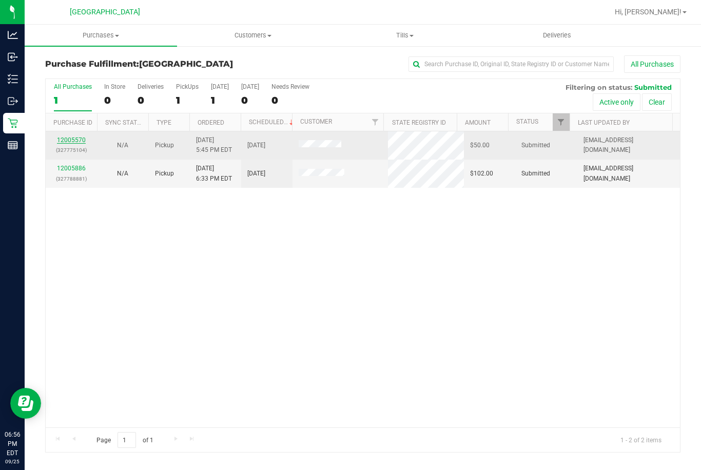
click at [69, 140] on link "12005570" at bounding box center [71, 139] width 29 height 7
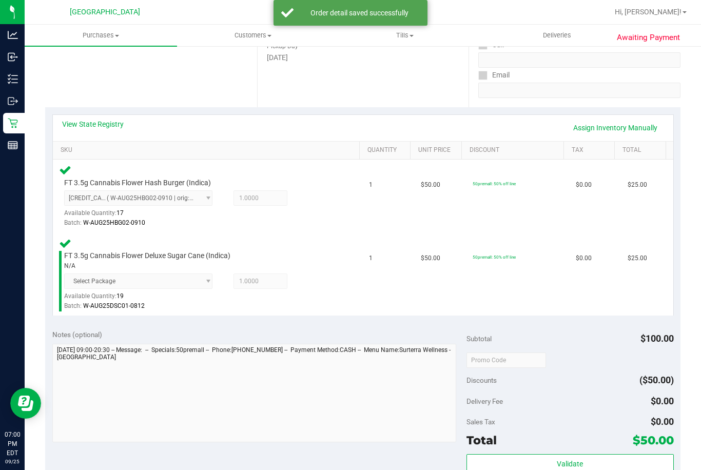
scroll to position [308, 0]
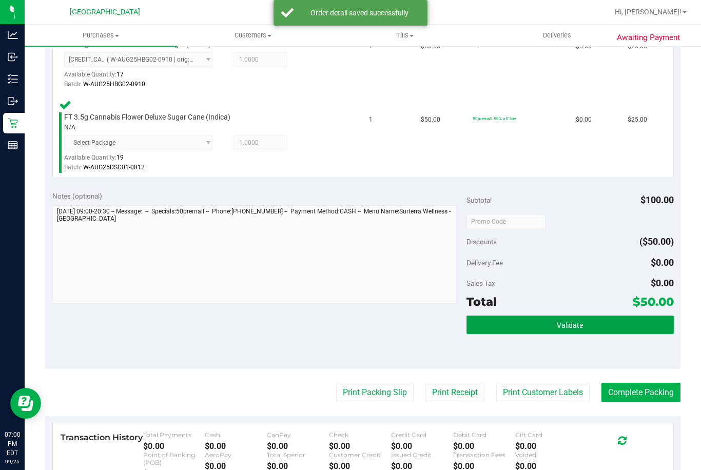
click at [487, 320] on button "Validate" at bounding box center [569, 325] width 207 height 18
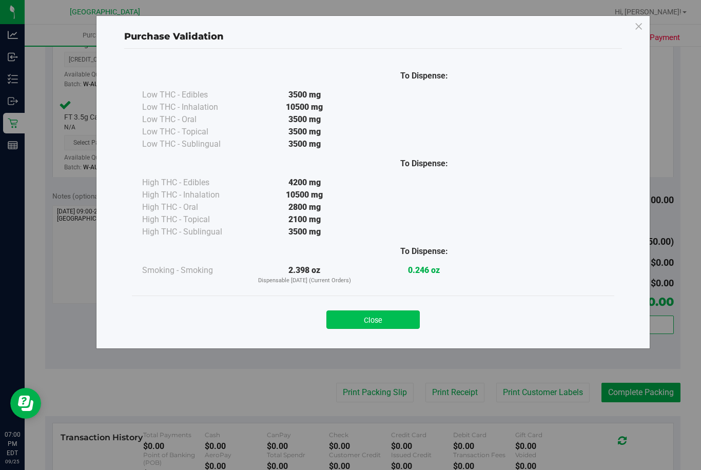
click at [396, 322] on button "Close" at bounding box center [372, 319] width 93 height 18
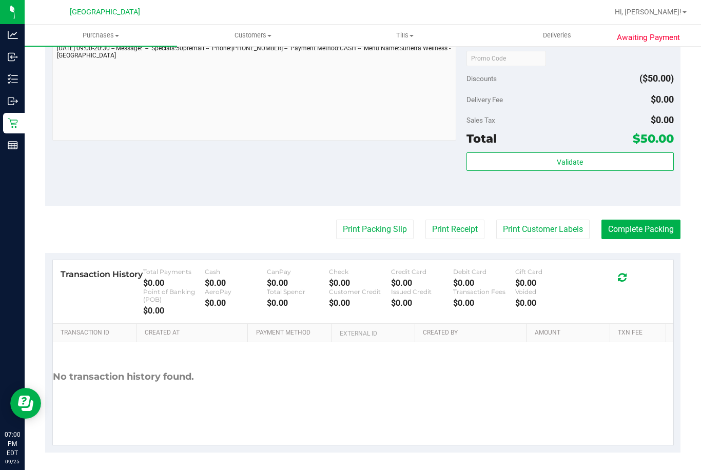
scroll to position [474, 0]
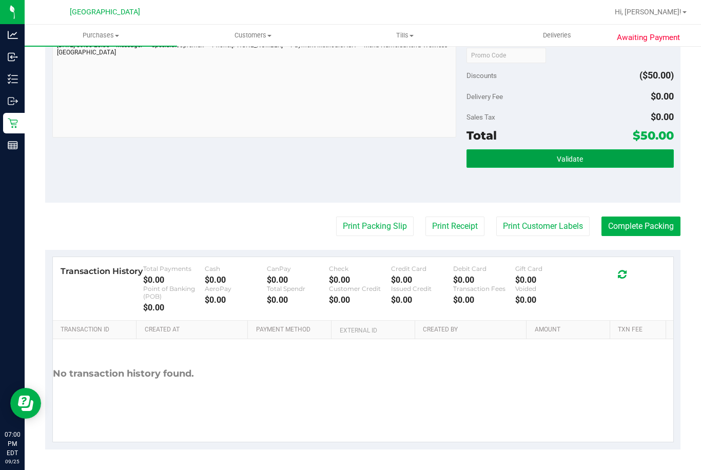
click at [503, 158] on button "Validate" at bounding box center [569, 158] width 207 height 18
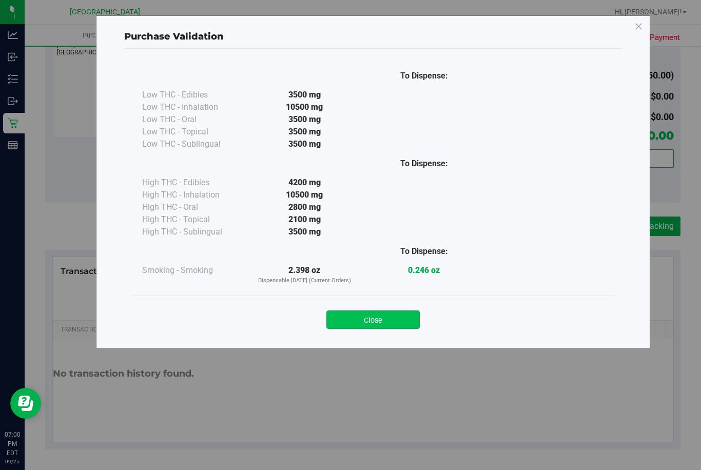
click at [387, 318] on button "Close" at bounding box center [372, 319] width 93 height 18
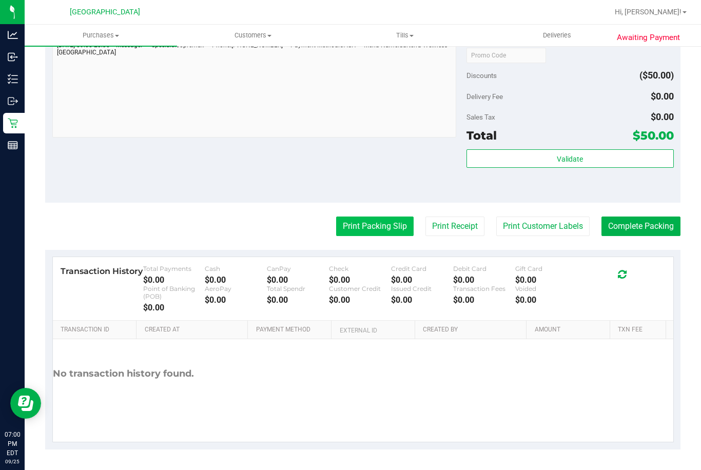
click at [390, 228] on button "Print Packing Slip" at bounding box center [374, 226] width 77 height 19
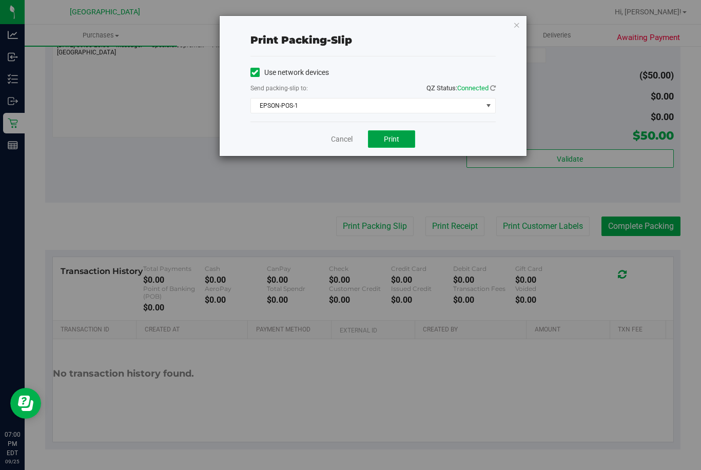
click at [375, 138] on button "Print" at bounding box center [391, 138] width 47 height 17
click at [348, 141] on link "Cancel" at bounding box center [342, 139] width 22 height 11
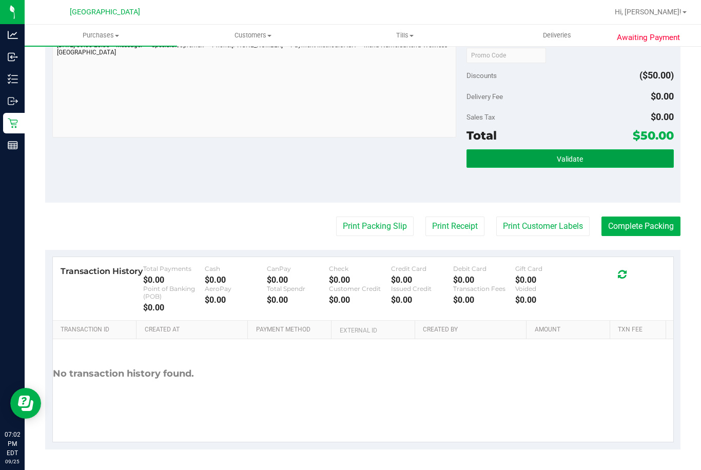
click at [479, 156] on button "Validate" at bounding box center [569, 158] width 207 height 18
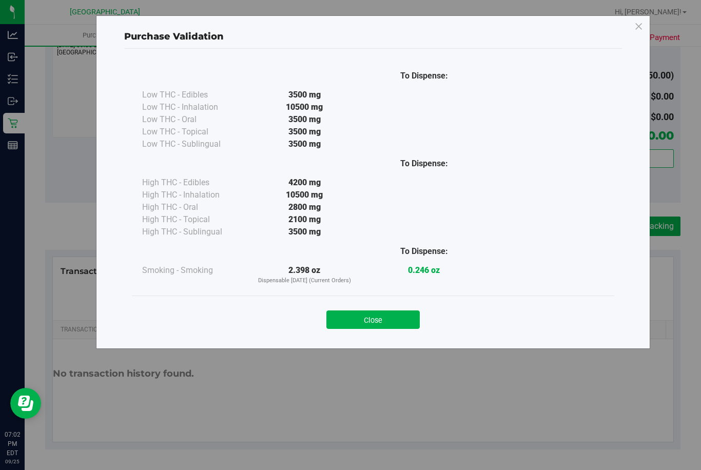
click at [348, 323] on button "Close" at bounding box center [372, 319] width 93 height 18
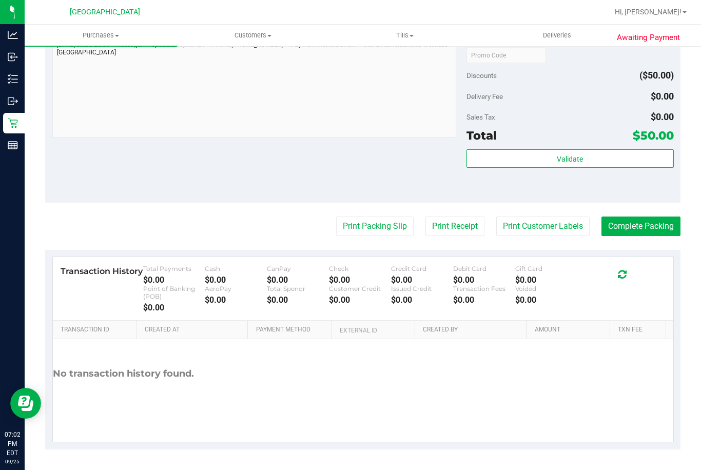
click at [610, 212] on purchase-details "Back Edit Purchase Cancel Purchase View Profile # 12005570 BioTrack ID: - Submi…" at bounding box center [362, 15] width 635 height 868
click at [609, 224] on button "Complete Packing" at bounding box center [640, 226] width 79 height 19
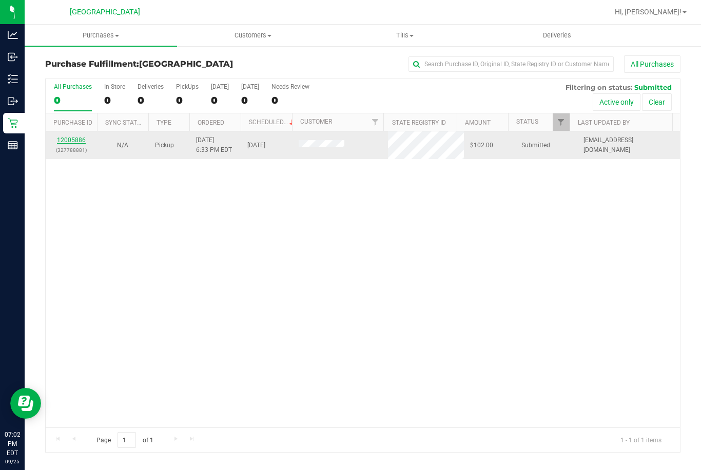
click at [76, 141] on link "12005886" at bounding box center [71, 139] width 29 height 7
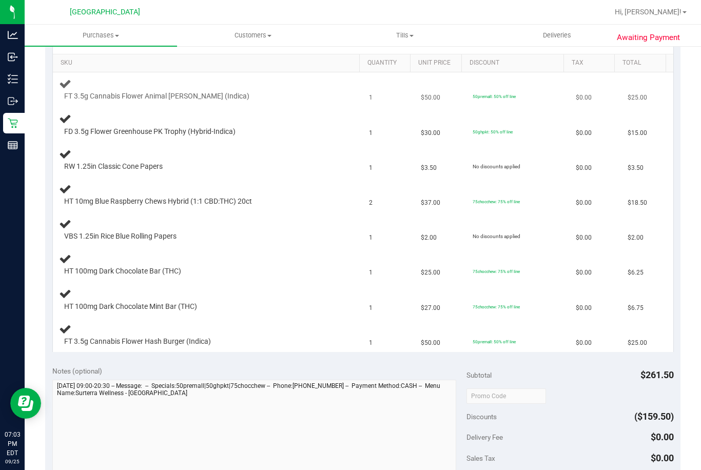
scroll to position [154, 0]
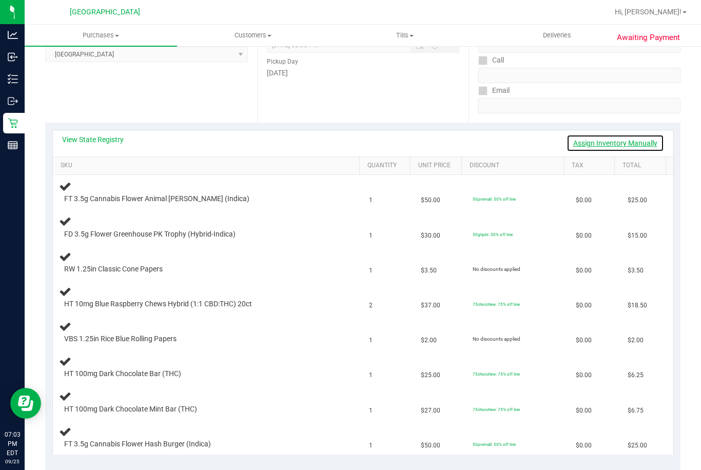
click at [597, 145] on link "Assign Inventory Manually" at bounding box center [614, 142] width 97 height 17
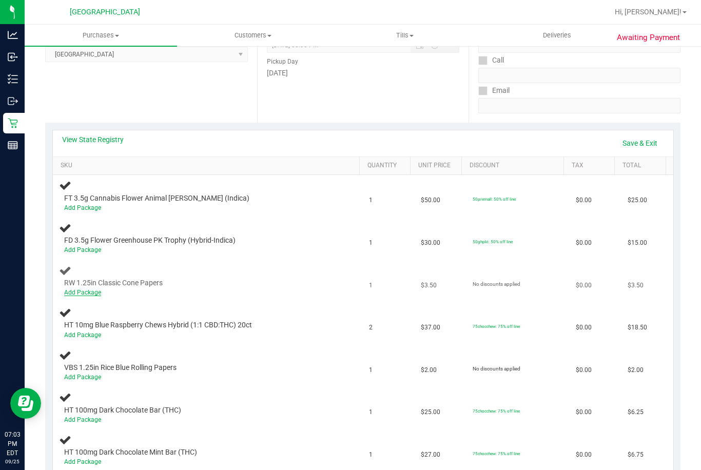
click at [86, 291] on link "Add Package" at bounding box center [82, 292] width 37 height 7
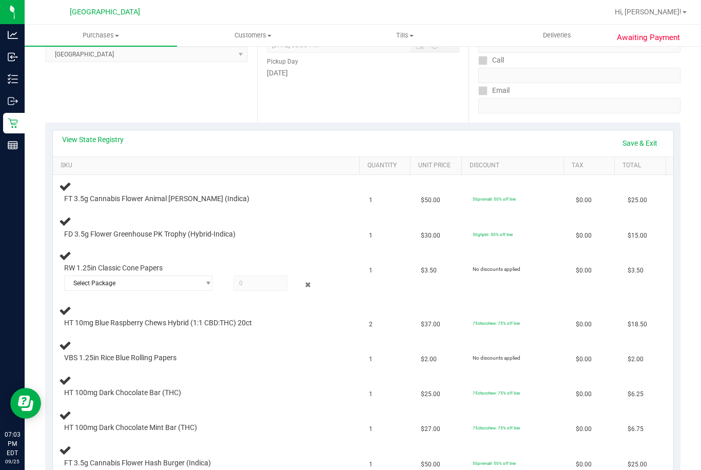
click at [101, 302] on td "HT 10mg Blue Raspberry Chews Hybrid (1:1 CBD:THC) 20ct" at bounding box center [208, 316] width 310 height 35
click at [124, 288] on span "Select Package" at bounding box center [132, 283] width 135 height 14
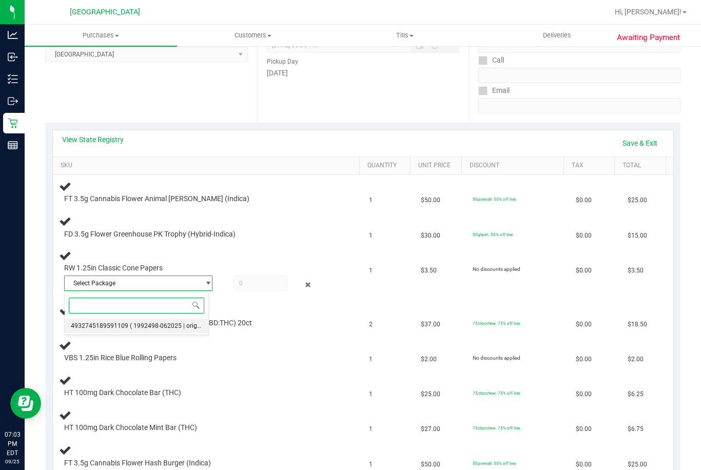
click at [120, 327] on span "4932745189591109" at bounding box center [99, 325] width 57 height 7
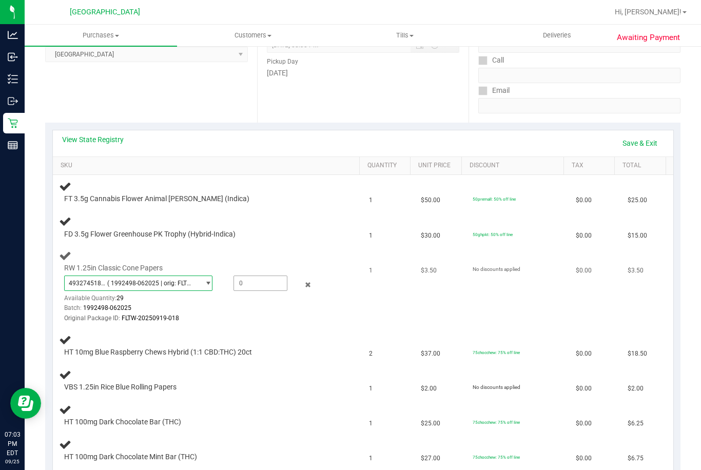
click at [261, 287] on span at bounding box center [259, 283] width 53 height 15
type input "1"
type input "1.0000"
click at [256, 304] on div "Batch: 1992498-062025" at bounding box center [198, 308] width 268 height 10
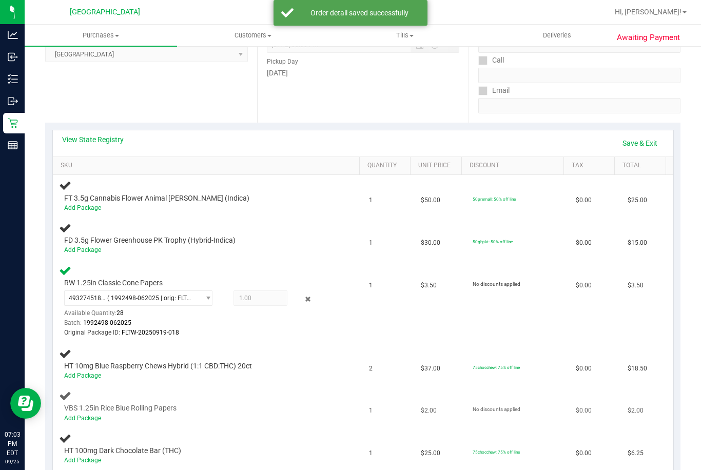
click at [88, 422] on div "Add Package" at bounding box center [198, 419] width 268 height 10
click at [88, 418] on link "Add Package" at bounding box center [82, 418] width 37 height 7
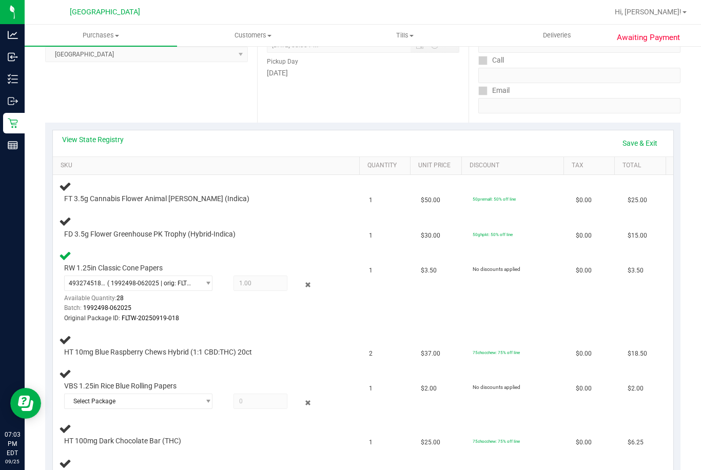
click at [130, 427] on div "HT 100mg Dark Chocolate Bar (THC)" at bounding box center [208, 434] width 298 height 24
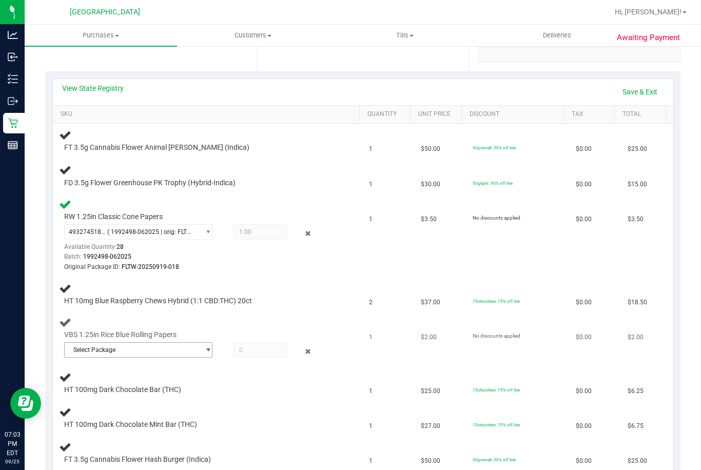
click at [110, 348] on span "Select Package" at bounding box center [132, 350] width 135 height 14
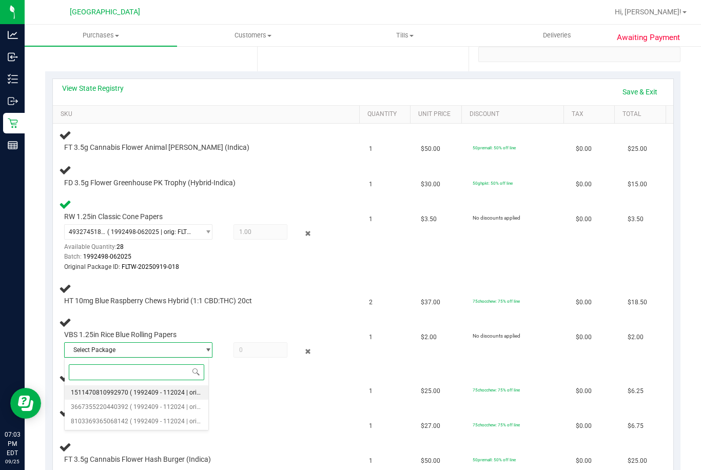
click at [139, 396] on li "1511470810992970 ( 1992409 - 112024 | orig: FLTW-20250501-008 )" at bounding box center [137, 392] width 144 height 14
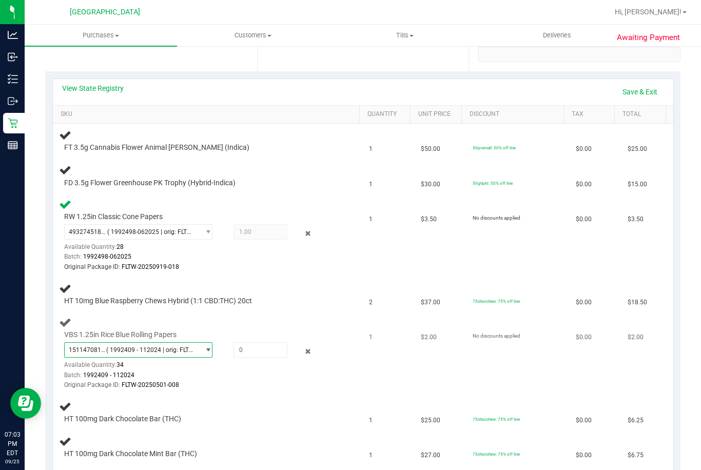
click at [166, 352] on span "( 1992409 - 112024 | orig: FLTW-20250501-008 )" at bounding box center [150, 349] width 89 height 7
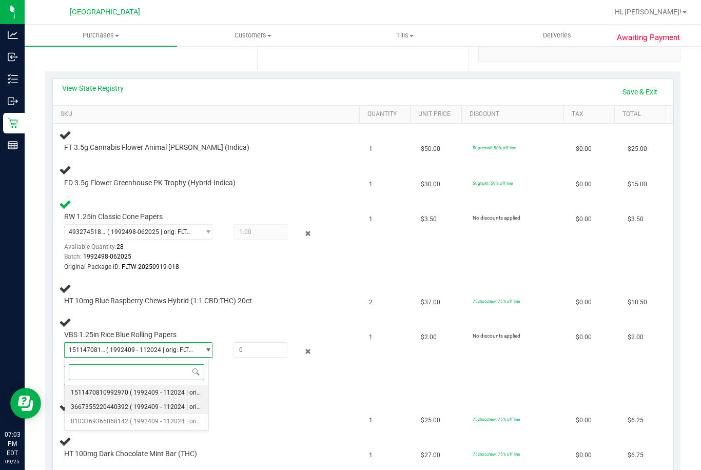
click at [167, 401] on li "3667355220440392 ( 1992409 - 112024 | orig: FLTW-20250422-041 )" at bounding box center [137, 407] width 144 height 14
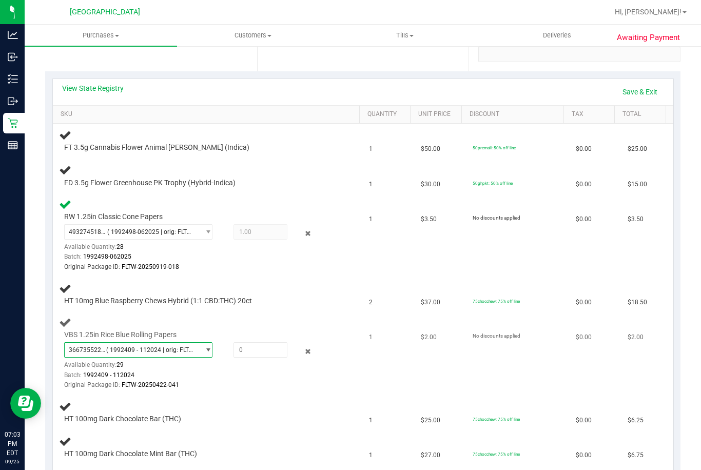
click at [182, 351] on span "( 1992409 - 112024 | orig: FLTW-20250422-041 )" at bounding box center [150, 349] width 89 height 7
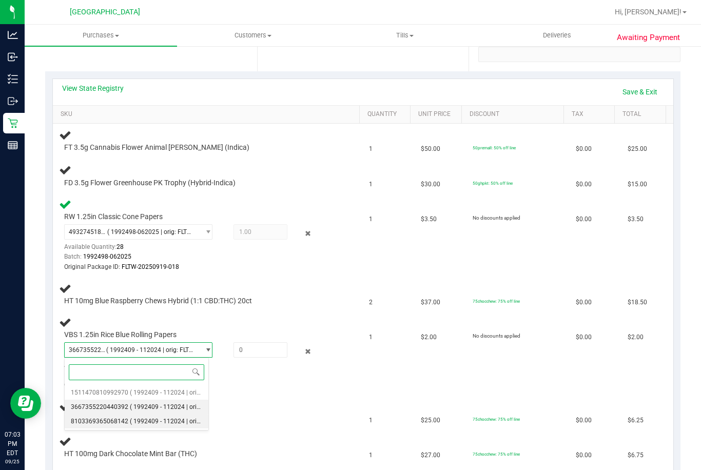
click at [174, 419] on span "( 1992409 - 112024 | orig: FLTW-20241119-008 )" at bounding box center [197, 421] width 134 height 7
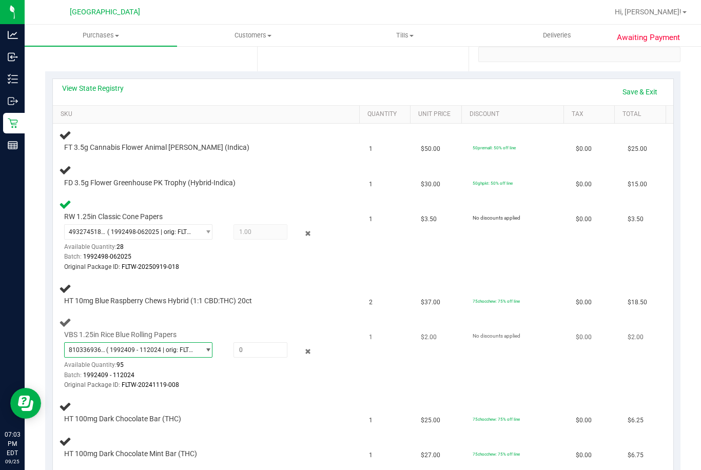
click at [190, 348] on span "( 1992409 - 112024 | orig: FLTW-20241119-008 )" at bounding box center [150, 349] width 89 height 7
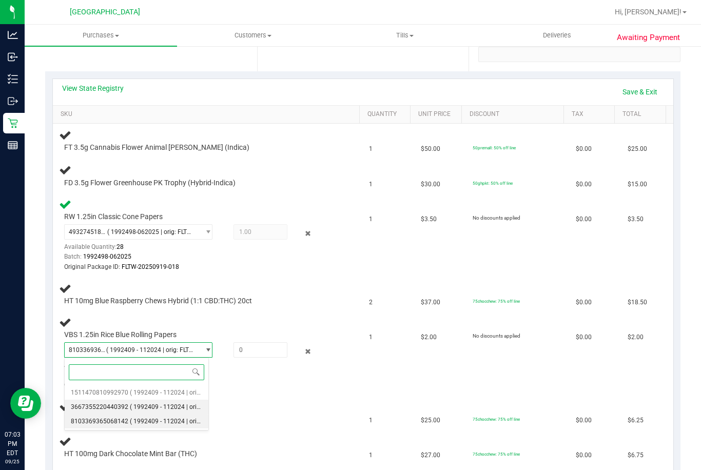
click at [183, 404] on span "( 1992409 - 112024 | orig: FLTW-20250422-041 )" at bounding box center [197, 406] width 134 height 7
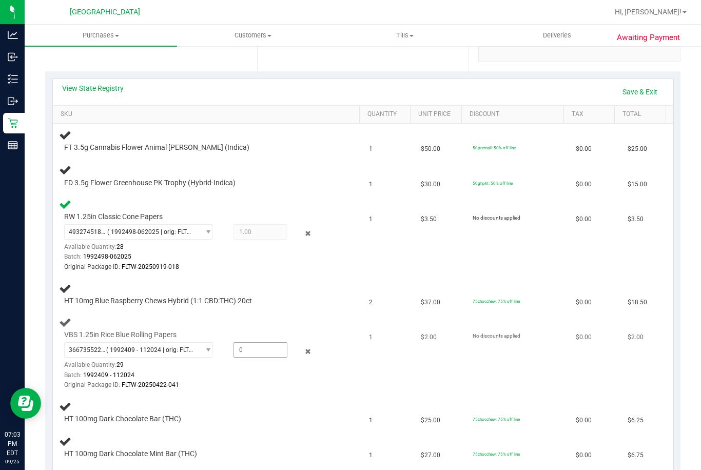
click at [238, 342] on span at bounding box center [259, 349] width 53 height 15
click at [237, 344] on span at bounding box center [259, 349] width 53 height 15
type input "1"
type input "1.0000"
click at [293, 398] on td "HT 100mg Dark Chocolate Bar (THC)" at bounding box center [208, 412] width 310 height 35
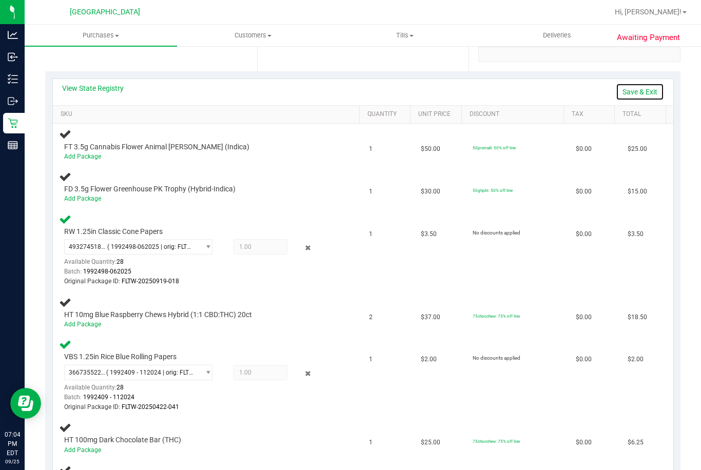
click at [645, 85] on link "Save & Exit" at bounding box center [640, 91] width 48 height 17
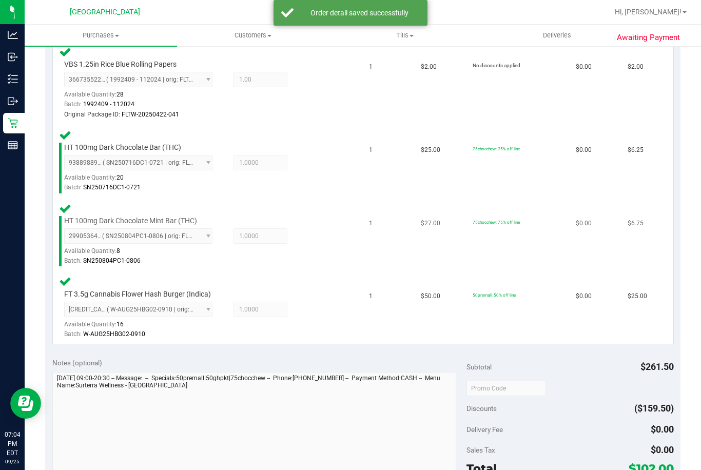
scroll to position [821, 0]
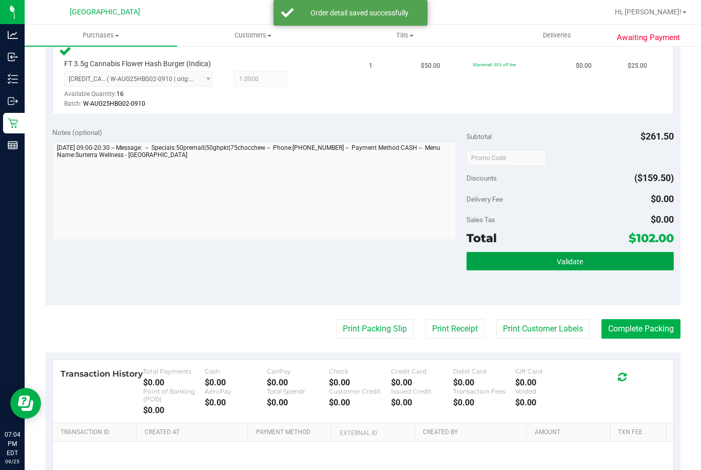
click at [484, 258] on button "Validate" at bounding box center [569, 261] width 207 height 18
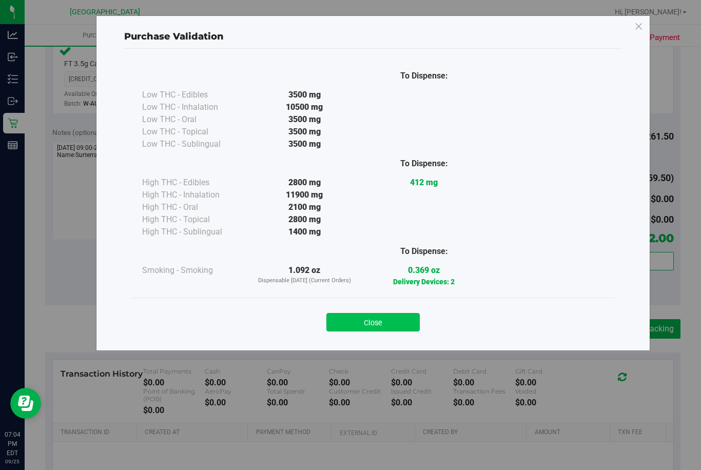
click at [347, 318] on button "Close" at bounding box center [372, 322] width 93 height 18
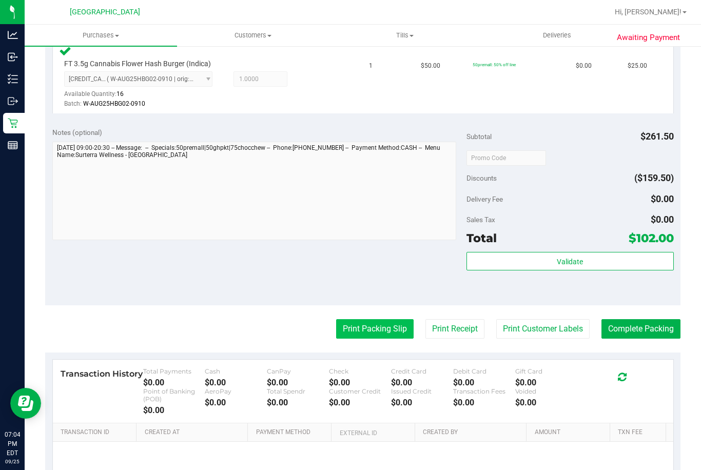
click at [370, 327] on button "Print Packing Slip" at bounding box center [374, 328] width 77 height 19
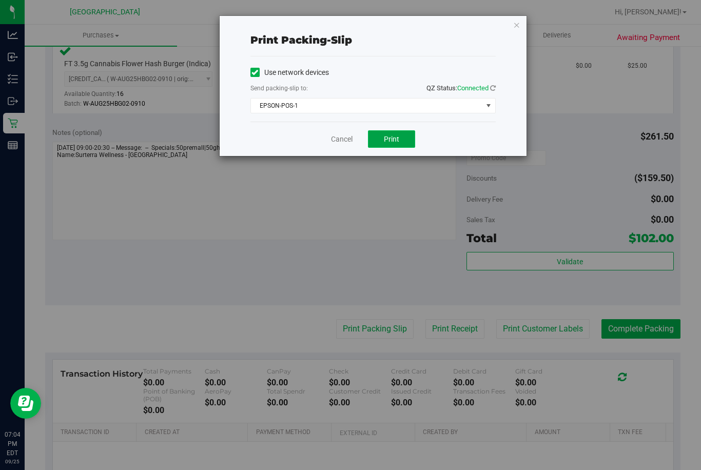
click at [406, 145] on button "Print" at bounding box center [391, 138] width 47 height 17
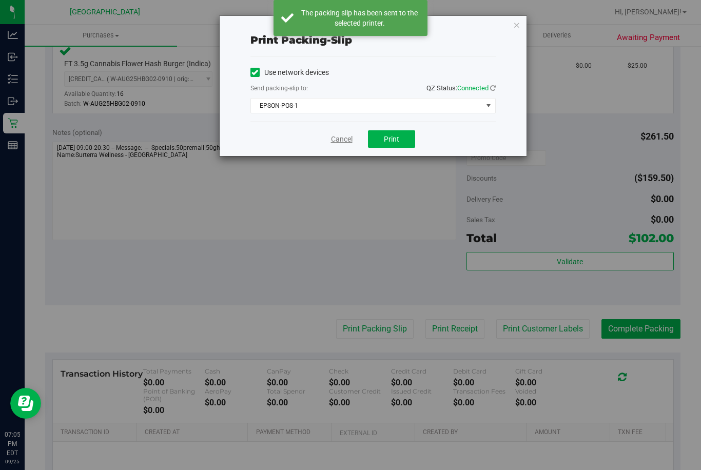
click at [335, 142] on link "Cancel" at bounding box center [342, 139] width 22 height 11
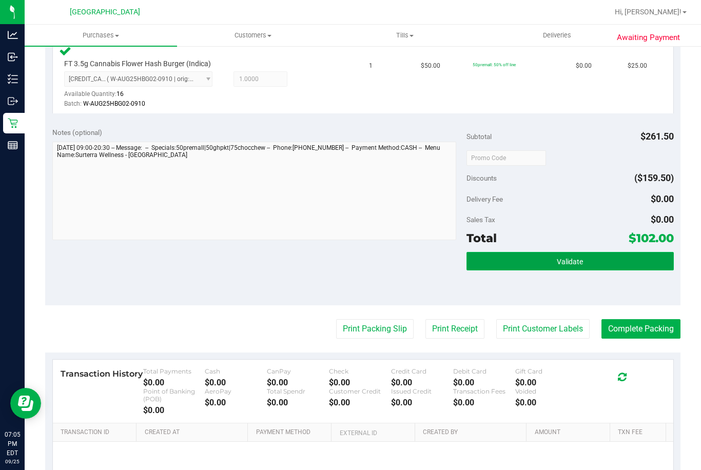
click at [588, 265] on button "Validate" at bounding box center [569, 261] width 207 height 18
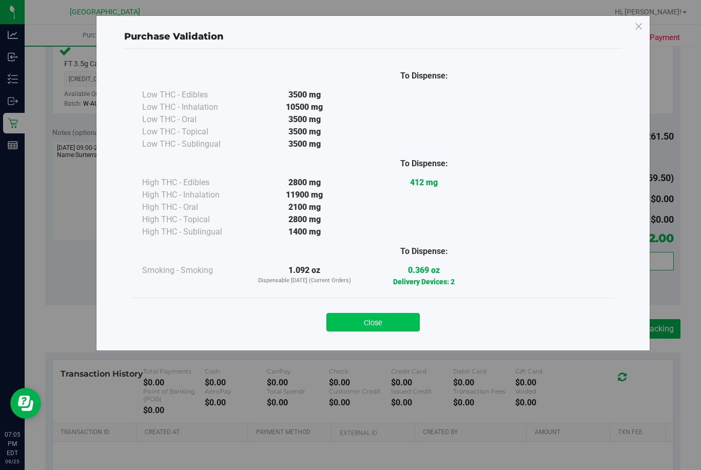
click at [408, 313] on button "Close" at bounding box center [372, 322] width 93 height 18
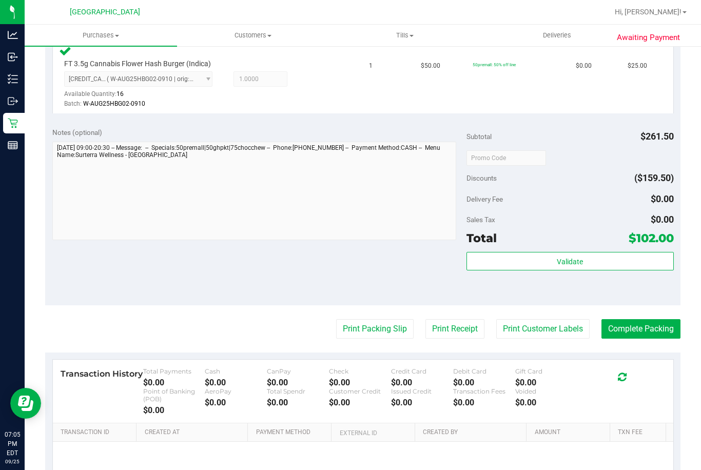
click at [408, 329] on div "Print Packing Slip Print Receipt Print Customer Labels Complete Packing" at bounding box center [362, 328] width 635 height 19
drag, startPoint x: 418, startPoint y: 265, endPoint x: 405, endPoint y: 232, distance: 35.4
click at [417, 261] on div "Notes (optional) Subtotal $261.50 Discounts ($159.50) Delivery Fee $0.00 Sales …" at bounding box center [362, 213] width 635 height 185
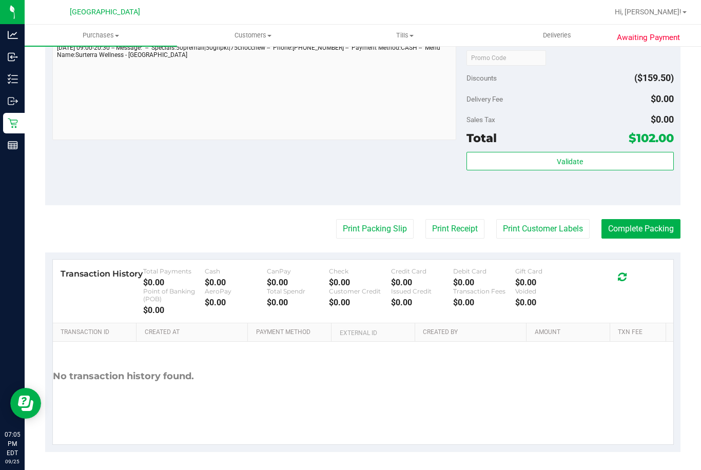
scroll to position [924, 0]
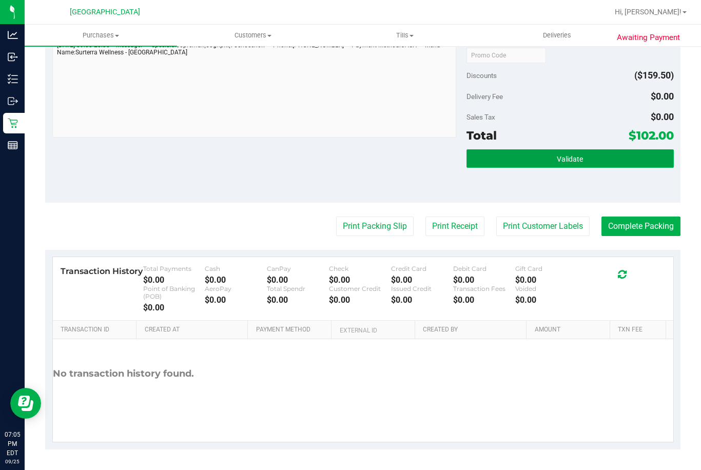
click at [485, 155] on button "Validate" at bounding box center [569, 158] width 207 height 18
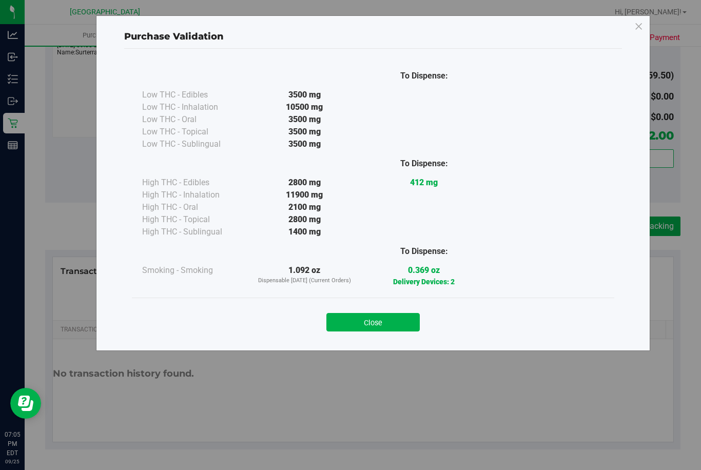
click at [393, 334] on div "Close" at bounding box center [373, 319] width 482 height 42
click at [389, 324] on button "Close" at bounding box center [372, 322] width 93 height 18
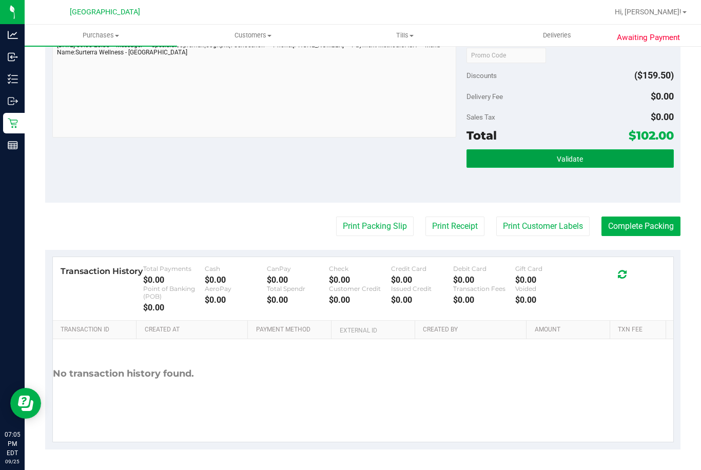
click at [535, 166] on button "Validate" at bounding box center [569, 158] width 207 height 18
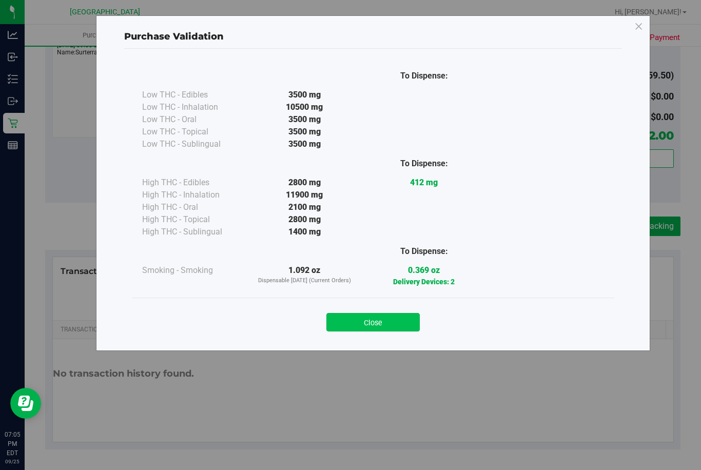
click at [389, 325] on button "Close" at bounding box center [372, 322] width 93 height 18
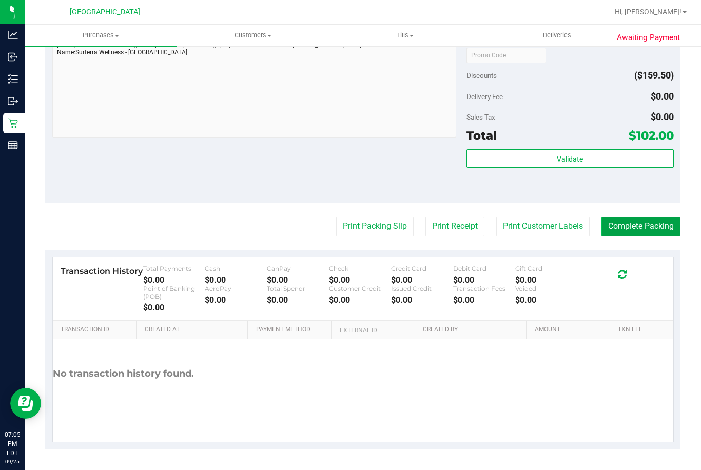
click at [622, 227] on button "Complete Packing" at bounding box center [640, 226] width 79 height 19
